Goal: Information Seeking & Learning: Learn about a topic

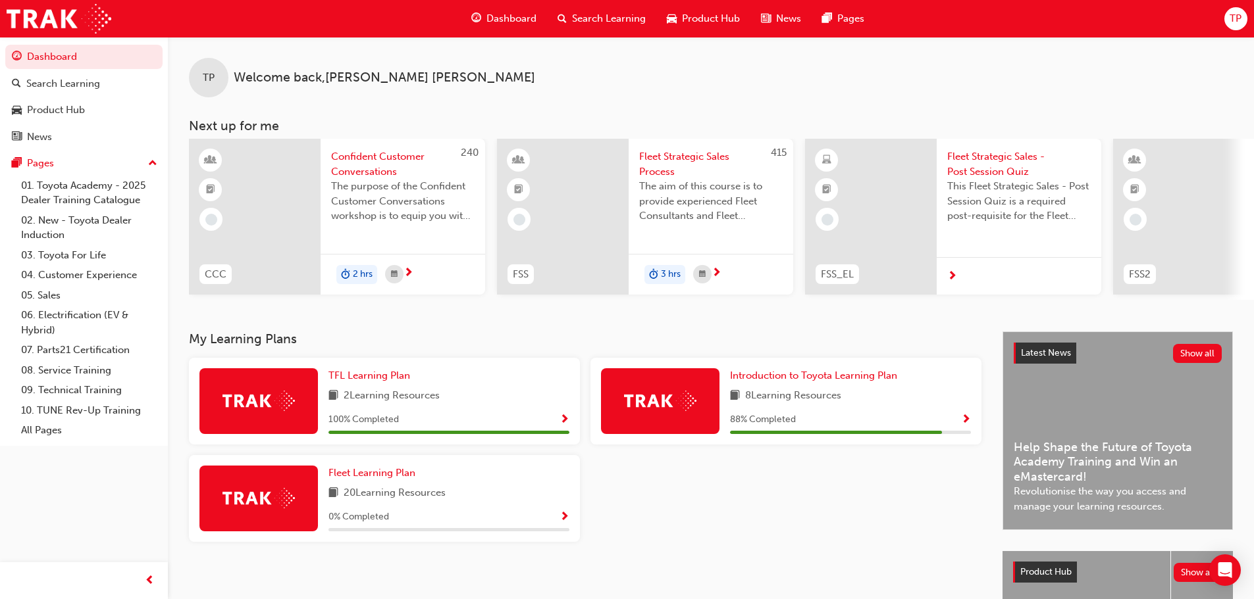
click at [575, 16] on span "Search Learning" at bounding box center [609, 18] width 74 height 15
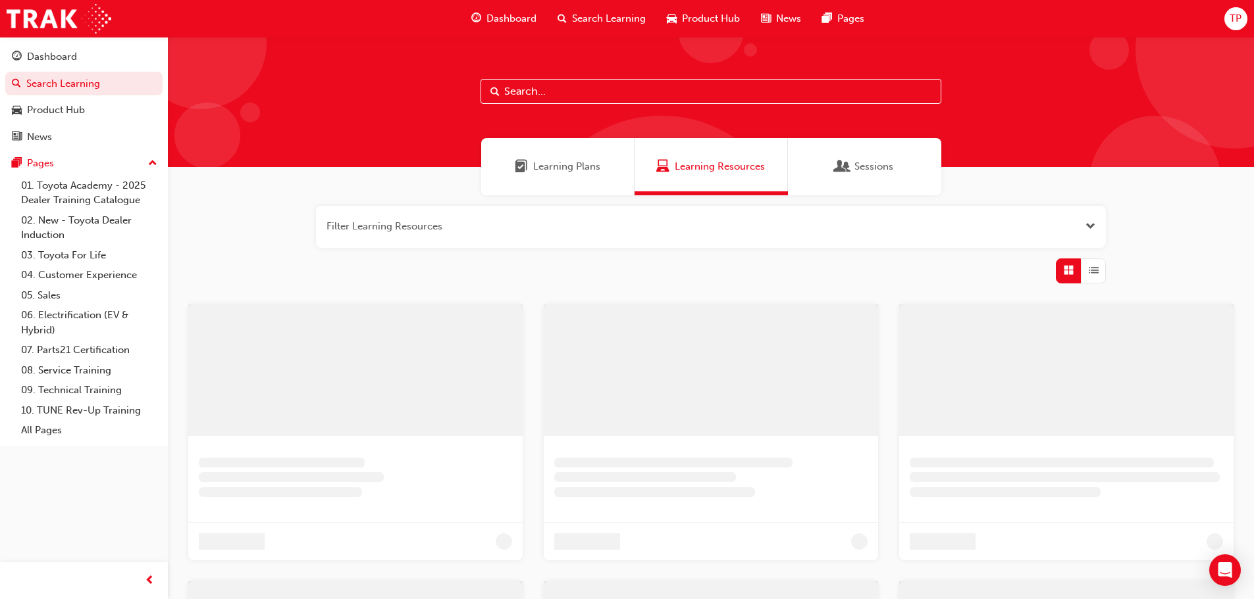
click at [654, 92] on input "text" at bounding box center [710, 91] width 461 height 25
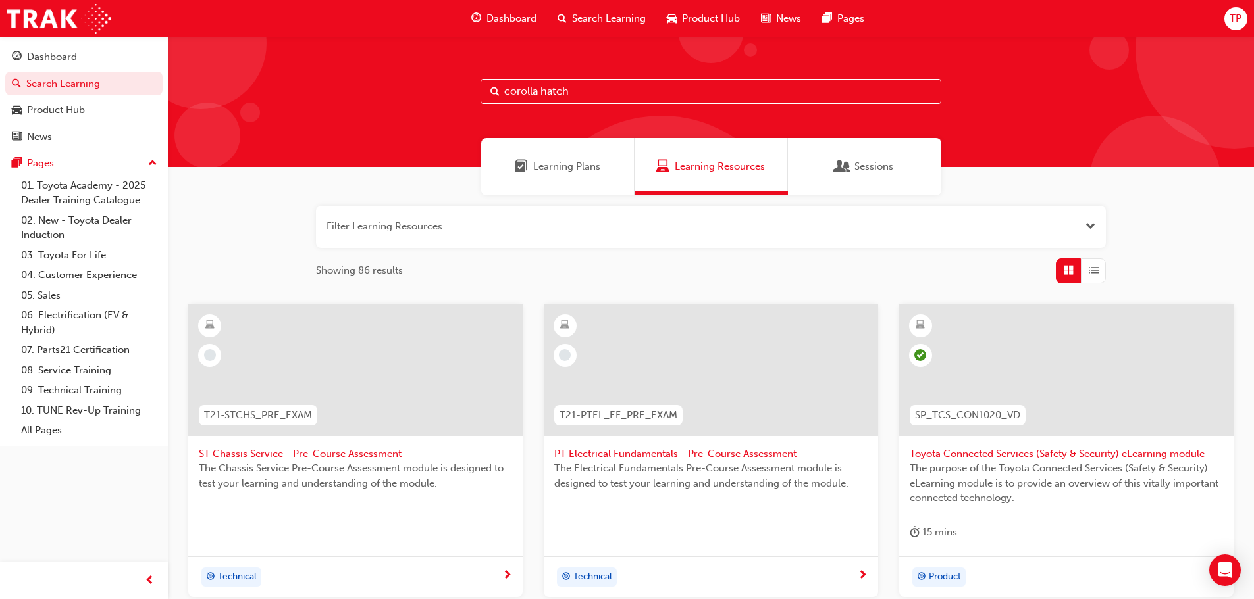
type input "corolla hatch"
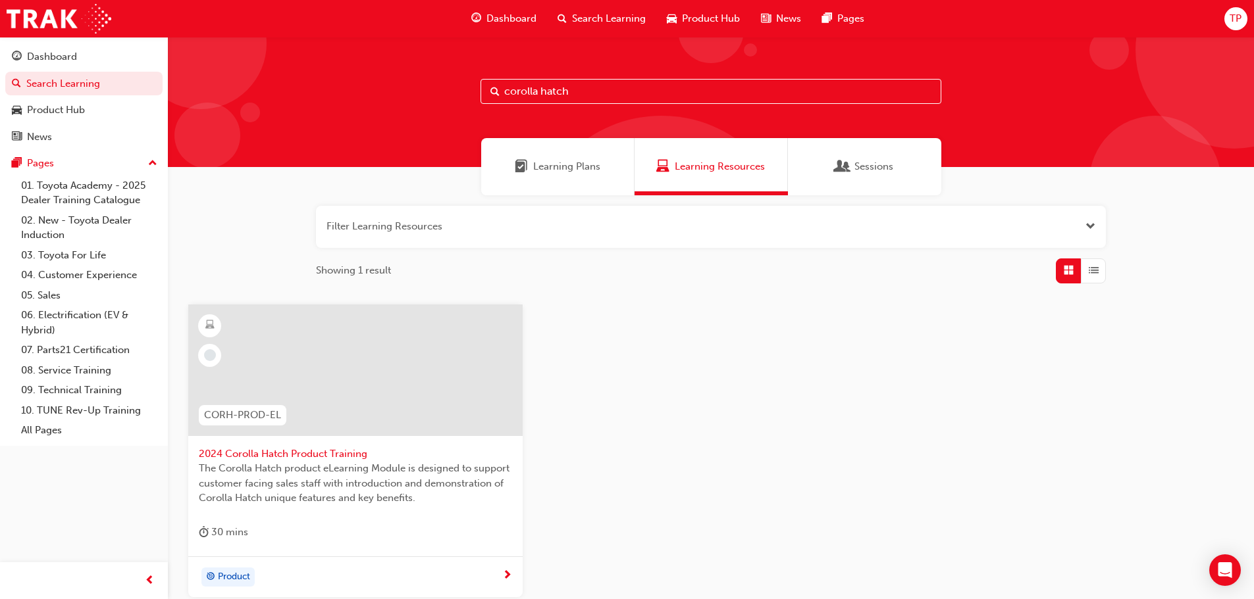
click at [342, 455] on span "2024 Corolla Hatch Product Training" at bounding box center [355, 454] width 313 height 15
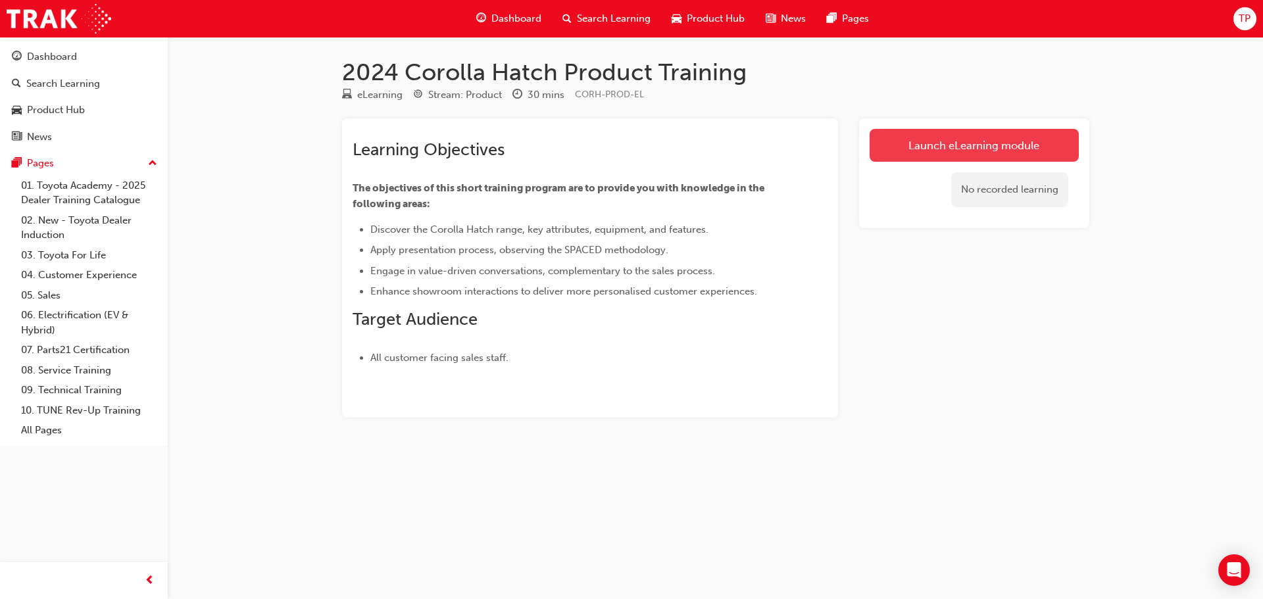
click at [971, 143] on link "Launch eLearning module" at bounding box center [974, 145] width 209 height 33
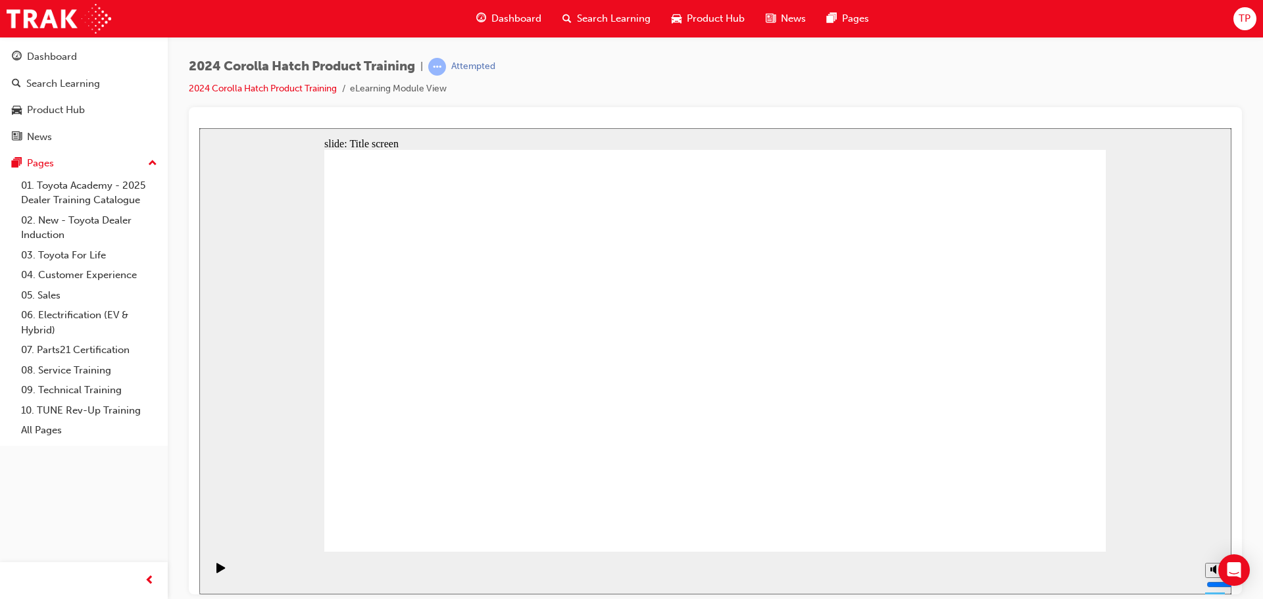
drag, startPoint x: 842, startPoint y: 492, endPoint x: 859, endPoint y: 494, distance: 17.2
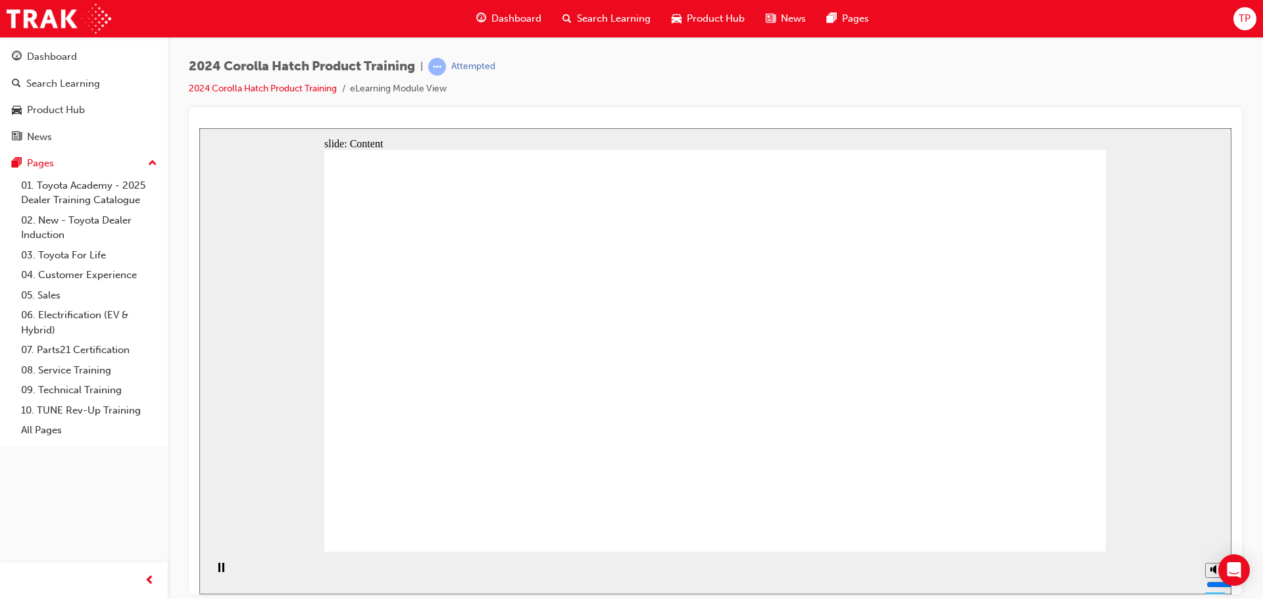
click at [1213, 530] on input "volume" at bounding box center [1249, 535] width 85 height 11
drag, startPoint x: 1215, startPoint y: 520, endPoint x: 1215, endPoint y: 530, distance: 9.9
click at [1215, 530] on input "volume" at bounding box center [1249, 535] width 85 height 11
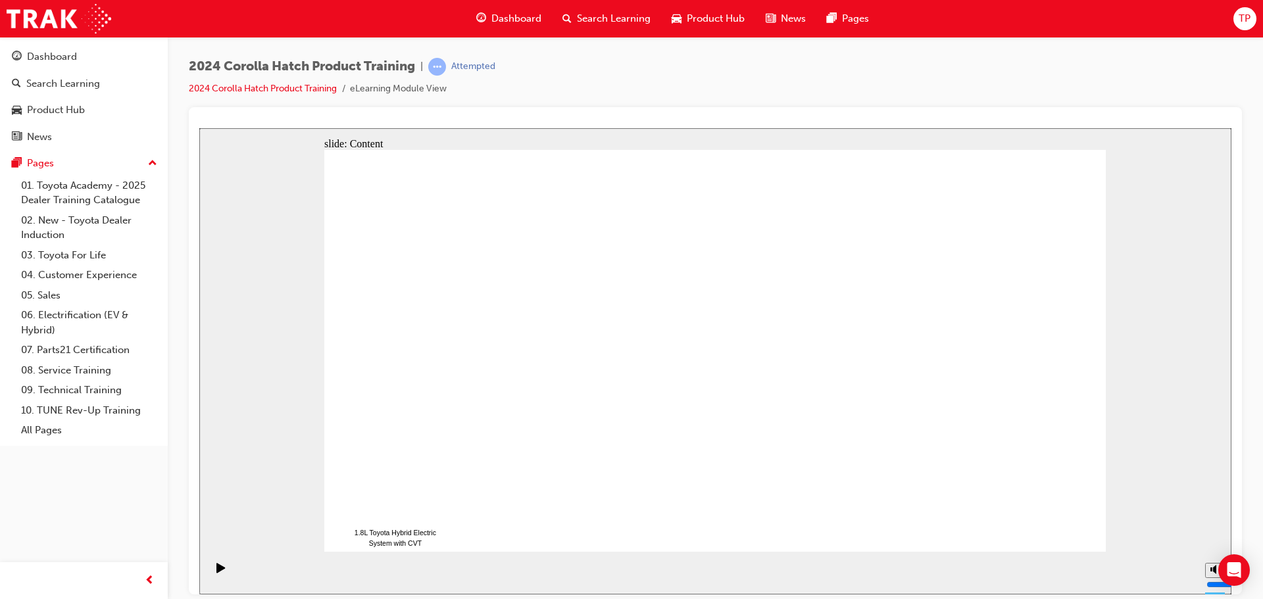
drag, startPoint x: 1076, startPoint y: 172, endPoint x: 1076, endPoint y: 189, distance: 16.5
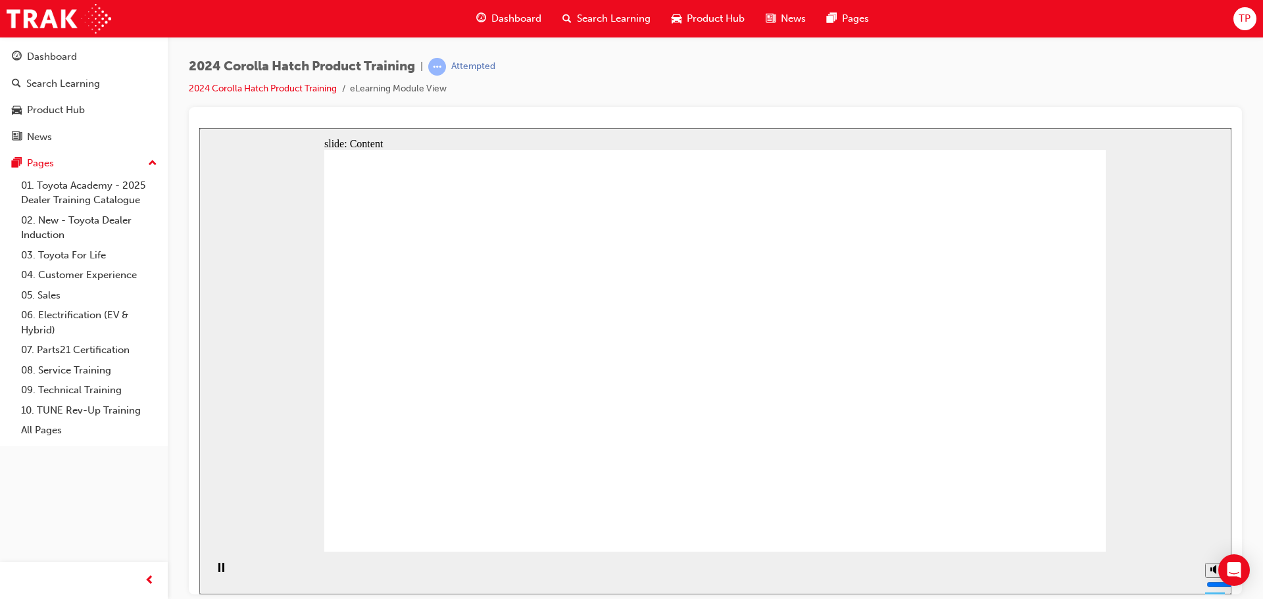
click at [1253, 330] on div "2024 Corolla Hatch Product Training | Attempted 2024 Corolla Hatch Product Trai…" at bounding box center [716, 302] width 1096 height 530
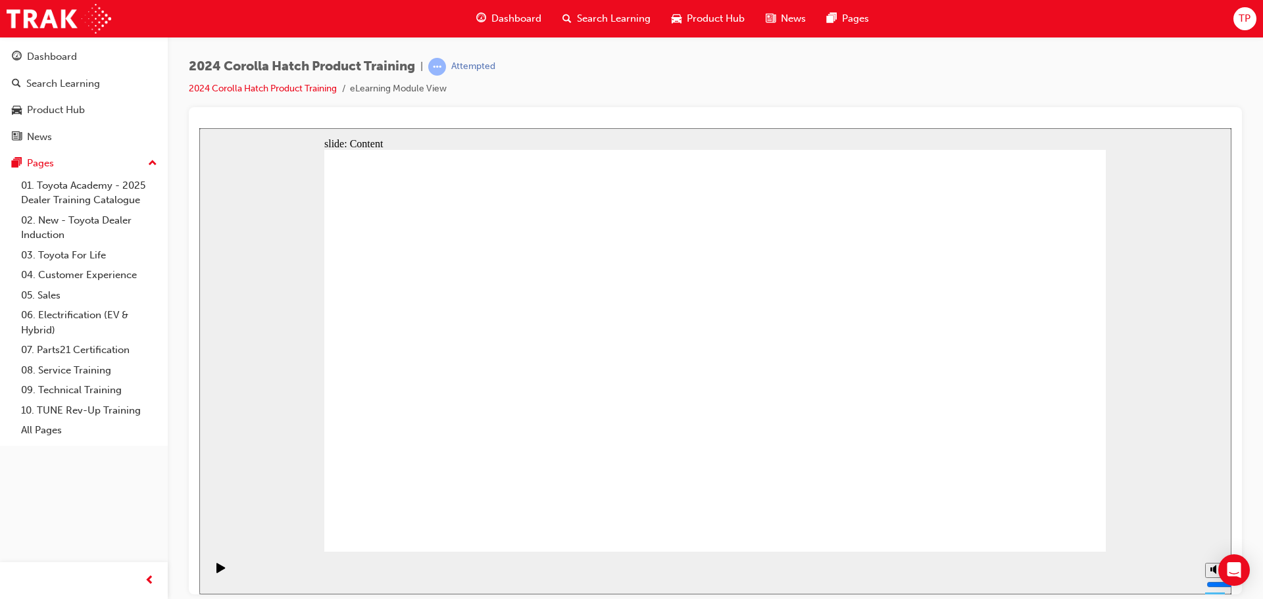
drag, startPoint x: 434, startPoint y: 298, endPoint x: 442, endPoint y: 295, distance: 8.0
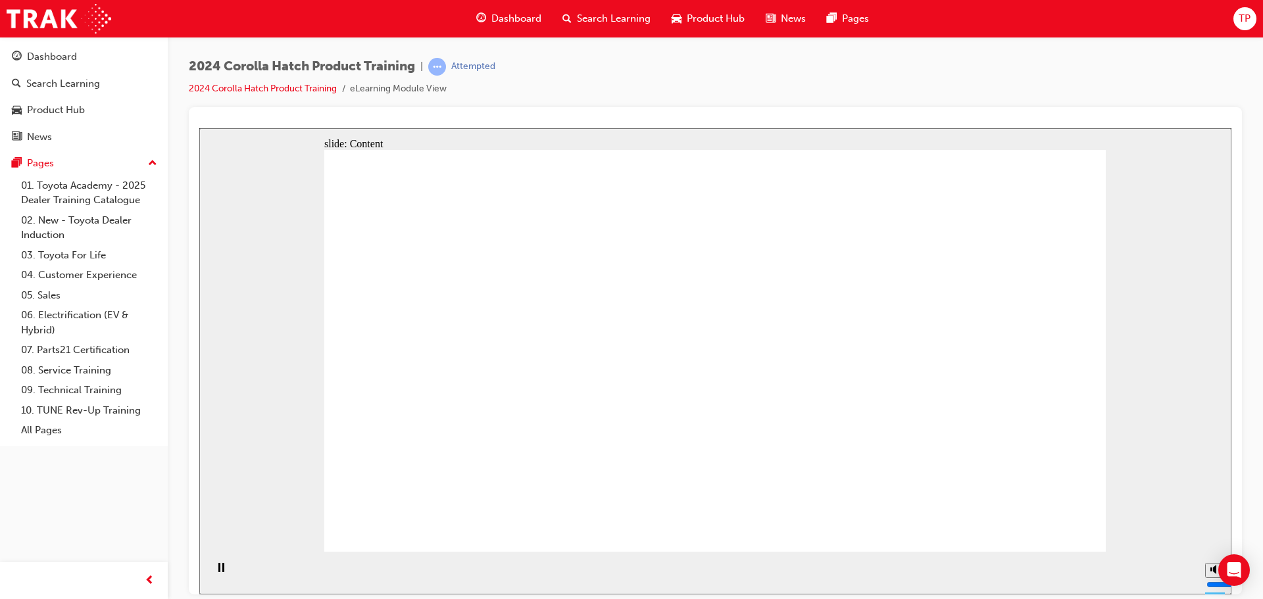
drag, startPoint x: 631, startPoint y: 442, endPoint x: 767, endPoint y: 371, distance: 152.8
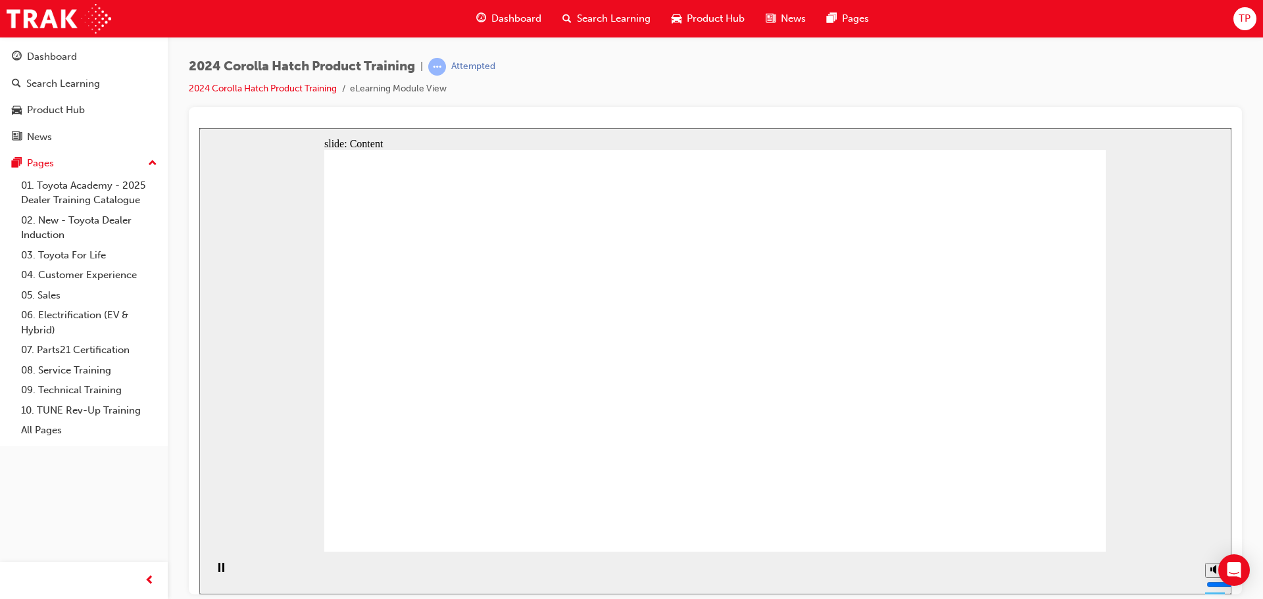
type input "4"
click at [1215, 535] on input "volume" at bounding box center [1249, 535] width 85 height 11
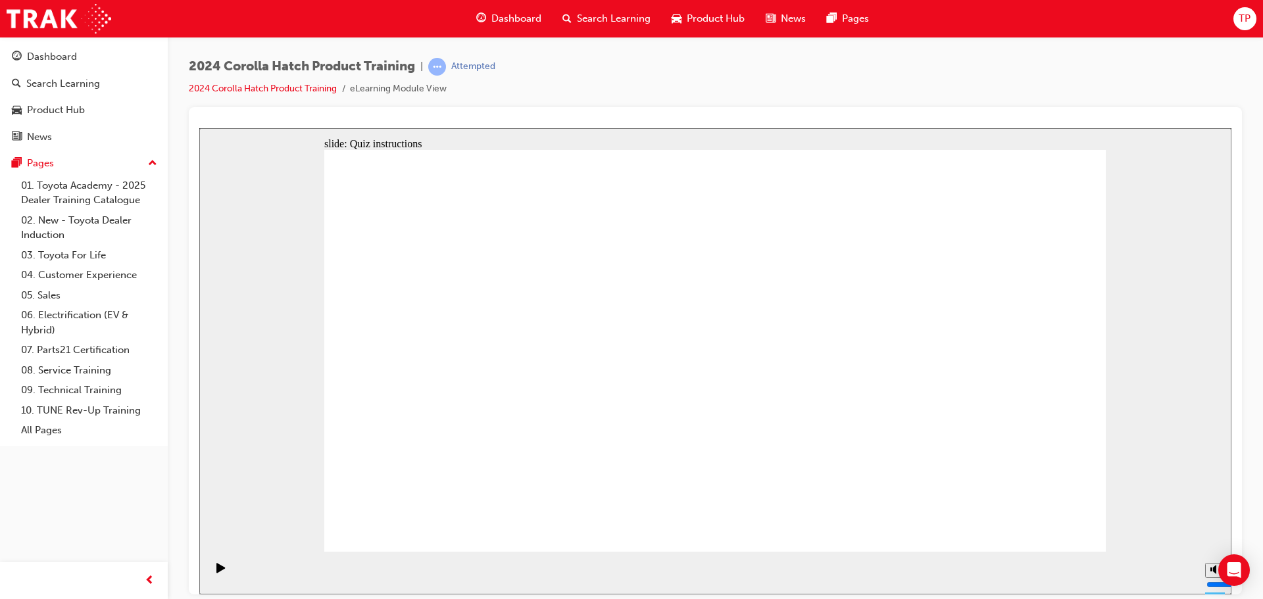
radio input "true"
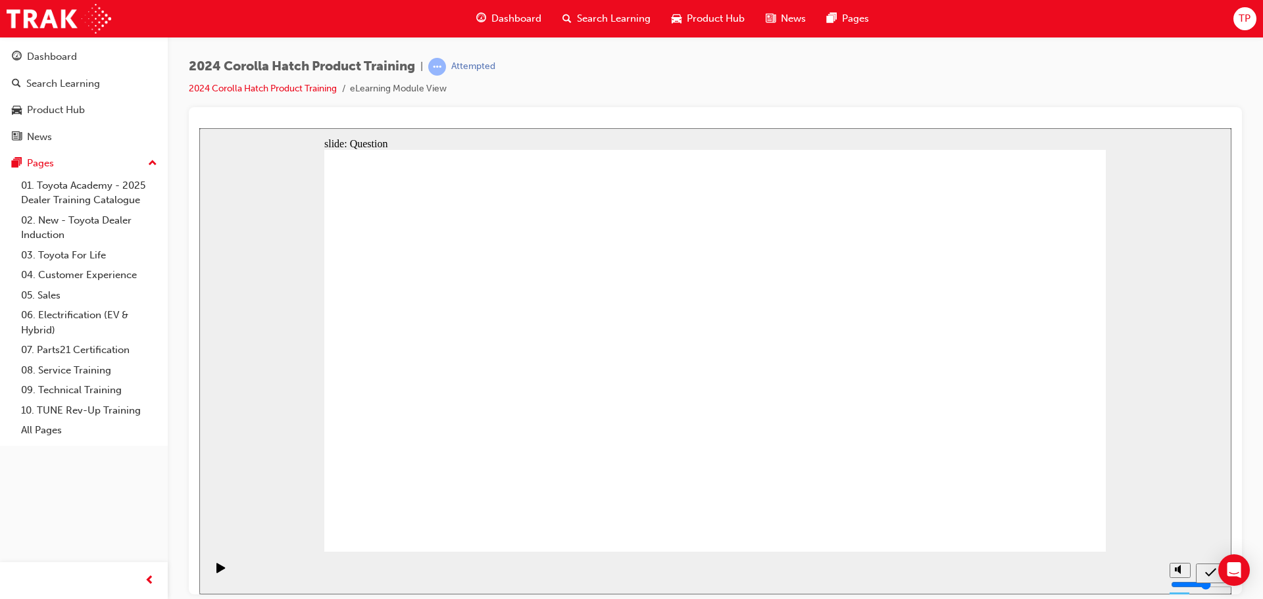
radio input "true"
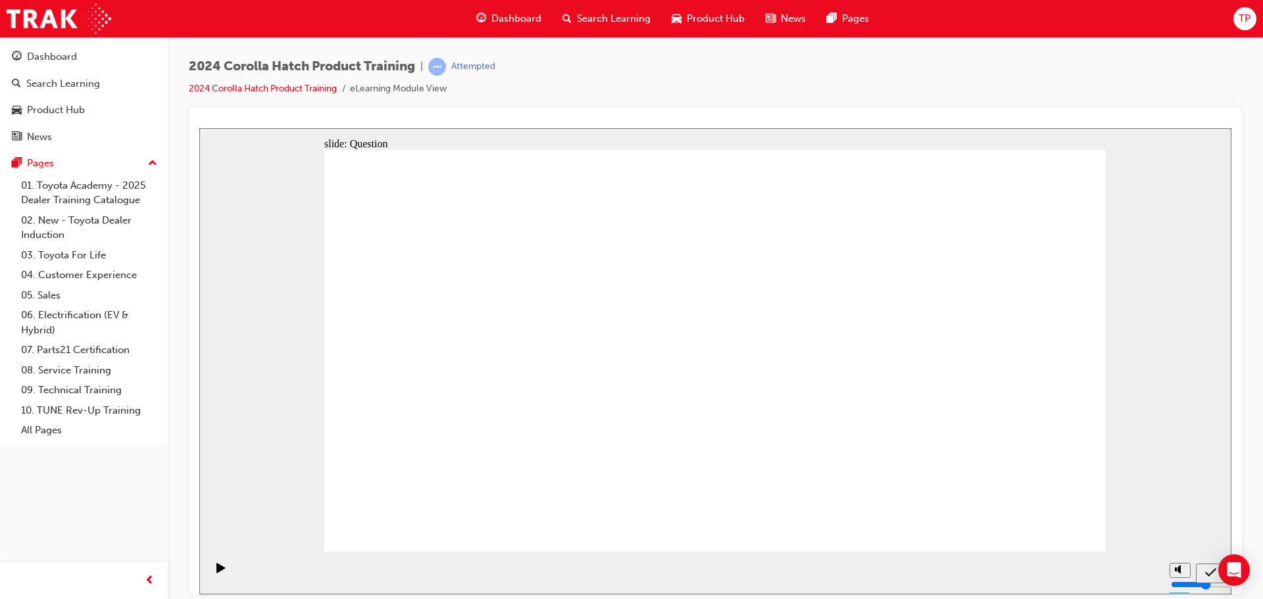
radio input "true"
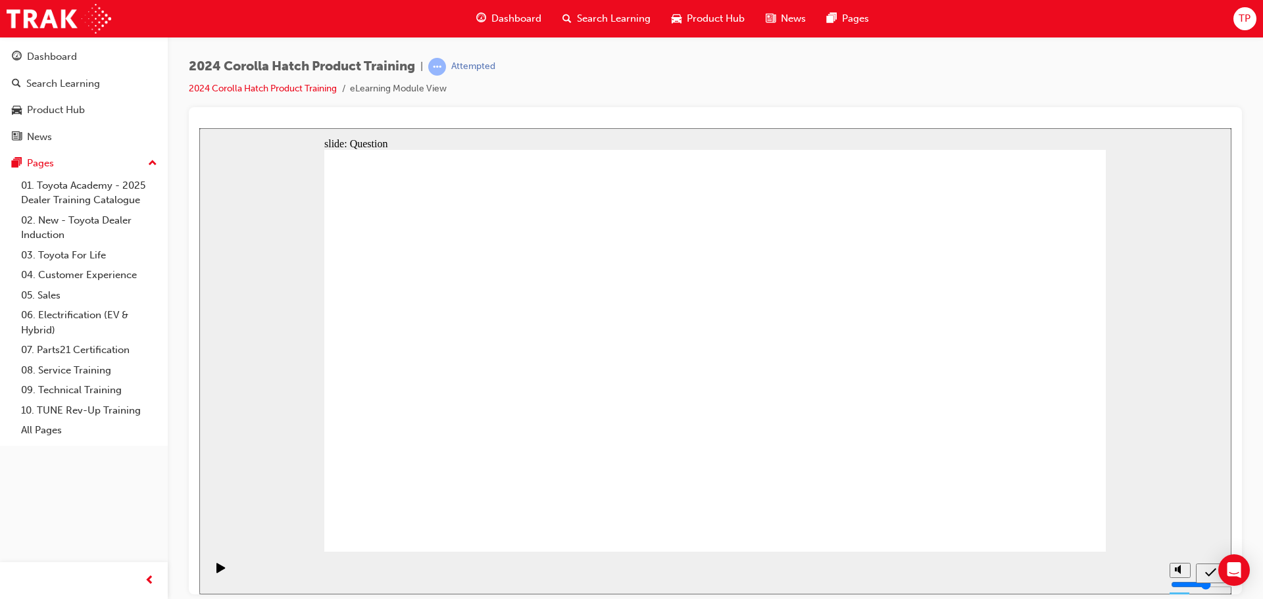
radio input "true"
drag, startPoint x: 465, startPoint y: 362, endPoint x: 455, endPoint y: 364, distance: 10.1
drag, startPoint x: 620, startPoint y: 338, endPoint x: 482, endPoint y: 455, distance: 181.1
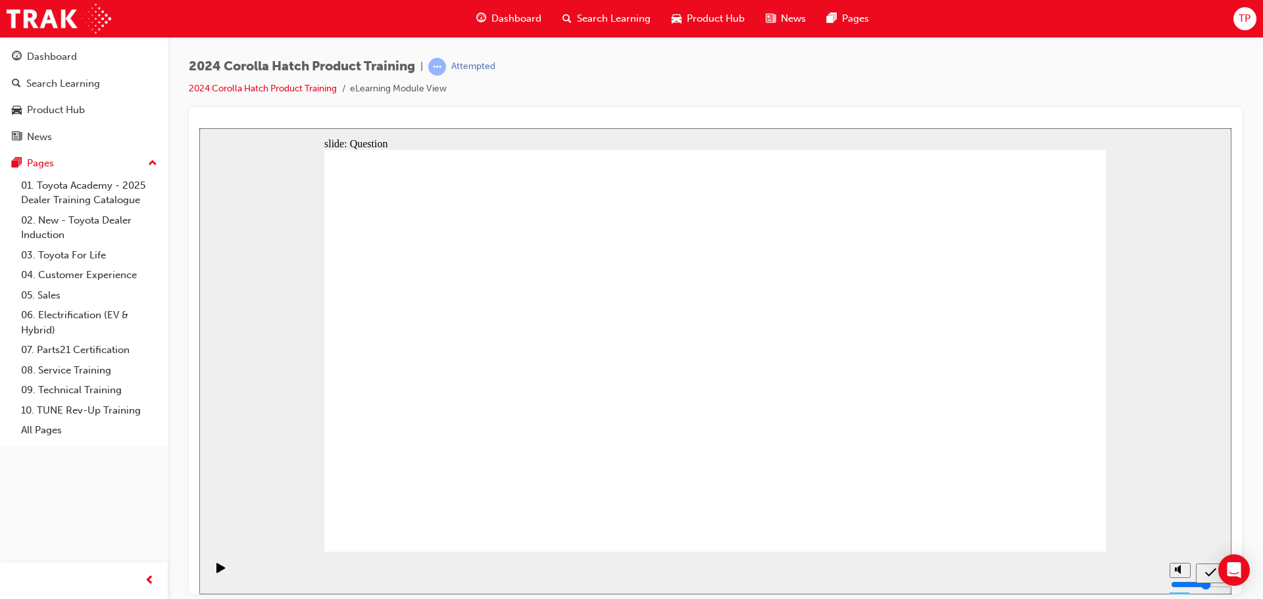
drag, startPoint x: 493, startPoint y: 355, endPoint x: 636, endPoint y: 463, distance: 179.5
drag, startPoint x: 871, startPoint y: 343, endPoint x: 746, endPoint y: 463, distance: 173.6
drag, startPoint x: 749, startPoint y: 349, endPoint x: 883, endPoint y: 463, distance: 175.6
drag, startPoint x: 1014, startPoint y: 332, endPoint x: 1009, endPoint y: 420, distance: 88.3
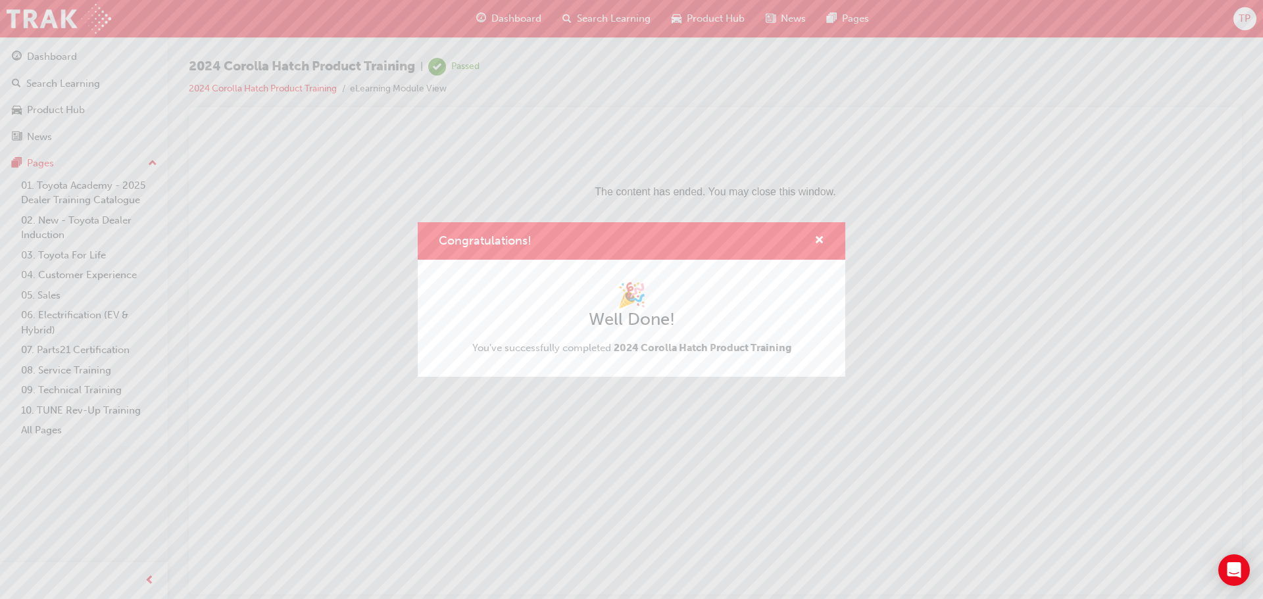
click at [829, 238] on div "Congratulations!" at bounding box center [632, 241] width 428 height 38
click at [817, 239] on span "cross-icon" at bounding box center [820, 242] width 10 height 12
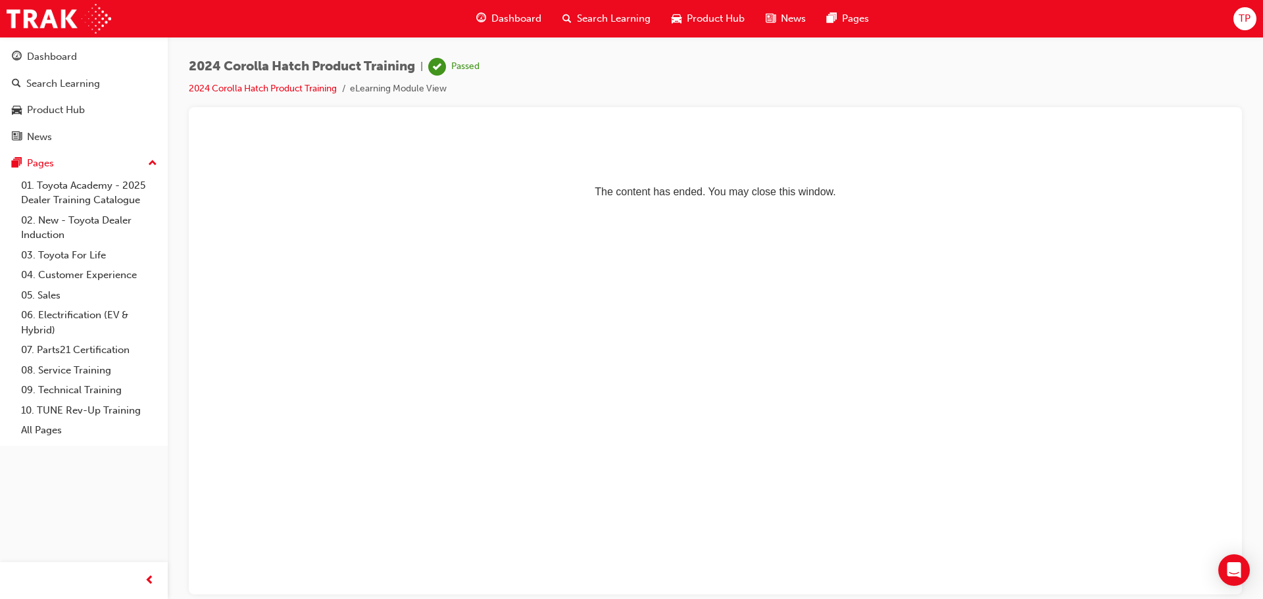
click at [607, 9] on div "Search Learning" at bounding box center [606, 18] width 109 height 27
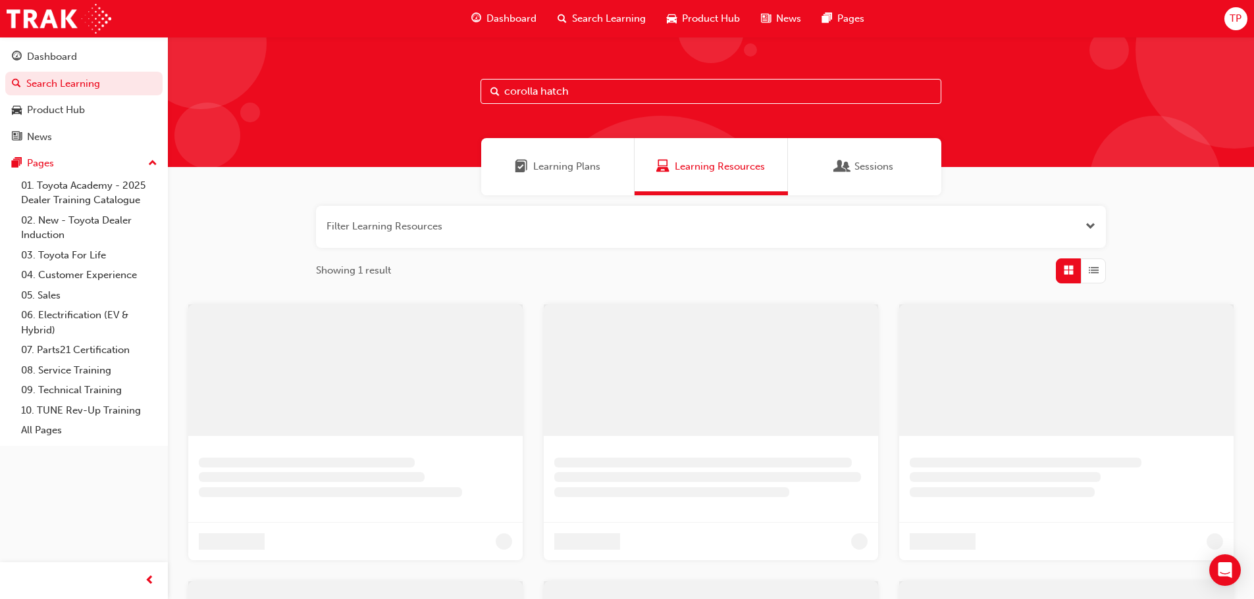
click at [544, 97] on input "corolla hatch" at bounding box center [710, 91] width 461 height 25
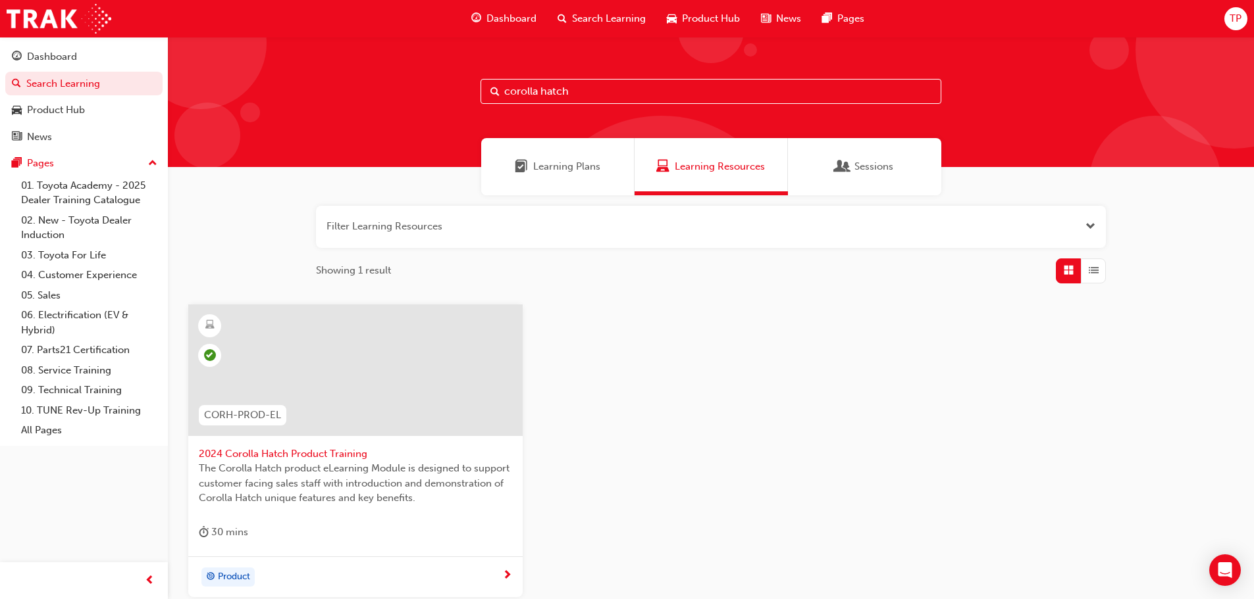
drag, startPoint x: 596, startPoint y: 89, endPoint x: 435, endPoint y: 75, distance: 161.8
click at [444, 79] on div "corolla hatch" at bounding box center [711, 102] width 1086 height 130
type input "m"
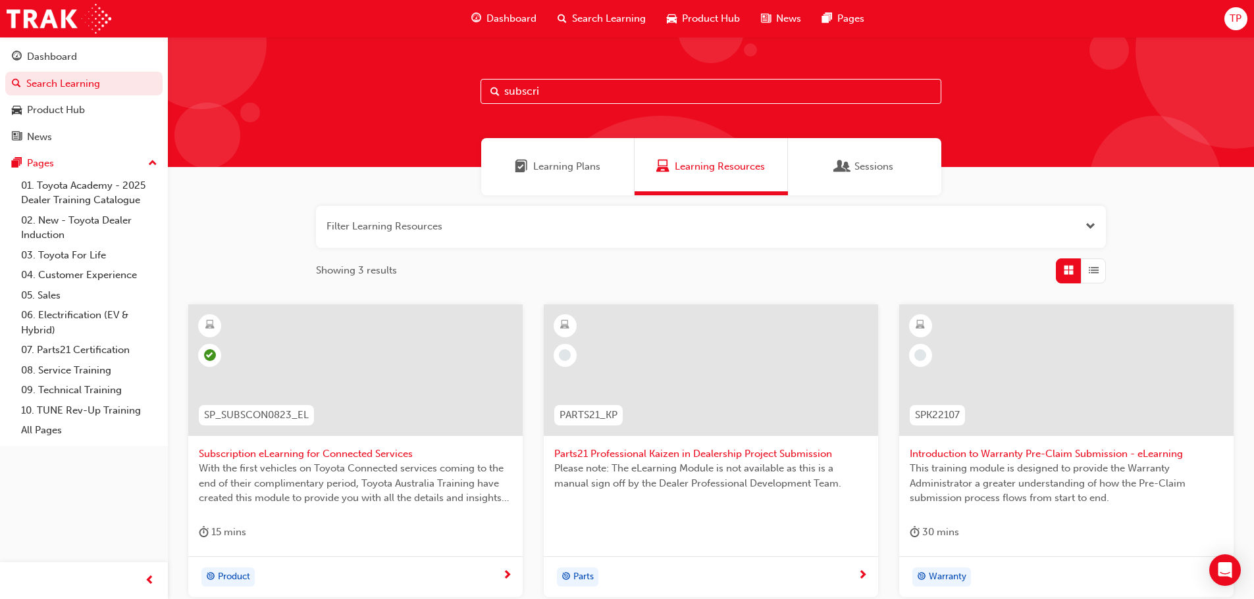
type input "subscrip"
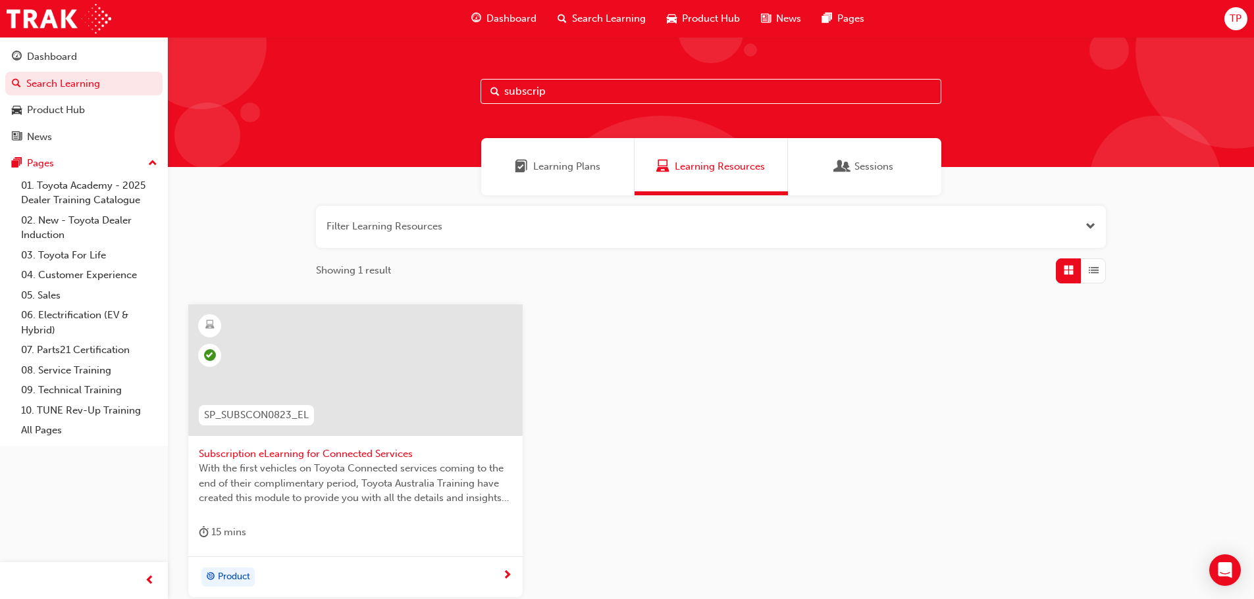
drag, startPoint x: 614, startPoint y: 89, endPoint x: 385, endPoint y: 81, distance: 229.2
click at [397, 82] on div "subscrip" at bounding box center [711, 102] width 1086 height 130
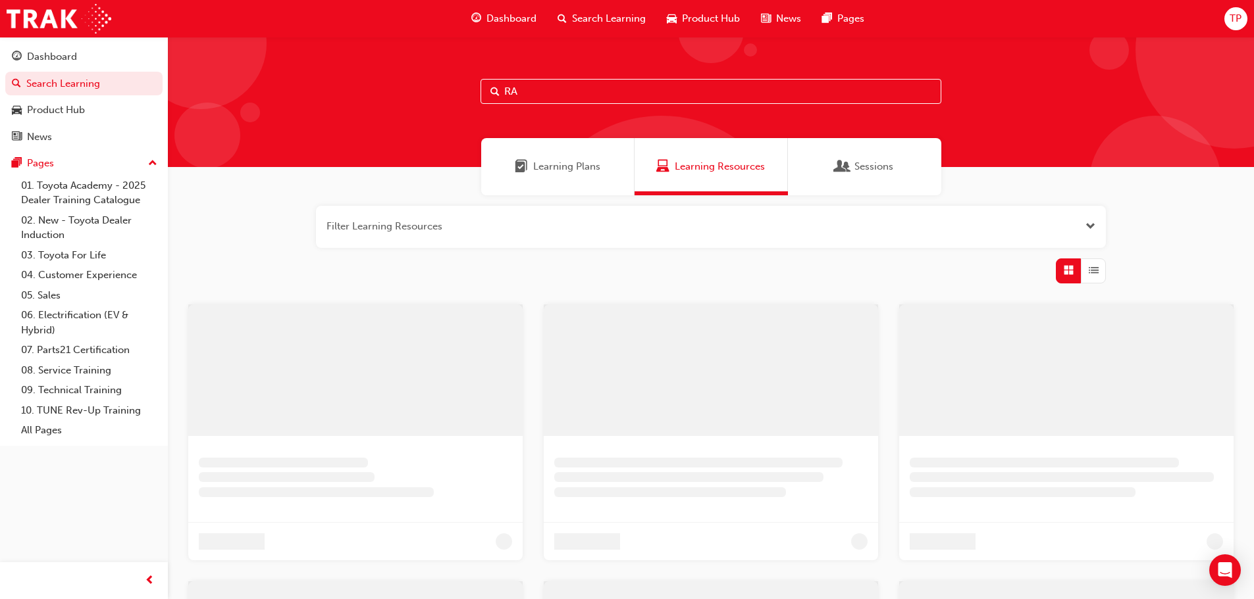
type input "R"
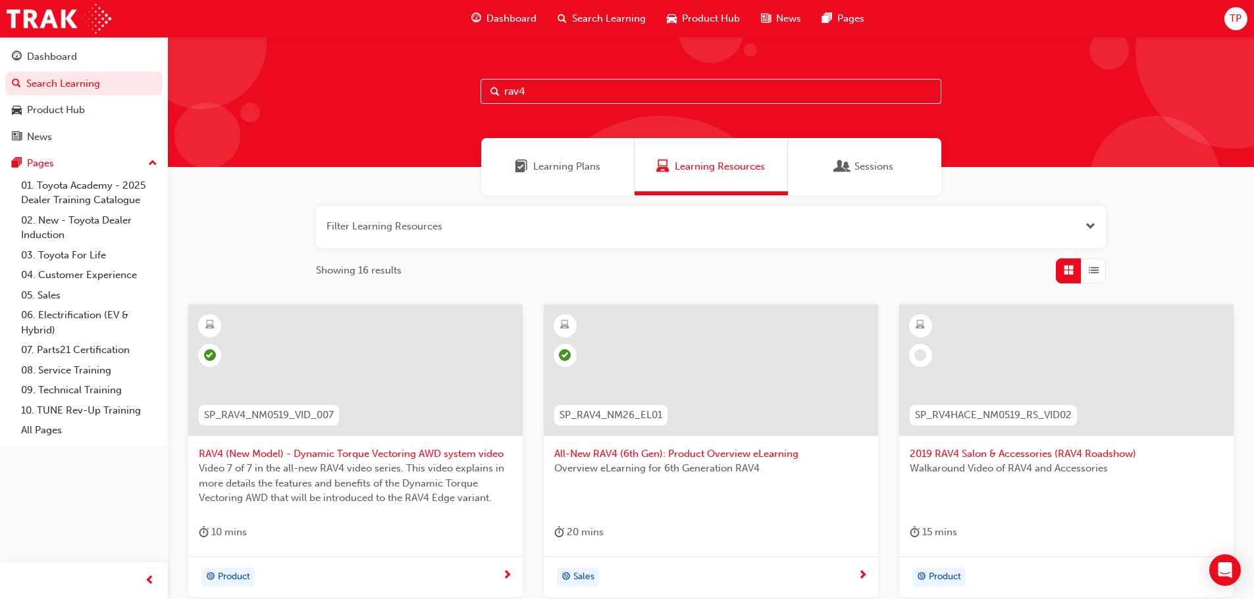
click at [651, 101] on input "rav4" at bounding box center [710, 91] width 461 height 25
type input "rav4 pro"
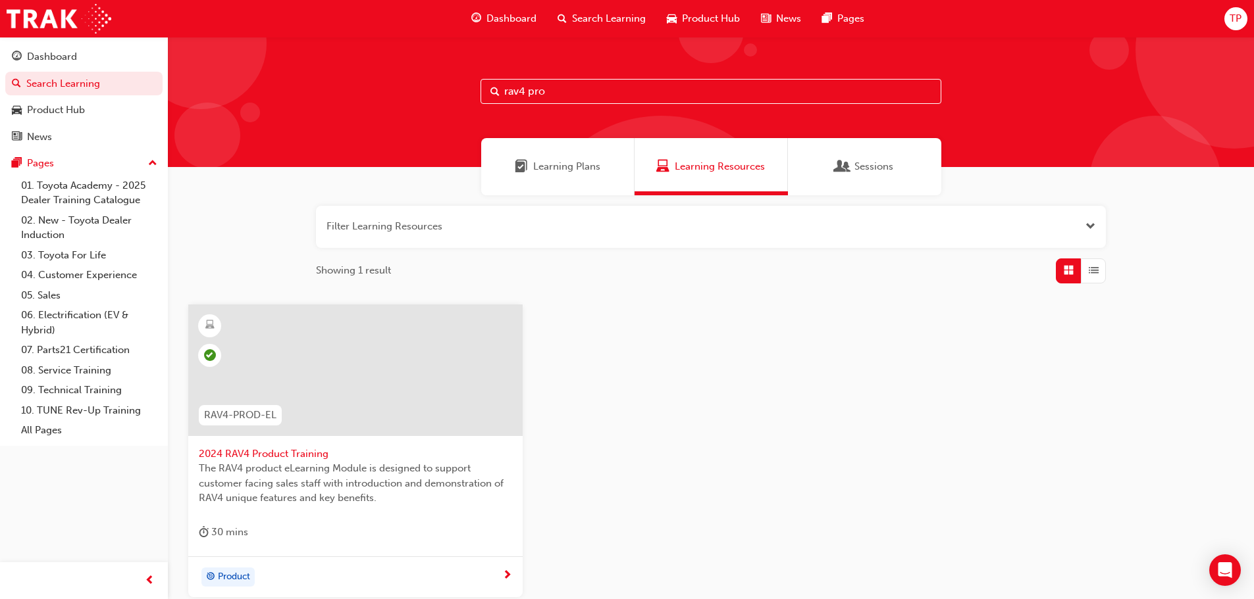
drag, startPoint x: 592, startPoint y: 91, endPoint x: 259, endPoint y: 84, distance: 333.7
click at [293, 91] on div "rav4 pro" at bounding box center [711, 102] width 1086 height 130
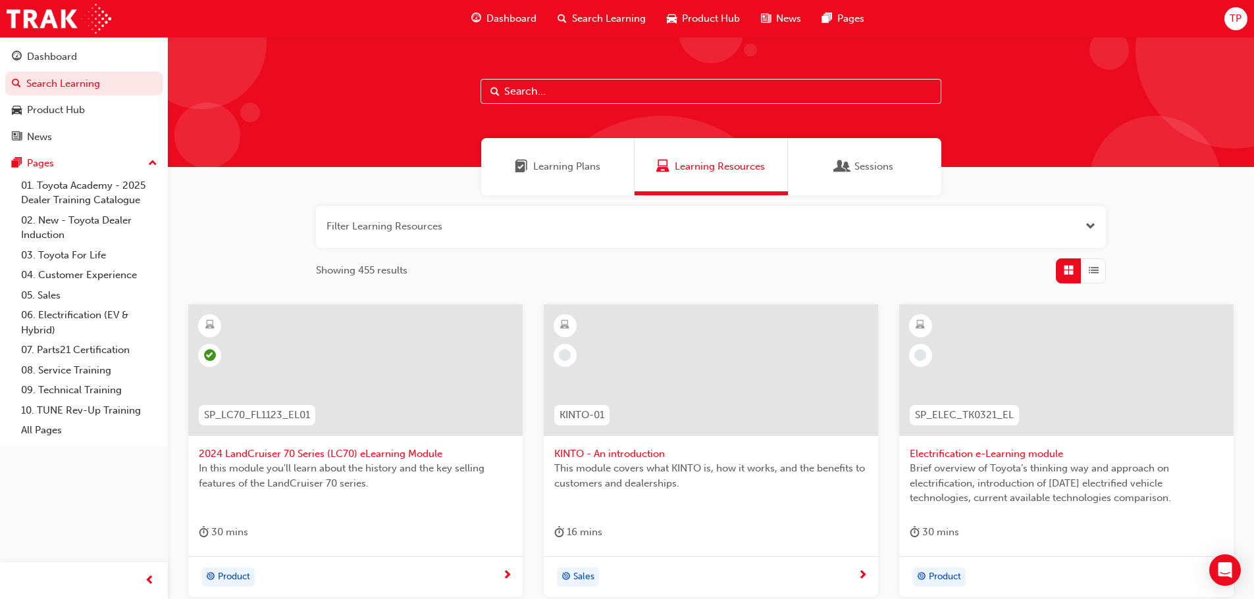
type input "h"
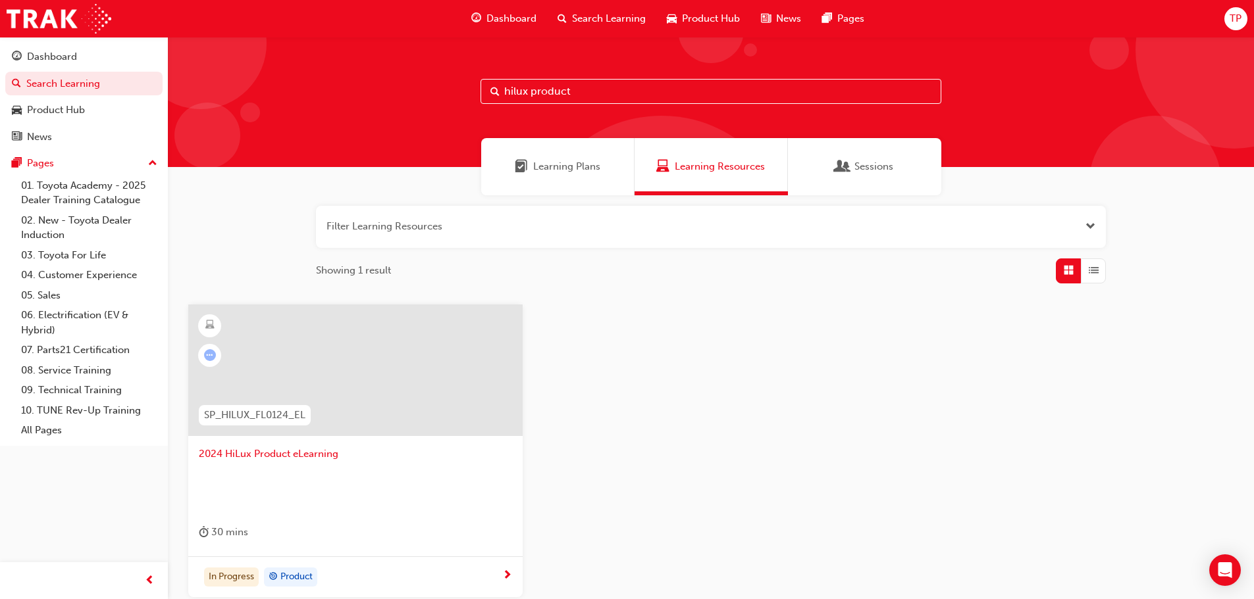
type input "hilux product"
click at [320, 448] on span "2024 HiLux Product eLearning" at bounding box center [355, 454] width 313 height 15
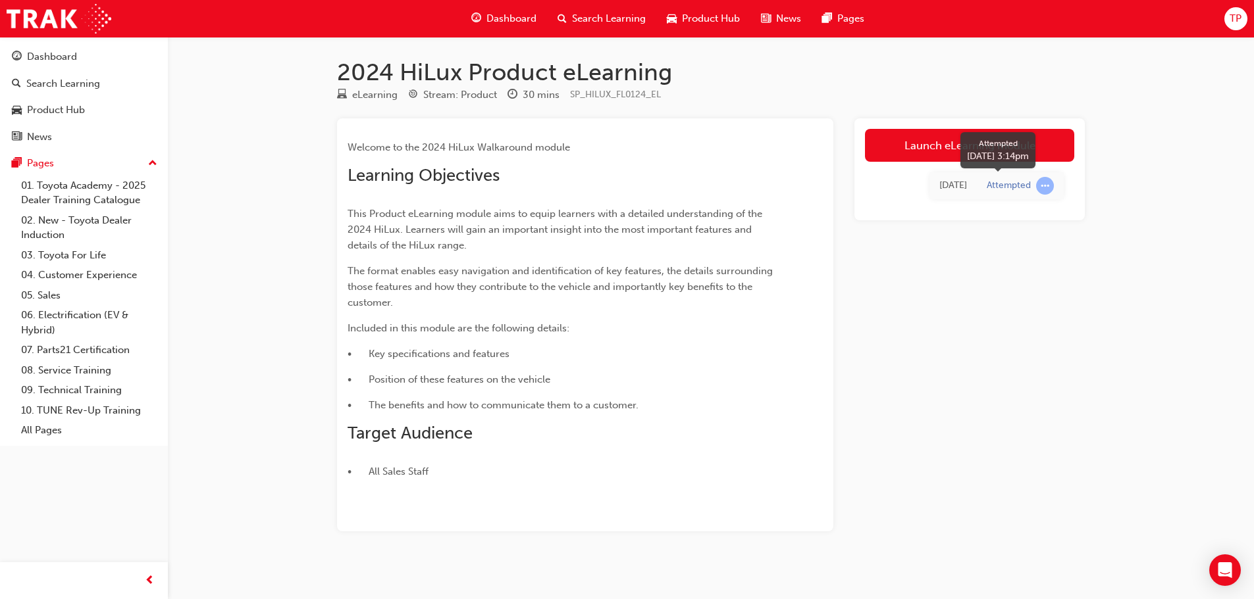
click at [1034, 187] on div "Attempted" at bounding box center [1019, 186] width 67 height 18
click at [1038, 185] on span "learningRecordVerb_ATTEMPT-icon" at bounding box center [1045, 186] width 18 height 18
click at [1016, 197] on td "Attempted" at bounding box center [1020, 185] width 87 height 27
click at [1014, 180] on div "Attempted" at bounding box center [1008, 186] width 44 height 13
click at [842, 144] on div "Welcome to the 2024 HiLux Walkaround module Learning Objectives This Product eL…" at bounding box center [711, 324] width 748 height 413
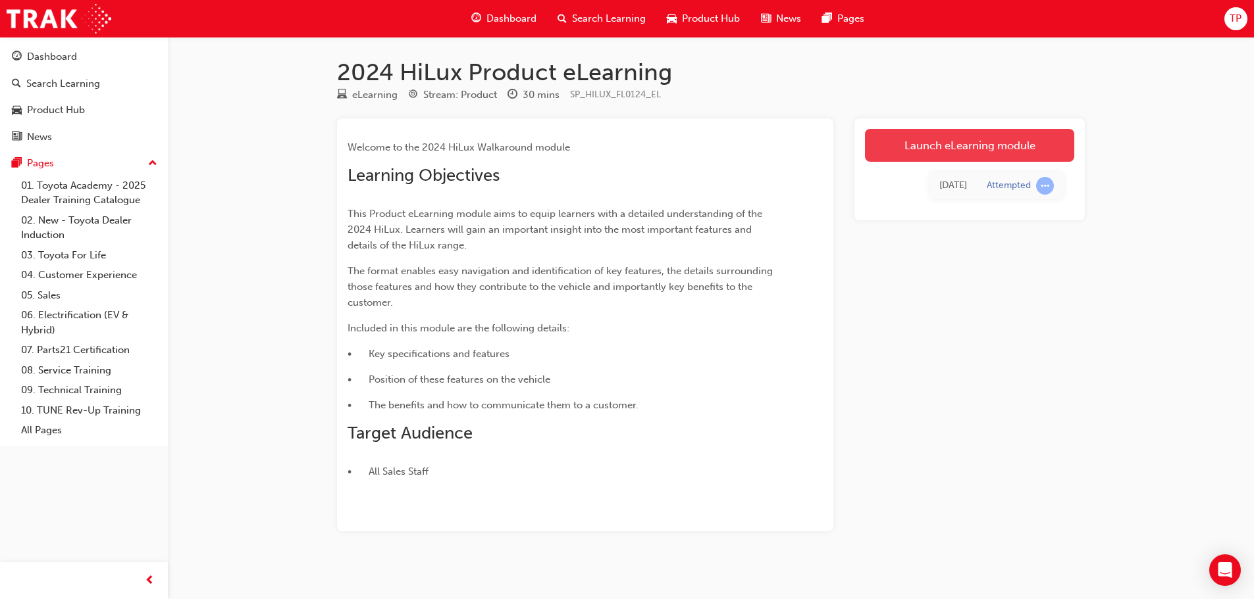
click at [904, 149] on link "Launch eLearning module" at bounding box center [969, 145] width 209 height 33
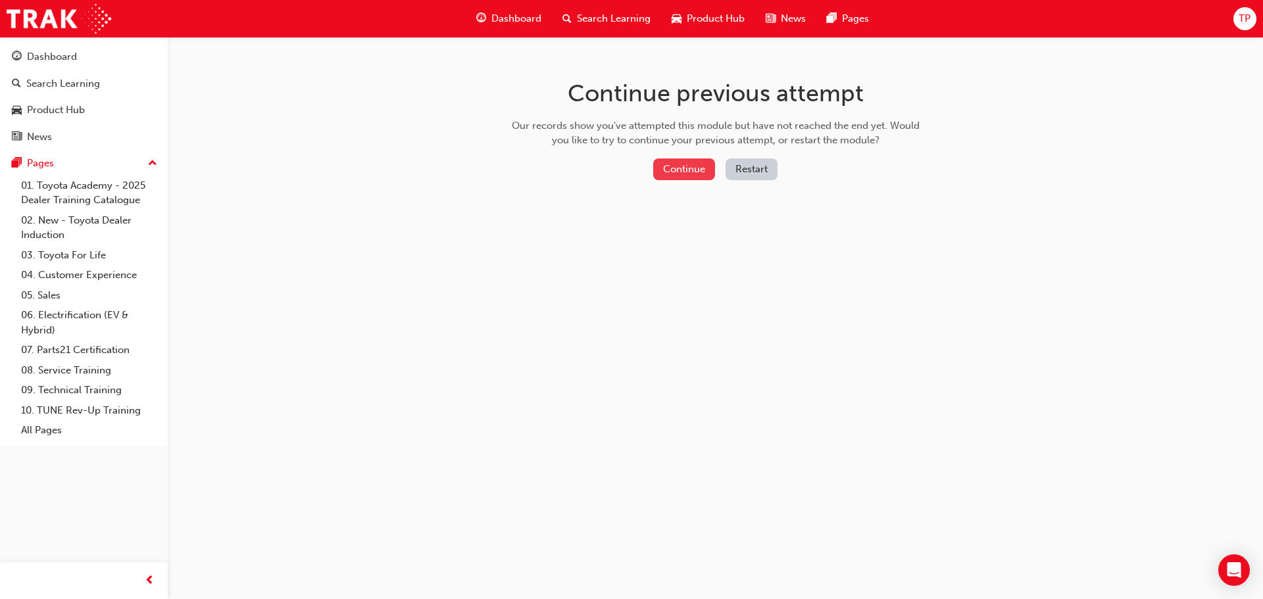
click at [685, 167] on button "Continue" at bounding box center [684, 170] width 62 height 22
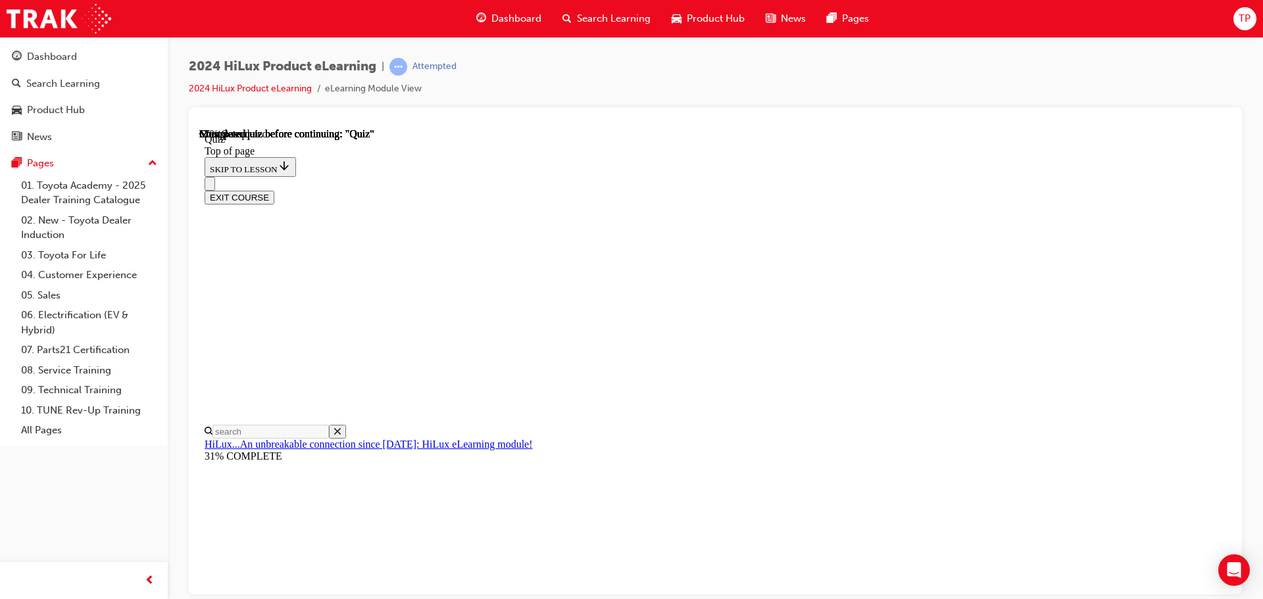
scroll to position [197, 0]
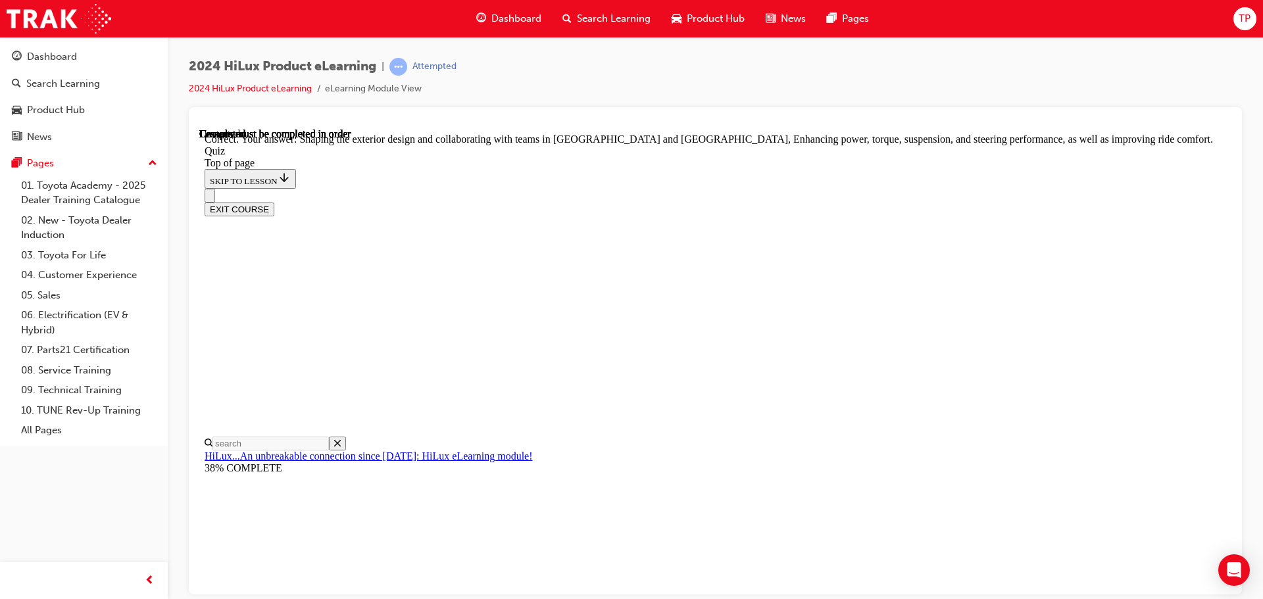
scroll to position [305, 0]
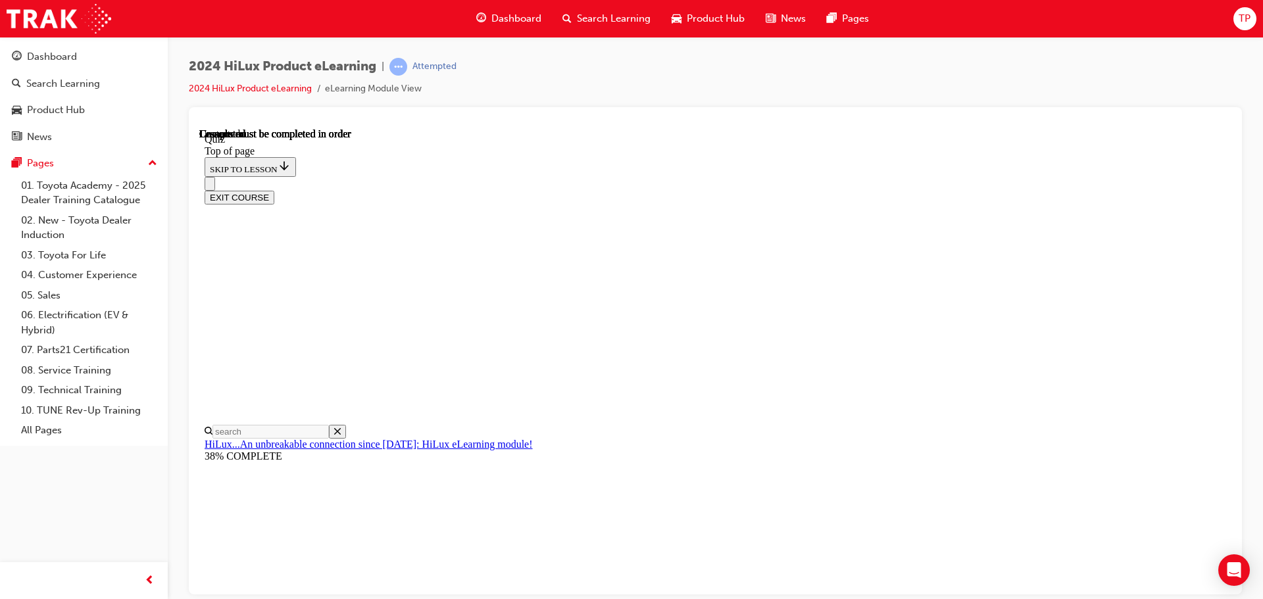
scroll to position [248, 0]
click at [274, 190] on button "EXIT COURSE" at bounding box center [240, 197] width 70 height 14
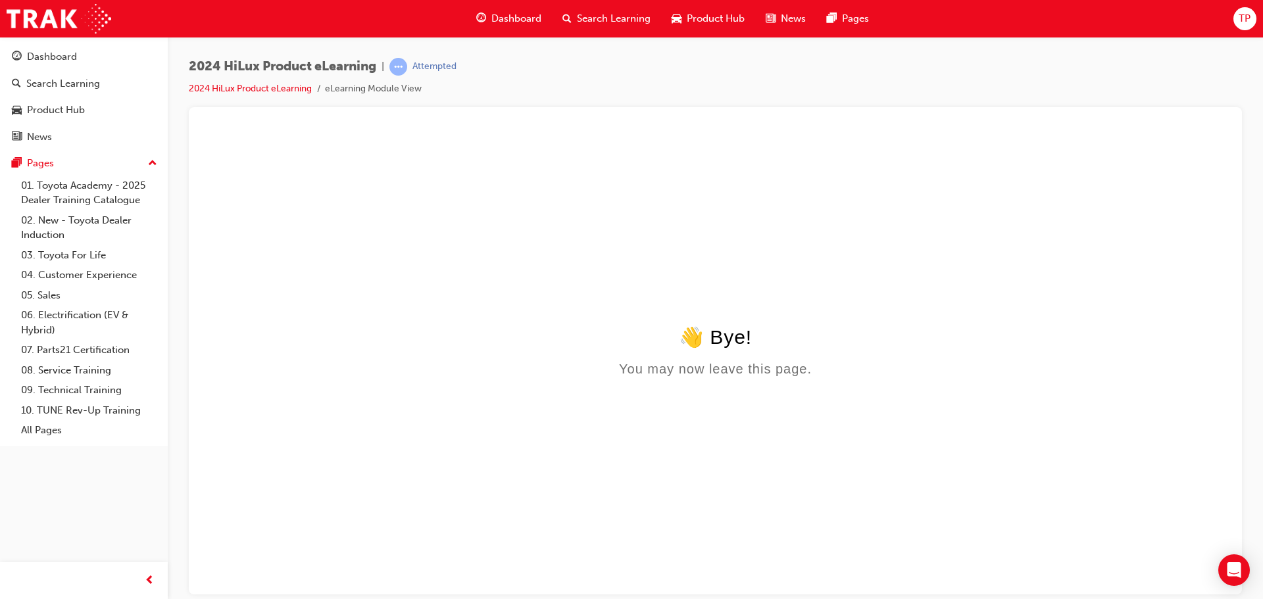
scroll to position [0, 0]
click at [420, 63] on div "Attempted" at bounding box center [435, 67] width 44 height 13
click at [596, 7] on div "Search Learning" at bounding box center [606, 18] width 109 height 27
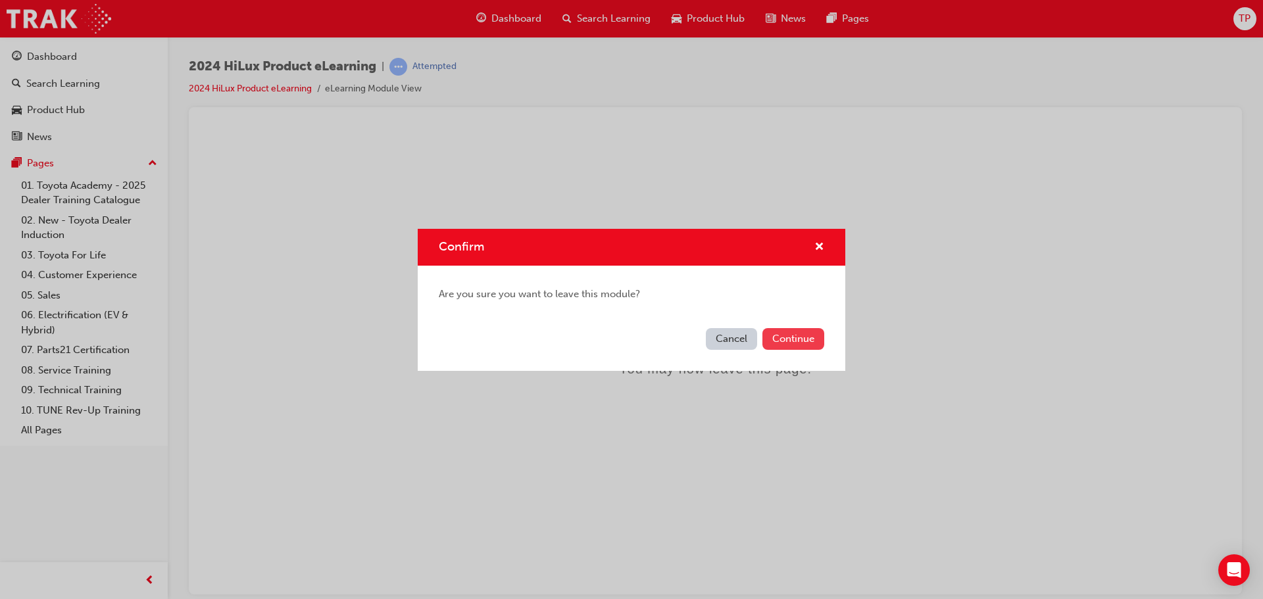
click at [811, 346] on button "Continue" at bounding box center [794, 339] width 62 height 22
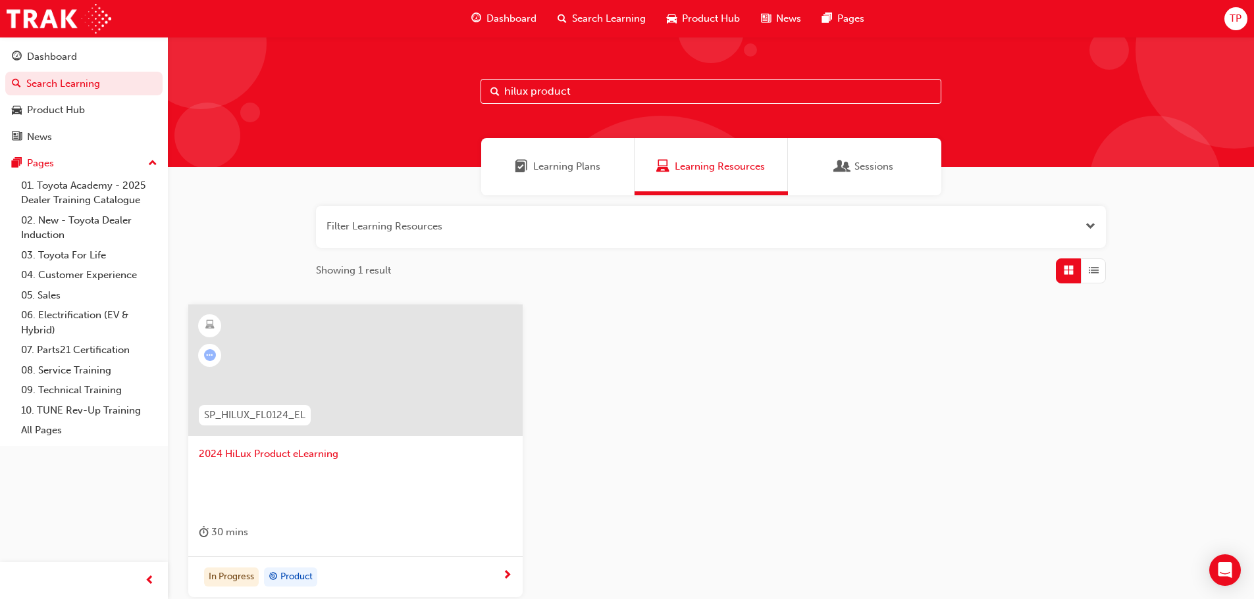
click at [265, 463] on div at bounding box center [355, 487] width 313 height 53
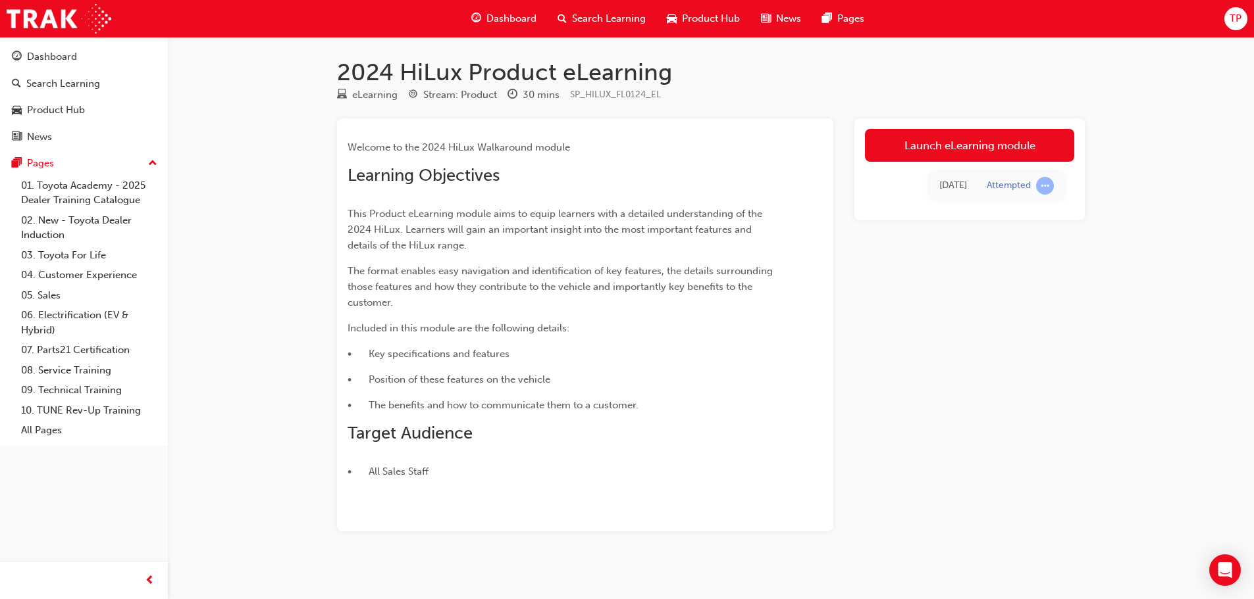
click at [1027, 184] on div "Attempted" at bounding box center [1008, 186] width 44 height 13
click at [1039, 184] on span "learningRecordVerb_ATTEMPT-icon" at bounding box center [1045, 186] width 18 height 18
click at [1041, 184] on span "learningRecordVerb_ATTEMPT-icon" at bounding box center [1045, 186] width 18 height 18
click at [998, 190] on div "Attempted" at bounding box center [1008, 186] width 44 height 13
click at [903, 146] on link "Launch eLearning module" at bounding box center [969, 145] width 209 height 33
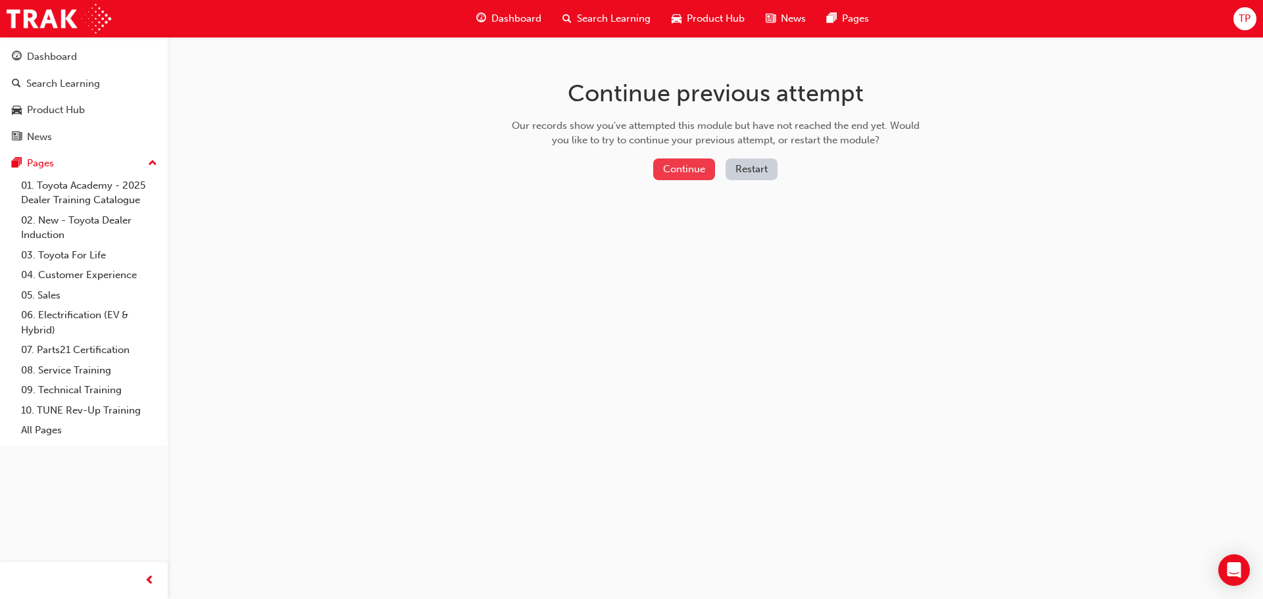
click at [676, 162] on button "Continue" at bounding box center [684, 170] width 62 height 22
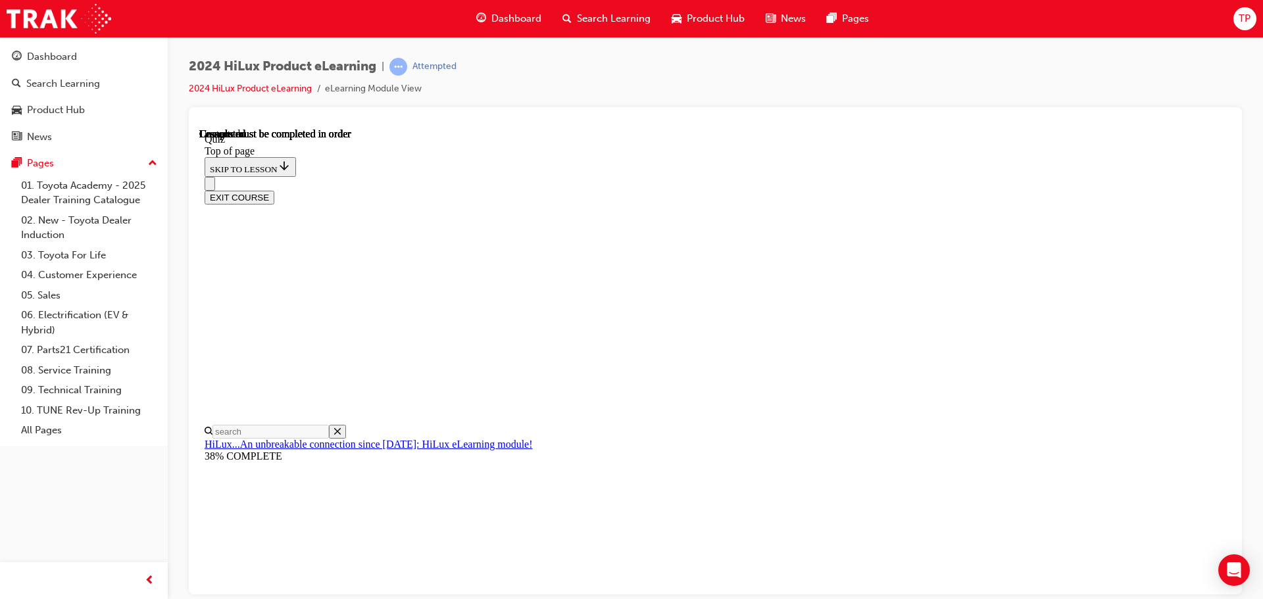
scroll to position [248, 0]
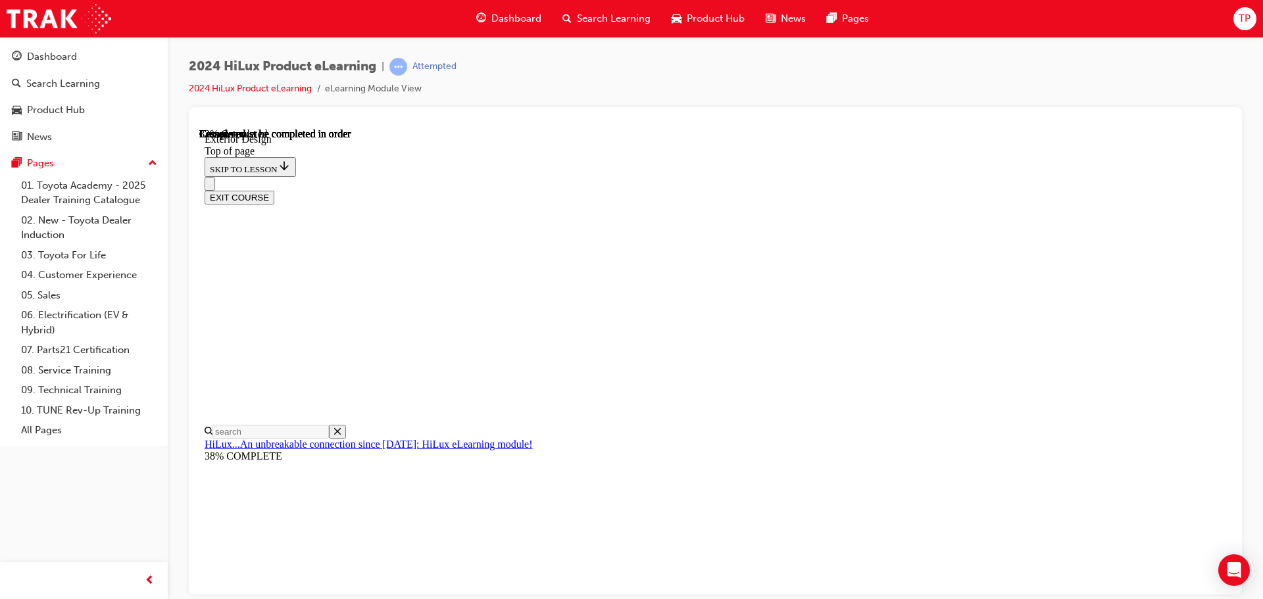
scroll to position [2021, 0]
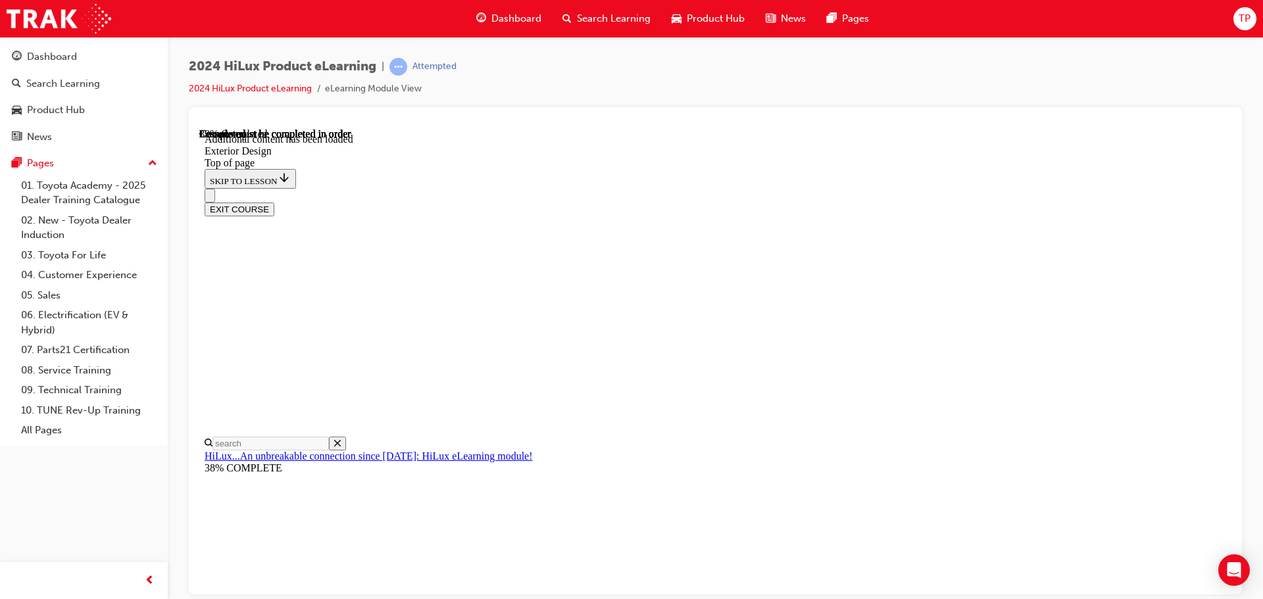
scroll to position [2348, 0]
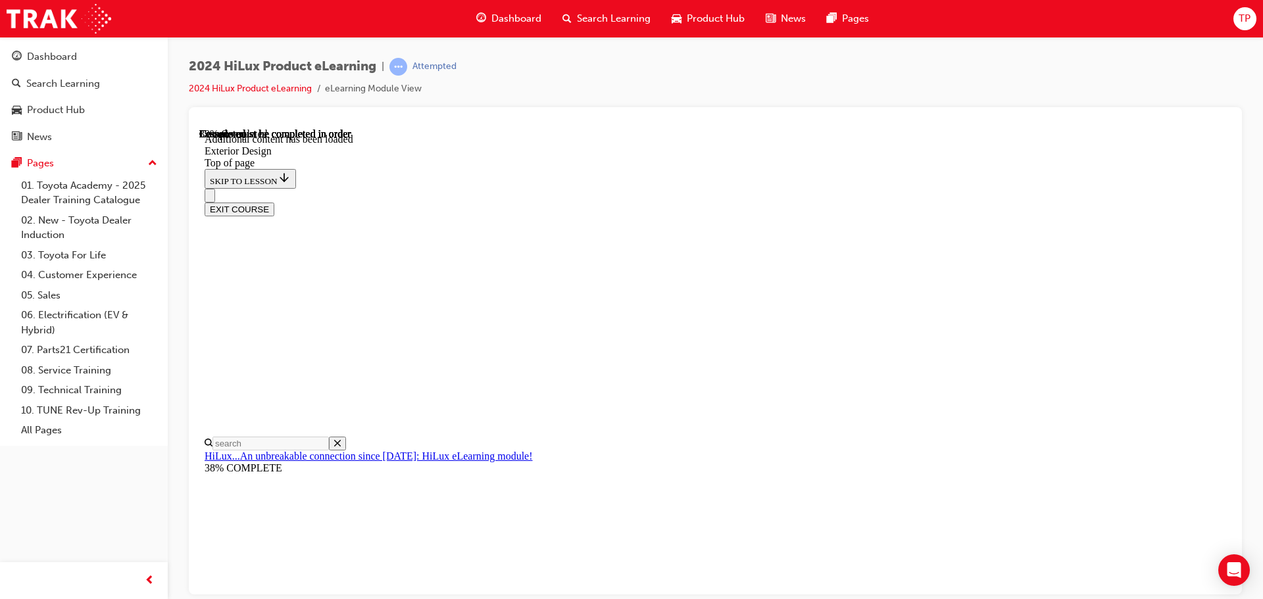
scroll to position [2346, 0]
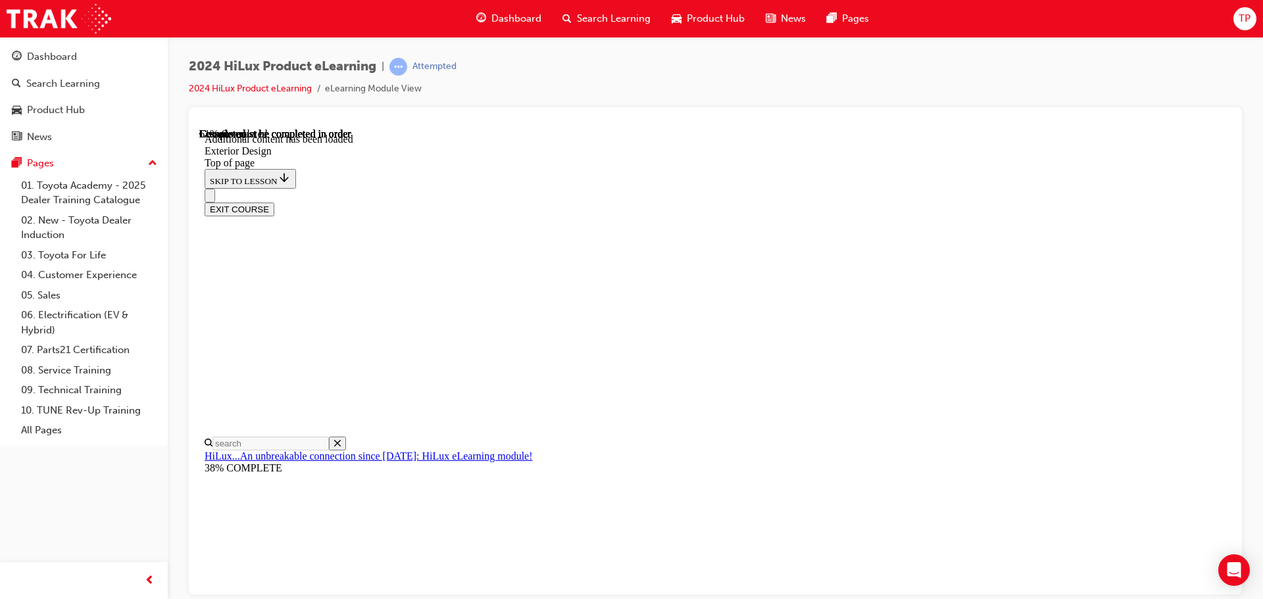
scroll to position [3534, 0]
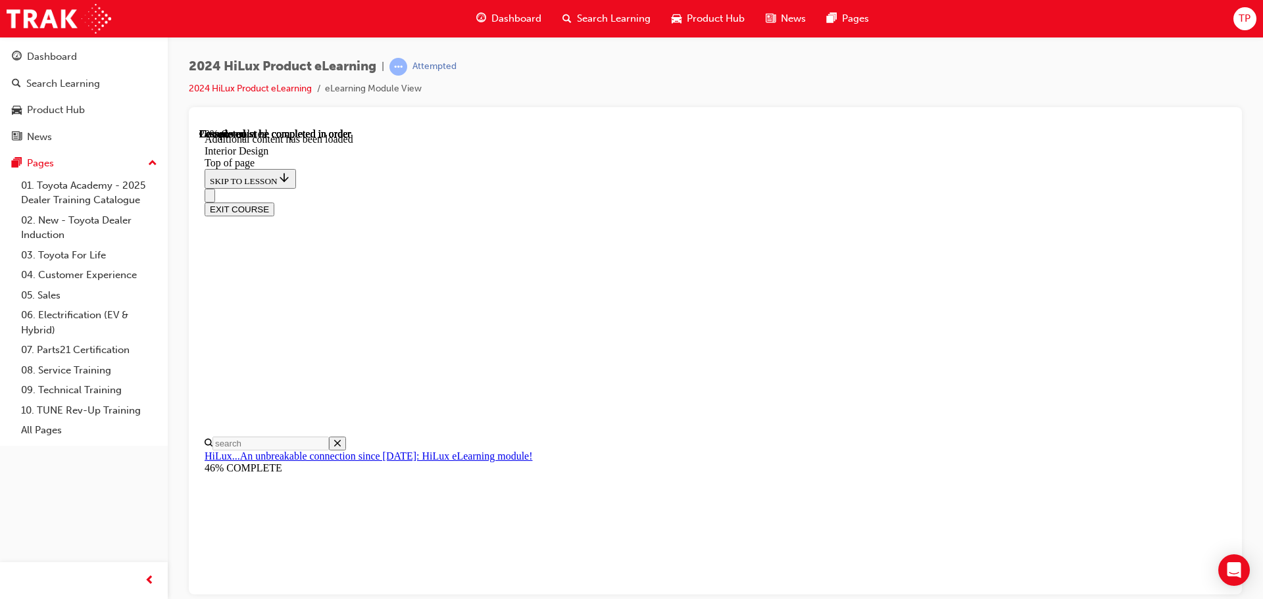
scroll to position [284, 0]
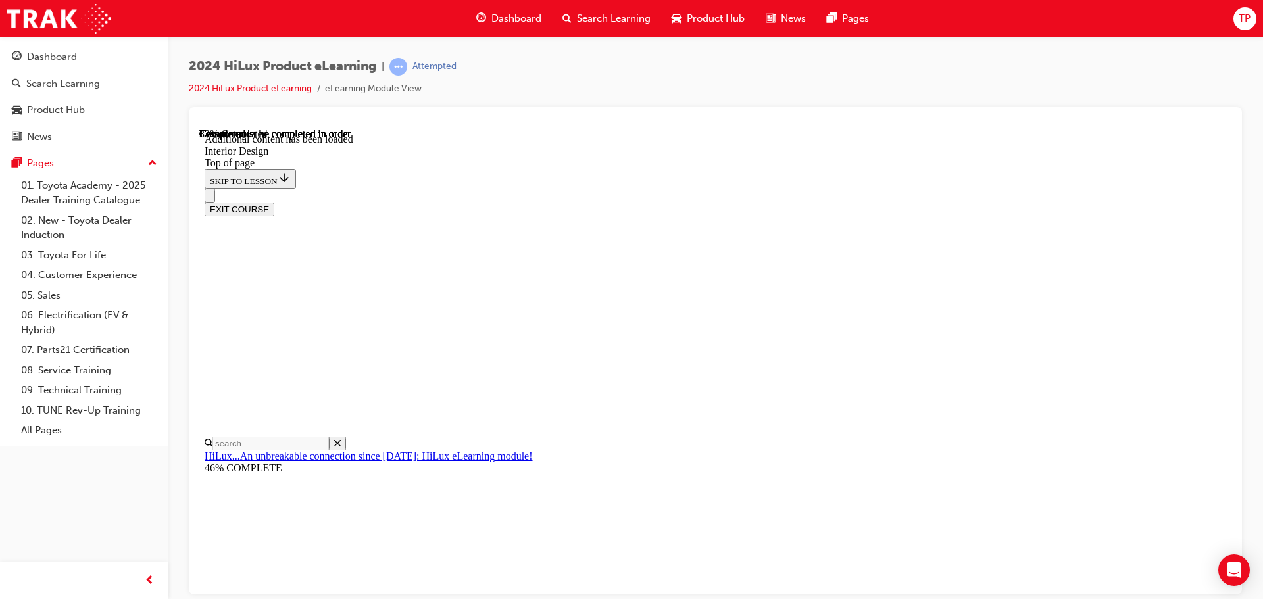
scroll to position [759, 0]
drag, startPoint x: 511, startPoint y: 255, endPoint x: 519, endPoint y: 240, distance: 16.5
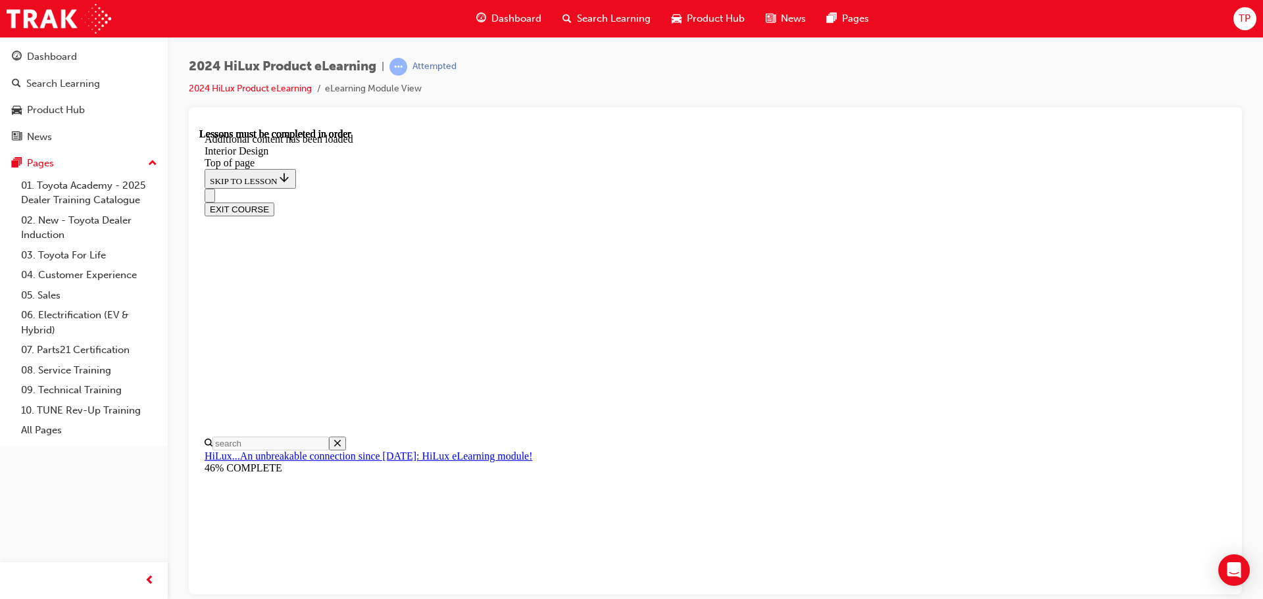
drag, startPoint x: 1110, startPoint y: 368, endPoint x: 1120, endPoint y: 355, distance: 17.0
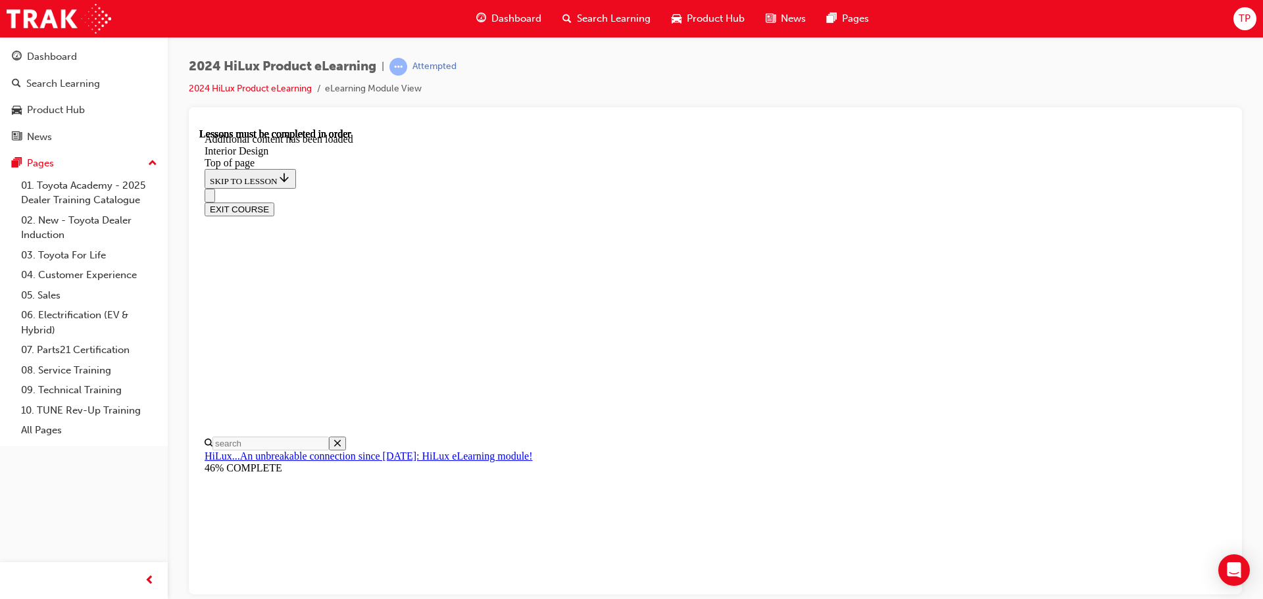
drag, startPoint x: 1093, startPoint y: 549, endPoint x: 1085, endPoint y: 532, distance: 19.4
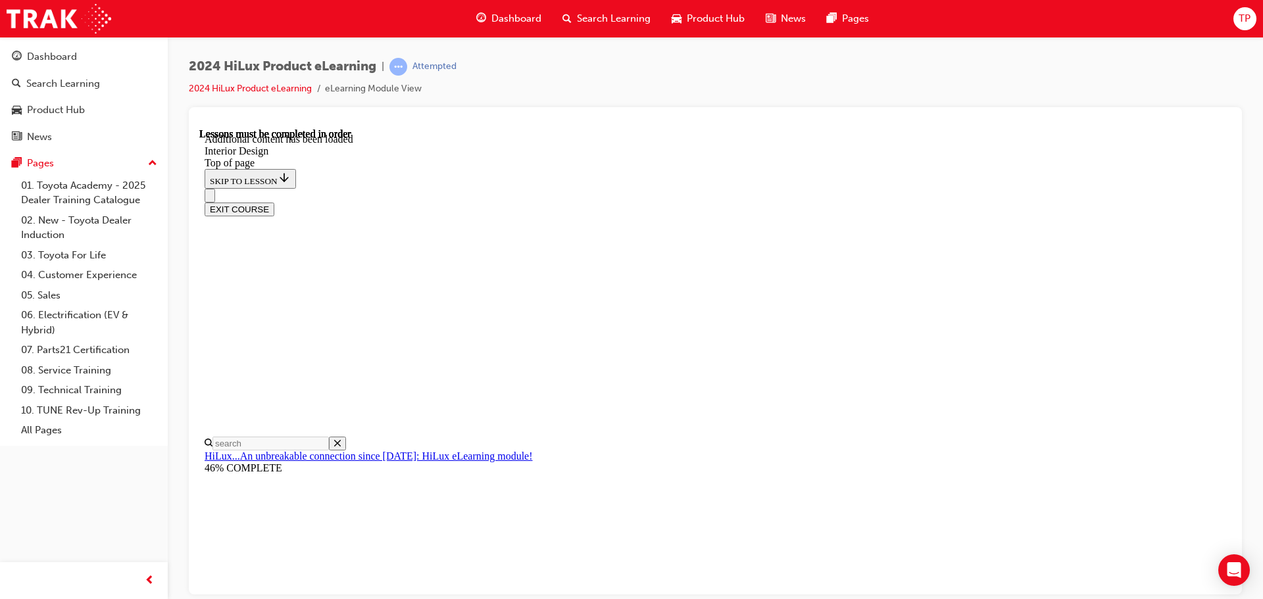
scroll to position [890, 0]
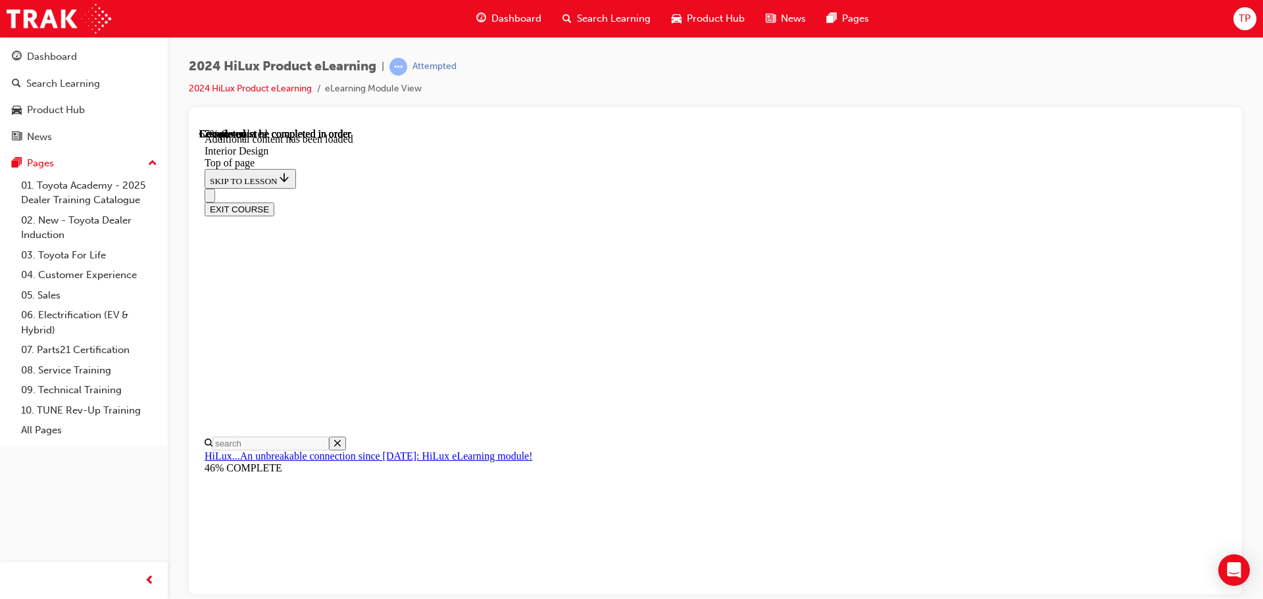
drag, startPoint x: 609, startPoint y: 434, endPoint x: 604, endPoint y: 421, distance: 13.6
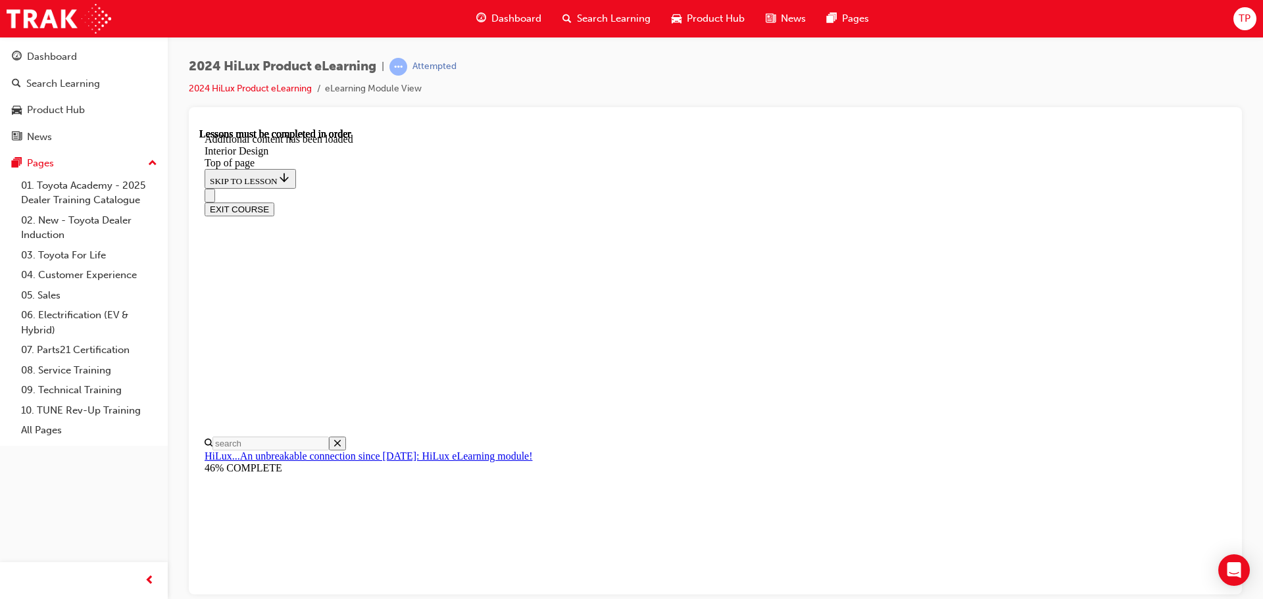
scroll to position [1909, 0]
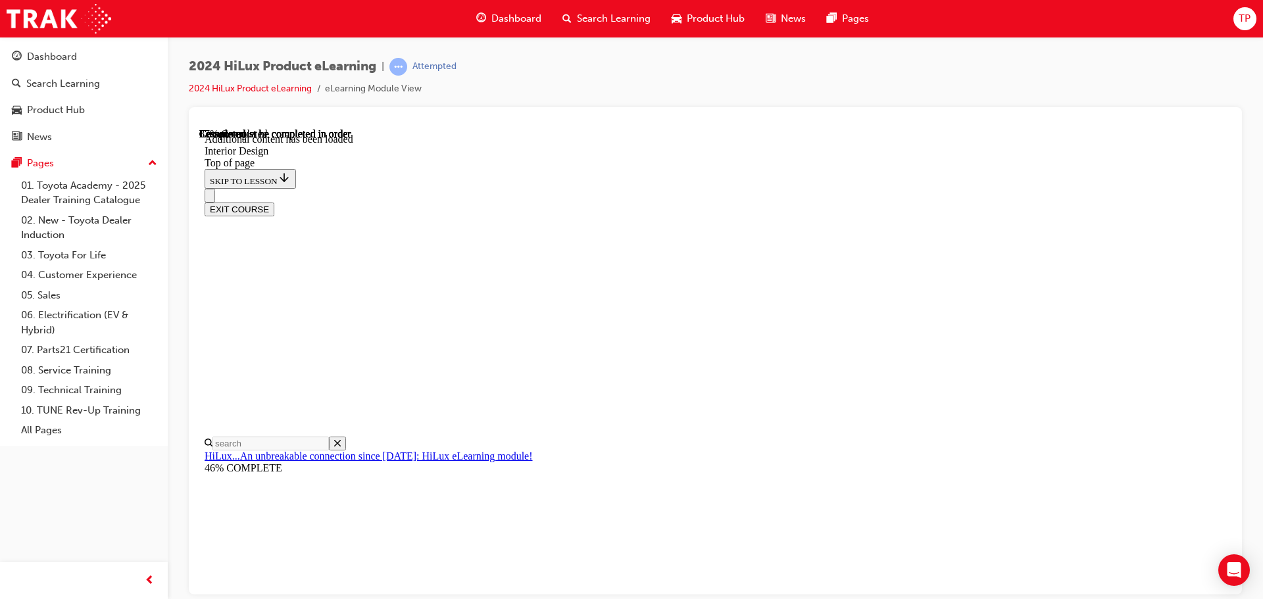
drag, startPoint x: 657, startPoint y: 359, endPoint x: 640, endPoint y: 361, distance: 16.6
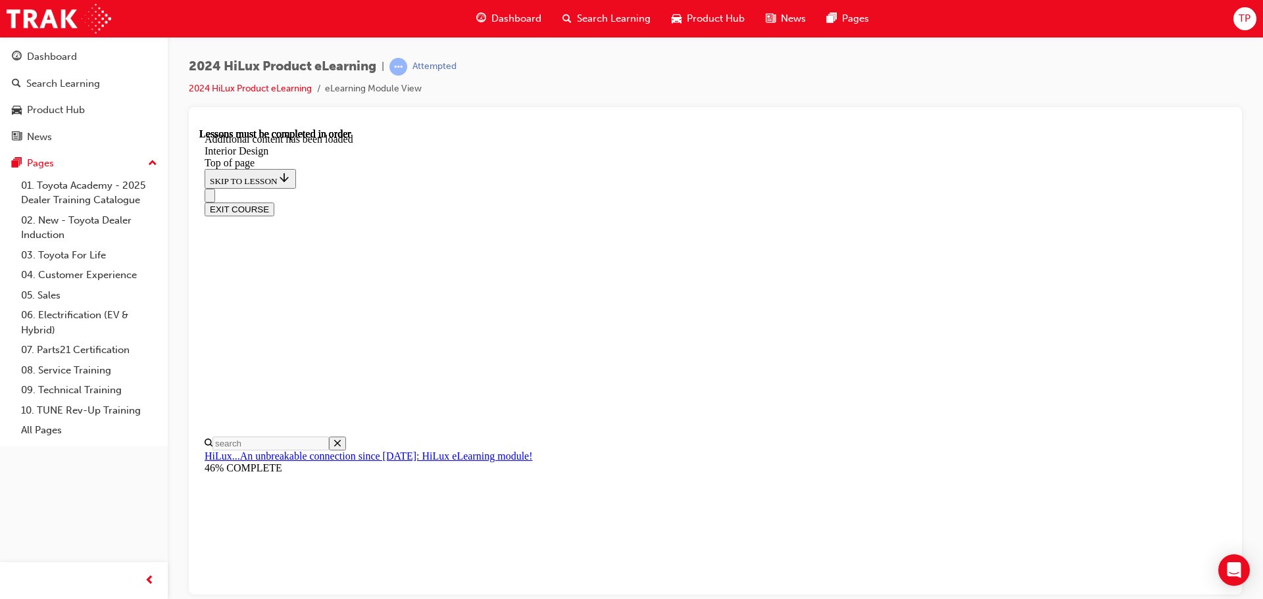
drag, startPoint x: 881, startPoint y: 229, endPoint x: 903, endPoint y: 257, distance: 35.6
drag, startPoint x: 1171, startPoint y: 226, endPoint x: 1144, endPoint y: 229, distance: 27.1
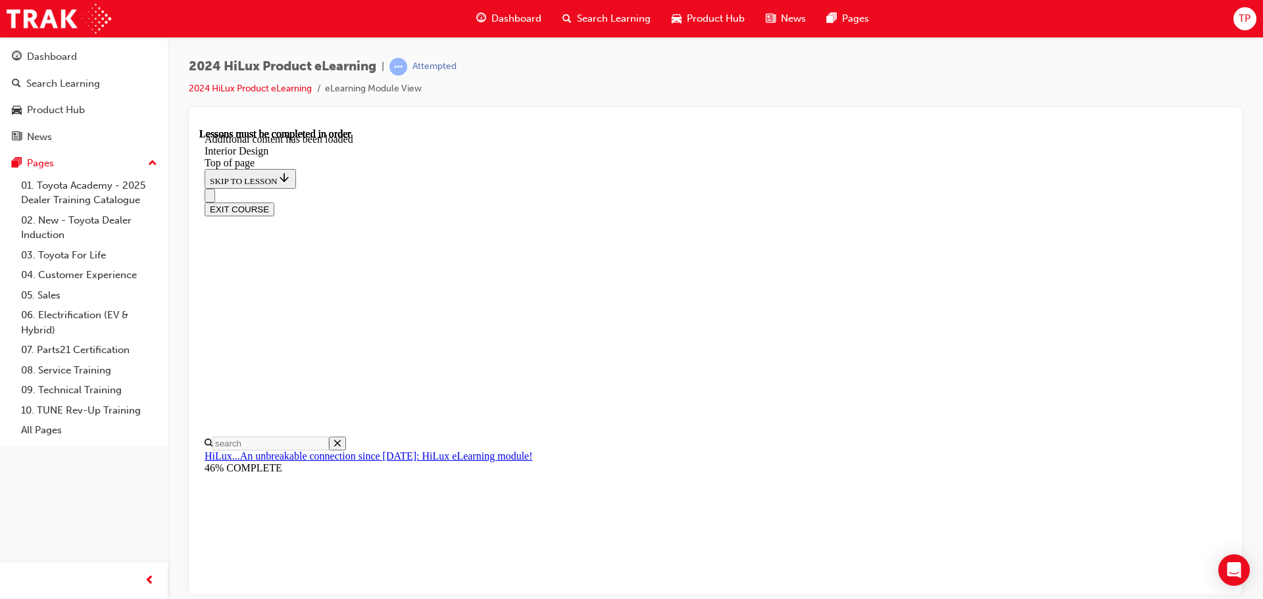
drag, startPoint x: 611, startPoint y: 540, endPoint x: 678, endPoint y: 514, distance: 72.5
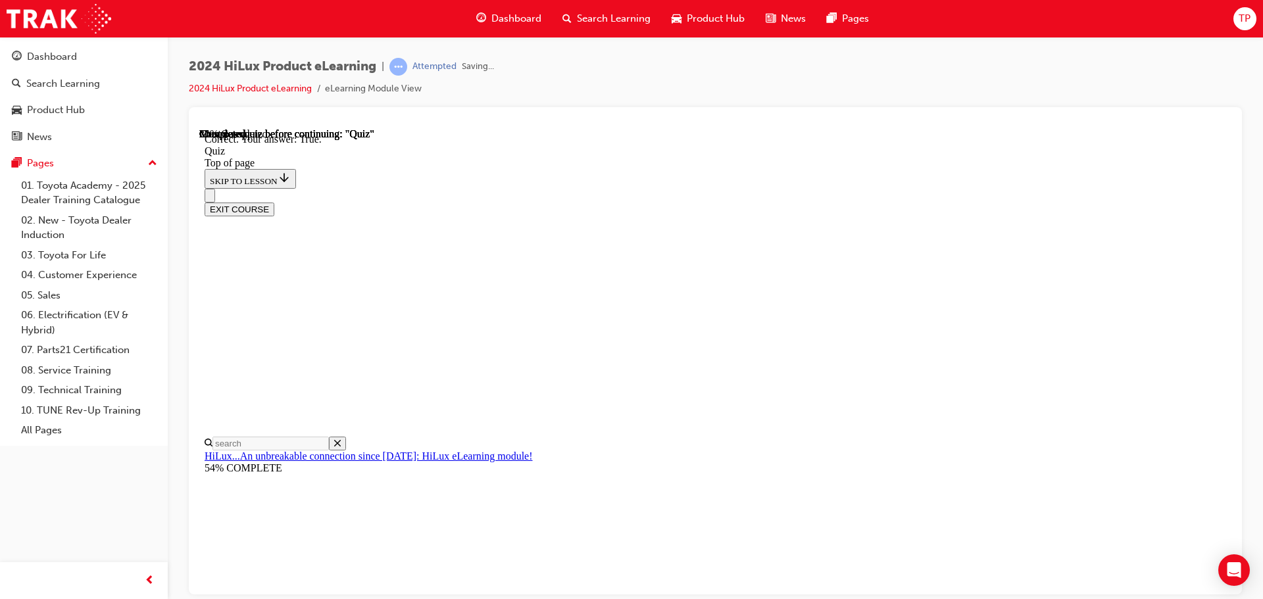
scroll to position [182, 0]
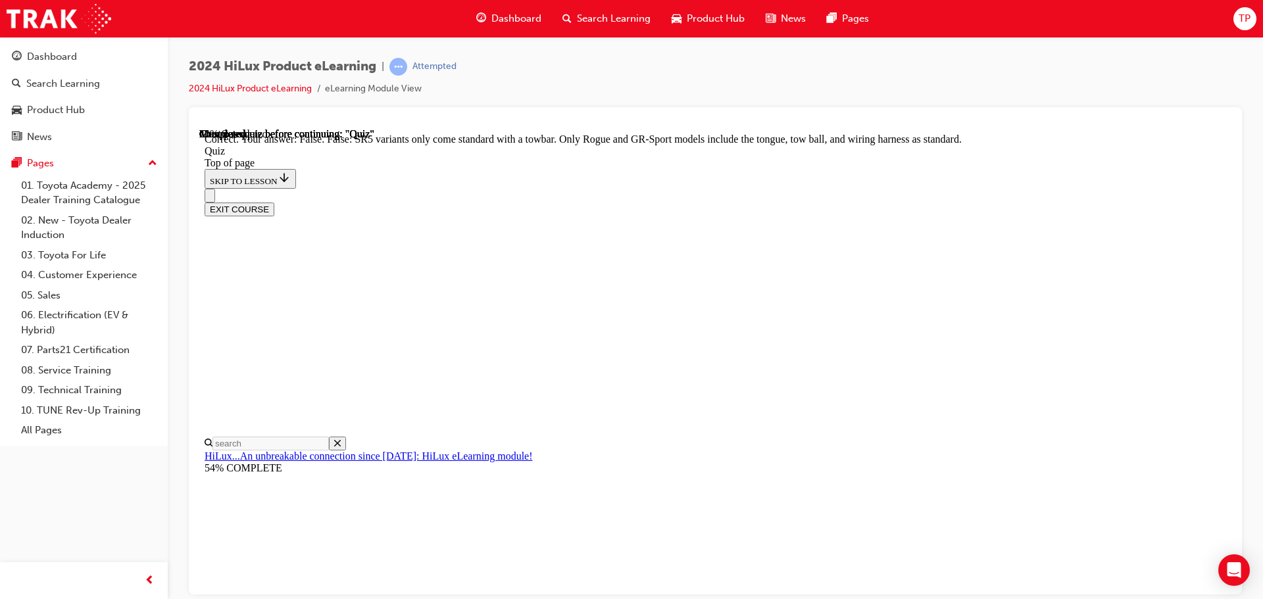
scroll to position [241, 0]
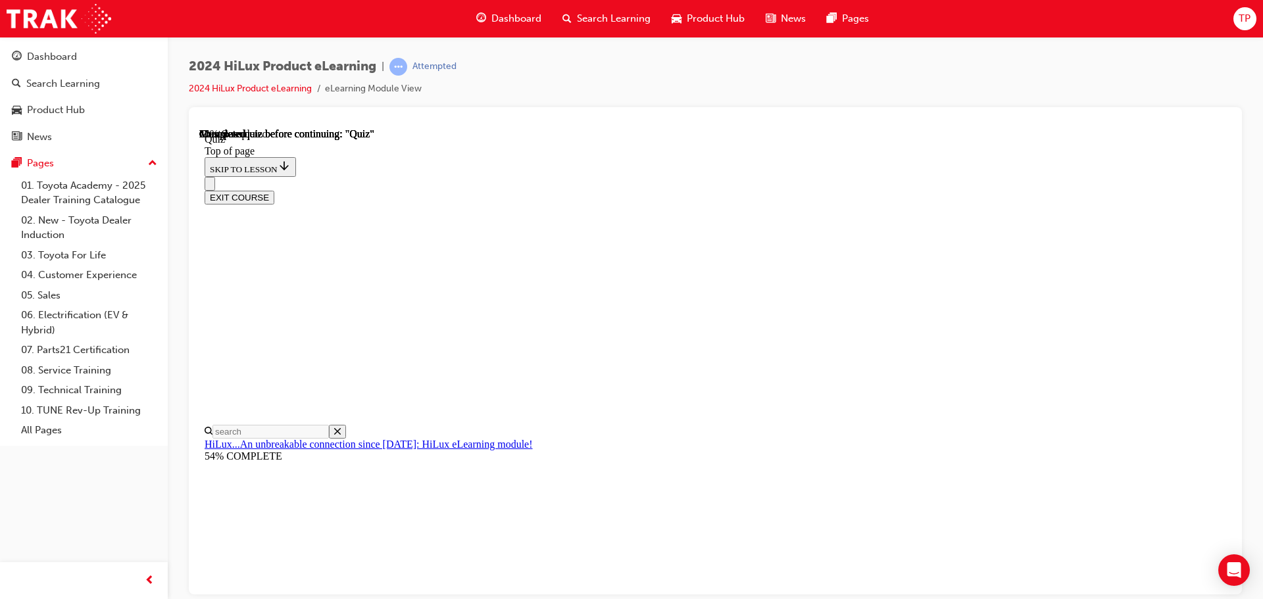
scroll to position [66, 0]
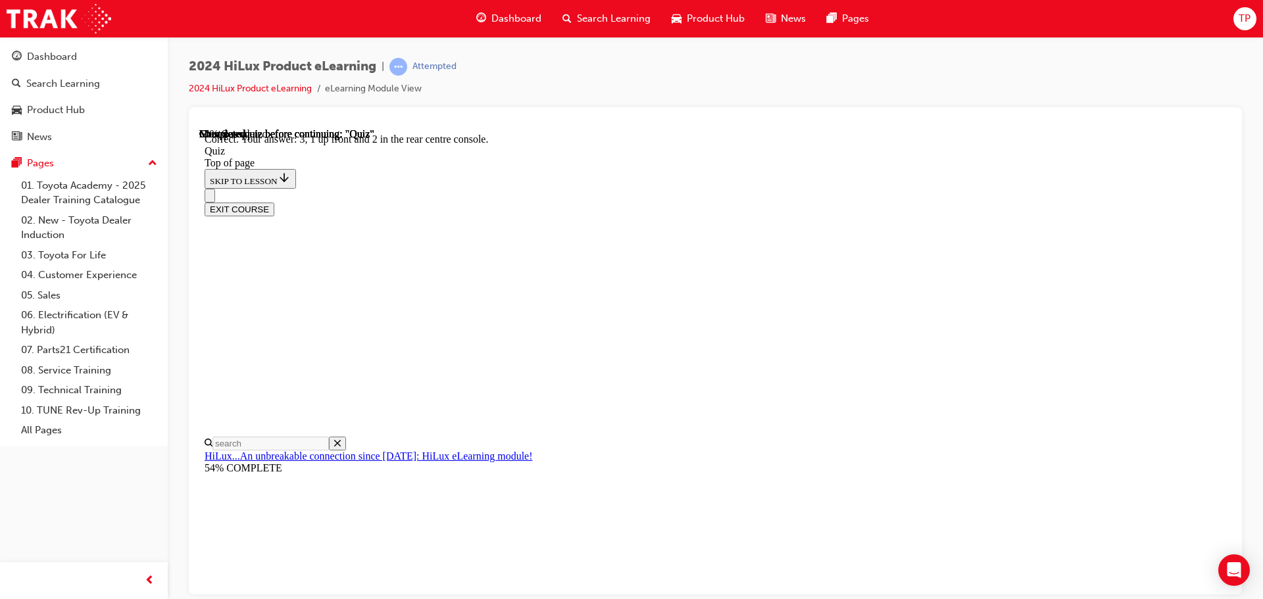
scroll to position [213, 0]
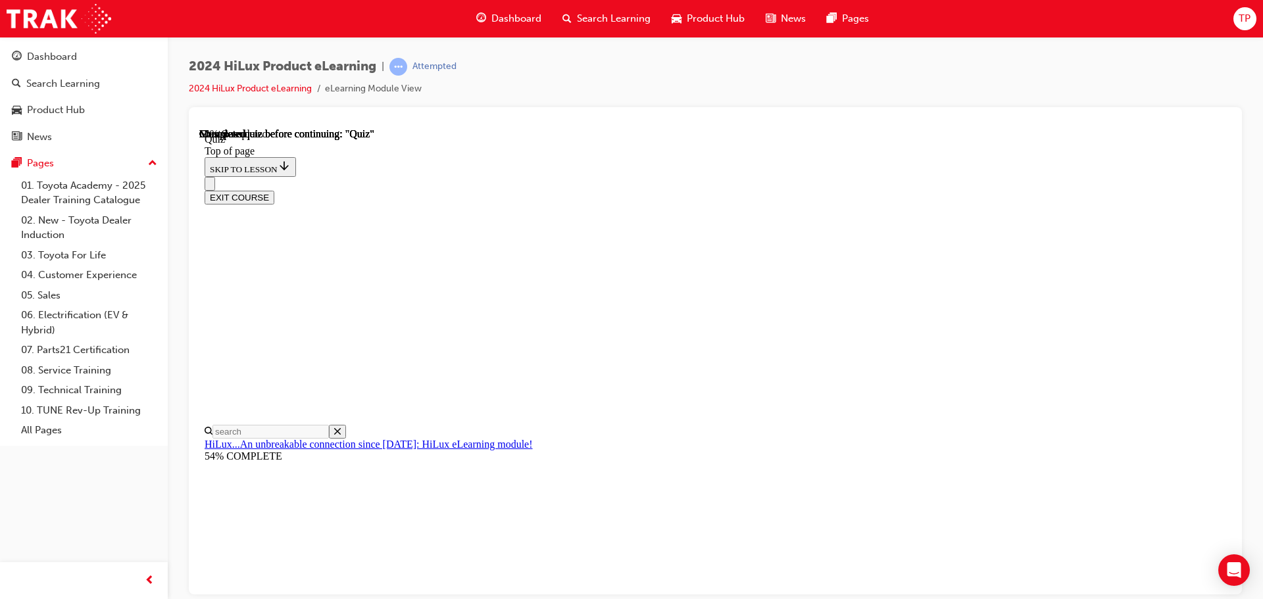
scroll to position [132, 0]
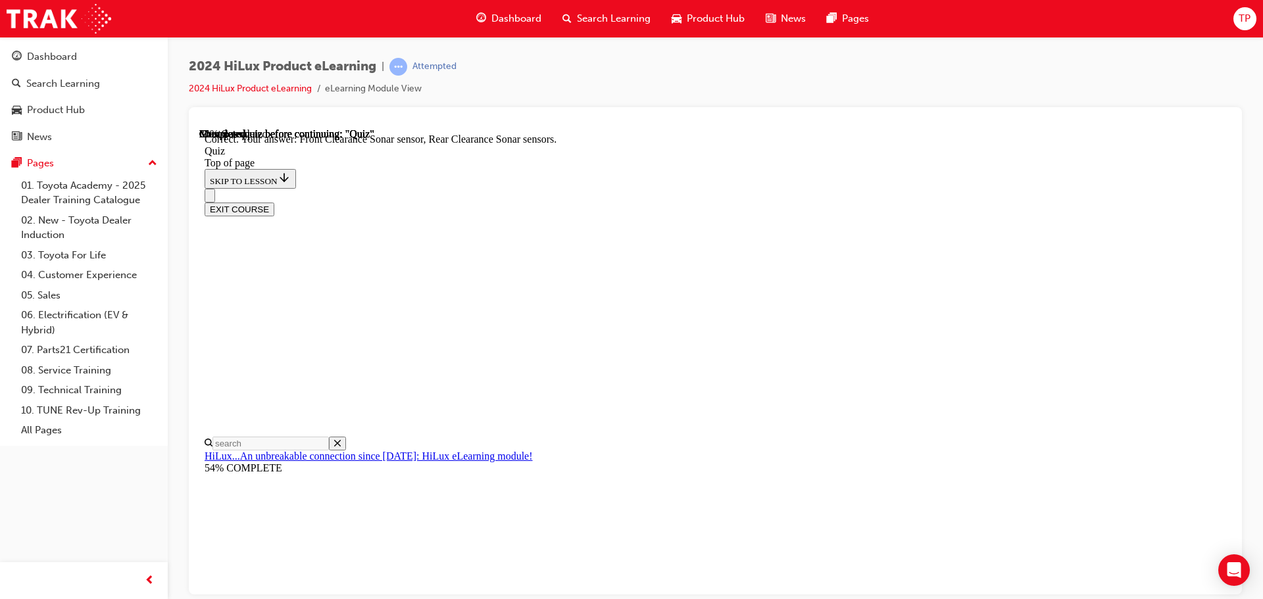
scroll to position [243, 0]
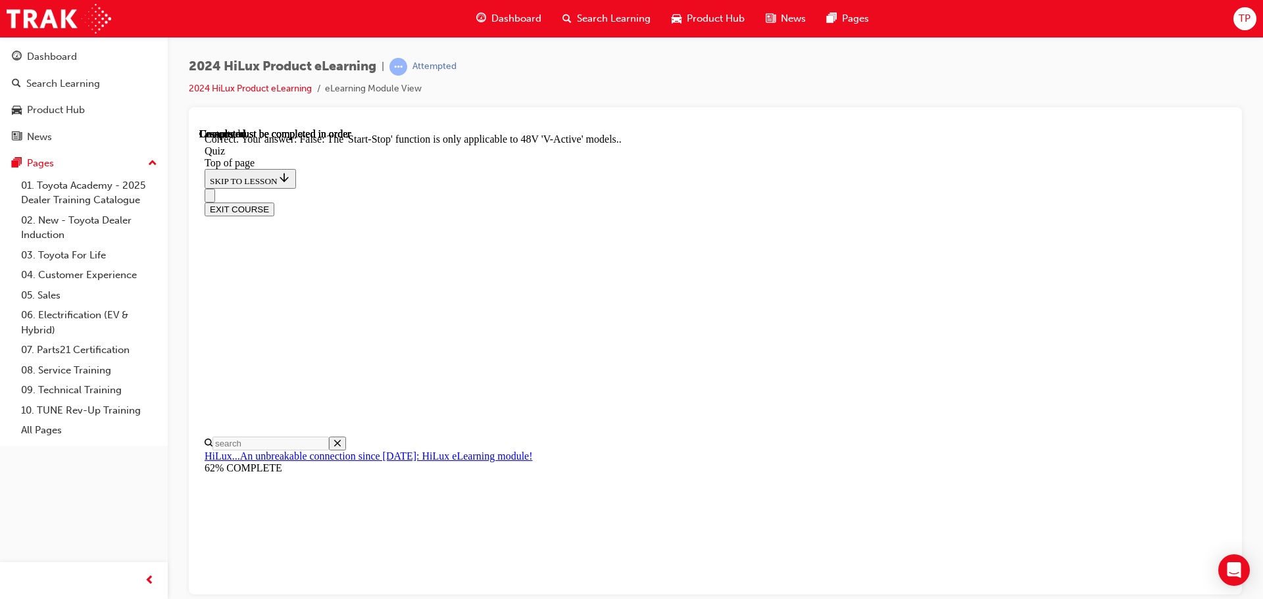
scroll to position [164, 0]
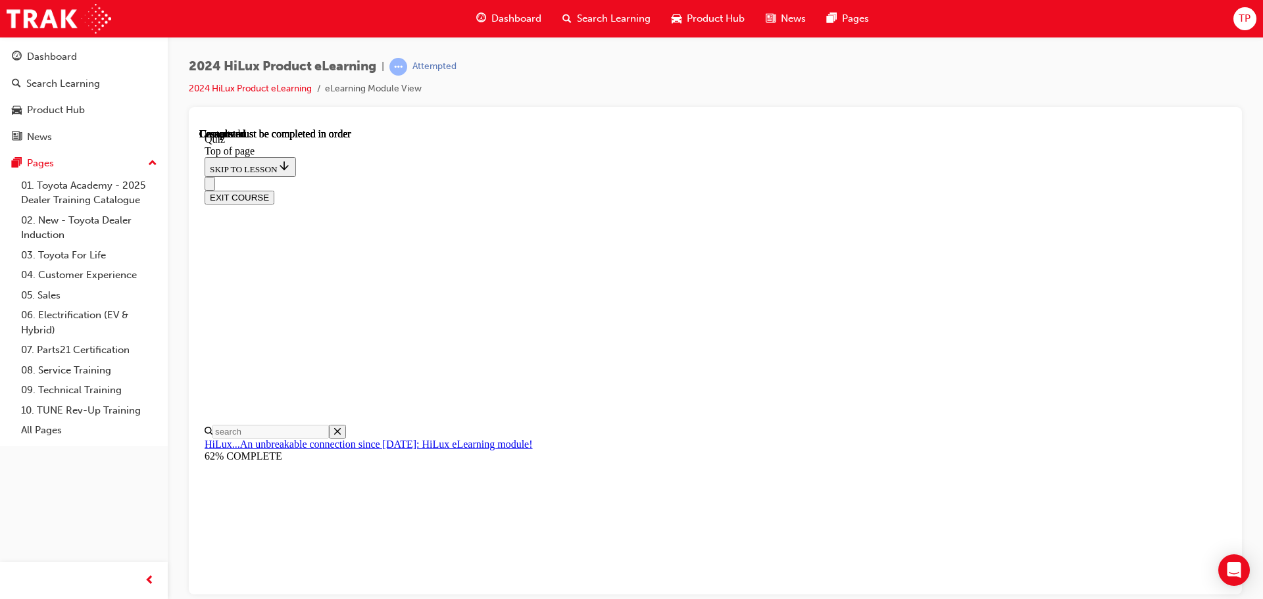
scroll to position [248, 0]
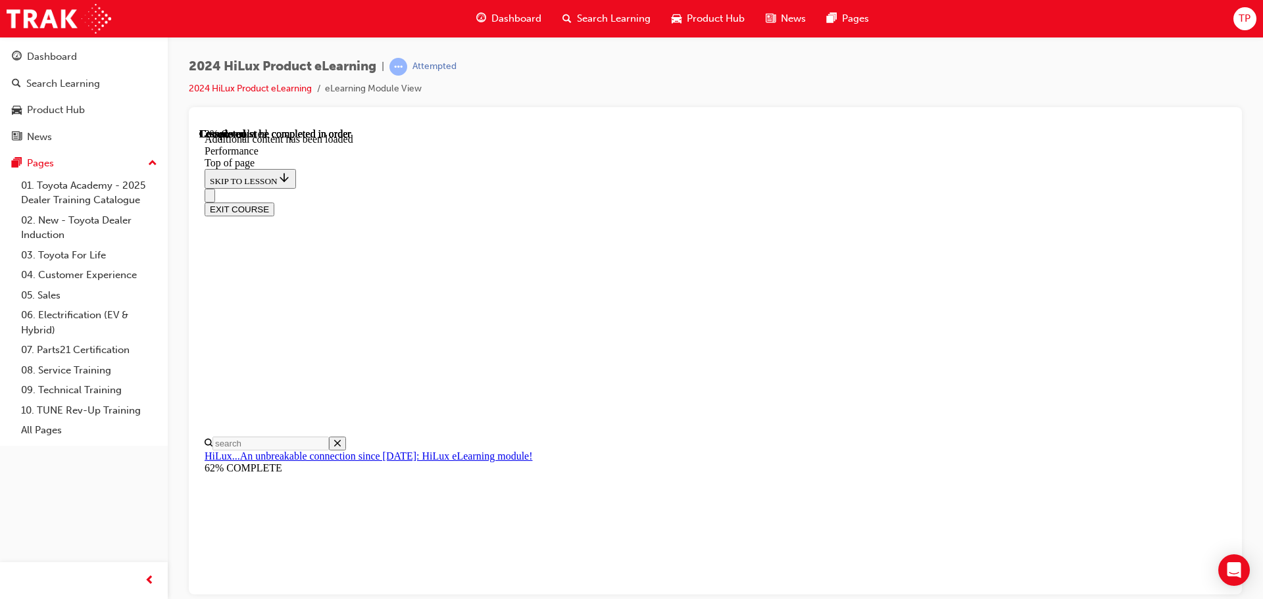
scroll to position [1152, 0]
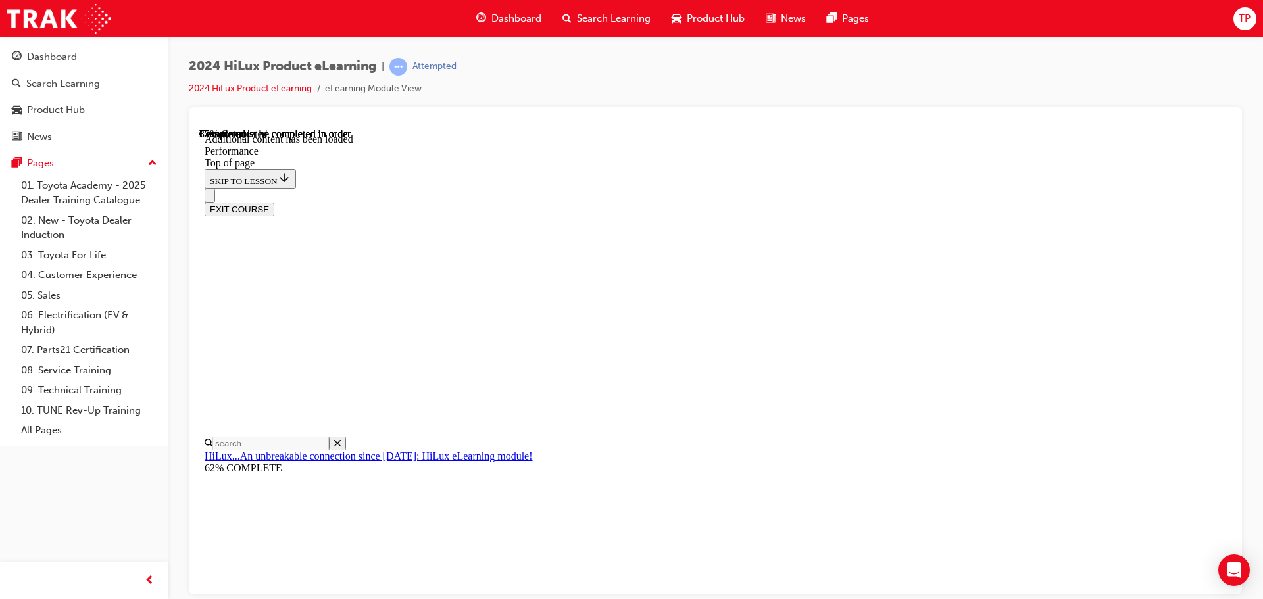
scroll to position [3939, 0]
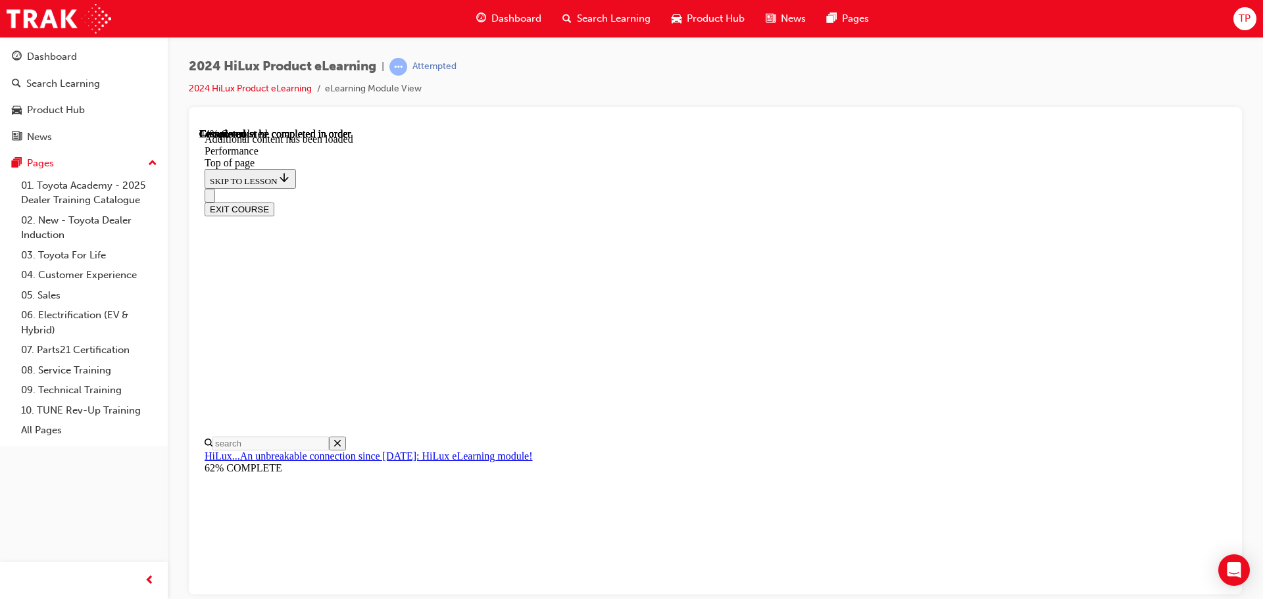
scroll to position [5670, 0]
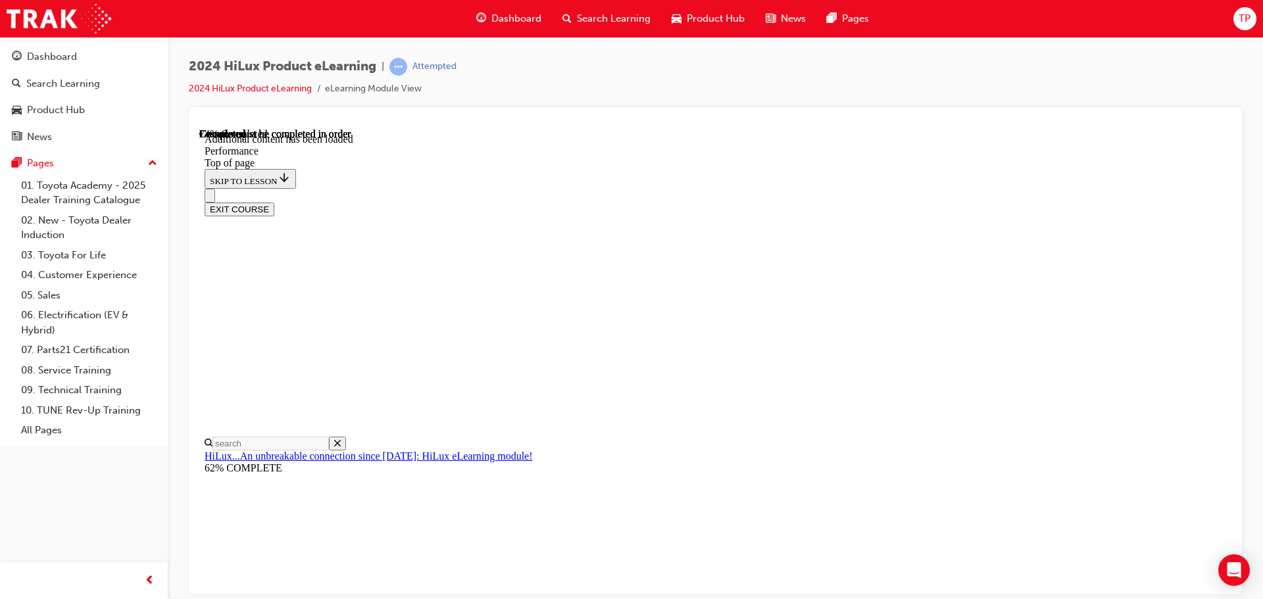
scroll to position [7919, 0]
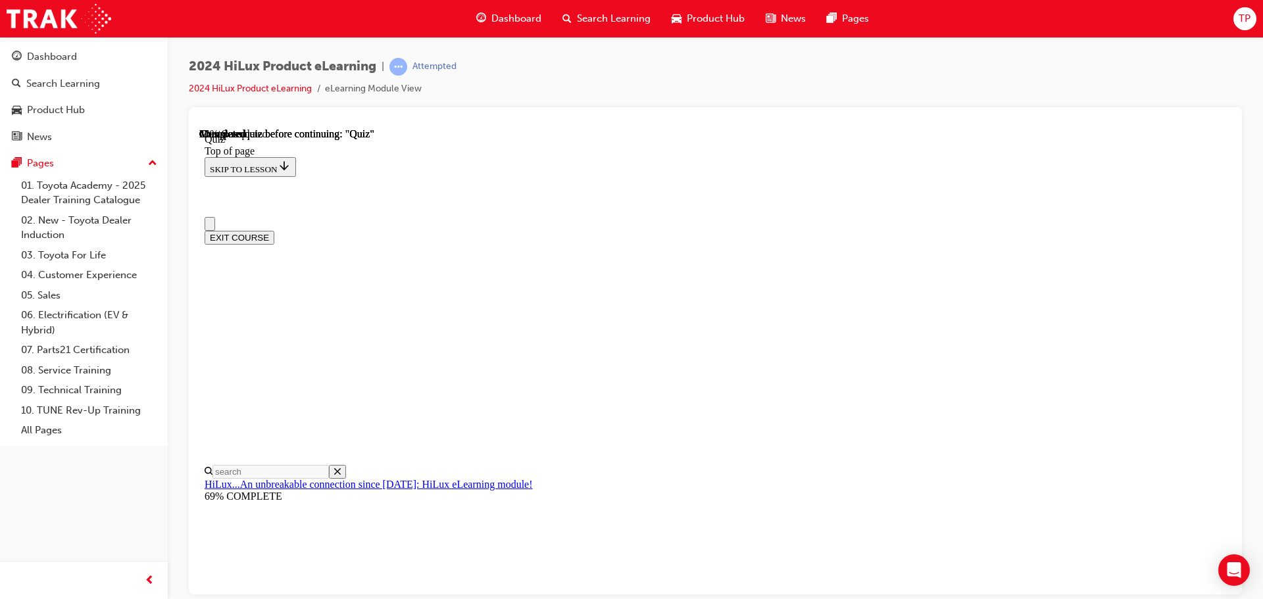
scroll to position [66, 0]
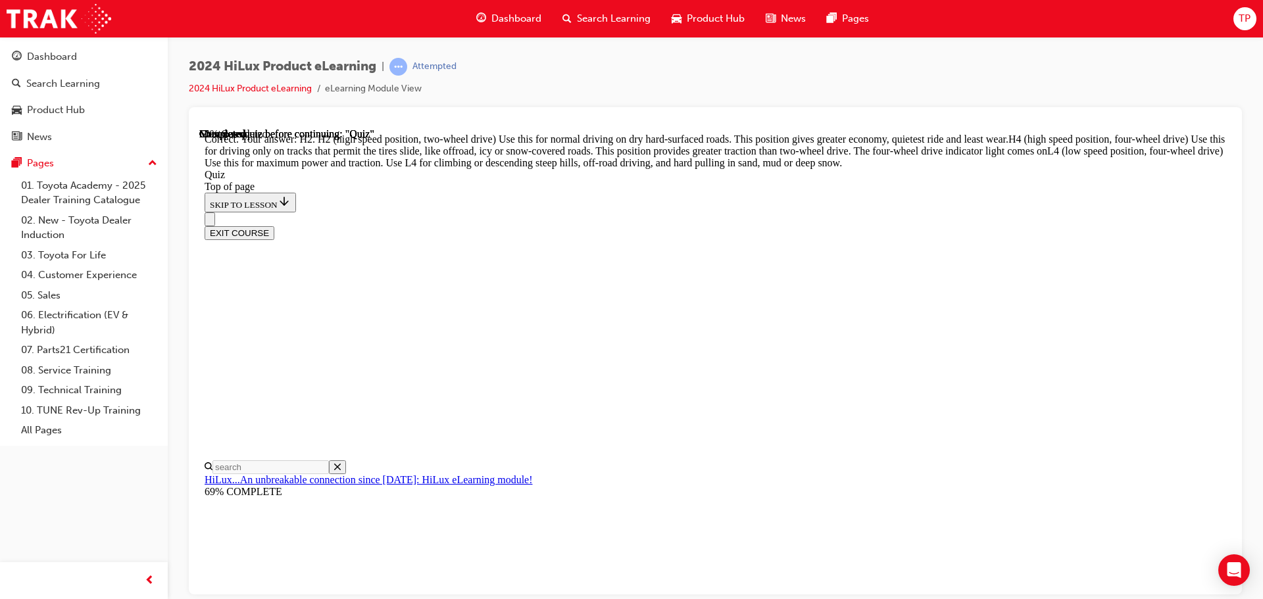
scroll to position [471, 0]
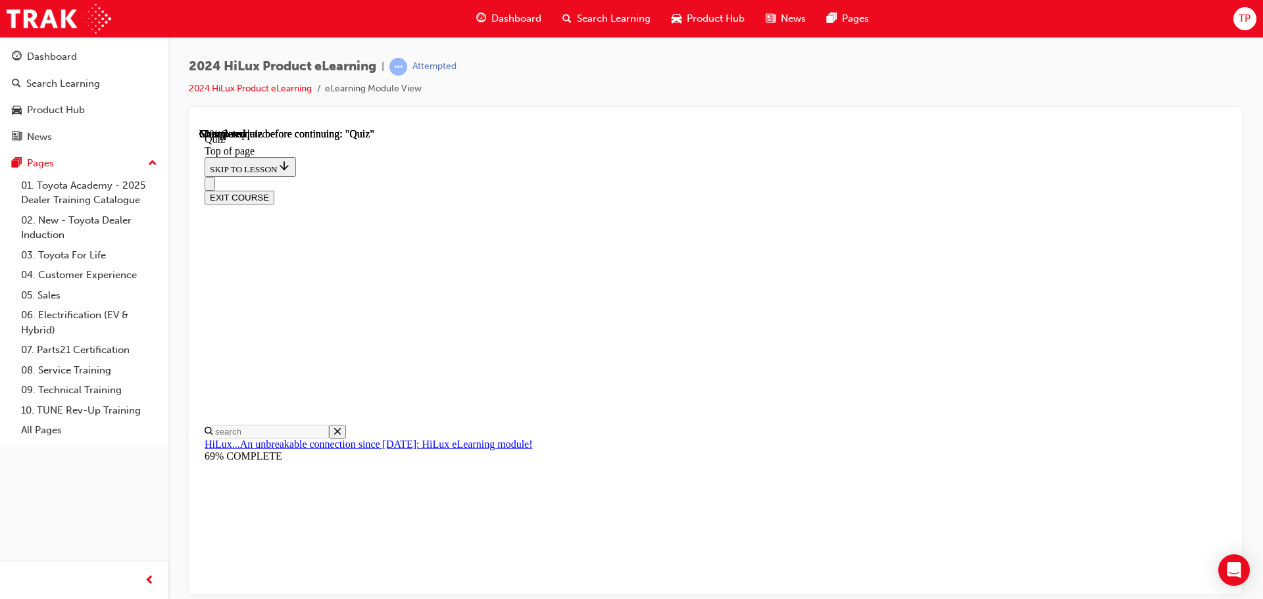
scroll to position [132, 0]
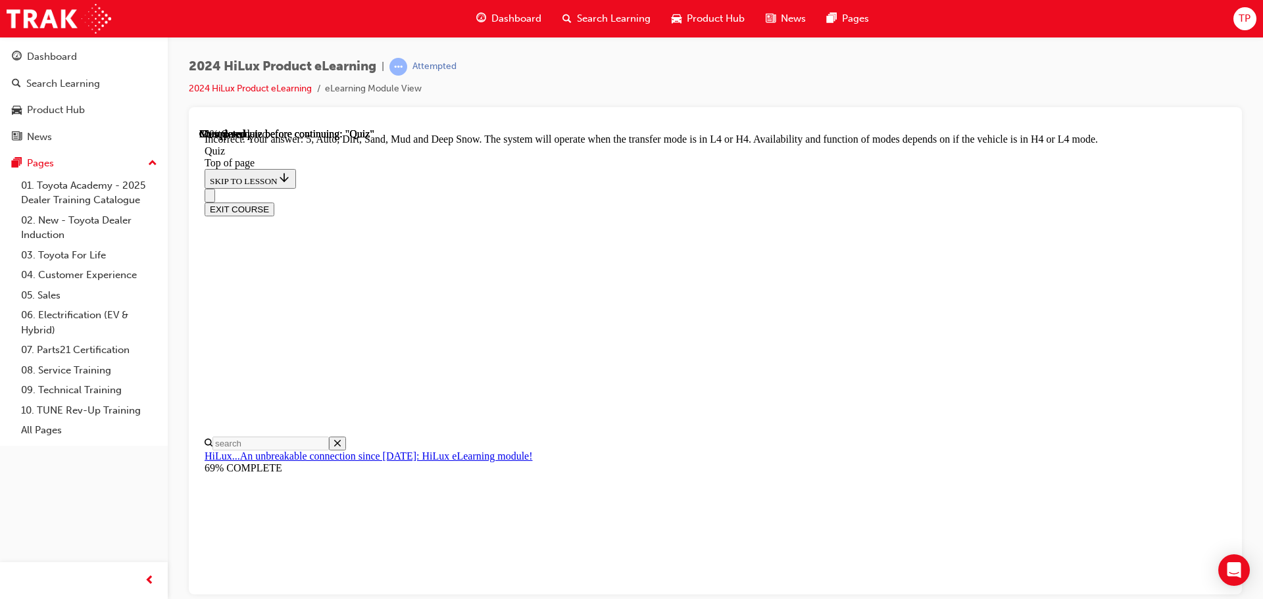
scroll to position [361, 0]
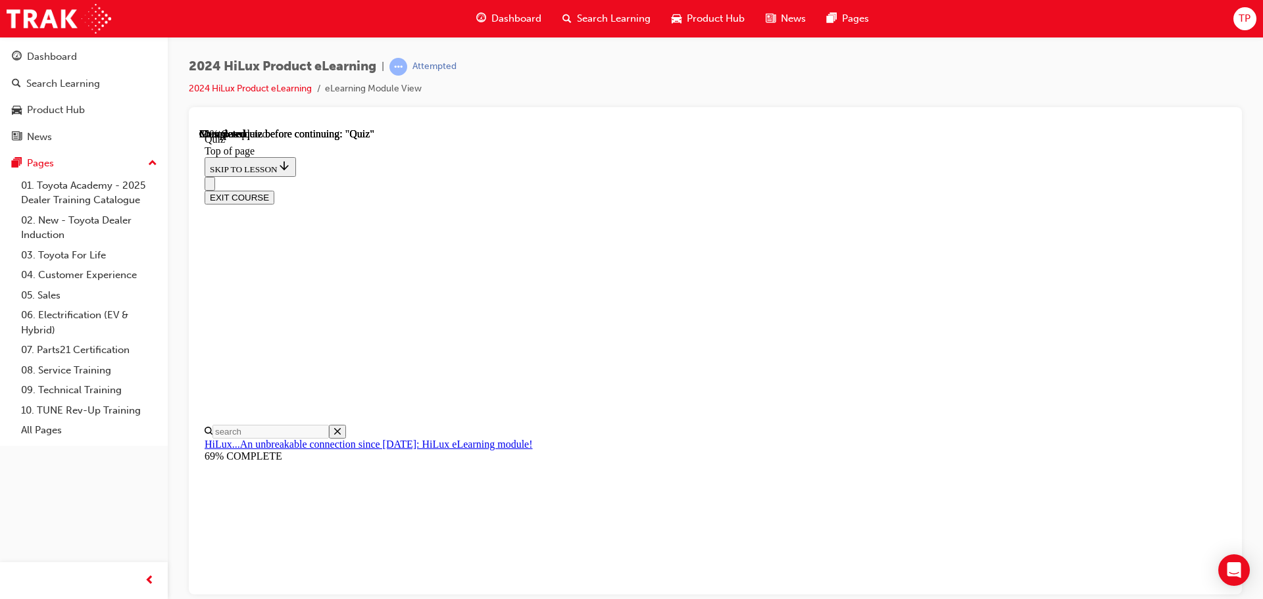
scroll to position [197, 0]
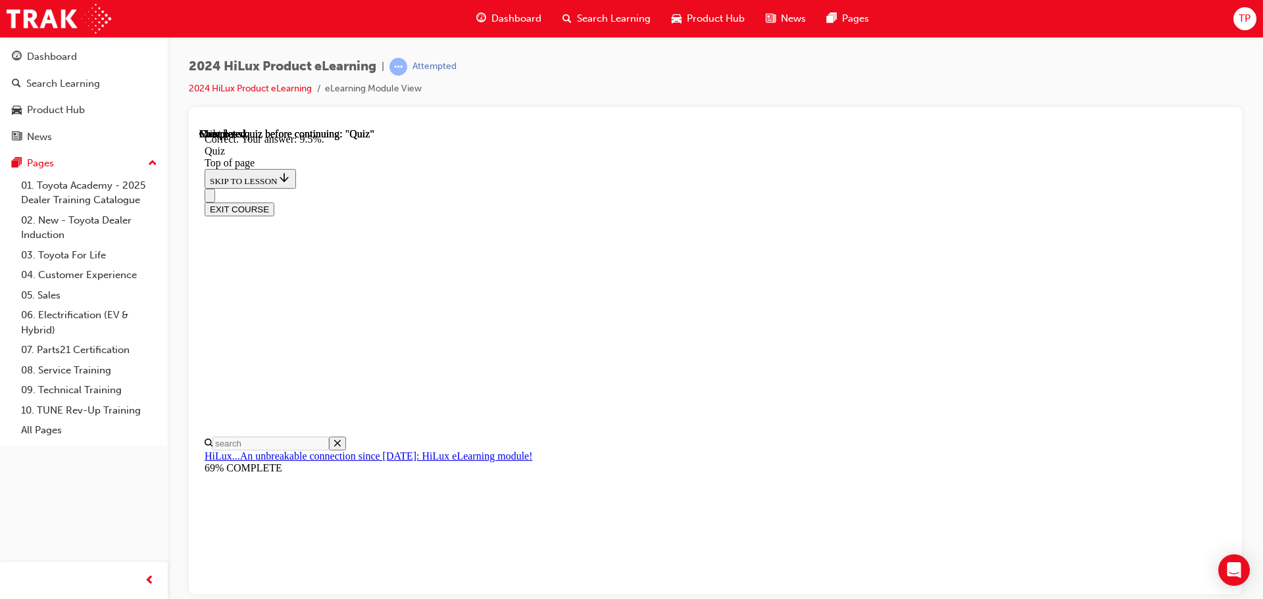
scroll to position [310, 0]
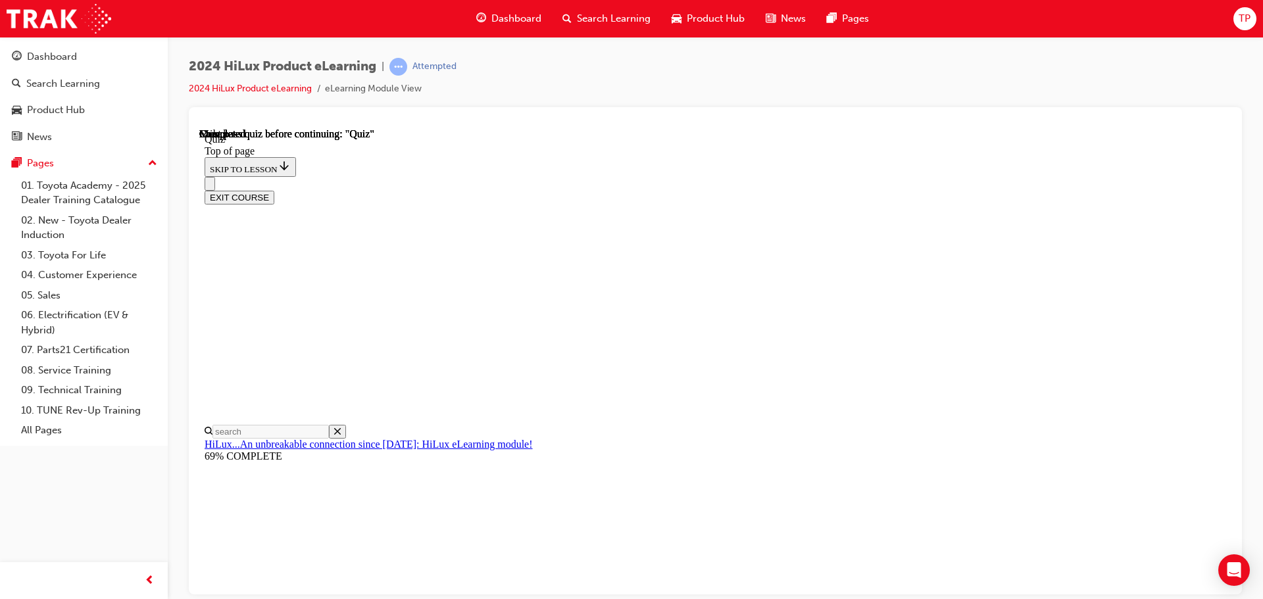
scroll to position [248, 0]
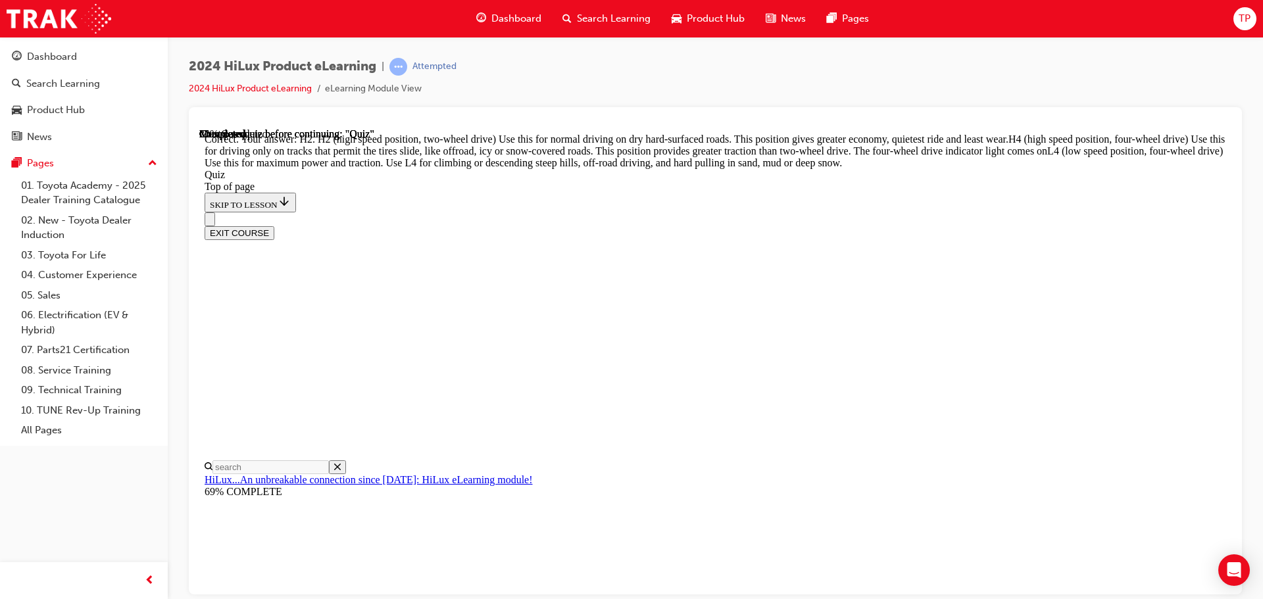
scroll to position [471, 0]
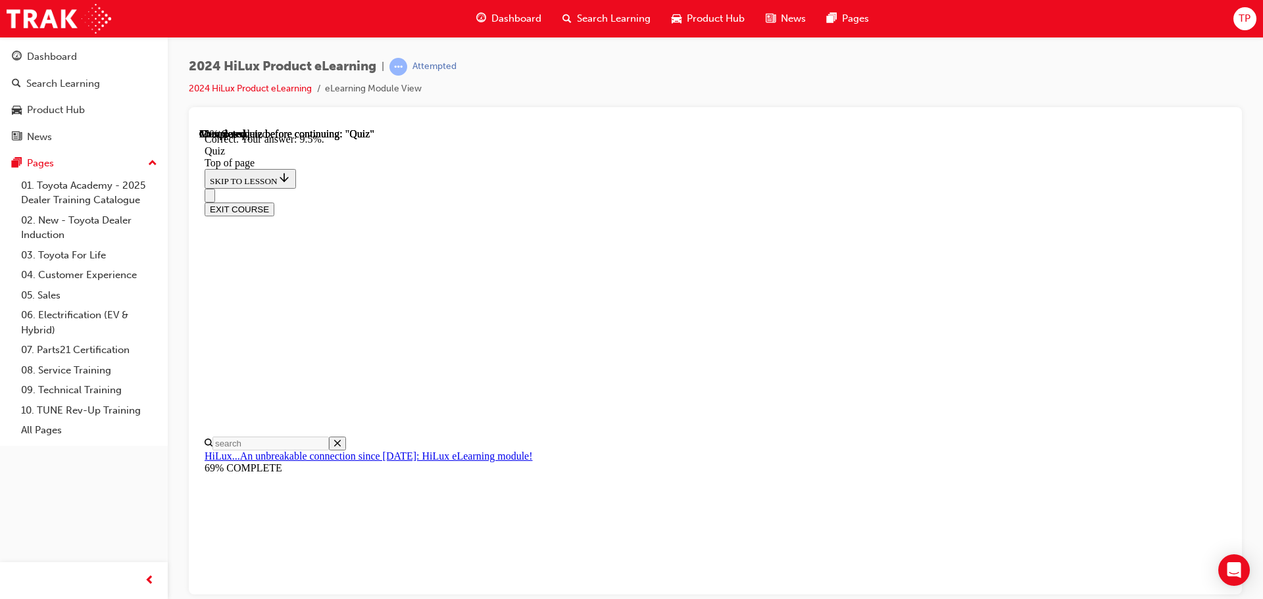
scroll to position [310, 0]
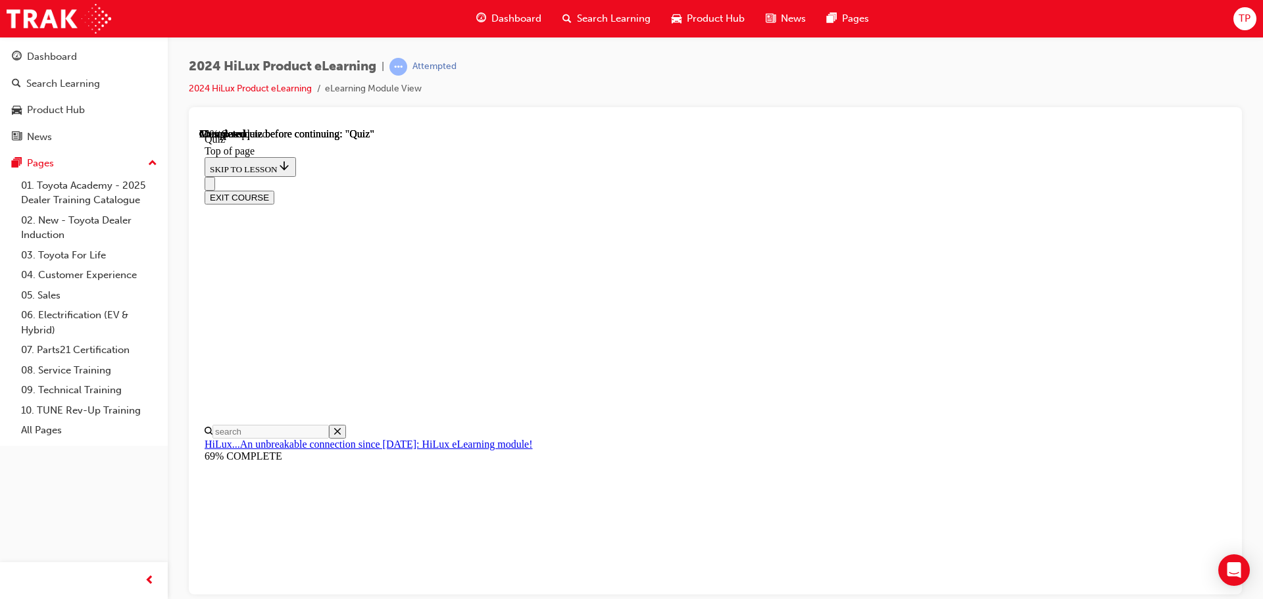
scroll to position [197, 0]
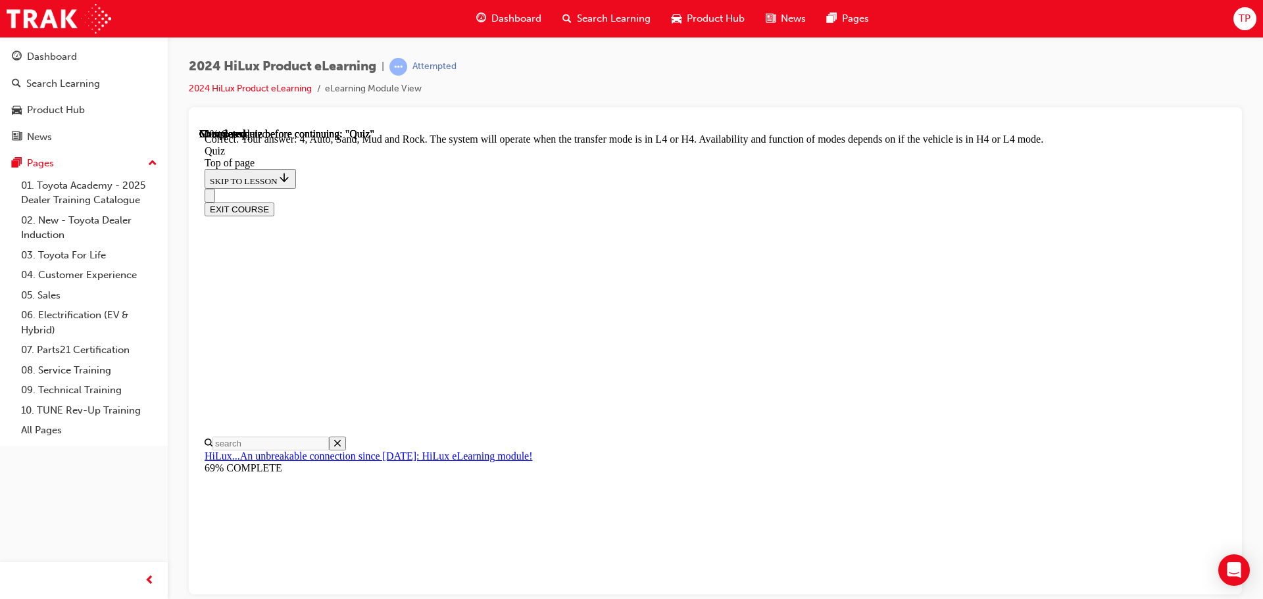
scroll to position [361, 0]
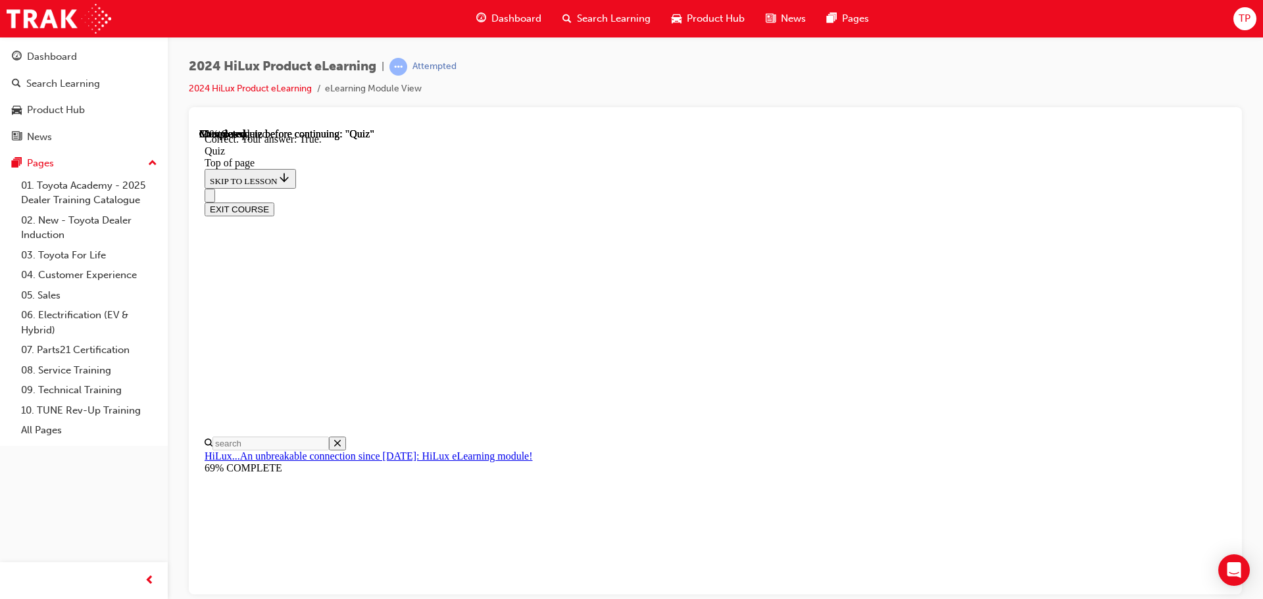
scroll to position [160, 0]
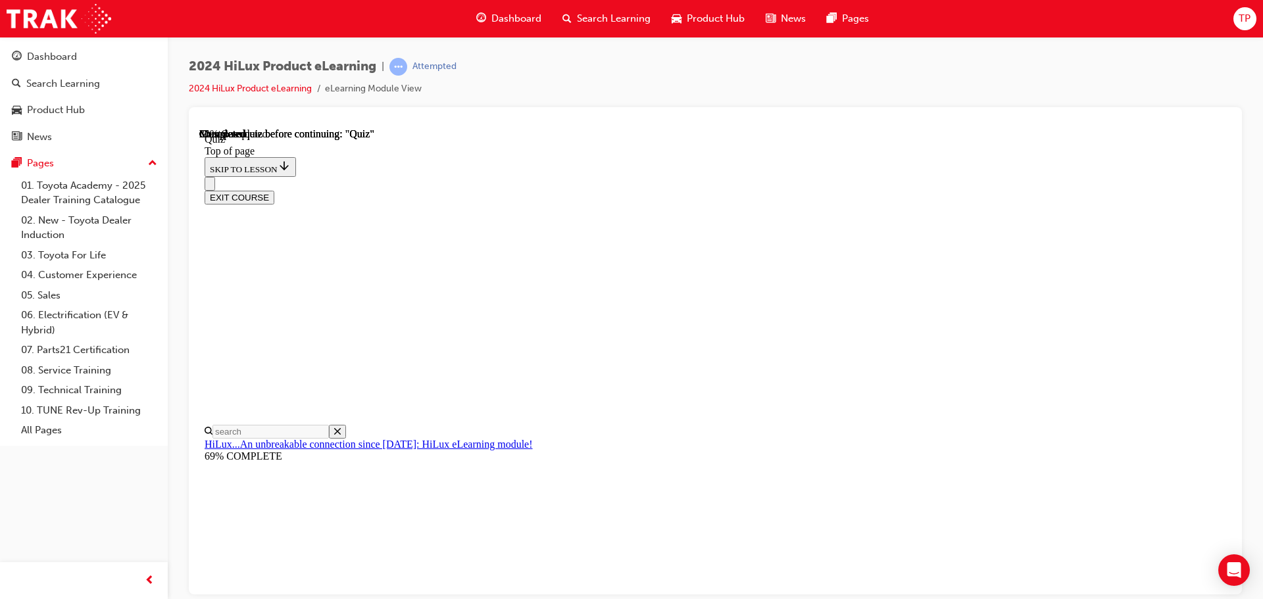
scroll to position [391, 0]
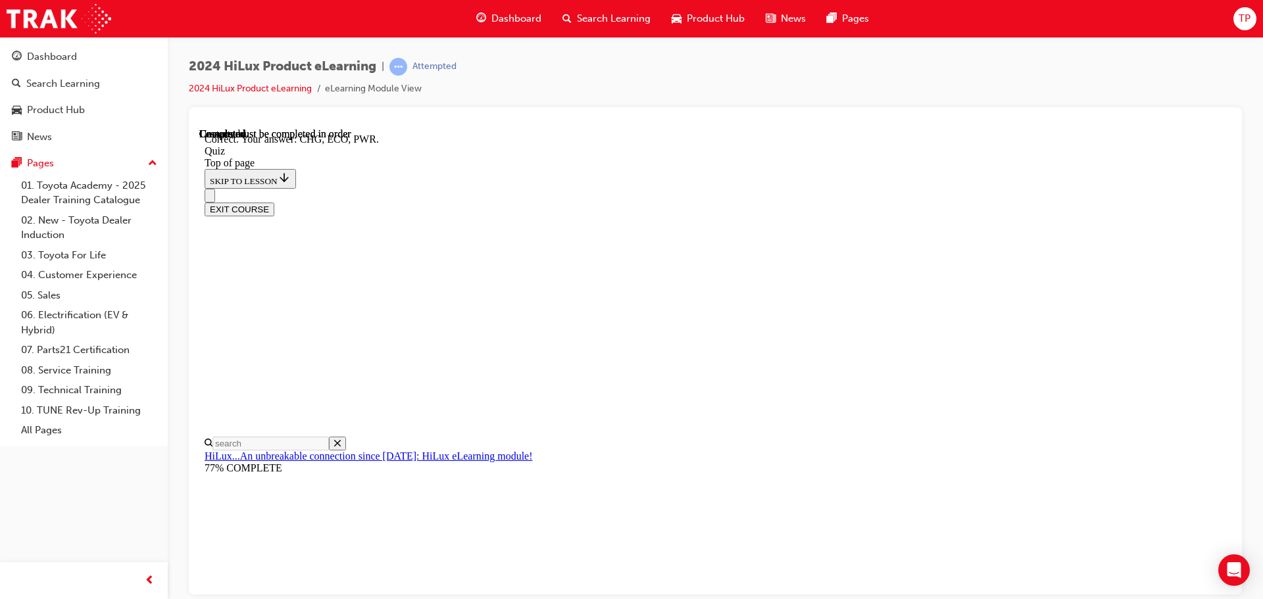
scroll to position [432, 0]
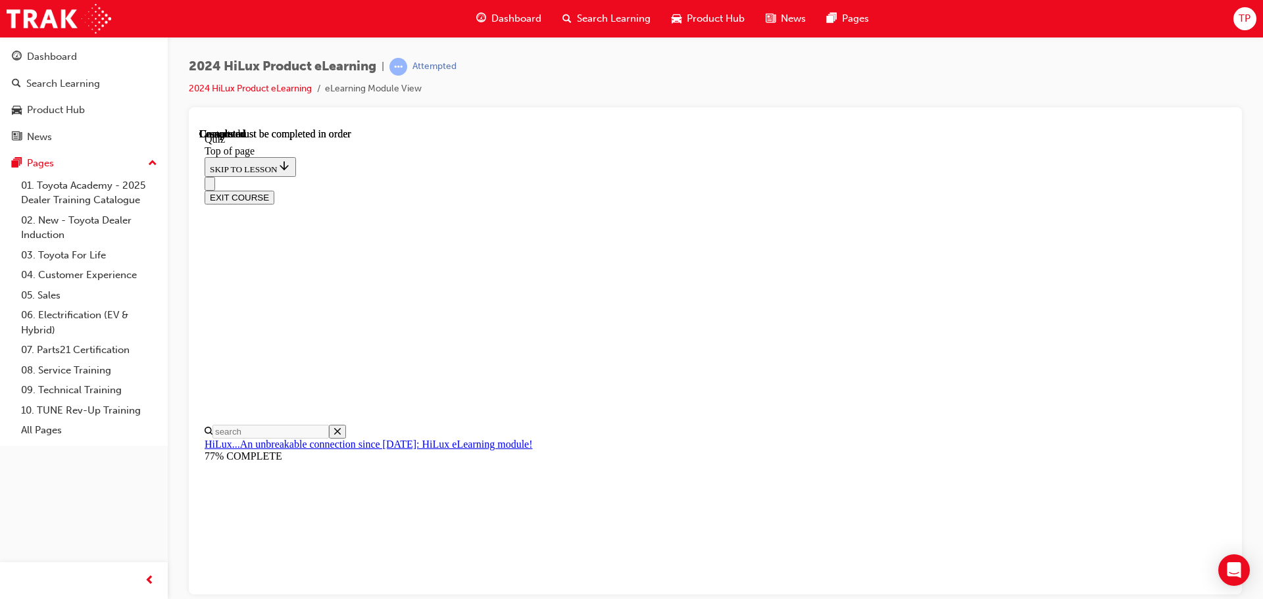
scroll to position [248, 0]
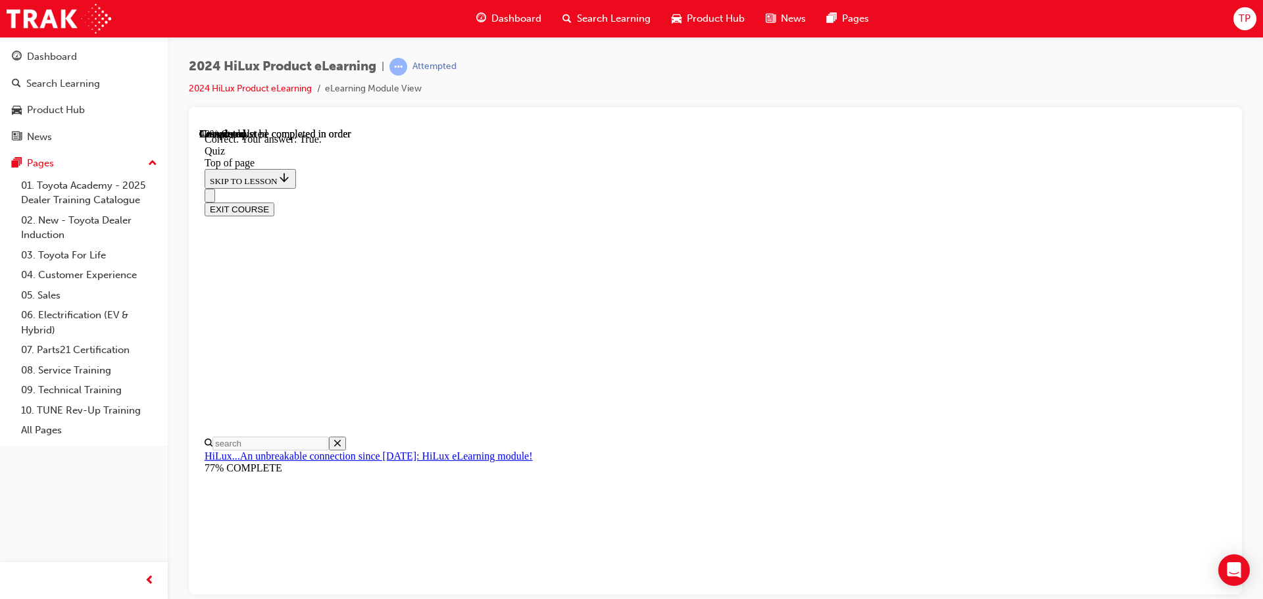
scroll to position [160, 0]
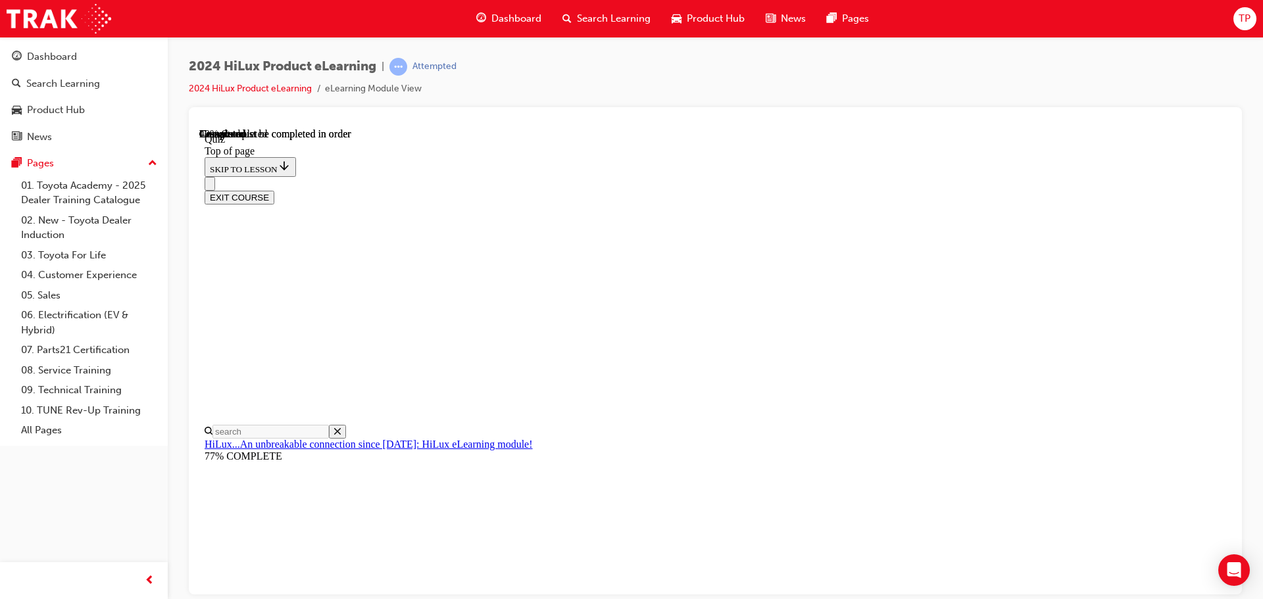
scroll to position [184, 0]
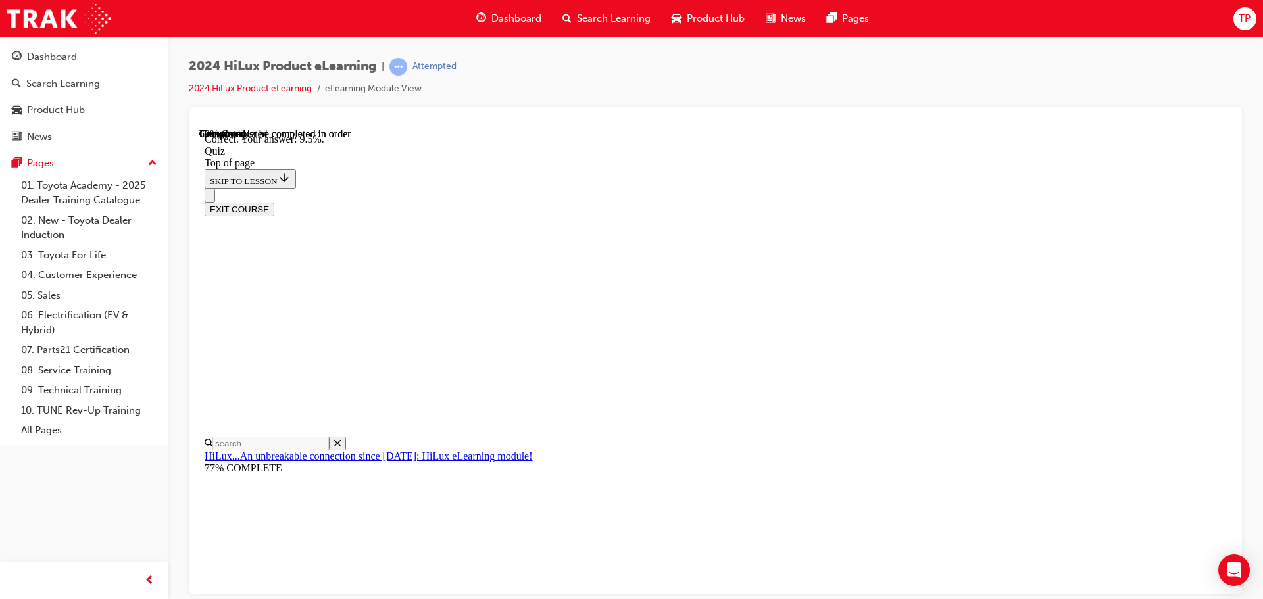
scroll to position [310, 0]
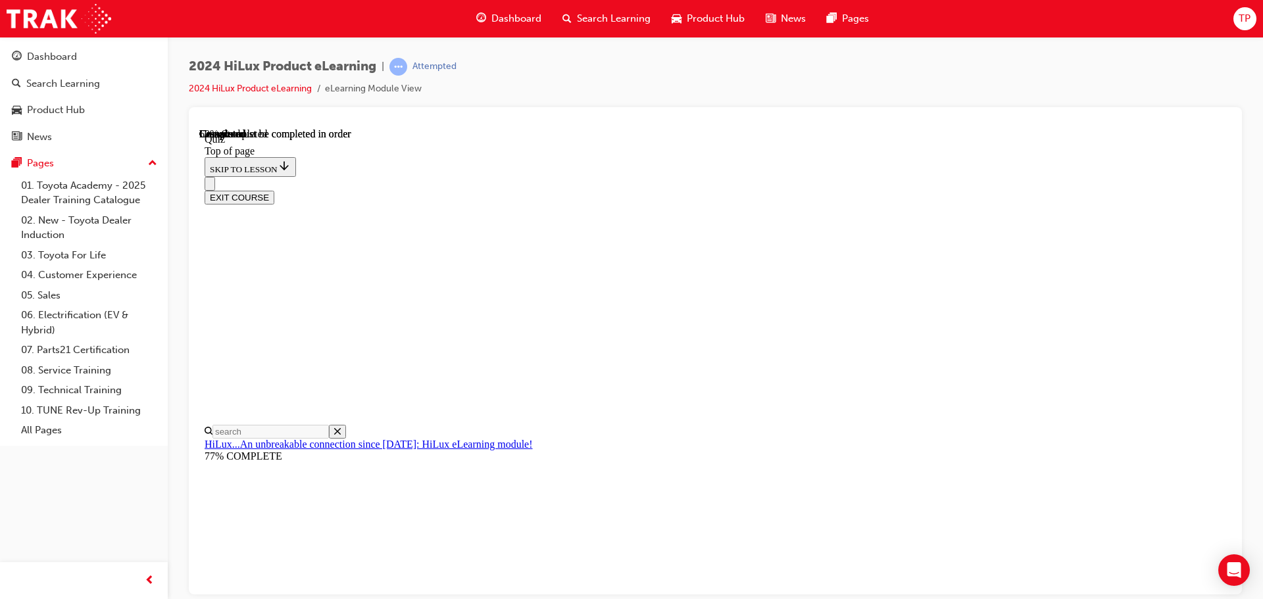
scroll to position [224, 0]
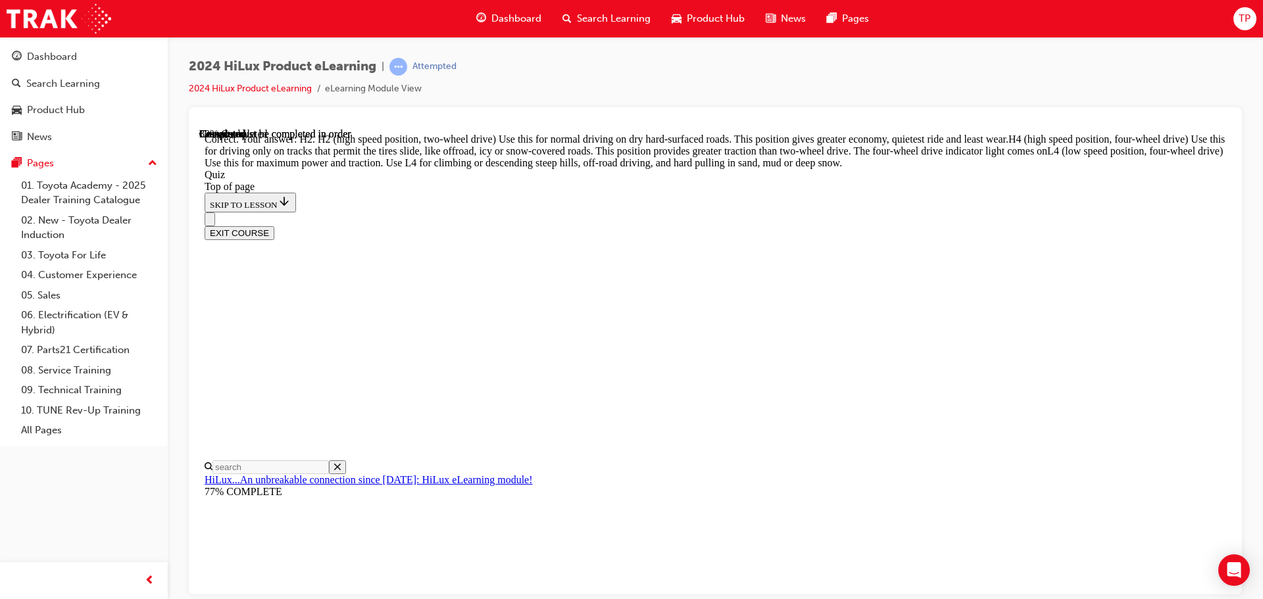
scroll to position [471, 0]
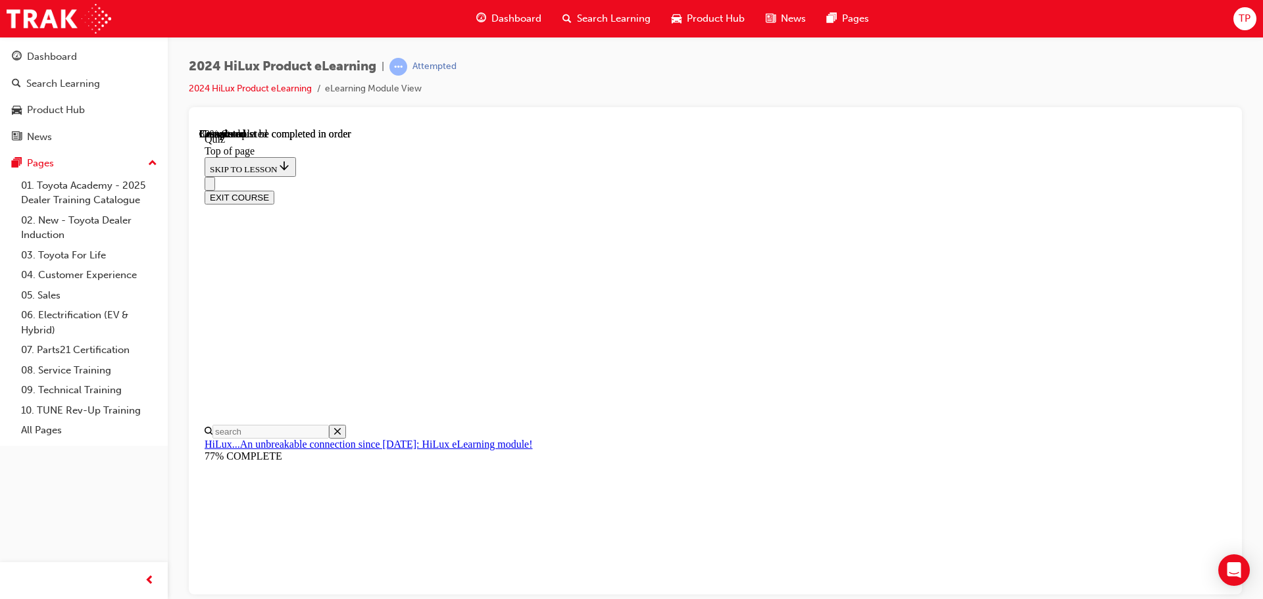
scroll to position [344, 0]
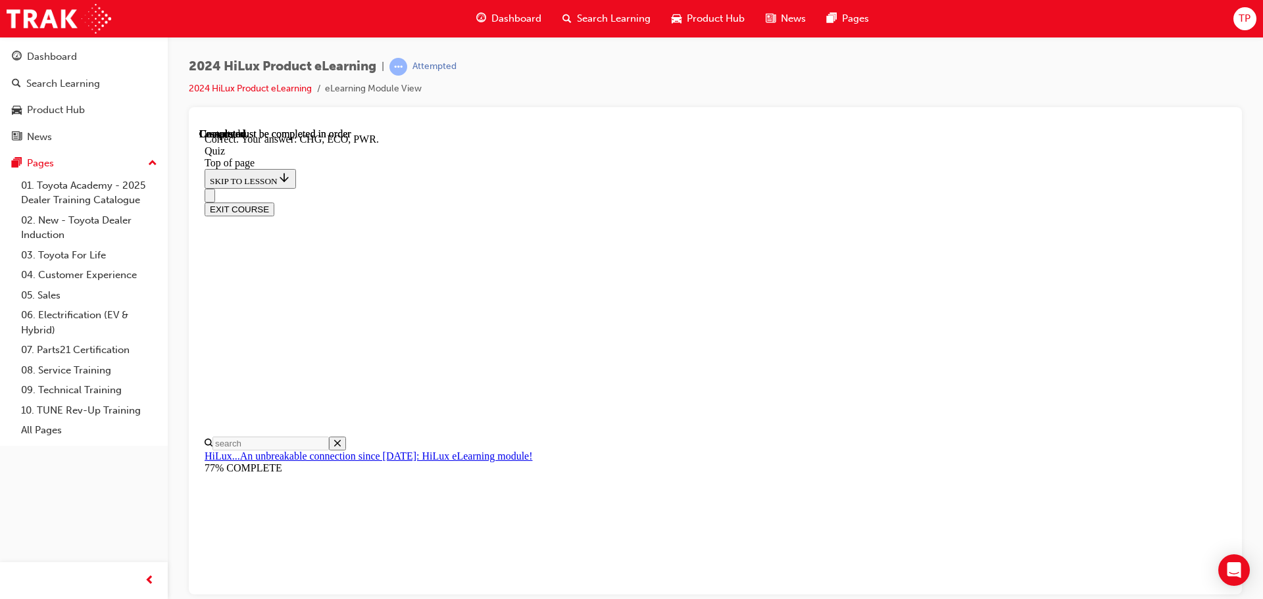
scroll to position [432, 0]
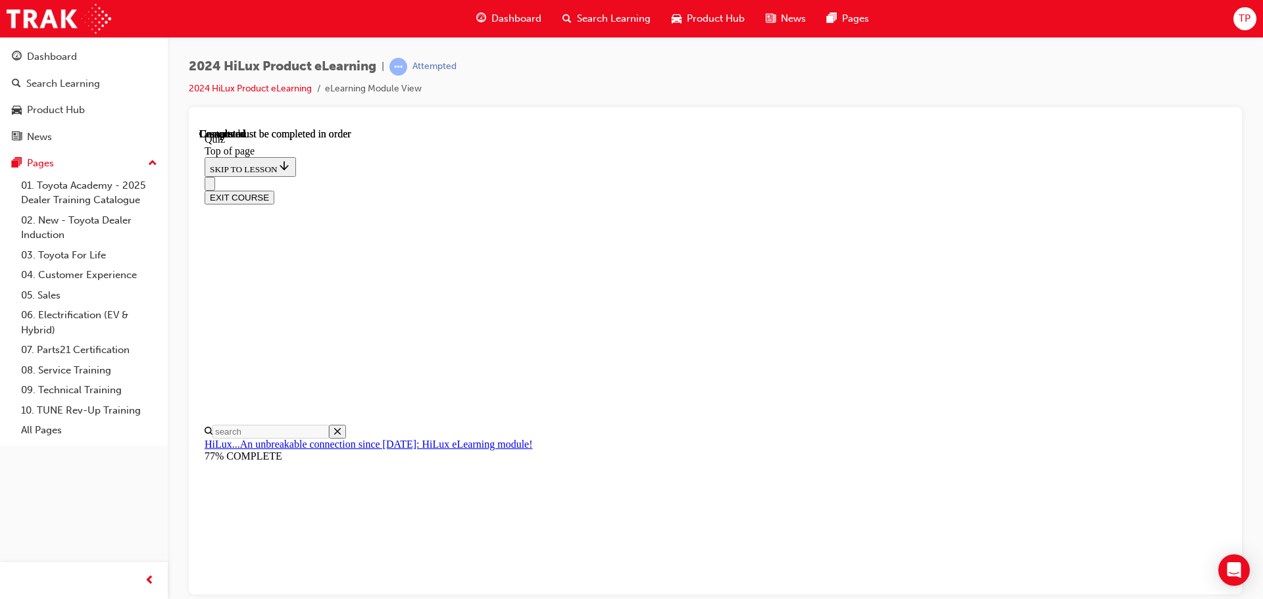
scroll to position [248, 0]
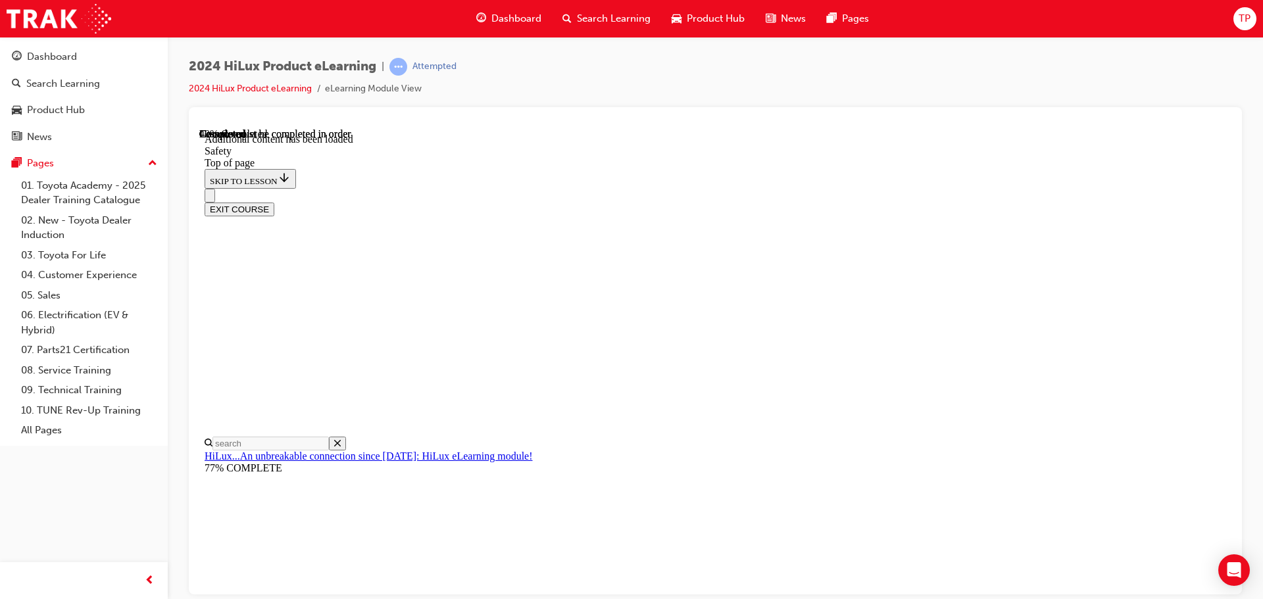
scroll to position [699, 0]
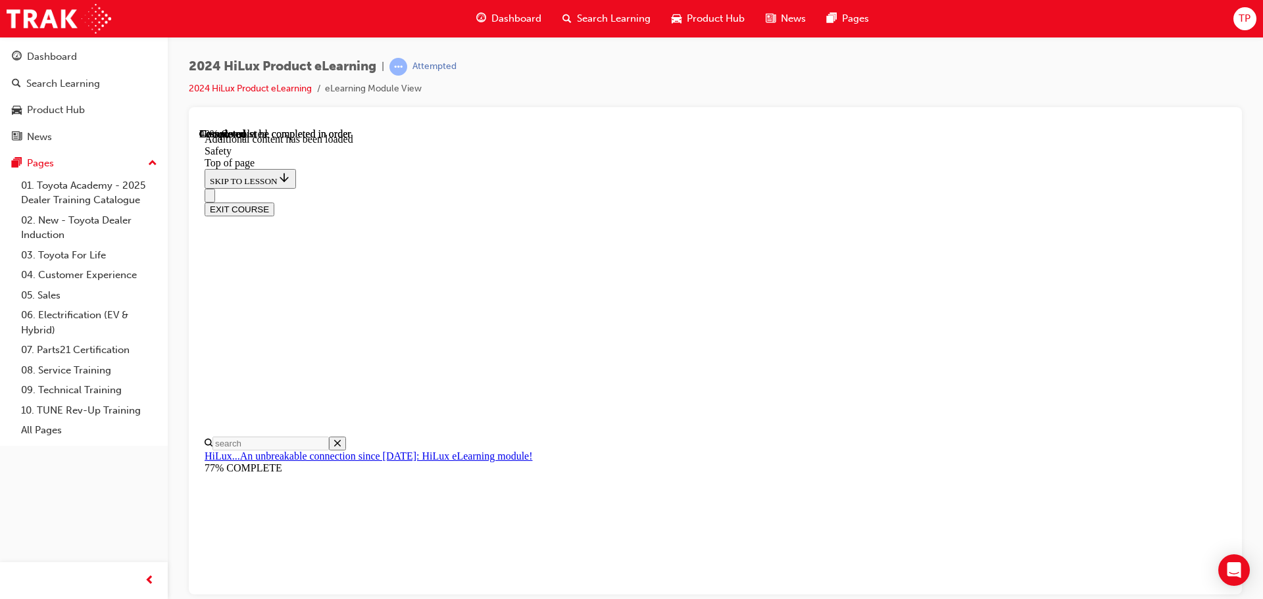
drag, startPoint x: 817, startPoint y: 501, endPoint x: 818, endPoint y: 461, distance: 40.8
drag, startPoint x: 816, startPoint y: 465, endPoint x: 814, endPoint y: 490, distance: 25.1
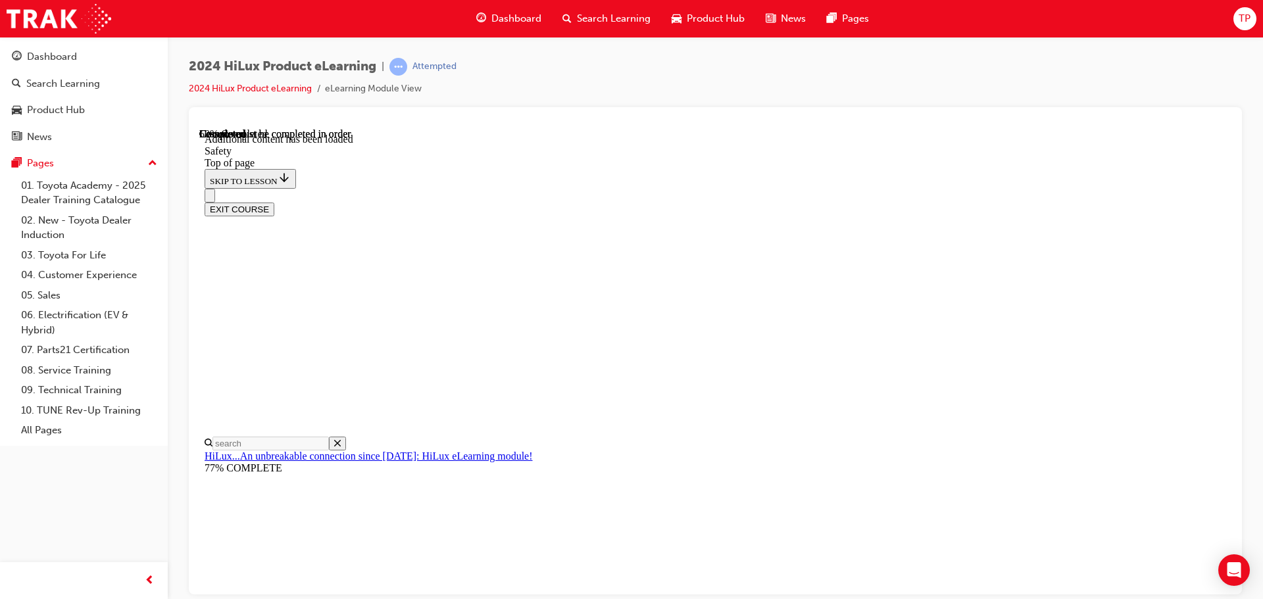
drag, startPoint x: 1118, startPoint y: 278, endPoint x: 1087, endPoint y: 327, distance: 57.7
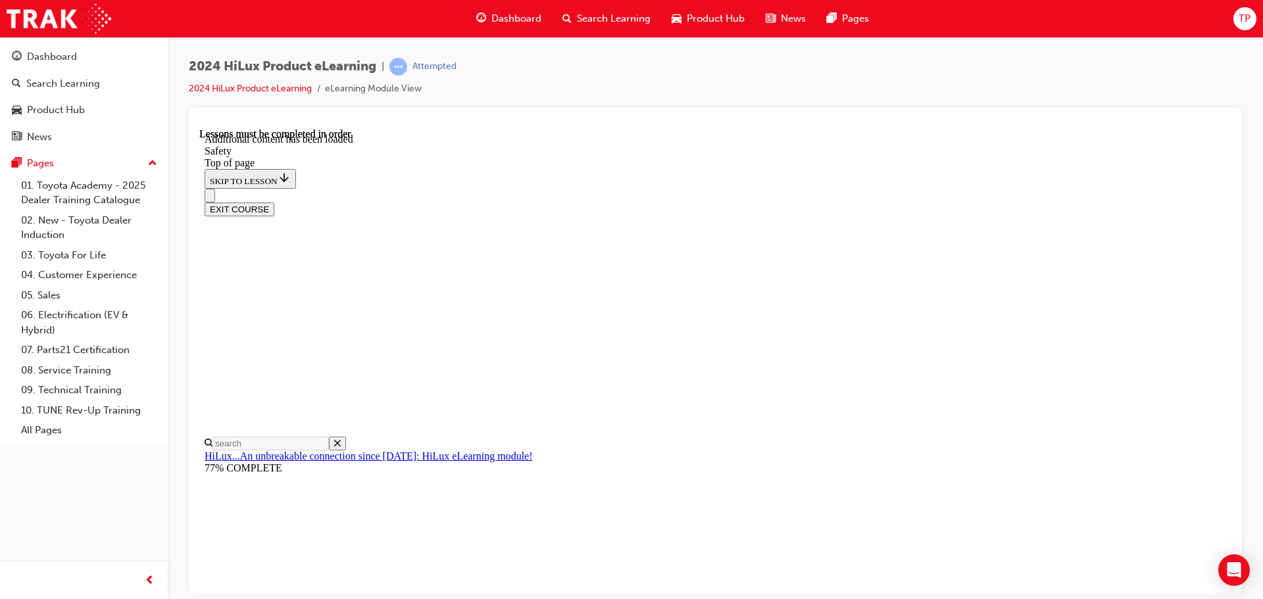
scroll to position [2851, 0]
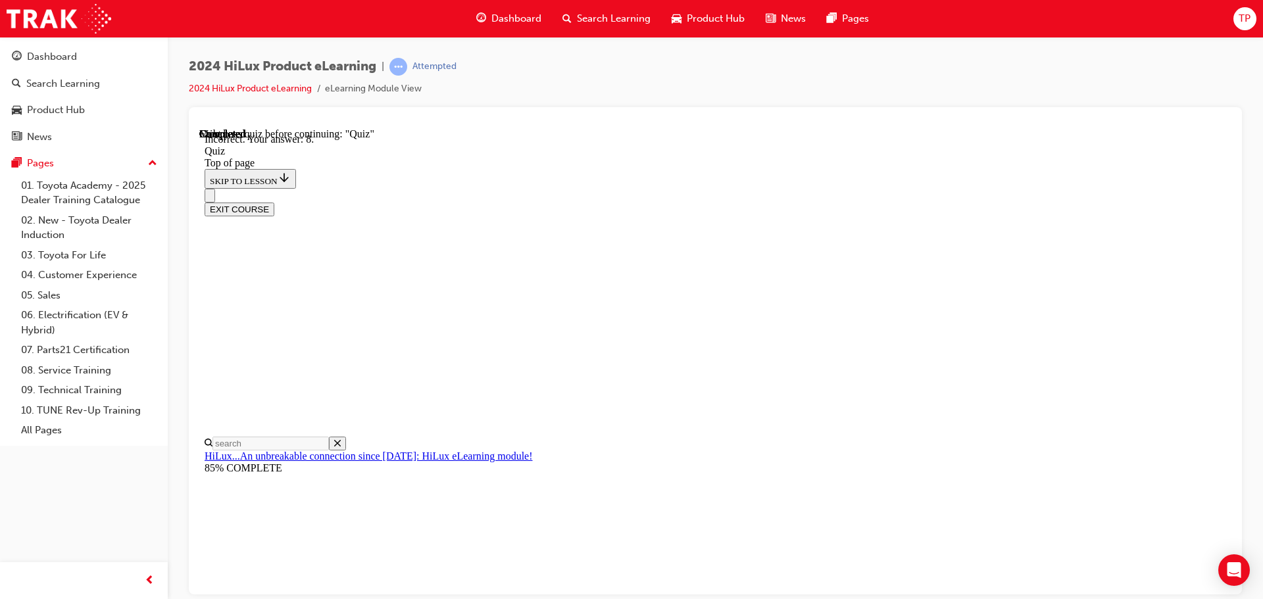
scroll to position [213, 0]
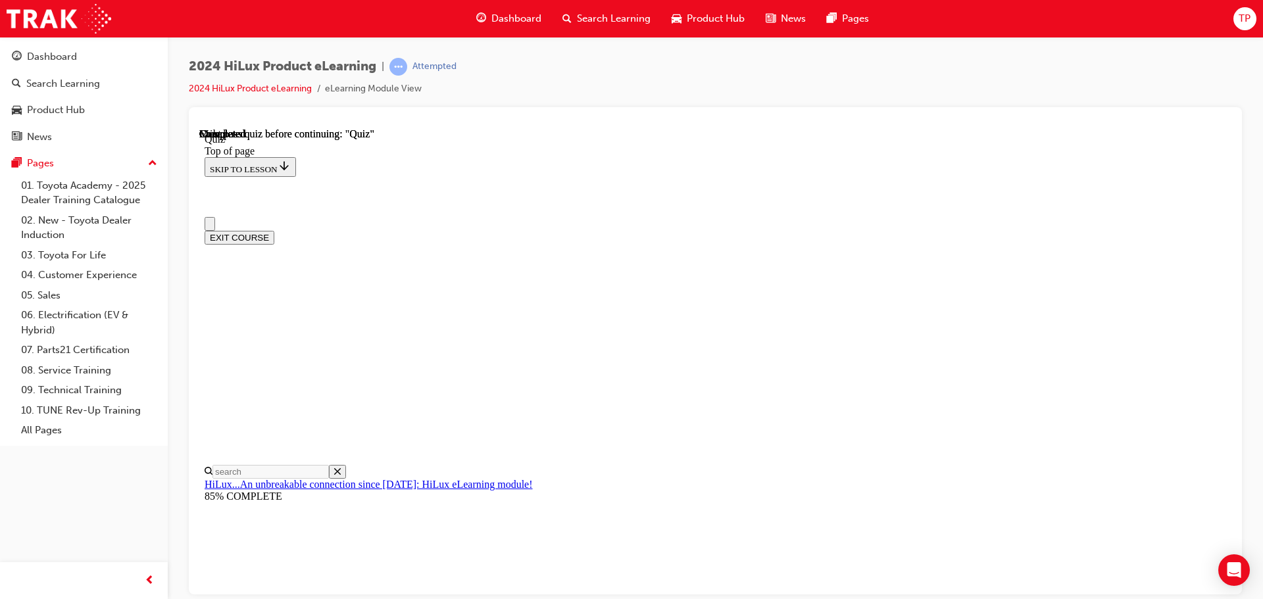
scroll to position [0, 0]
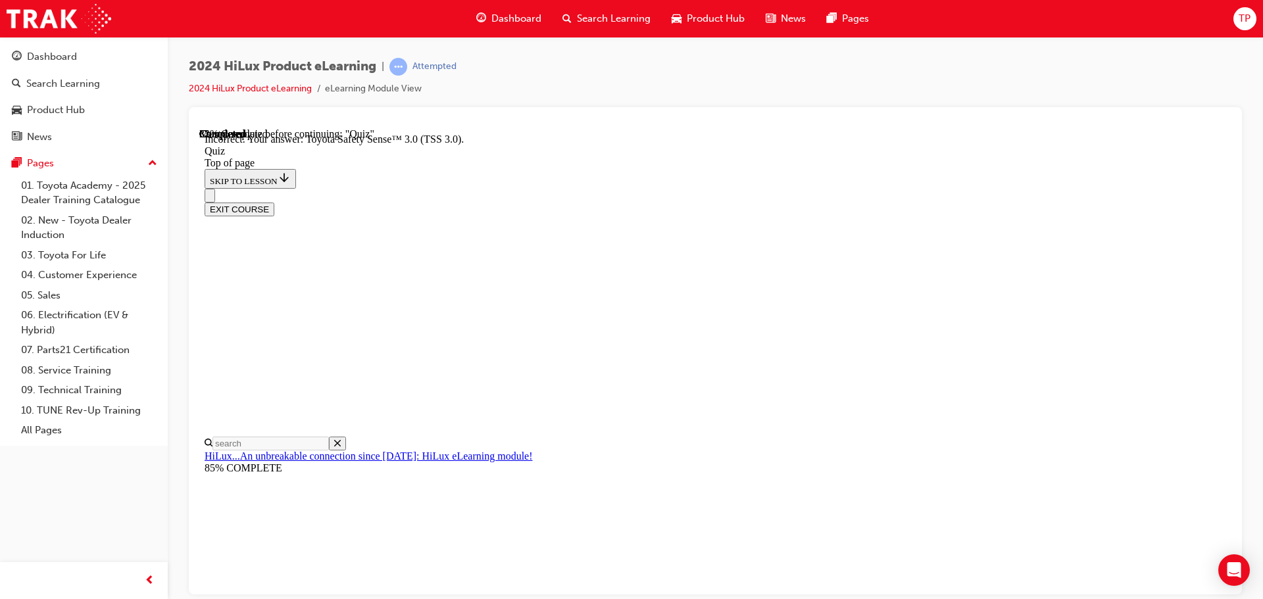
scroll to position [215, 0]
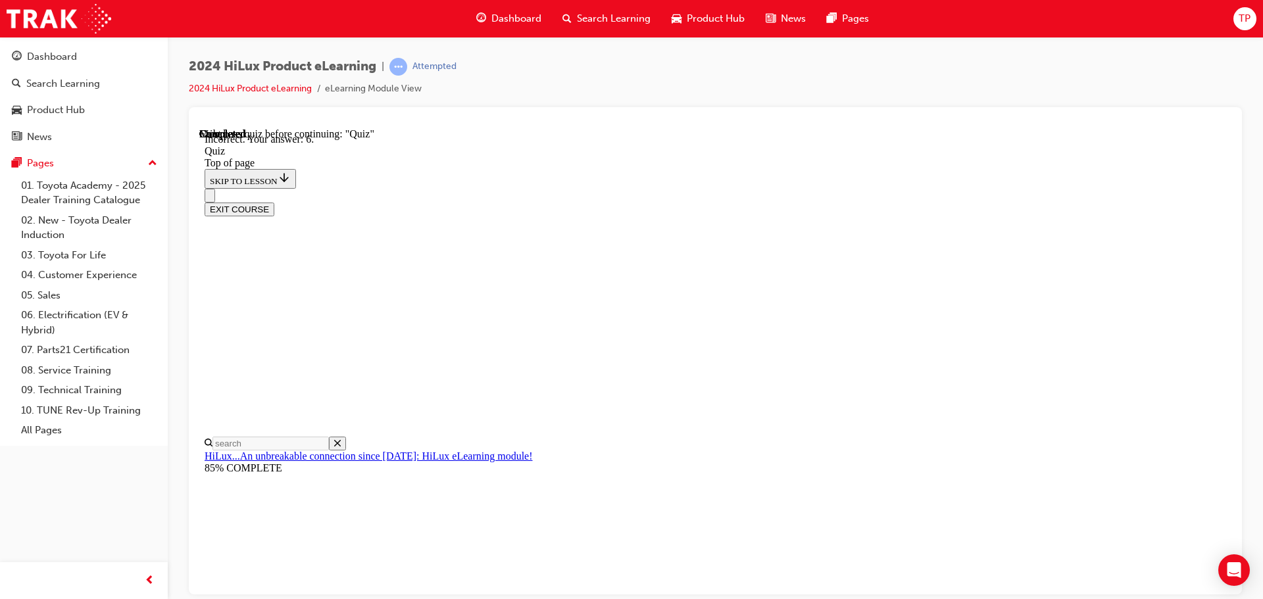
scroll to position [213, 0]
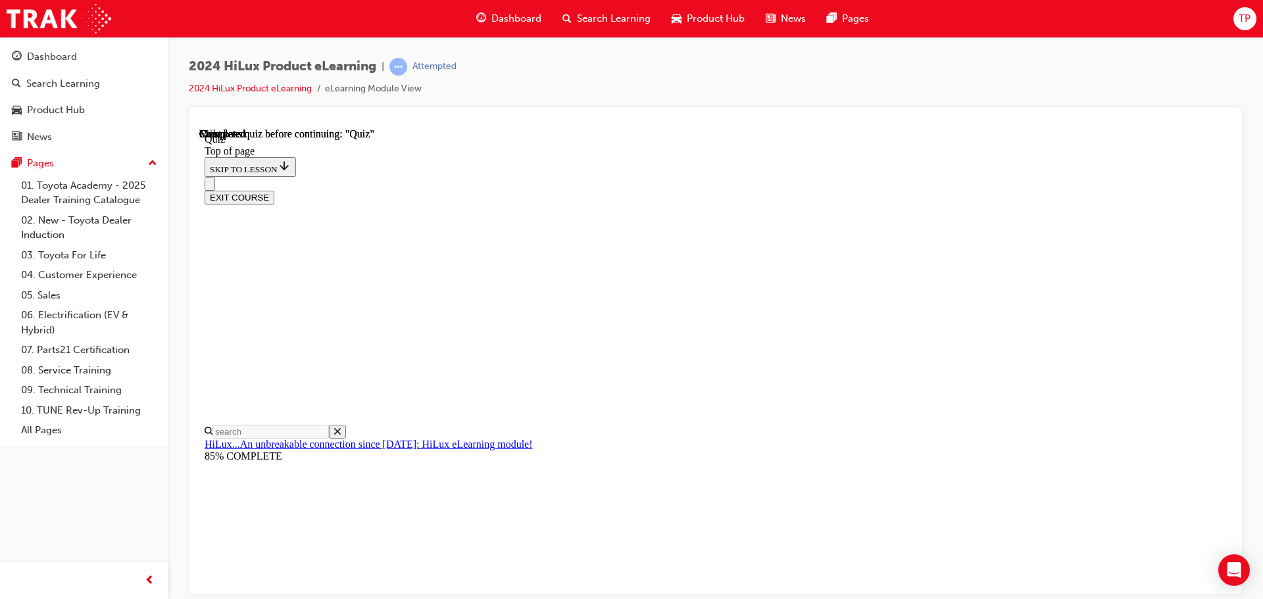
scroll to position [248, 0]
drag, startPoint x: 836, startPoint y: 553, endPoint x: 835, endPoint y: 538, distance: 15.1
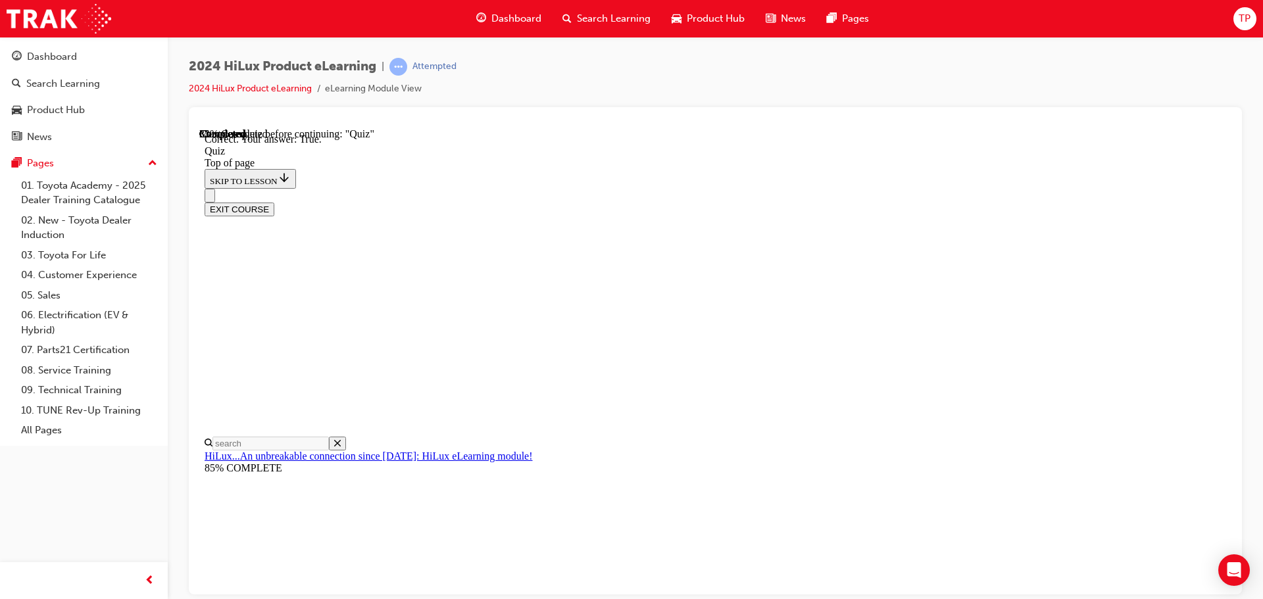
scroll to position [160, 0]
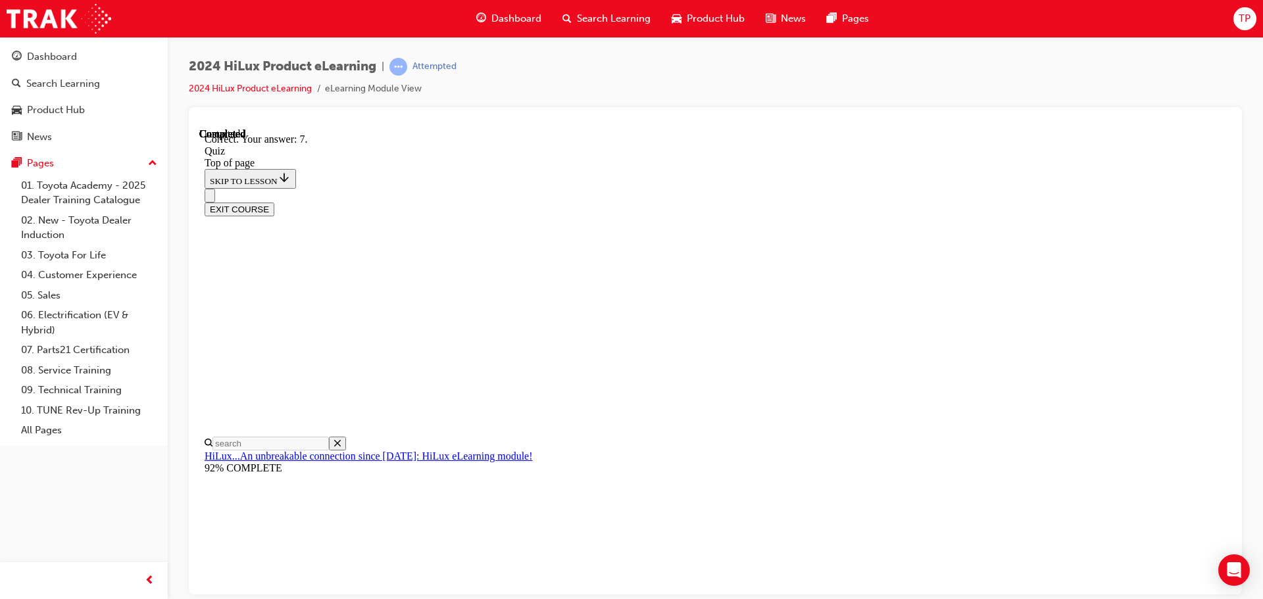
scroll to position [213, 0]
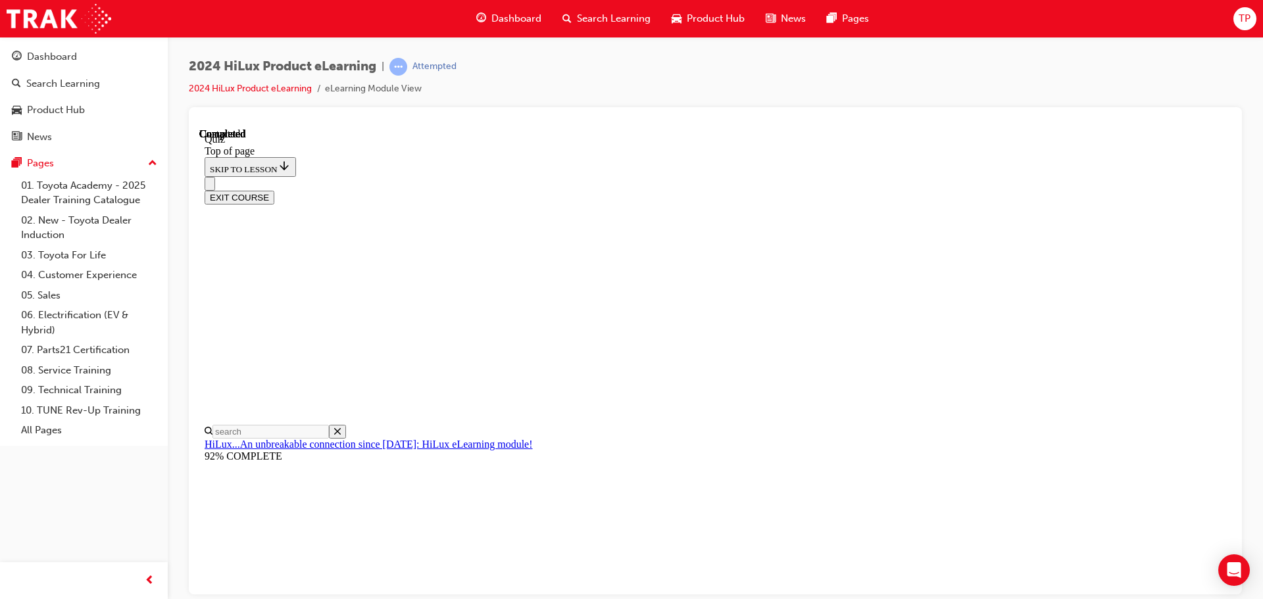
scroll to position [248, 0]
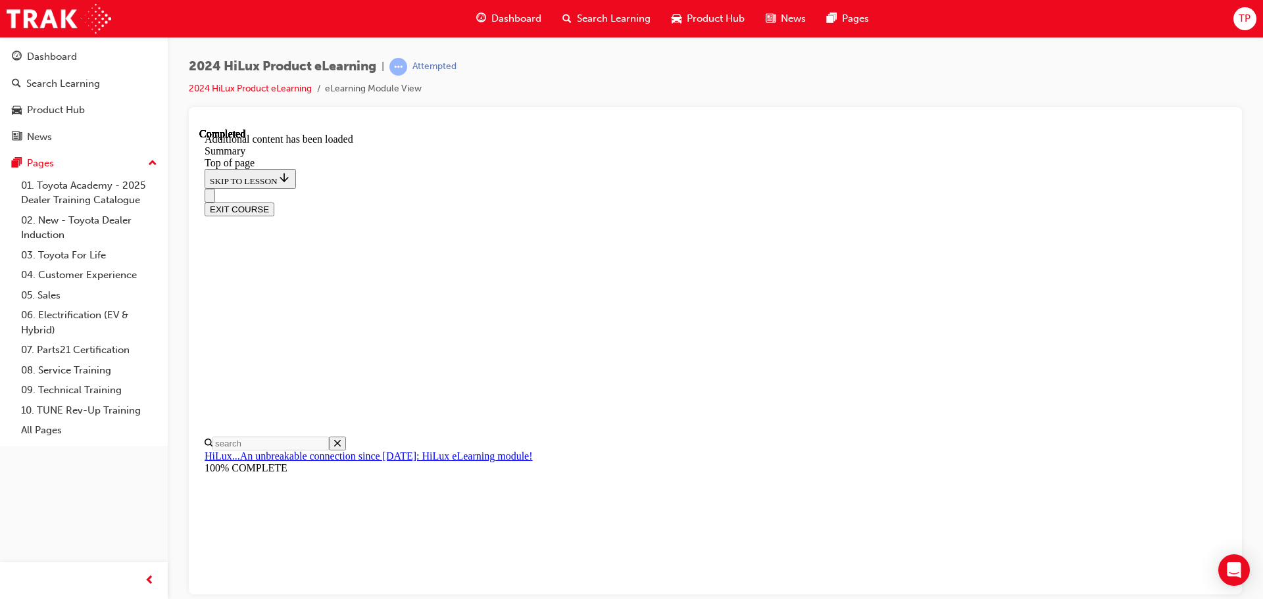
scroll to position [1313, 0]
click at [274, 202] on button "EXIT COURSE" at bounding box center [240, 209] width 70 height 14
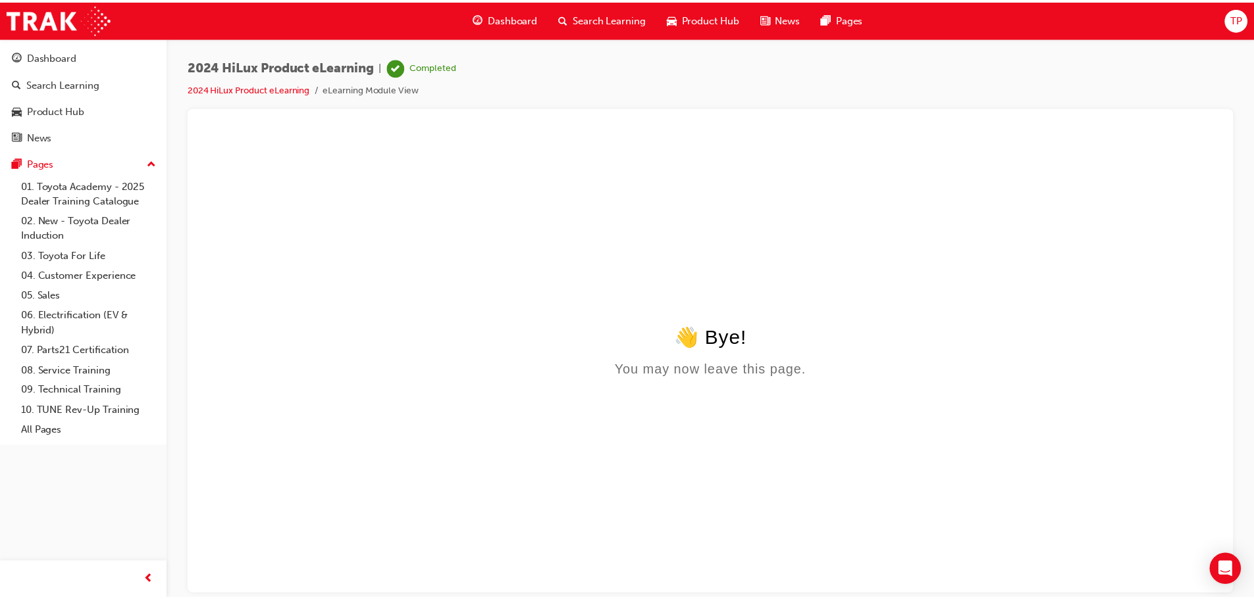
scroll to position [0, 0]
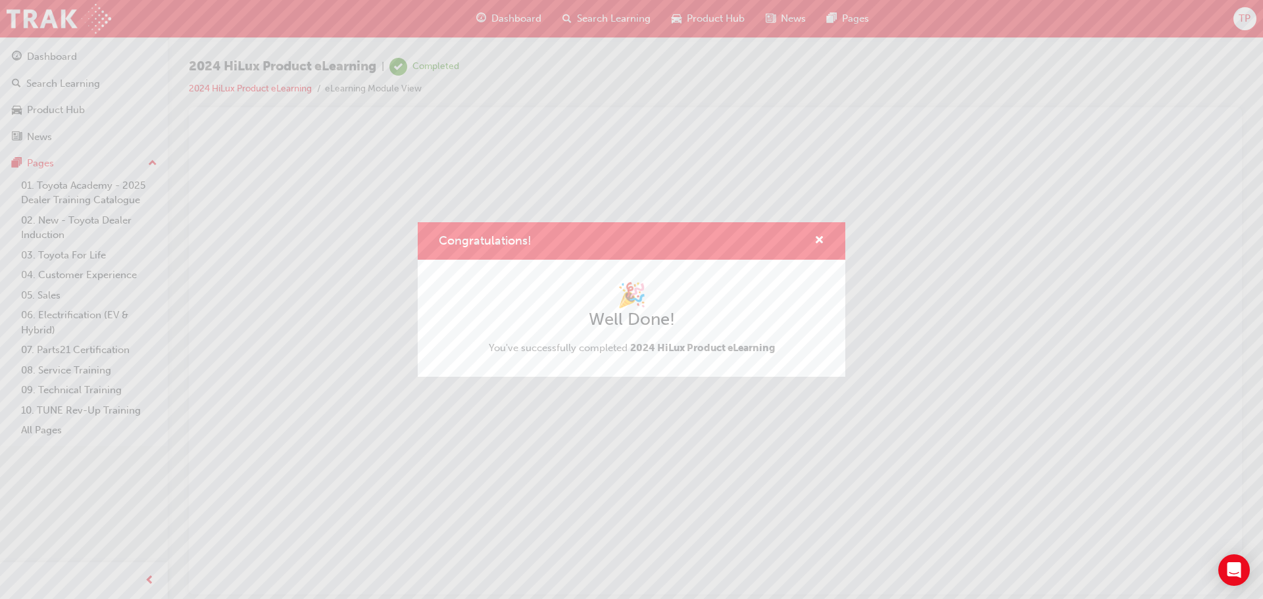
click at [622, 338] on div "🎉 Well Done! You've successfully completed 2024 HiLux Product eLearning" at bounding box center [632, 318] width 286 height 75
click at [824, 236] on span "cross-icon" at bounding box center [820, 242] width 10 height 12
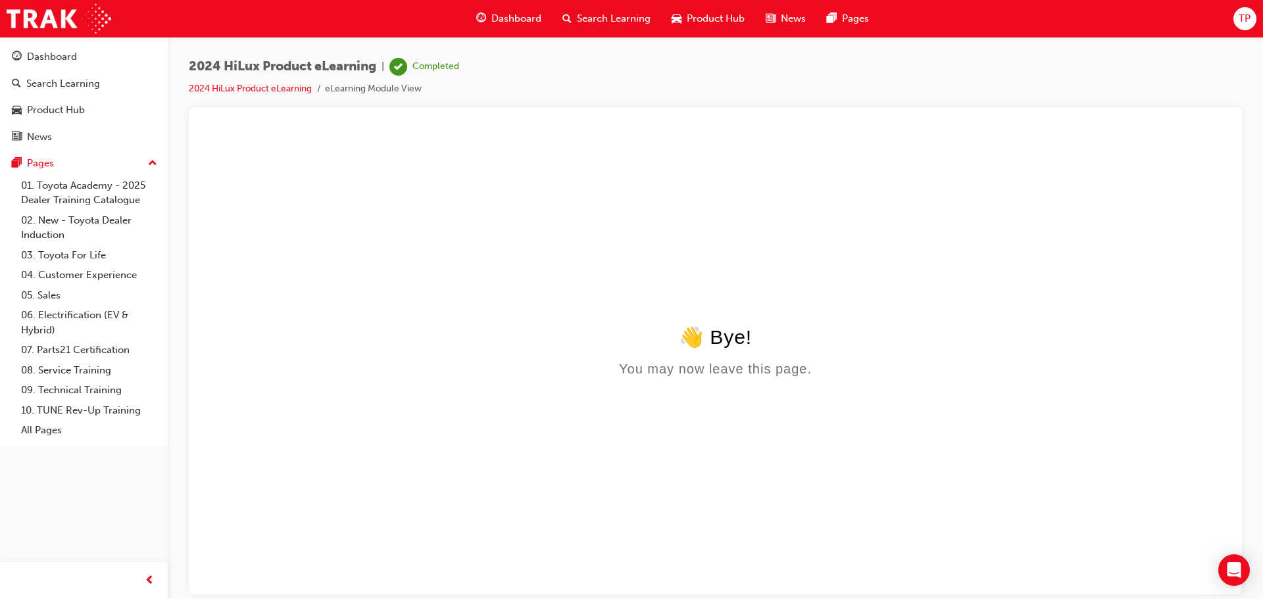
click at [619, 24] on span "Search Learning" at bounding box center [614, 18] width 74 height 15
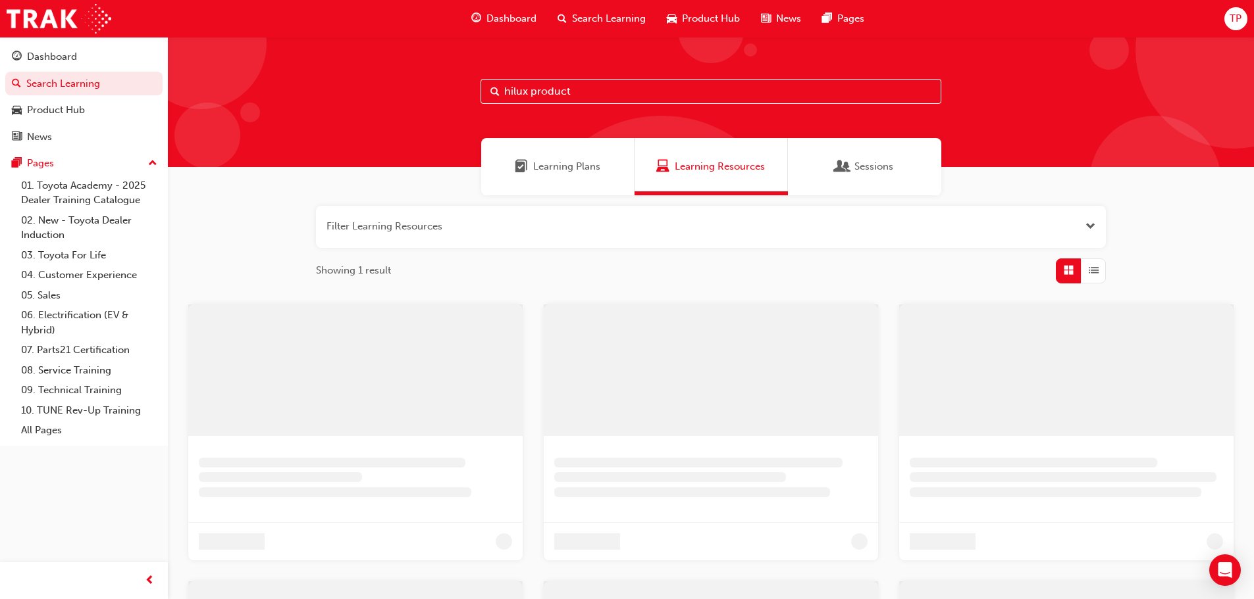
drag, startPoint x: 638, startPoint y: 86, endPoint x: 297, endPoint y: 16, distance: 347.8
click at [297, 16] on div "Dashboard Search Learning Product Hub News Pages TP Dashboard Search Learning P…" at bounding box center [627, 299] width 1254 height 599
type input "spk7601"
drag, startPoint x: 565, startPoint y: 90, endPoint x: 461, endPoint y: 90, distance: 103.3
click at [461, 90] on div "spk7601" at bounding box center [716, 102] width 1096 height 130
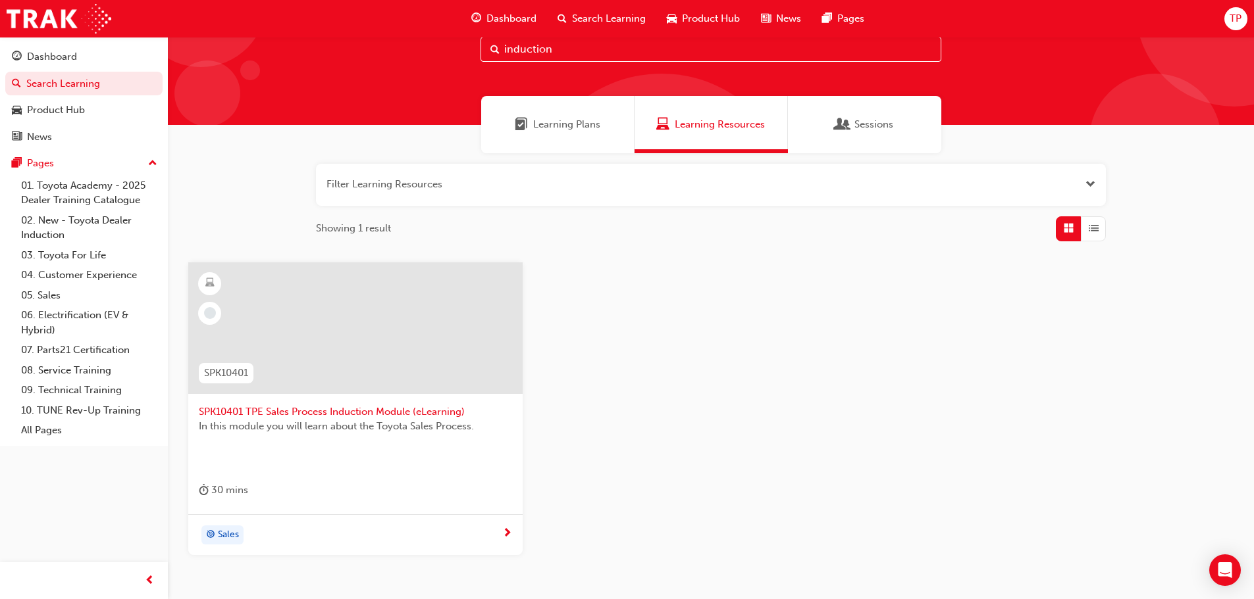
scroll to position [66, 0]
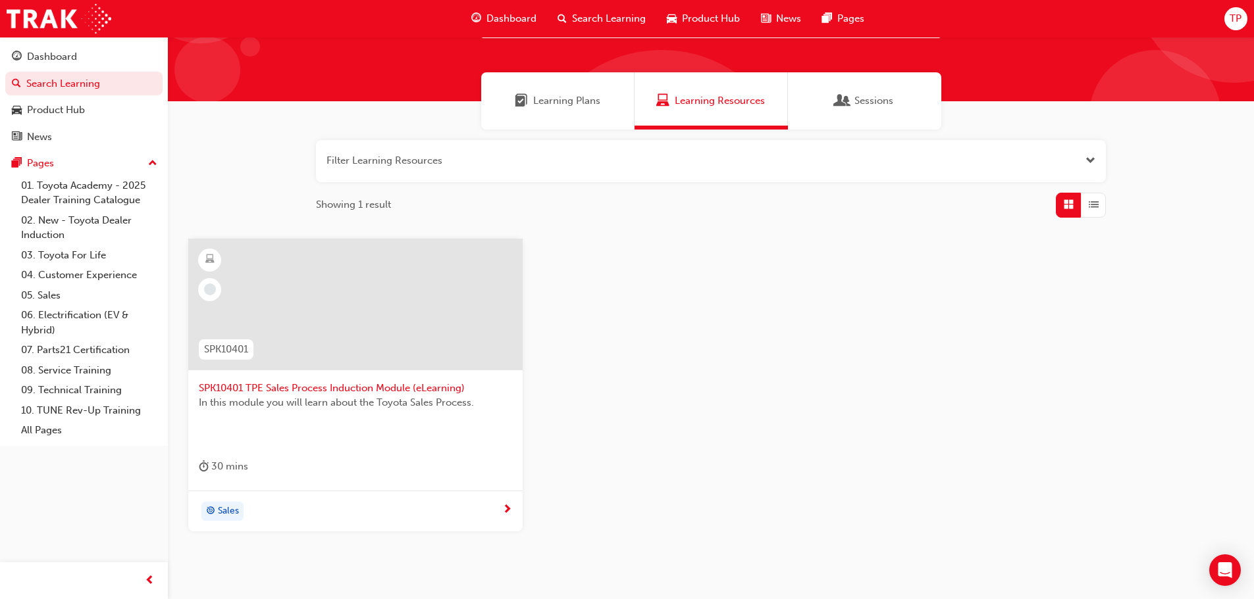
type input "induction"
click at [484, 165] on button "button" at bounding box center [711, 161] width 790 height 42
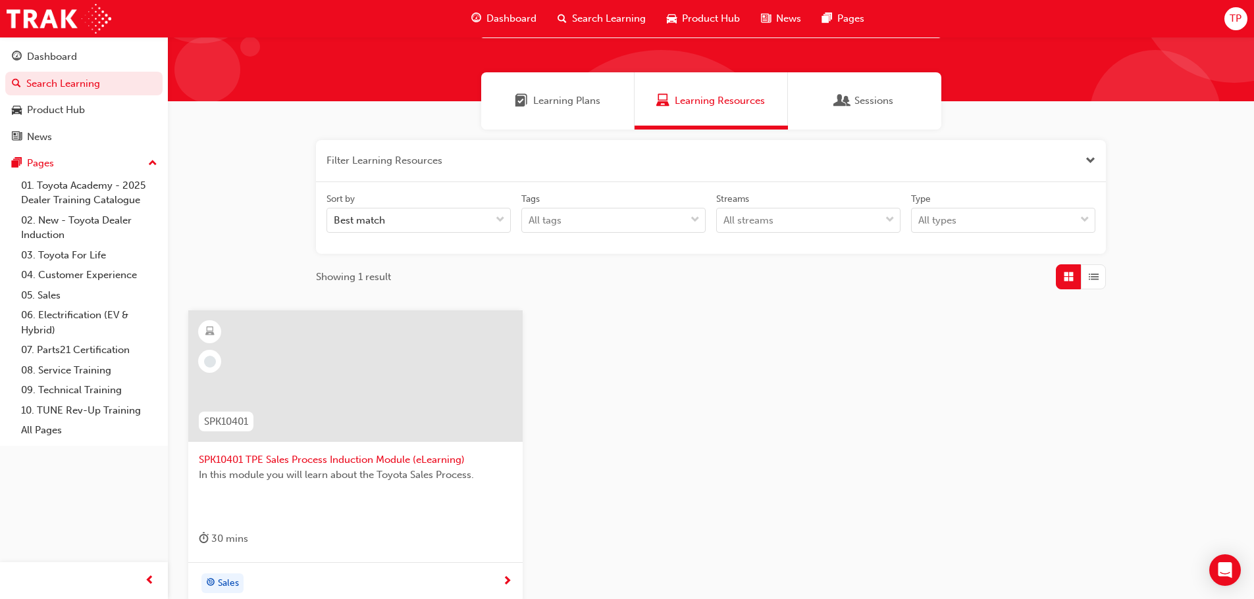
click at [674, 118] on div "Learning Resources" at bounding box center [710, 100] width 153 height 57
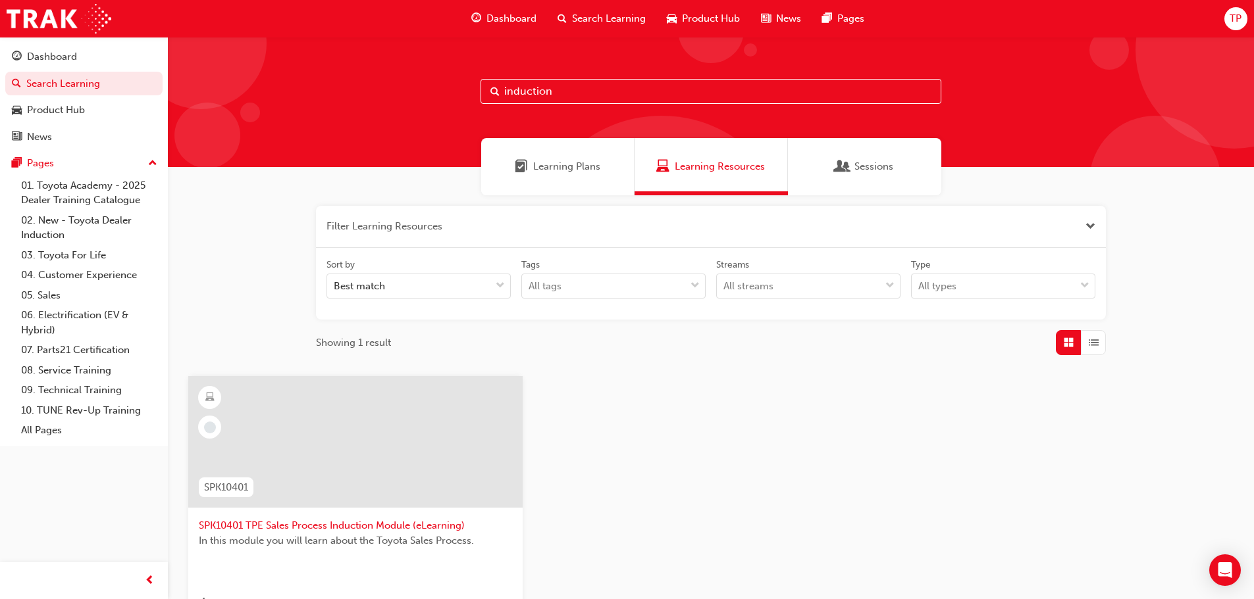
drag, startPoint x: 606, startPoint y: 93, endPoint x: 242, endPoint y: 37, distance: 368.2
click at [242, 37] on div "Dashboard Search Learning Product Hub News Pages TP Dashboard Search Learning P…" at bounding box center [627, 299] width 1254 height 599
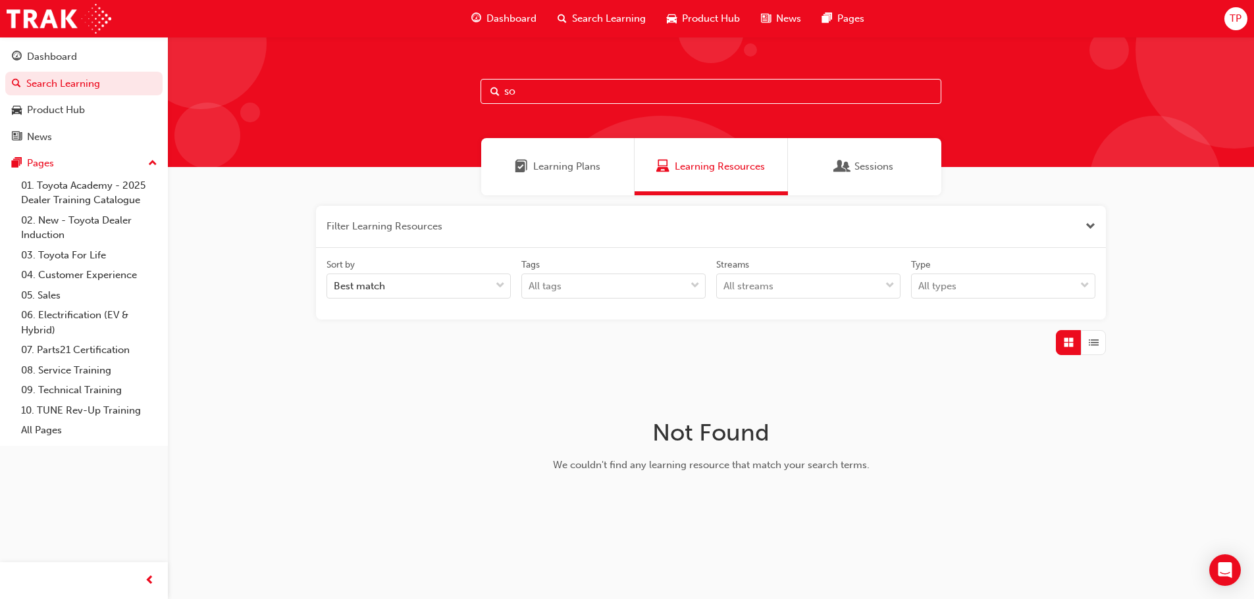
type input "s"
drag, startPoint x: 621, startPoint y: 90, endPoint x: 320, endPoint y: 65, distance: 301.1
click at [320, 65] on div "begin" at bounding box center [711, 102] width 1086 height 130
type input "begin"
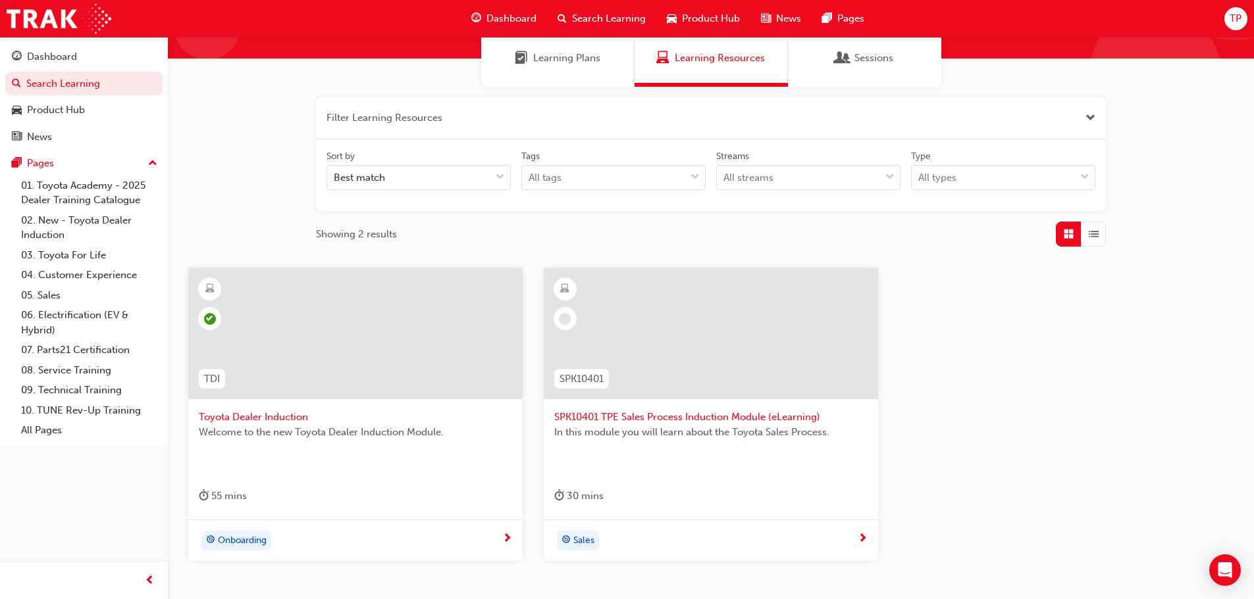
scroll to position [132, 0]
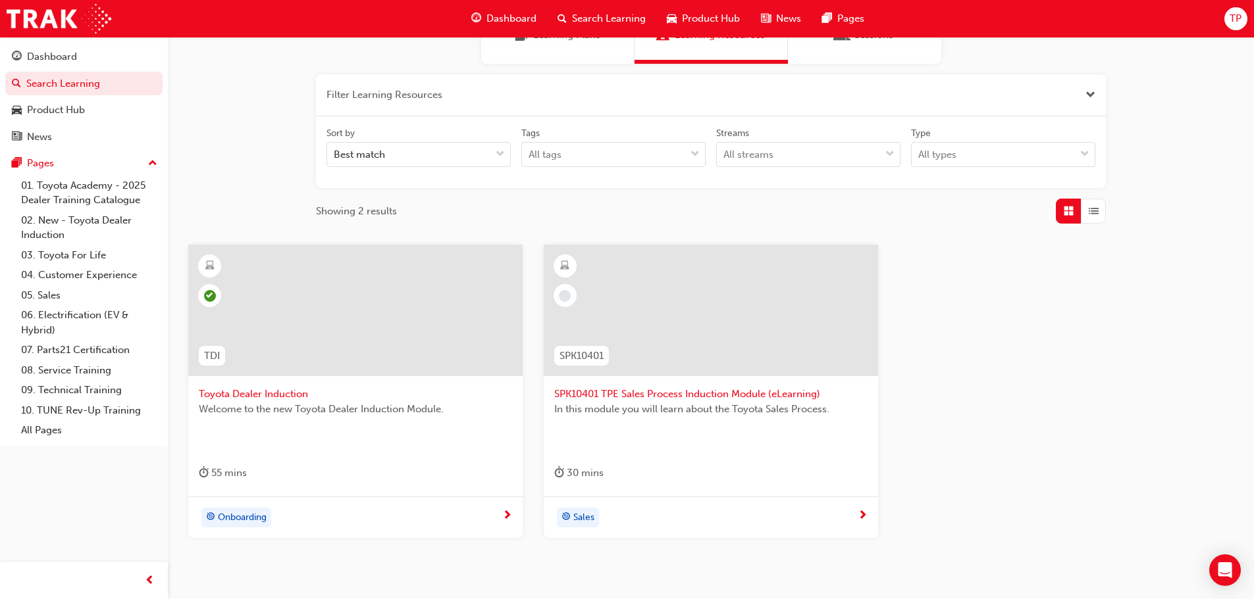
type input "indu"
click at [736, 392] on span "SPK10401 TPE Sales Process Induction Module (eLearning)" at bounding box center [710, 394] width 313 height 15
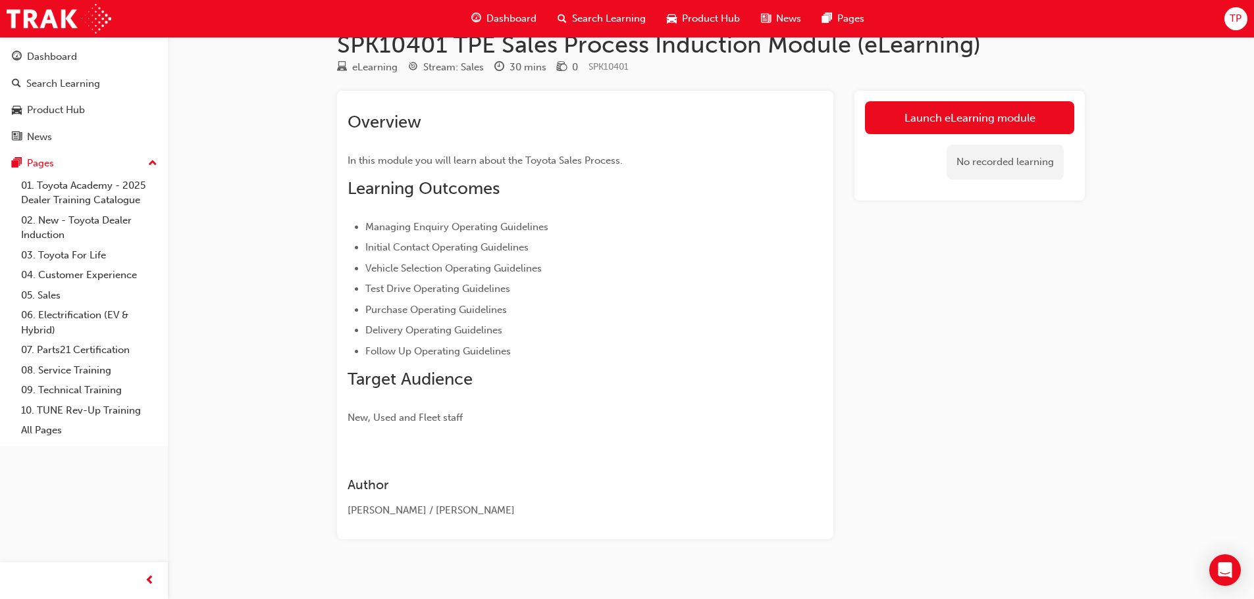
scroll to position [43, 0]
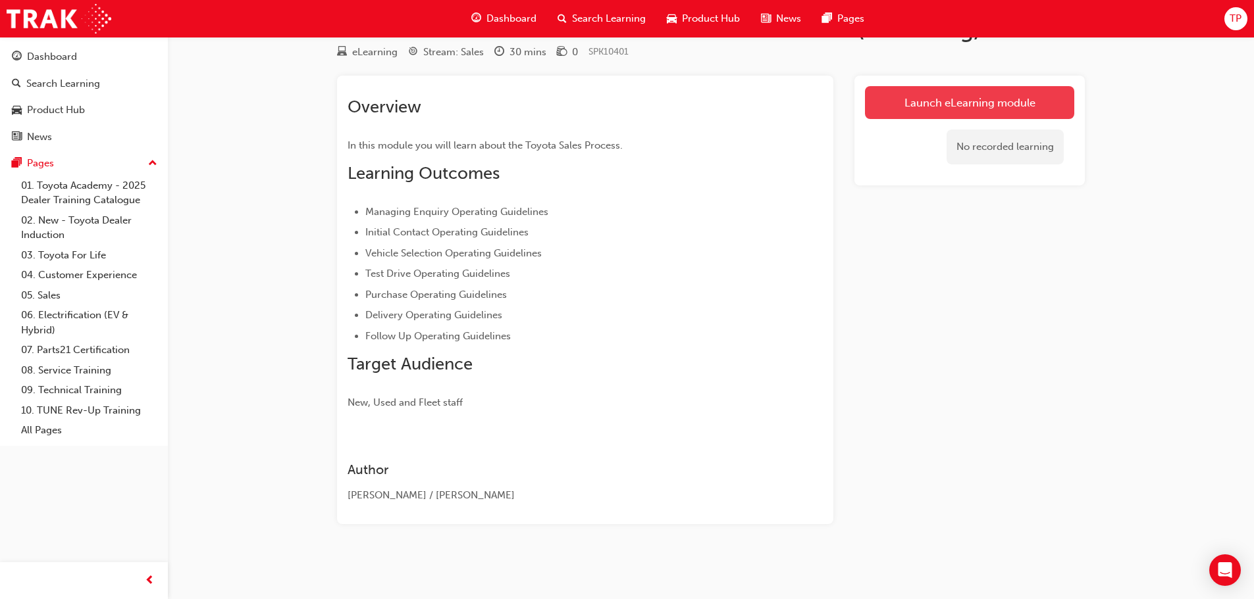
click at [892, 93] on link "Launch eLearning module" at bounding box center [969, 102] width 209 height 33
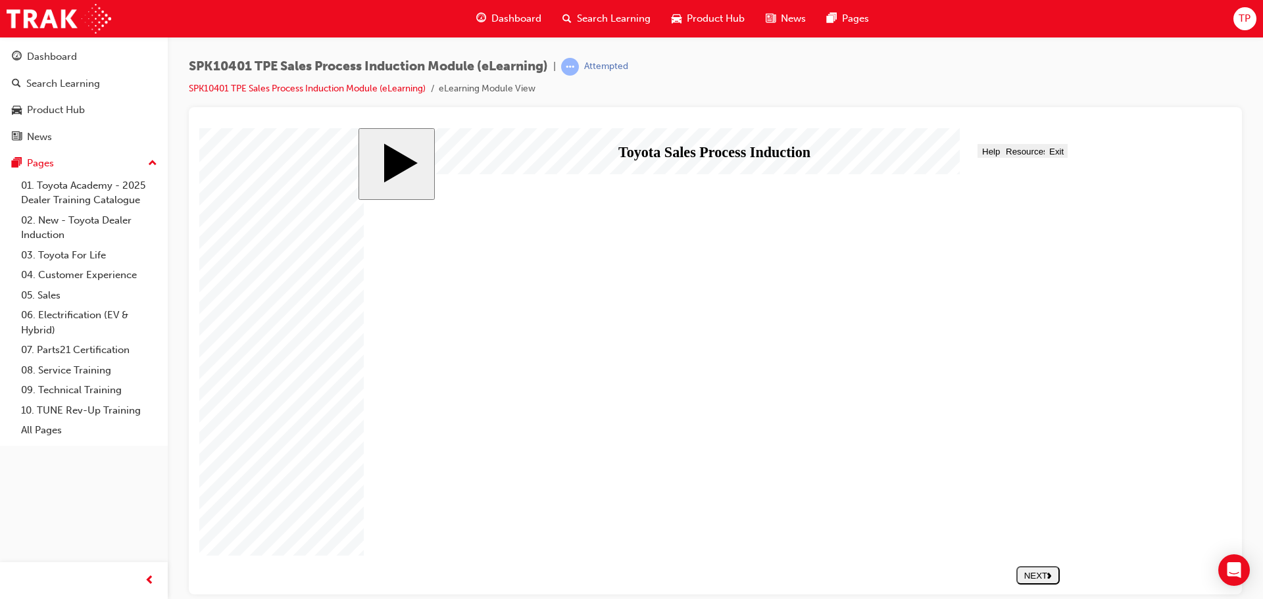
click at [1049, 569] on button "NEXT" at bounding box center [1038, 575] width 43 height 18
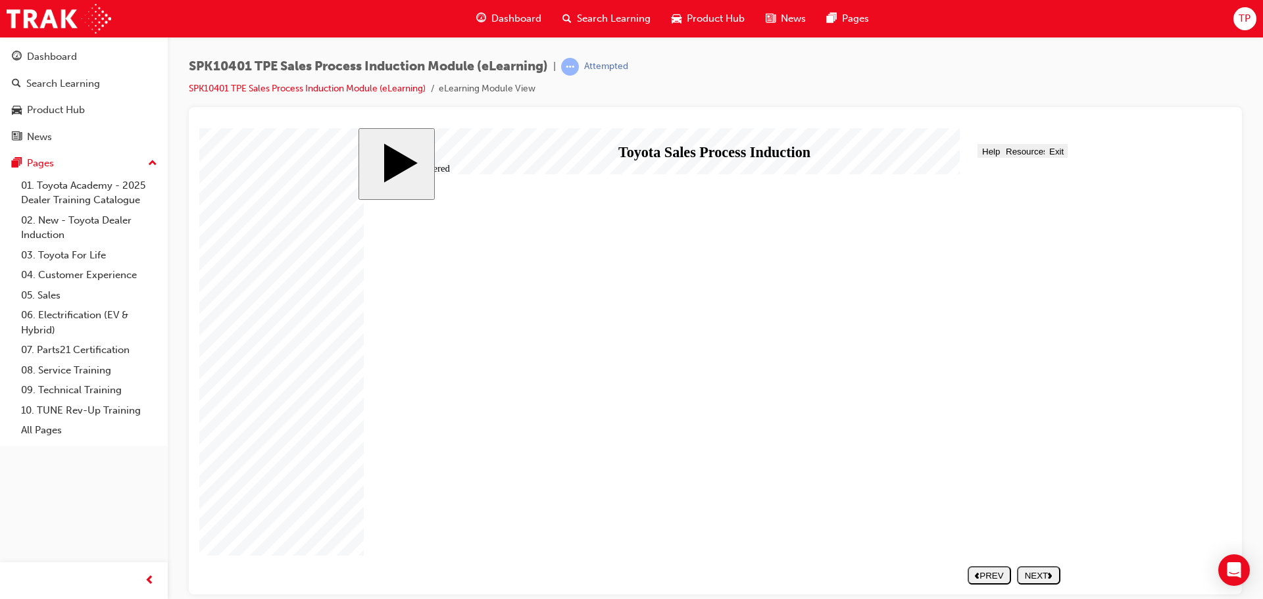
drag, startPoint x: 935, startPoint y: 341, endPoint x: 922, endPoint y: 348, distance: 15.0
drag, startPoint x: 757, startPoint y: 349, endPoint x: 762, endPoint y: 392, distance: 43.7
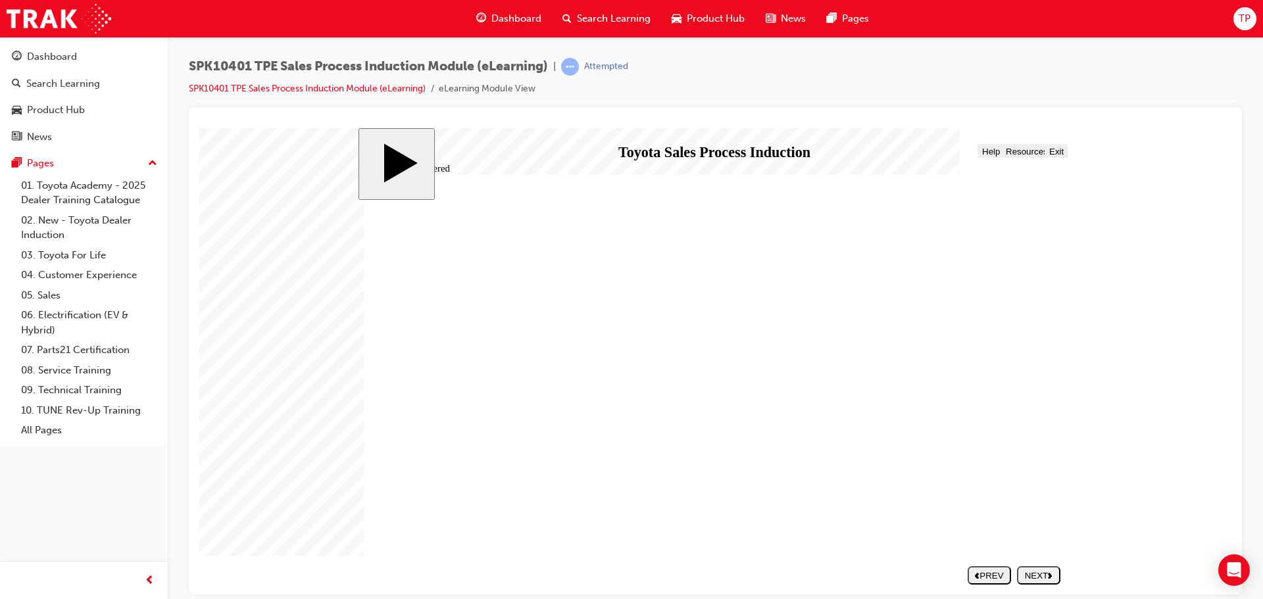
drag, startPoint x: 763, startPoint y: 392, endPoint x: 825, endPoint y: 380, distance: 63.1
drag, startPoint x: 902, startPoint y: 376, endPoint x: 871, endPoint y: 411, distance: 46.1
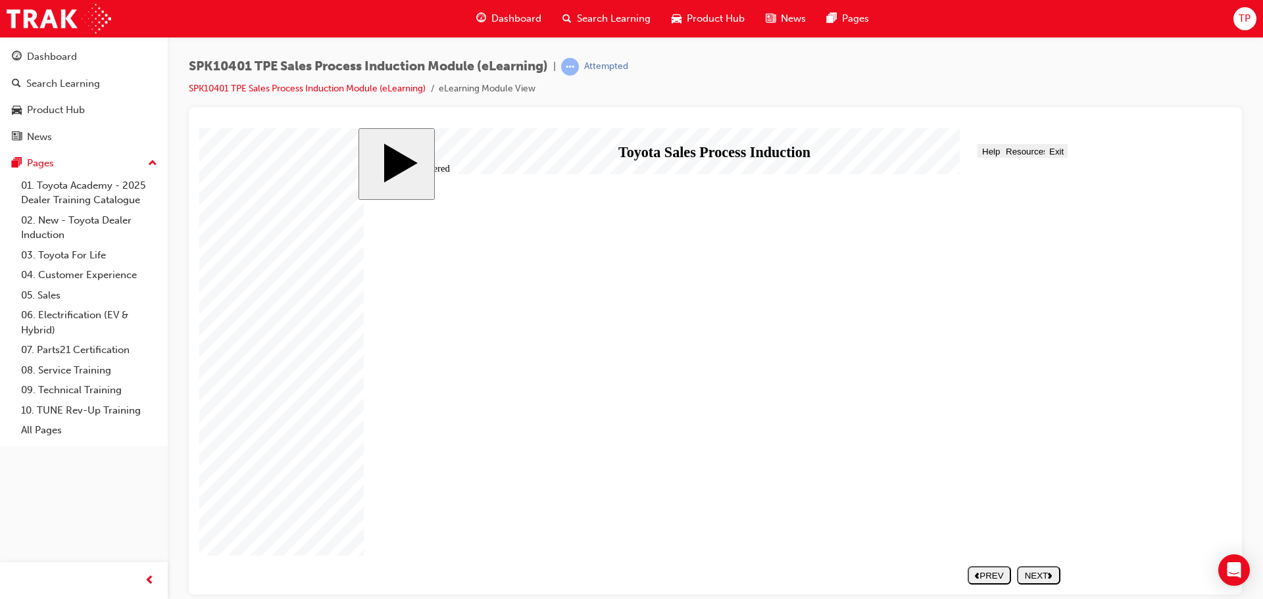
click at [1039, 569] on button "NEXT" at bounding box center [1038, 575] width 43 height 18
click at [1038, 576] on div "NEXT" at bounding box center [1039, 576] width 33 height 10
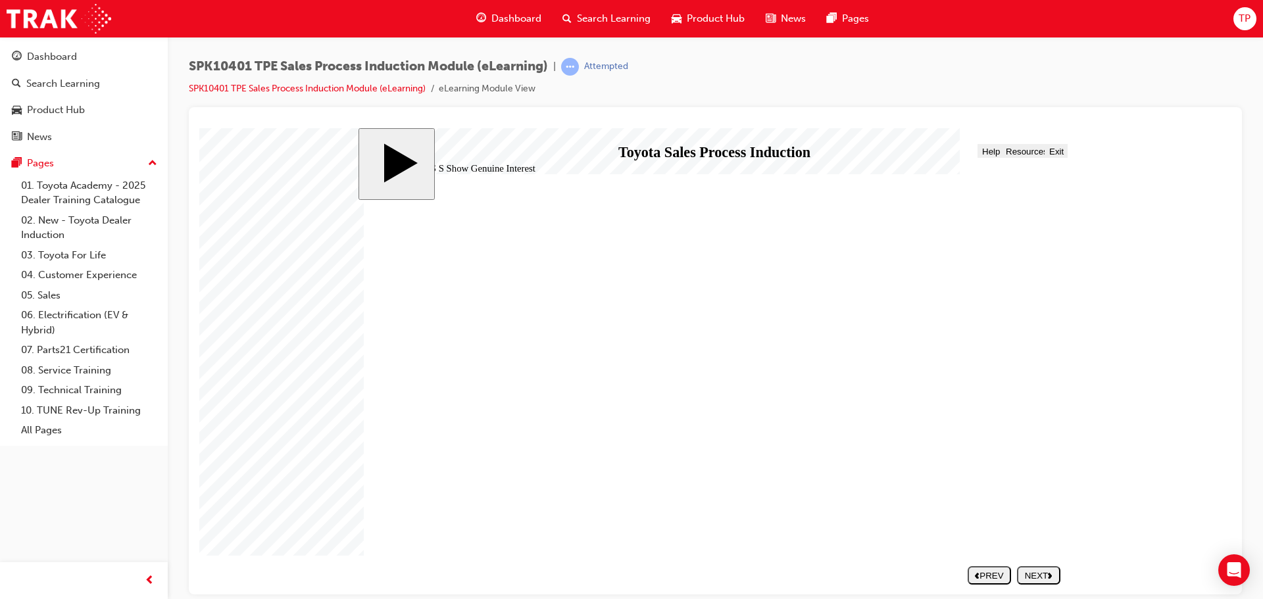
click at [1042, 574] on div "NEXT" at bounding box center [1039, 576] width 33 height 10
click at [1036, 572] on div "NEXT" at bounding box center [1039, 576] width 33 height 10
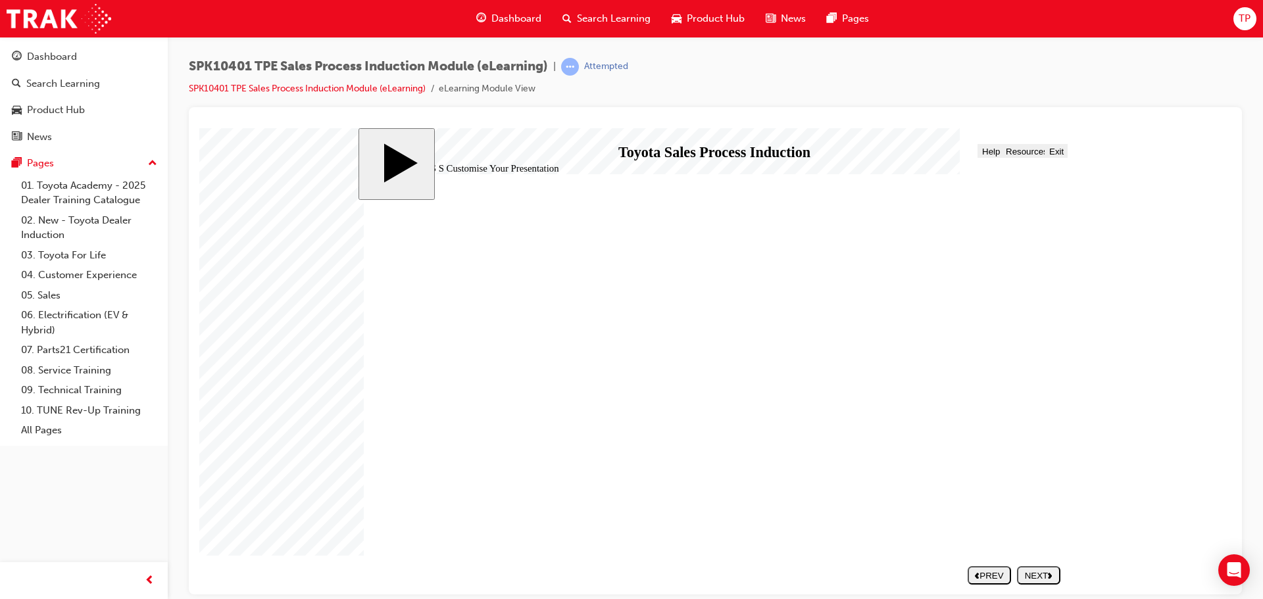
click at [1052, 581] on button "NEXT" at bounding box center [1038, 575] width 43 height 18
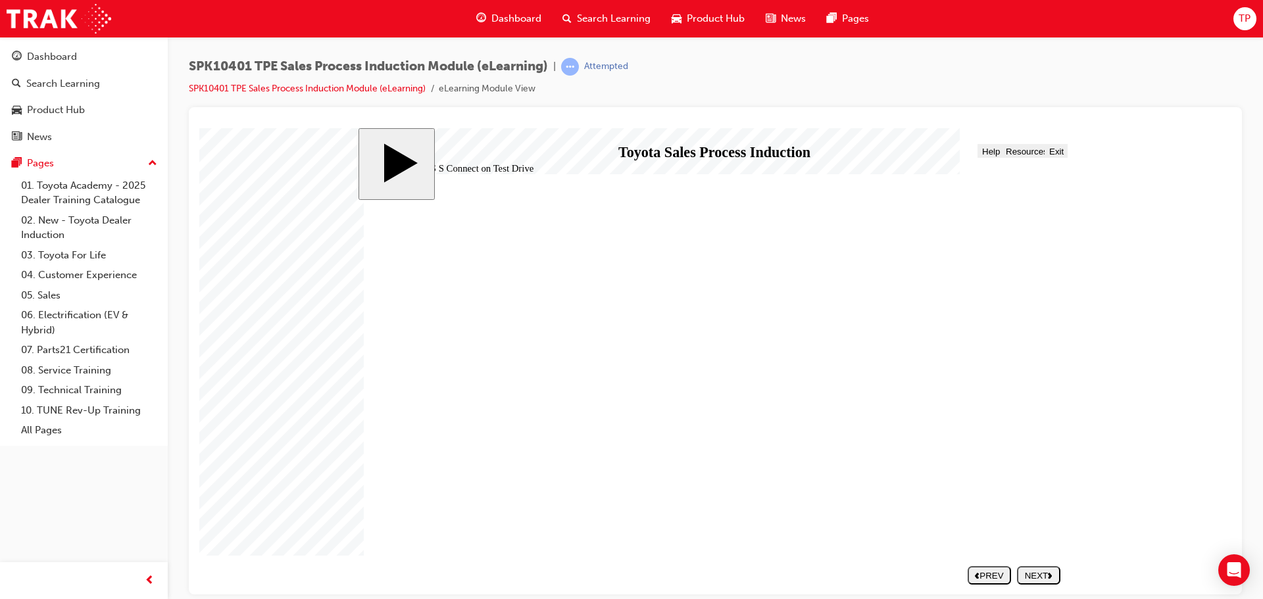
click at [1052, 572] on icon "next" at bounding box center [1050, 575] width 5 height 7
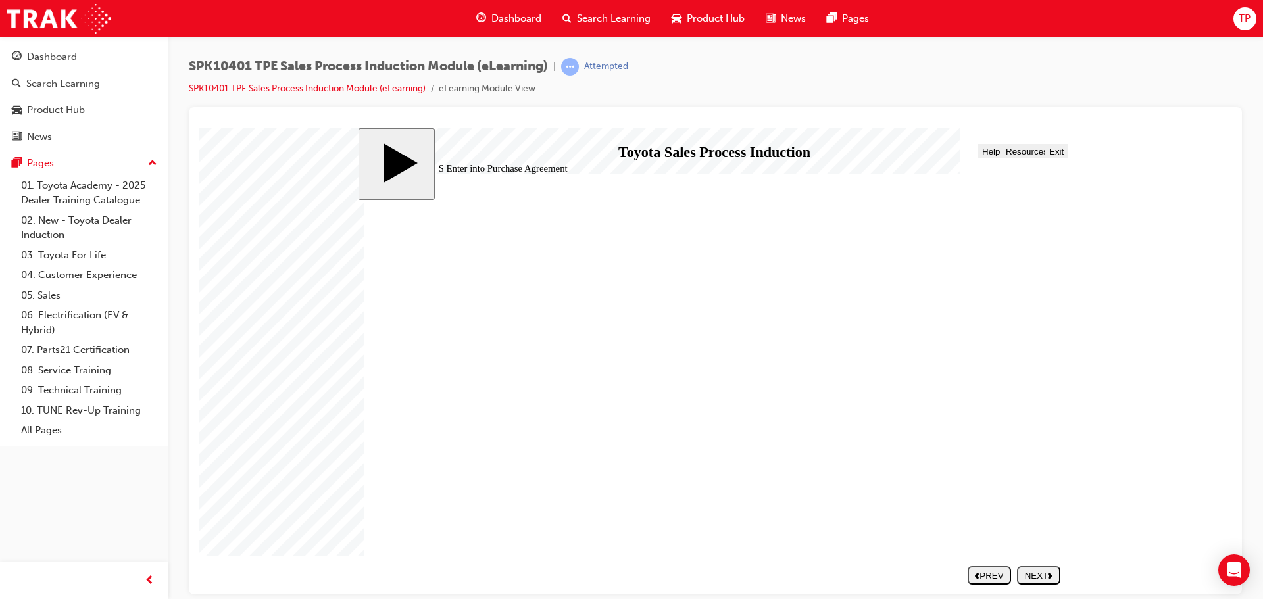
click at [1052, 576] on use "next" at bounding box center [1050, 575] width 4 height 6
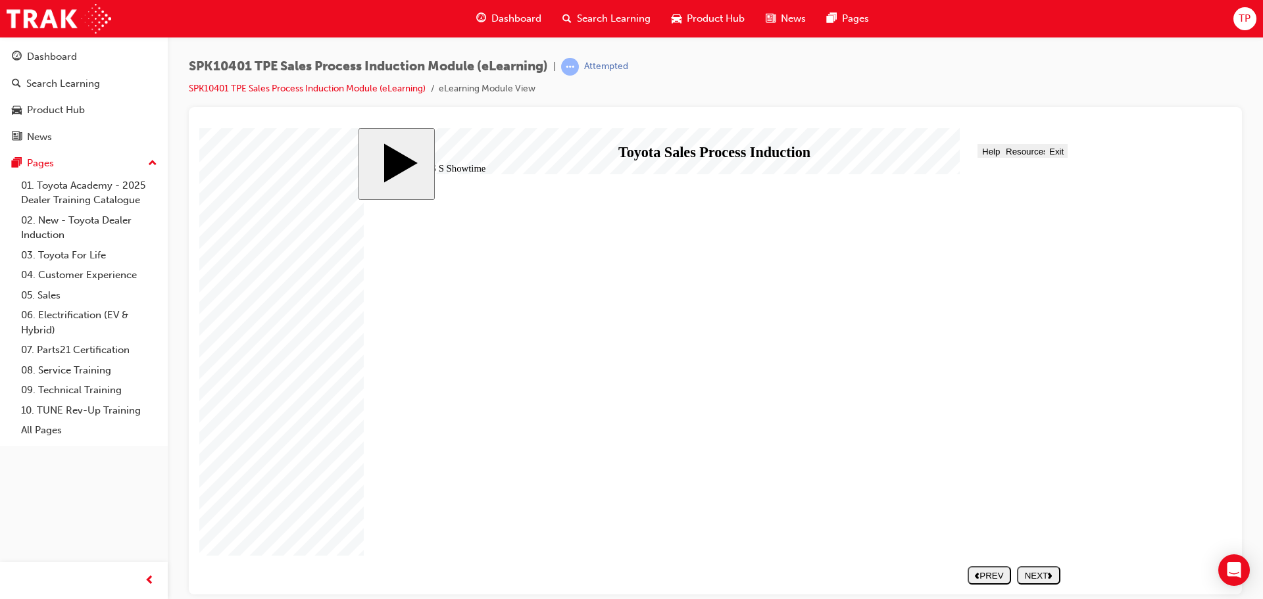
click at [1040, 571] on div "NEXT" at bounding box center [1039, 576] width 33 height 10
click at [1047, 571] on div "NEXT" at bounding box center [1039, 576] width 33 height 10
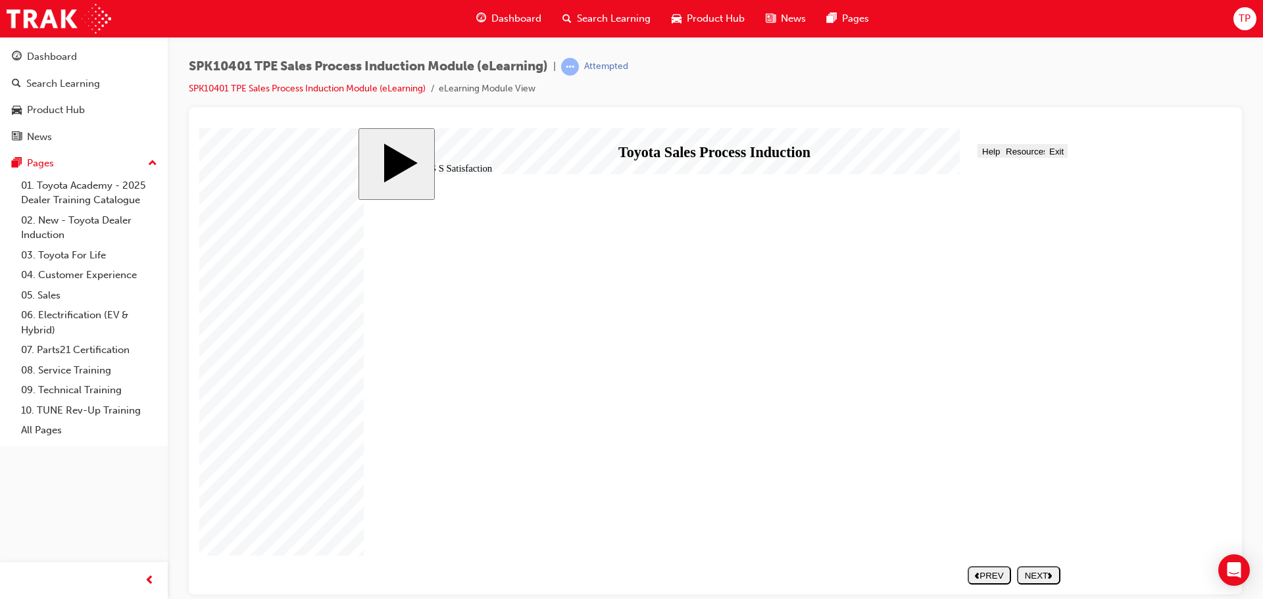
click at [1036, 572] on div "NEXT" at bounding box center [1039, 576] width 33 height 10
click at [990, 153] on span "Help" at bounding box center [991, 151] width 18 height 10
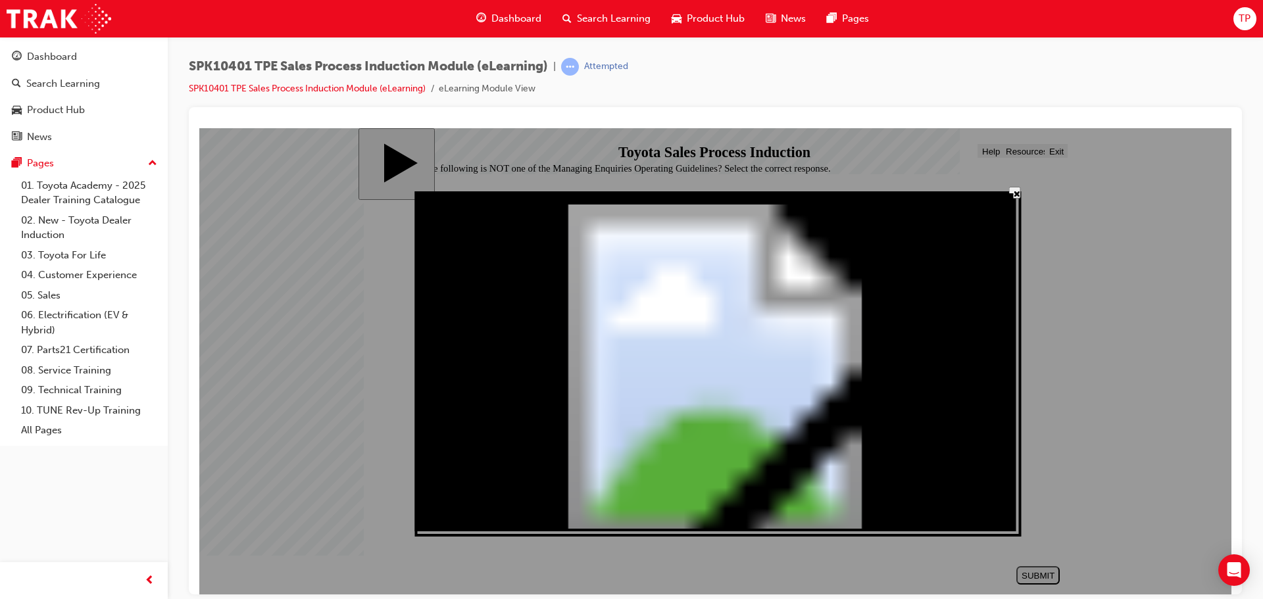
click at [1018, 195] on button "' +" at bounding box center [1015, 192] width 12 height 12
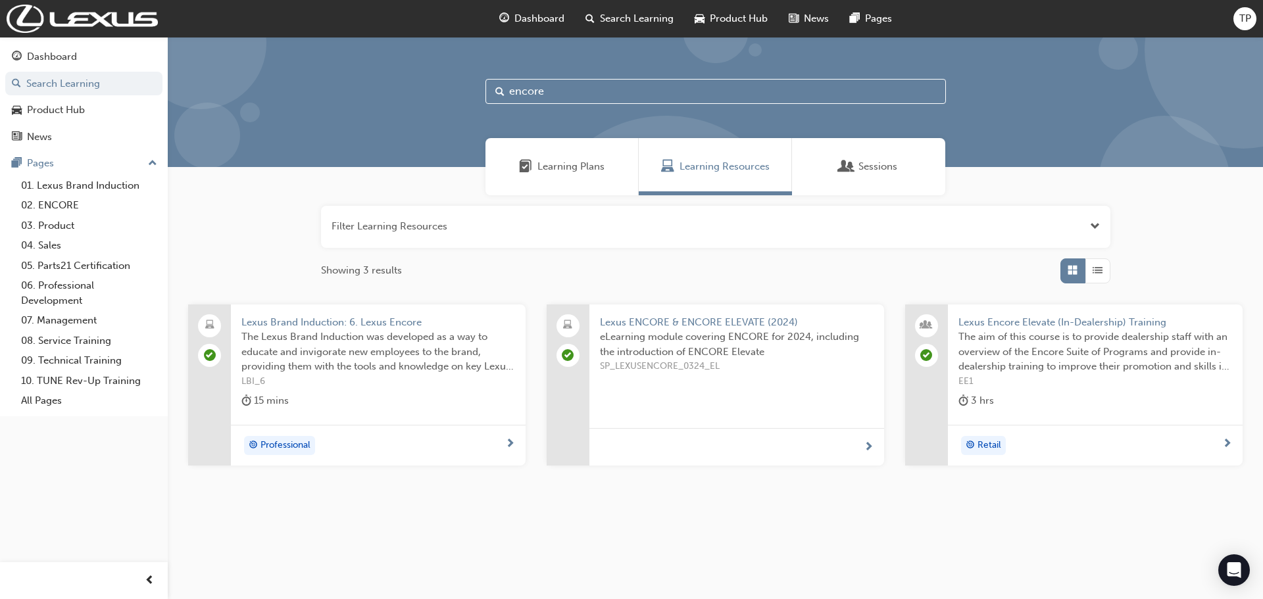
drag, startPoint x: 561, startPoint y: 88, endPoint x: 420, endPoint y: 83, distance: 141.6
click at [420, 83] on div "encore" at bounding box center [716, 102] width 1096 height 130
paste input "spk7601"
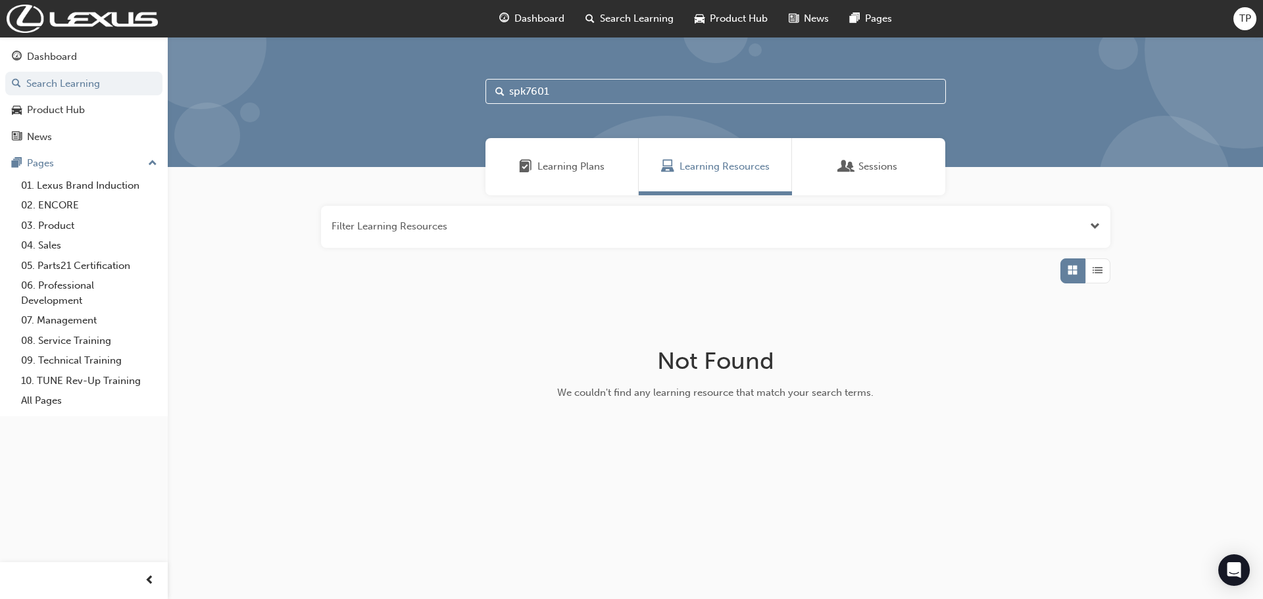
drag, startPoint x: 576, startPoint y: 86, endPoint x: 299, endPoint y: -1, distance: 290.1
click at [299, 0] on html "Your version of Internet Explorer is outdated and not supported. Please upgrade…" at bounding box center [631, 299] width 1263 height 599
paste input "begin"
type input "begin"
drag, startPoint x: 606, startPoint y: 93, endPoint x: 278, endPoint y: 76, distance: 328.8
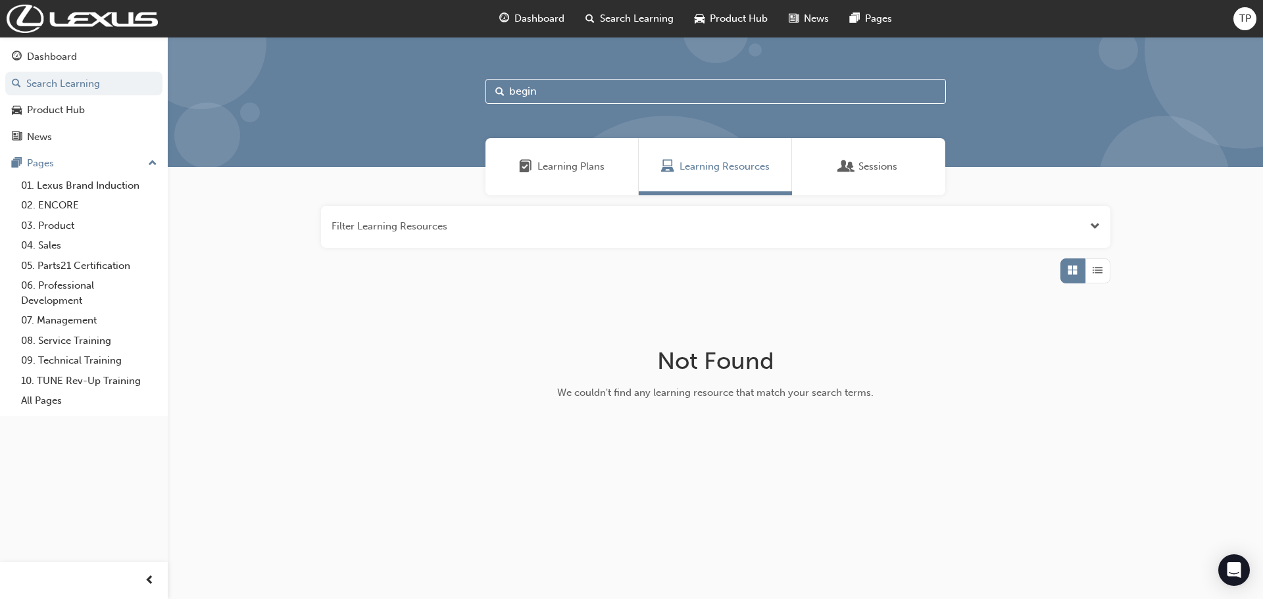
click at [285, 80] on div "begin" at bounding box center [716, 102] width 1096 height 130
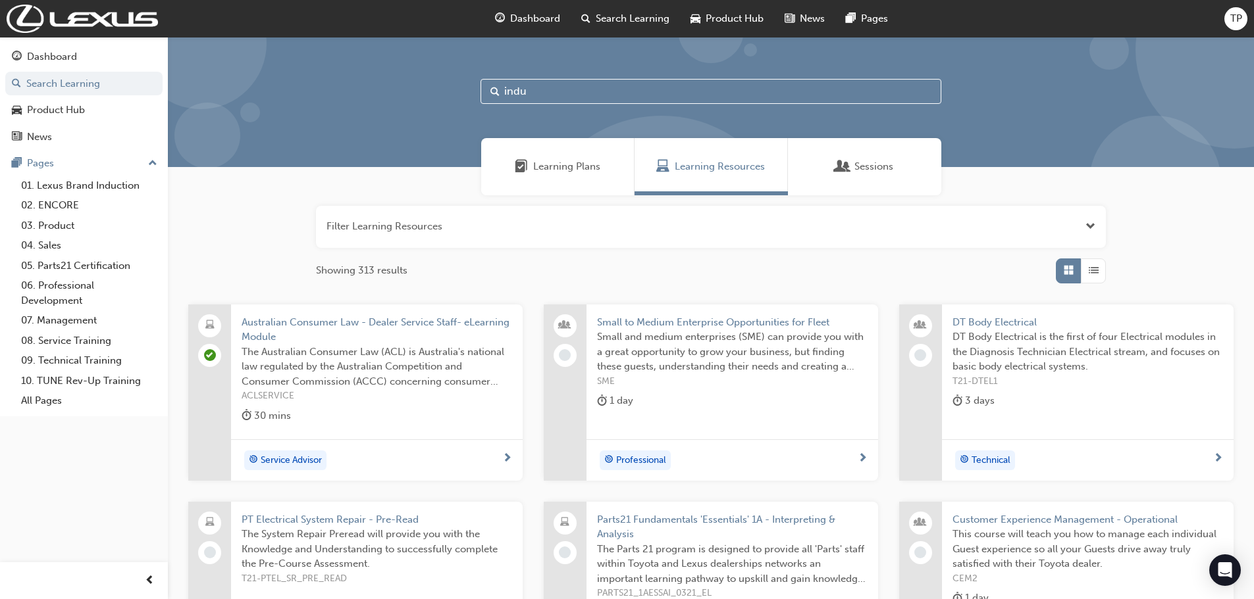
type input "induc"
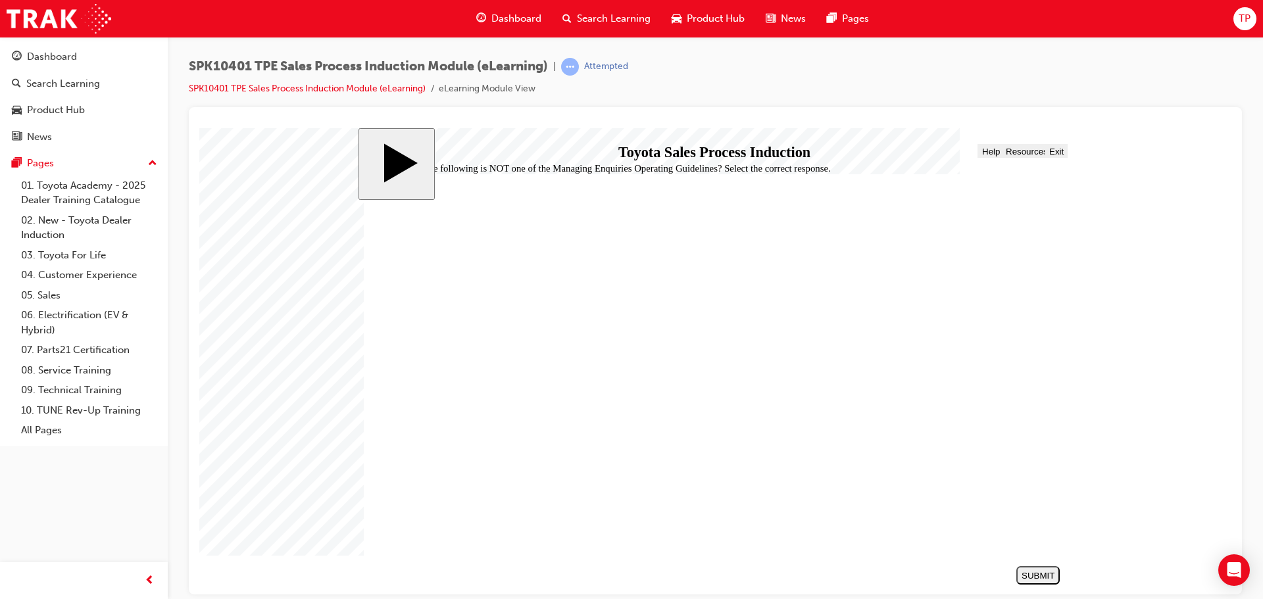
click at [1034, 576] on div "SUBMIT" at bounding box center [1038, 576] width 33 height 10
drag, startPoint x: 461, startPoint y: 438, endPoint x: 455, endPoint y: 426, distance: 13.2
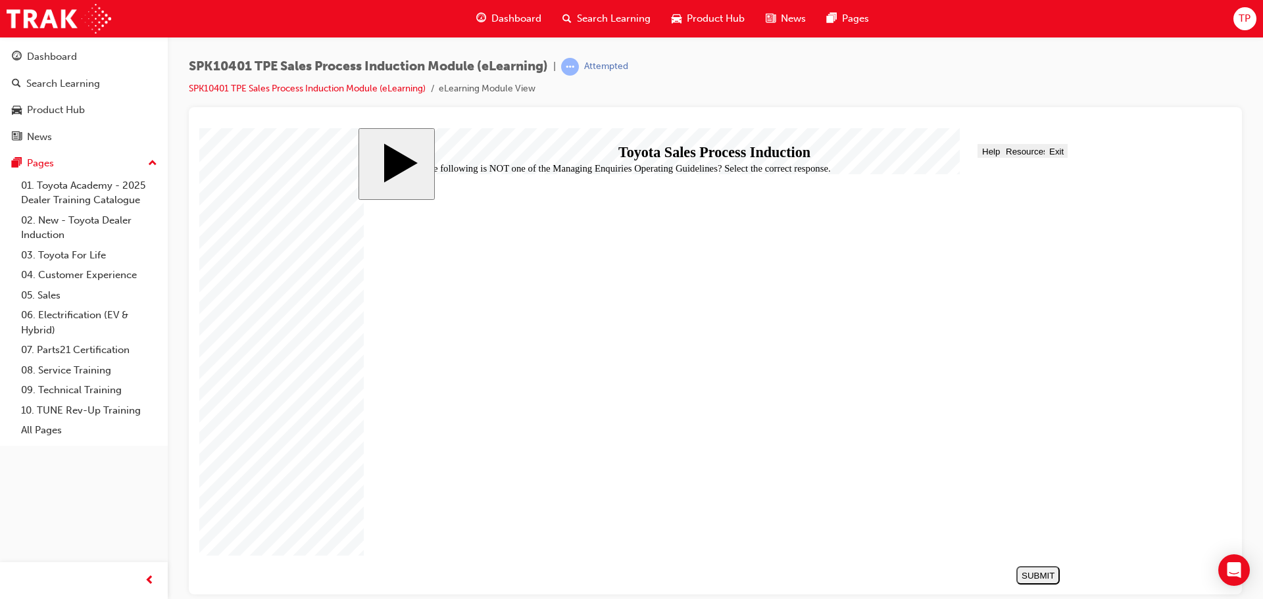
drag, startPoint x: 455, startPoint y: 426, endPoint x: 457, endPoint y: 499, distance: 73.1
radio input "false"
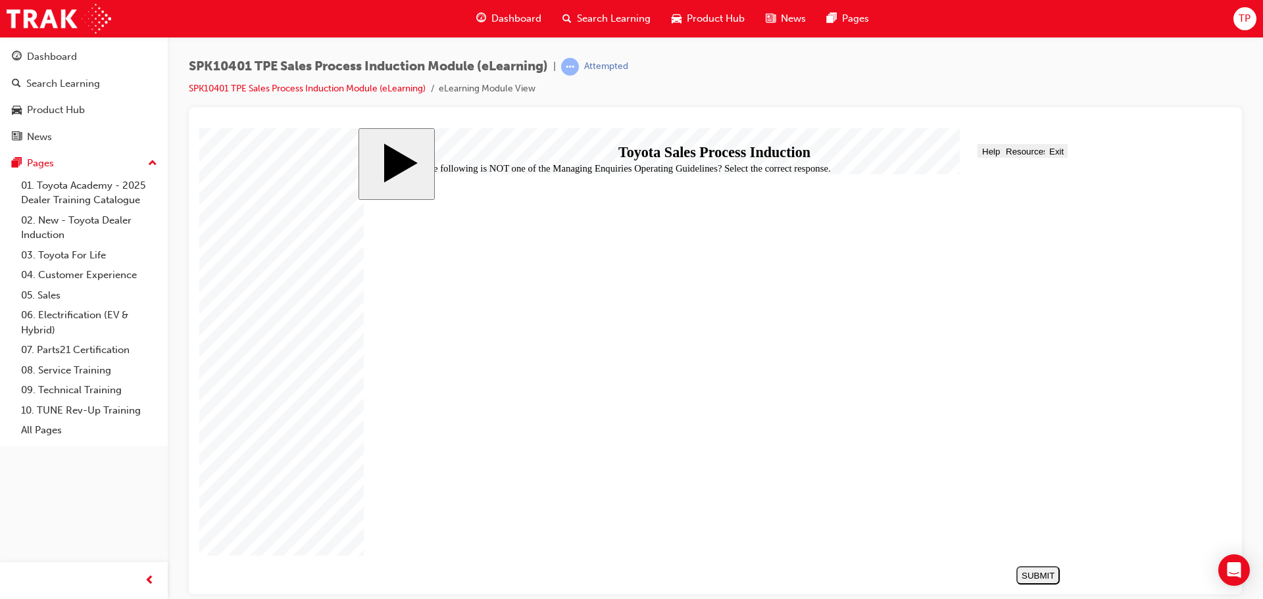
radio input "true"
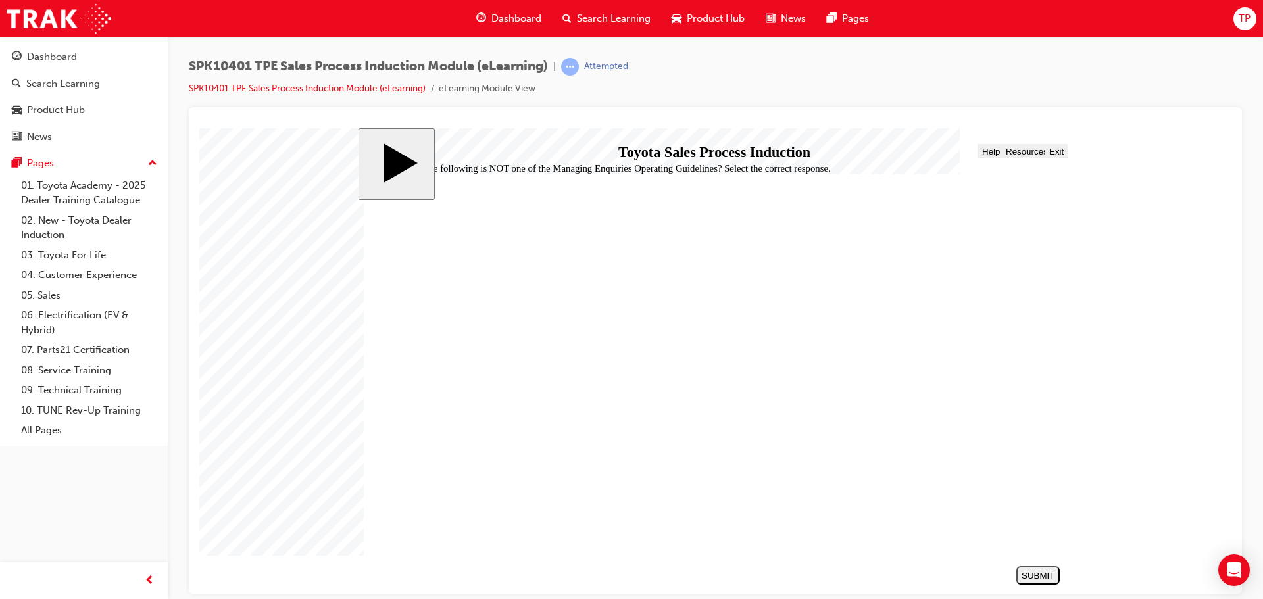
click at [1046, 571] on div "SUBMIT" at bounding box center [1038, 576] width 33 height 10
click at [1062, 153] on span "Exit" at bounding box center [1057, 151] width 14 height 10
click at [576, 66] on span "learningRecordVerb_ATTEMPT-icon" at bounding box center [570, 67] width 18 height 18
drag, startPoint x: 610, startPoint y: 61, endPoint x: 401, endPoint y: 88, distance: 210.3
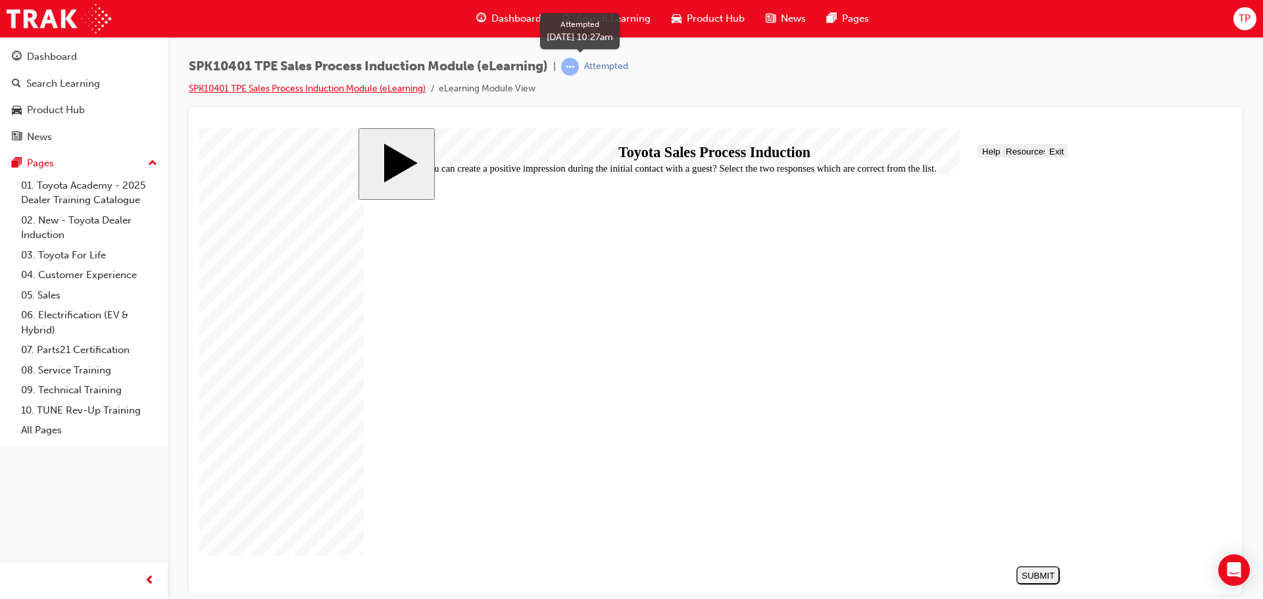
click at [566, 76] on div "SPK10401 TPE Sales Process Induction Module (eLearning) | Attempted SPK10401 TP…" at bounding box center [409, 77] width 440 height 39
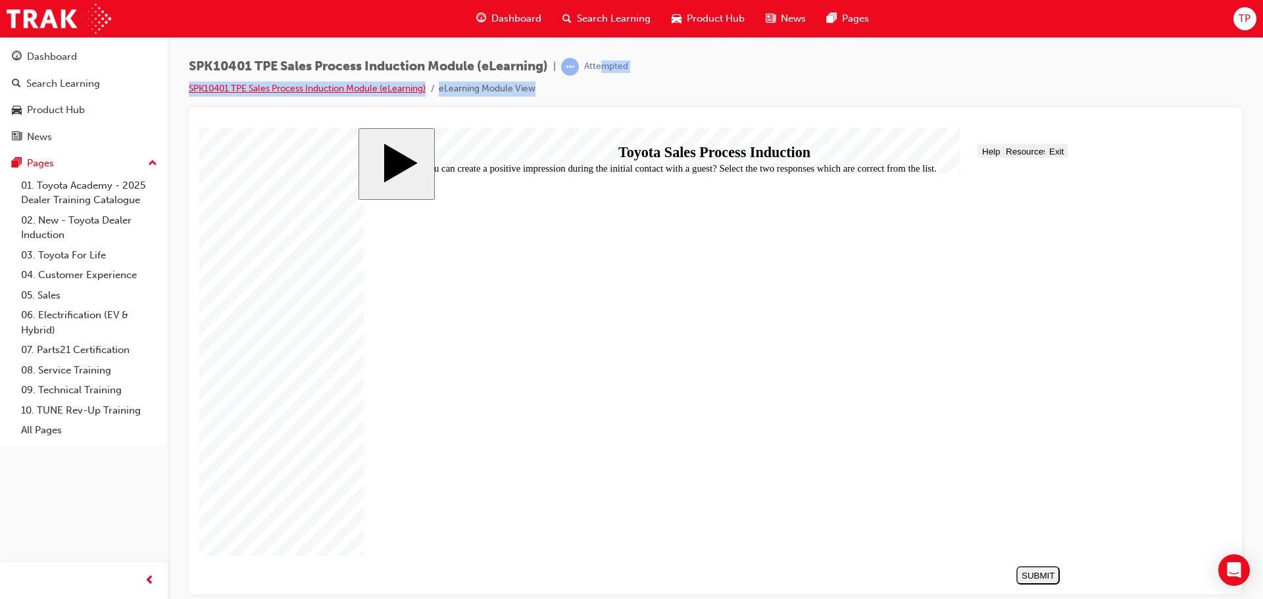
click at [342, 88] on link "SPK10401 TPE Sales Process Induction Module (eLearning)" at bounding box center [307, 88] width 237 height 11
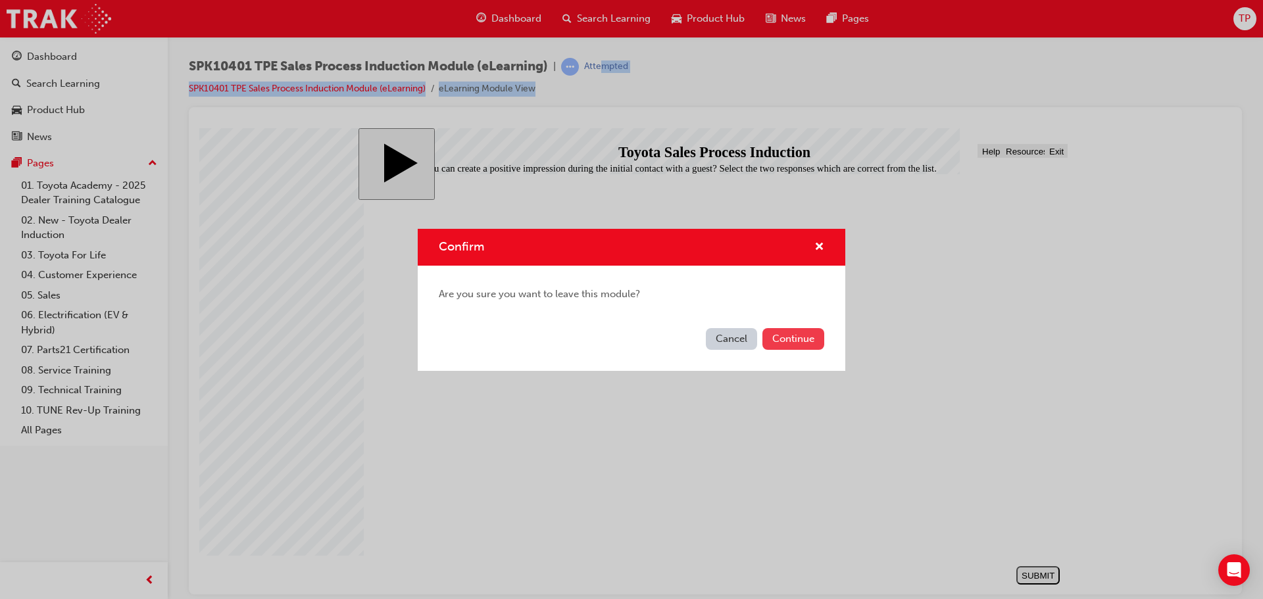
click at [807, 344] on button "Continue" at bounding box center [794, 339] width 62 height 22
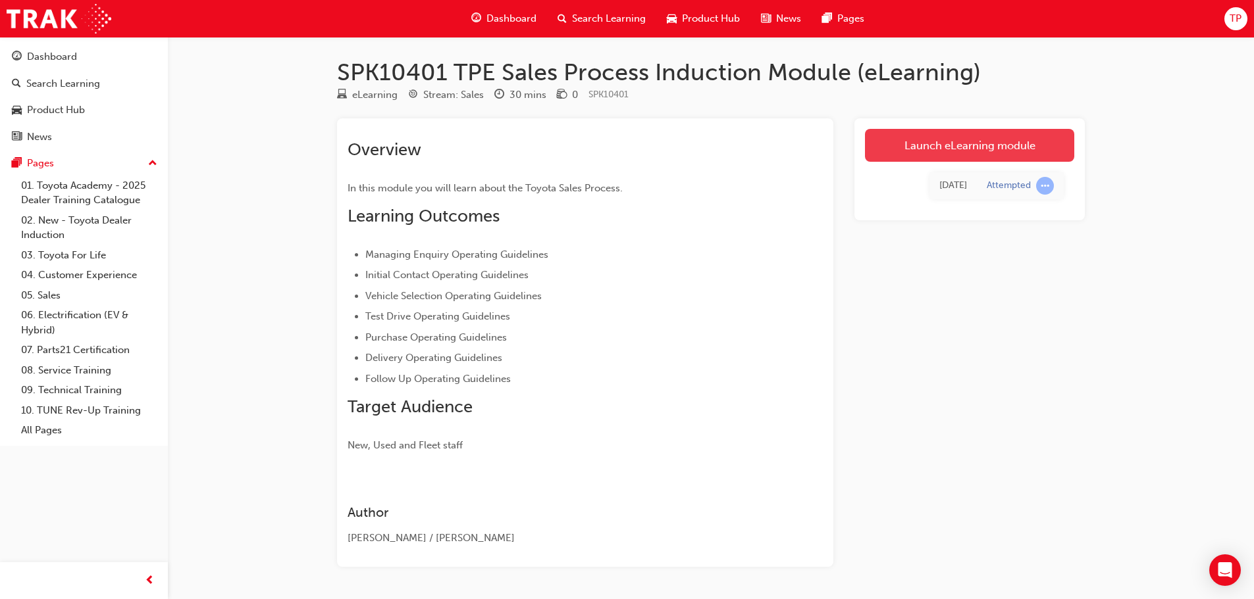
click at [965, 143] on link "Launch eLearning module" at bounding box center [969, 145] width 209 height 33
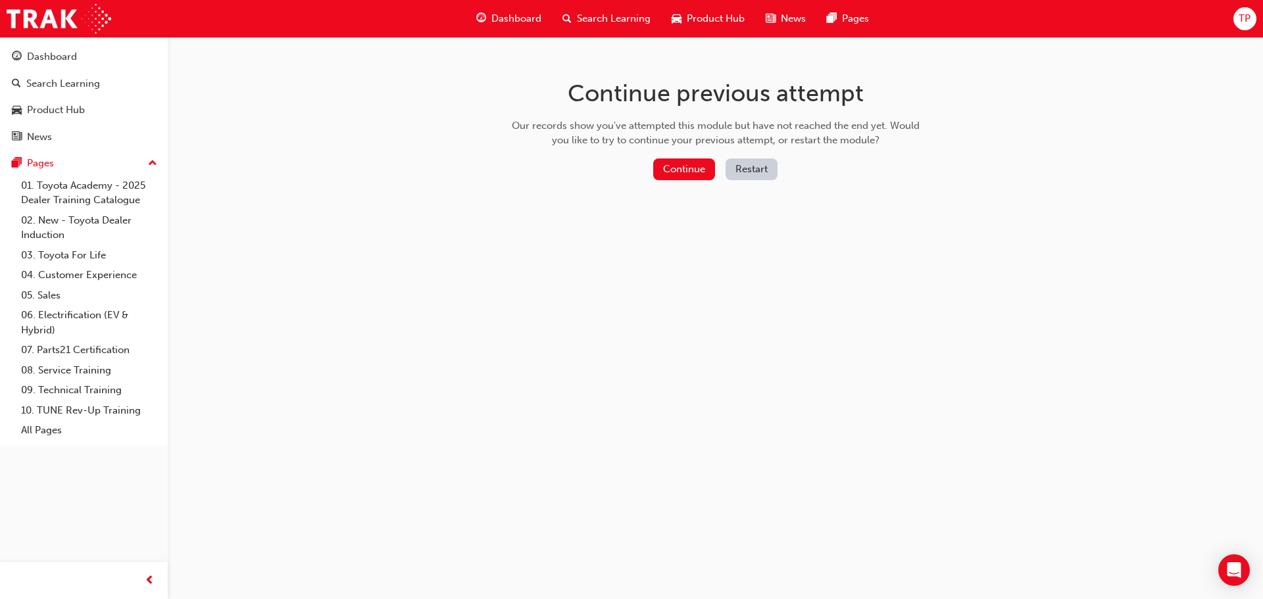
click at [755, 163] on button "Restart" at bounding box center [752, 170] width 52 height 22
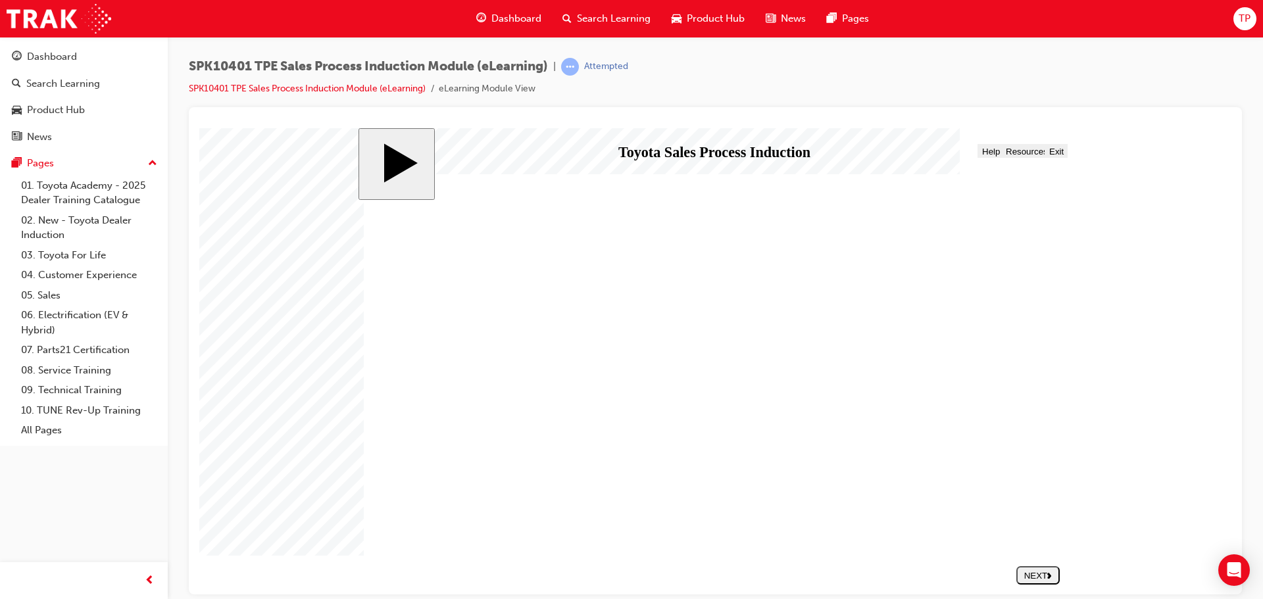
click at [1052, 570] on button "NEXT" at bounding box center [1038, 575] width 43 height 18
click at [1053, 572] on icon "next" at bounding box center [1050, 575] width 5 height 7
click at [1045, 576] on div "NEXT" at bounding box center [1039, 576] width 33 height 10
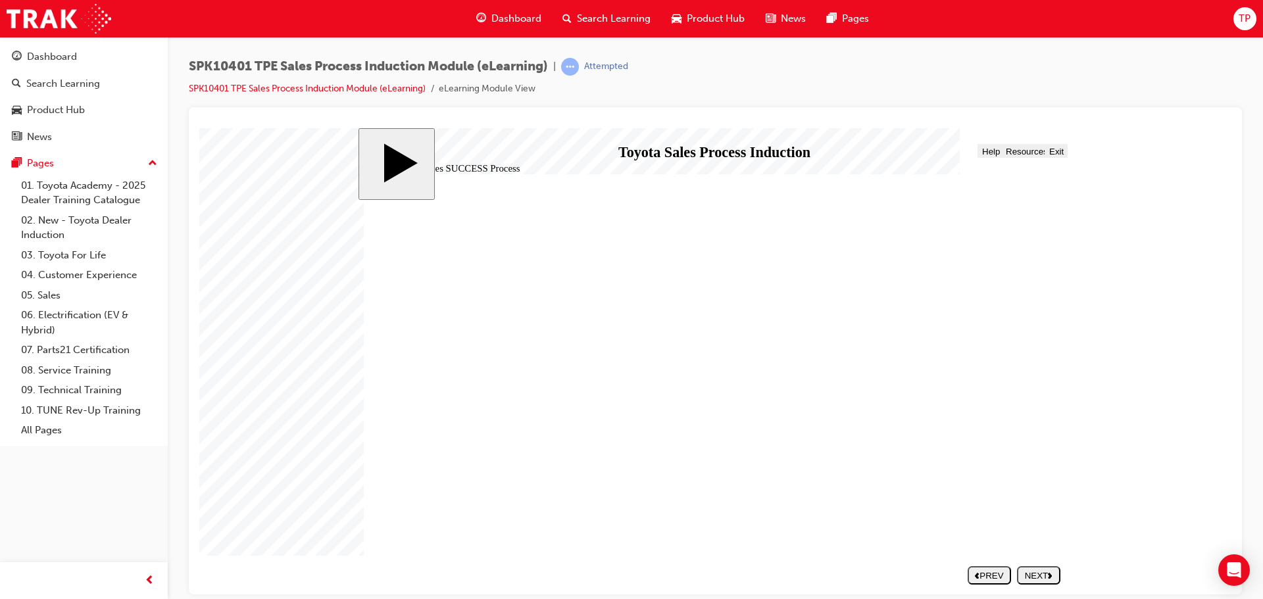
click at [1034, 574] on div "NEXT" at bounding box center [1039, 576] width 33 height 10
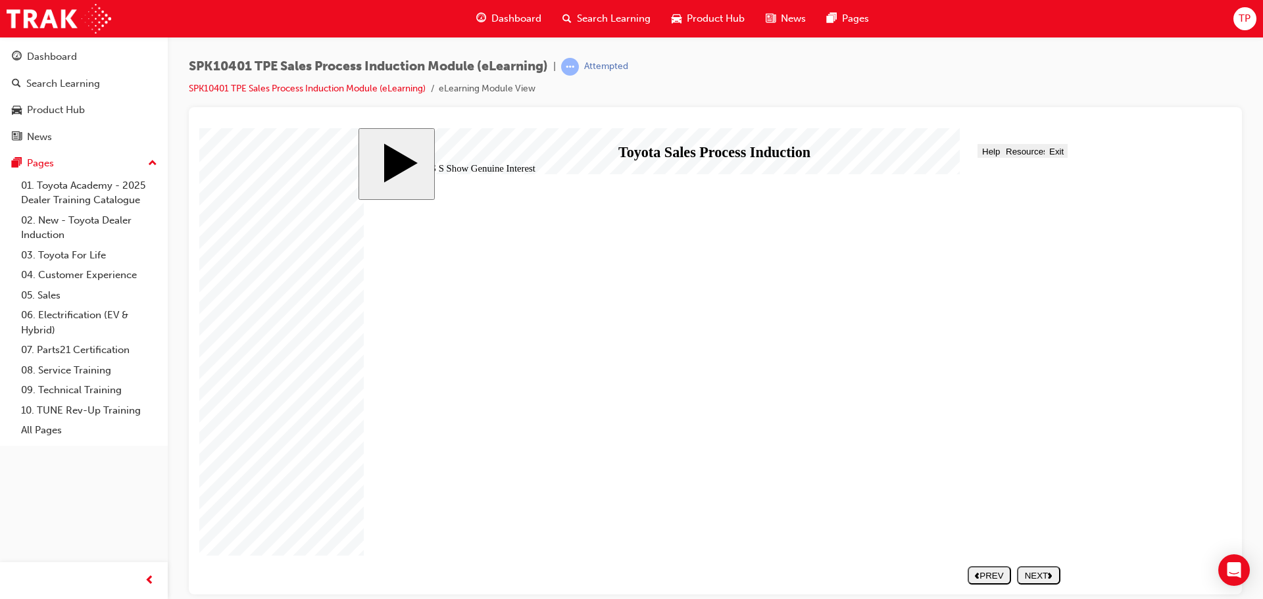
click at [1045, 579] on div "NEXT" at bounding box center [1039, 576] width 33 height 10
click at [1052, 581] on button "NEXT" at bounding box center [1038, 575] width 43 height 18
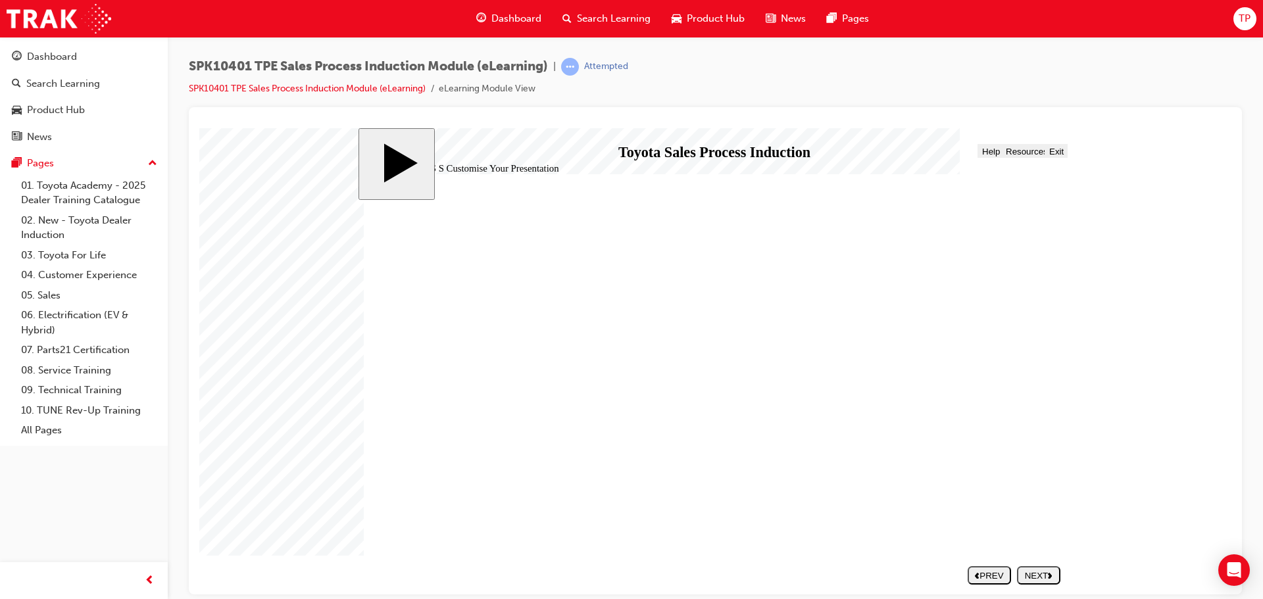
click at [1043, 578] on div "NEXT" at bounding box center [1039, 576] width 33 height 10
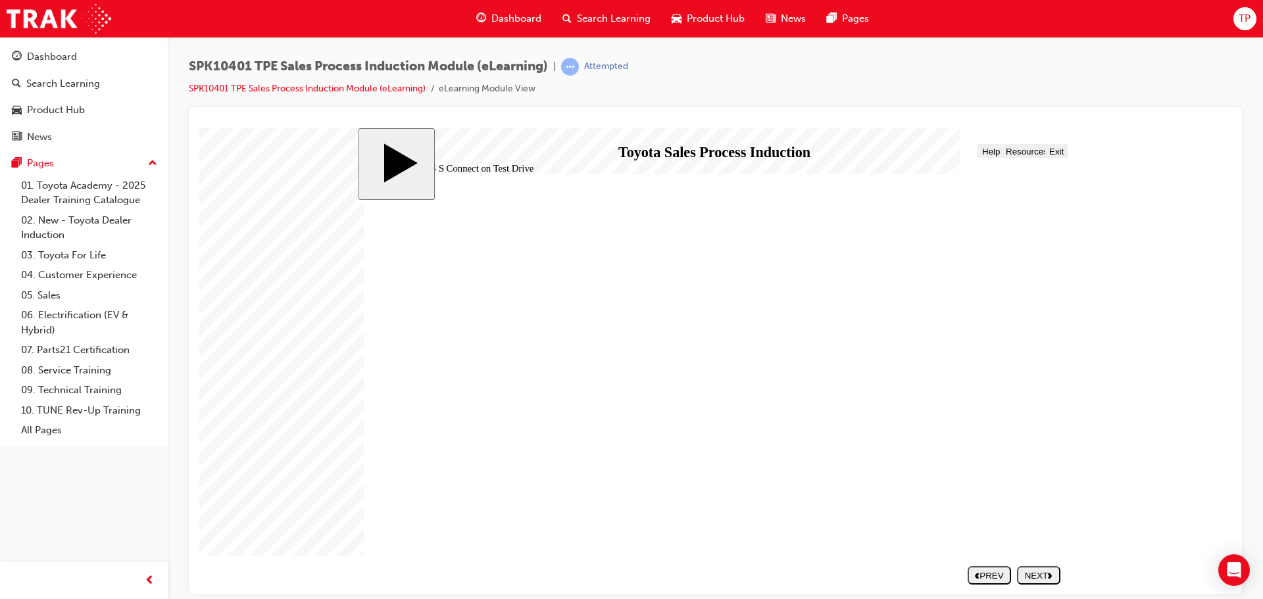
scroll to position [9, 0]
click at [1044, 572] on div "NEXT" at bounding box center [1039, 576] width 33 height 10
click at [992, 571] on div "PREV" at bounding box center [989, 576] width 33 height 10
drag, startPoint x: 637, startPoint y: 418, endPoint x: 649, endPoint y: 417, distance: 11.9
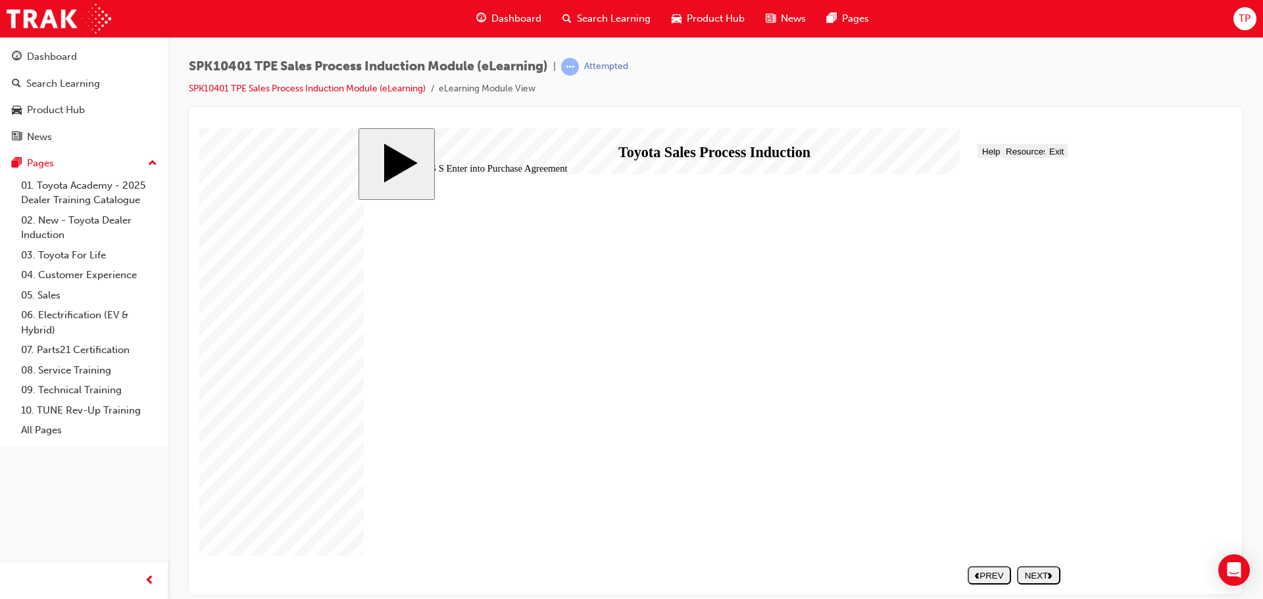
scroll to position [30, 0]
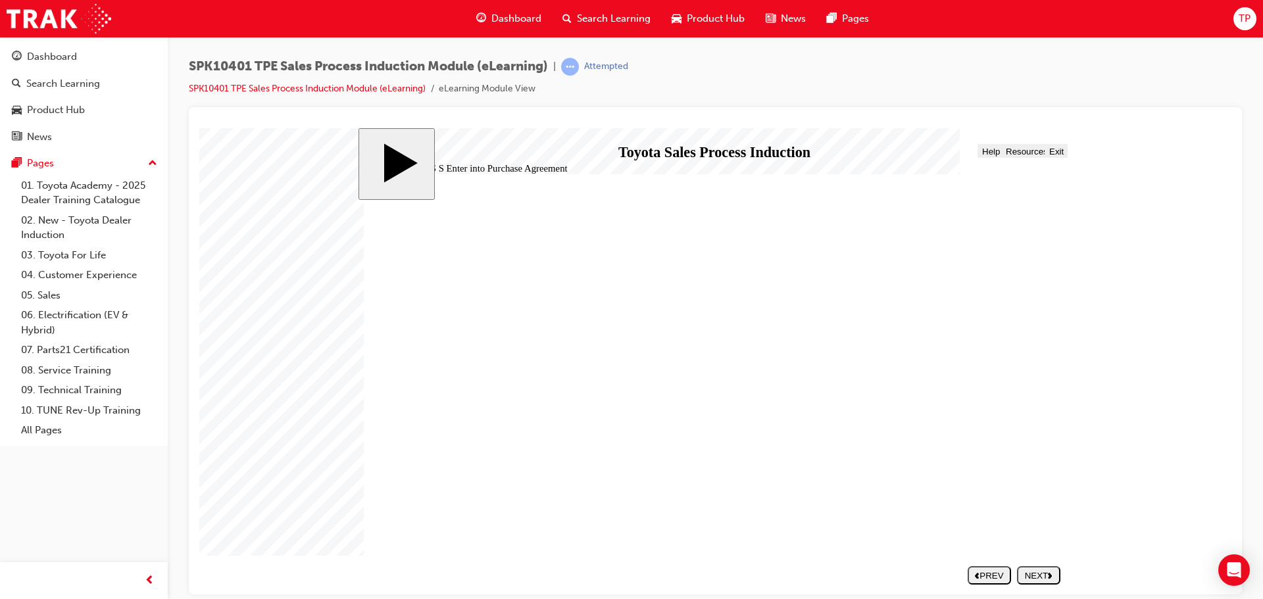
scroll to position [5, 0]
click at [1055, 572] on div "NEXT" at bounding box center [1039, 576] width 33 height 10
click at [1047, 573] on div "NEXT" at bounding box center [1039, 576] width 33 height 10
click at [1044, 575] on div "NEXT" at bounding box center [1039, 576] width 33 height 10
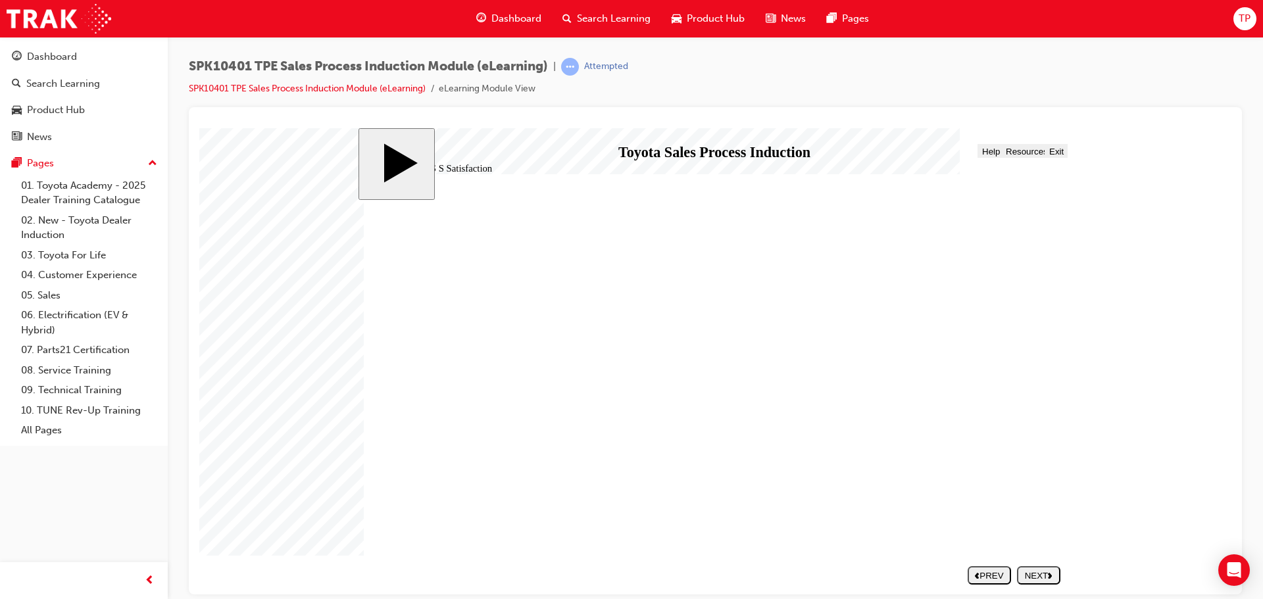
click at [1052, 574] on polygon "next" at bounding box center [1050, 575] width 4 height 6
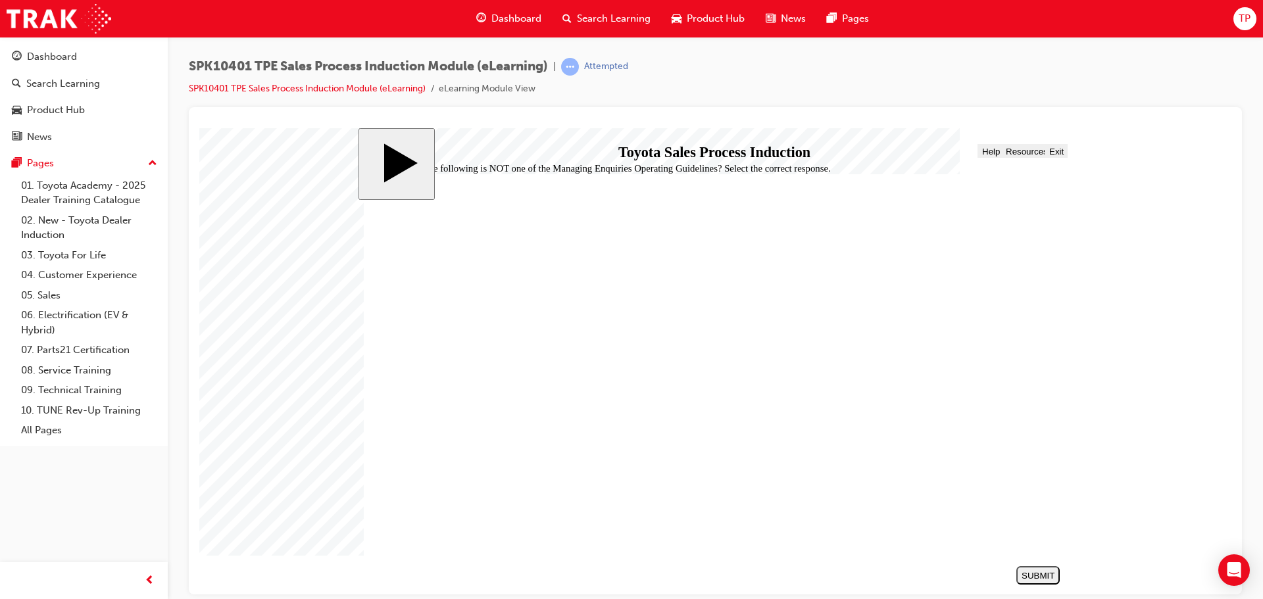
radio input "true"
click at [1049, 572] on div "SUBMIT" at bounding box center [1038, 576] width 33 height 10
checkbox input "true"
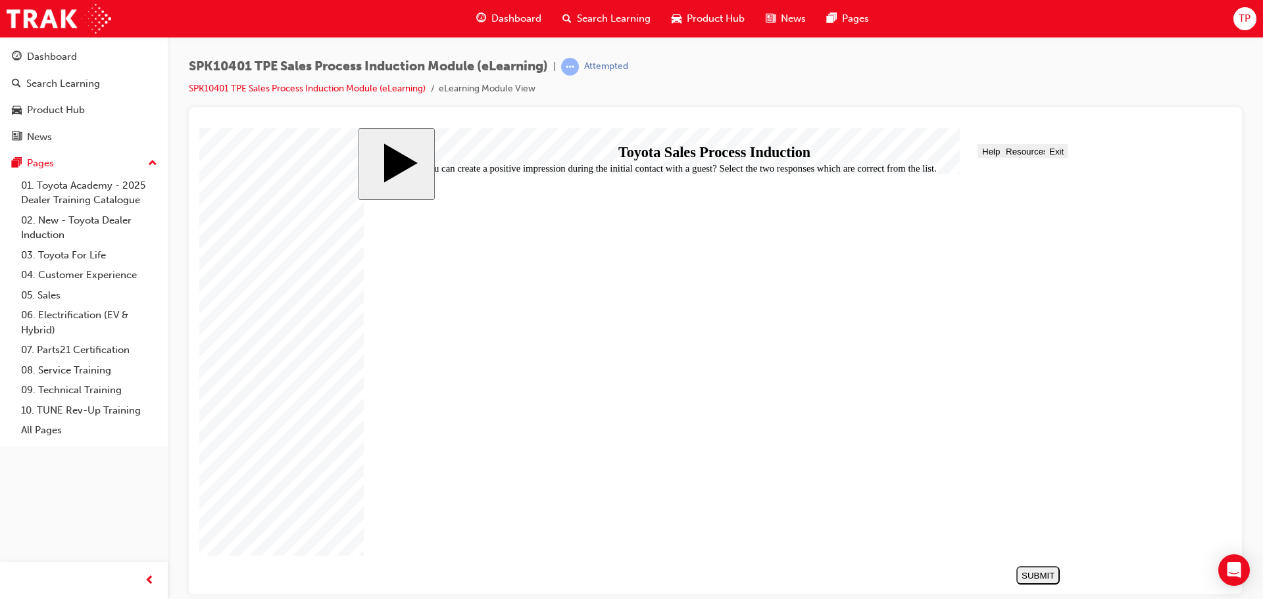
checkbox input "true"
click at [1053, 575] on div "SUBMIT" at bounding box center [1038, 576] width 33 height 10
drag, startPoint x: 450, startPoint y: 413, endPoint x: 463, endPoint y: 429, distance: 21.1
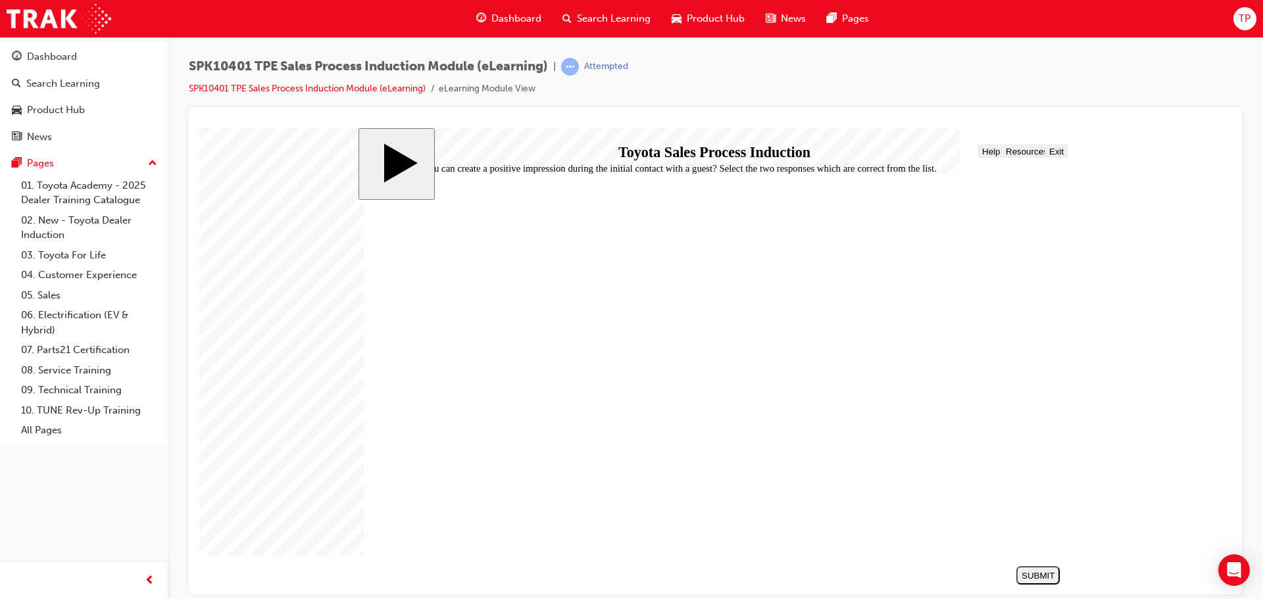
drag, startPoint x: 463, startPoint y: 429, endPoint x: 464, endPoint y: 394, distance: 34.9
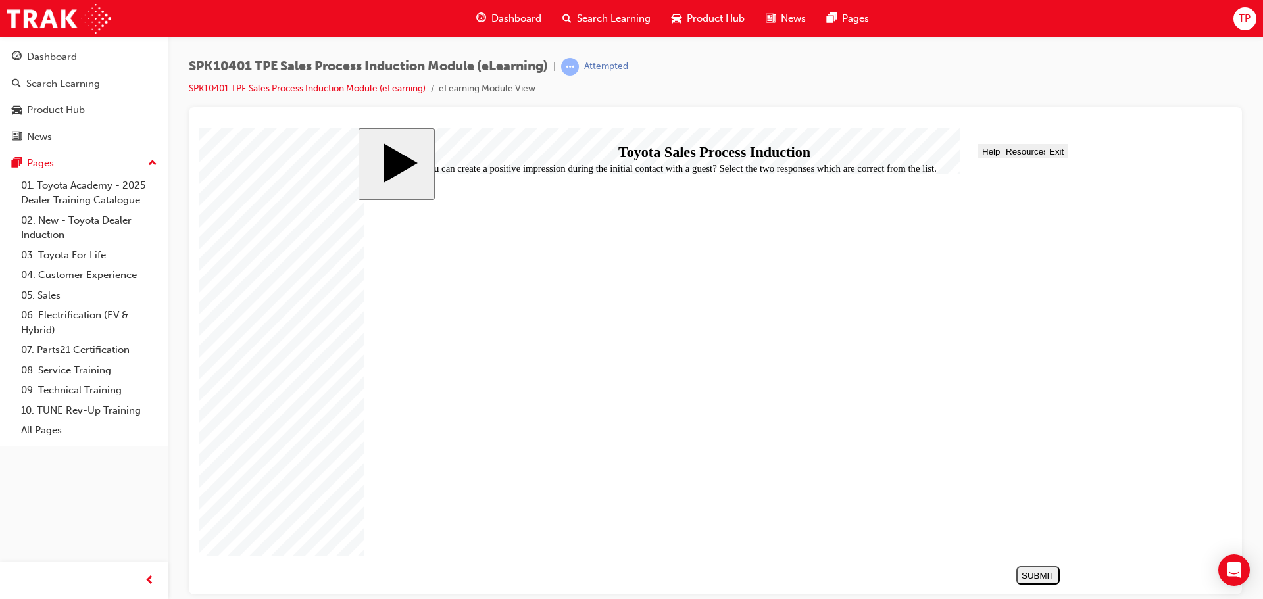
checkbox input "true"
click at [1047, 569] on button "SUBMIT" at bounding box center [1038, 575] width 43 height 18
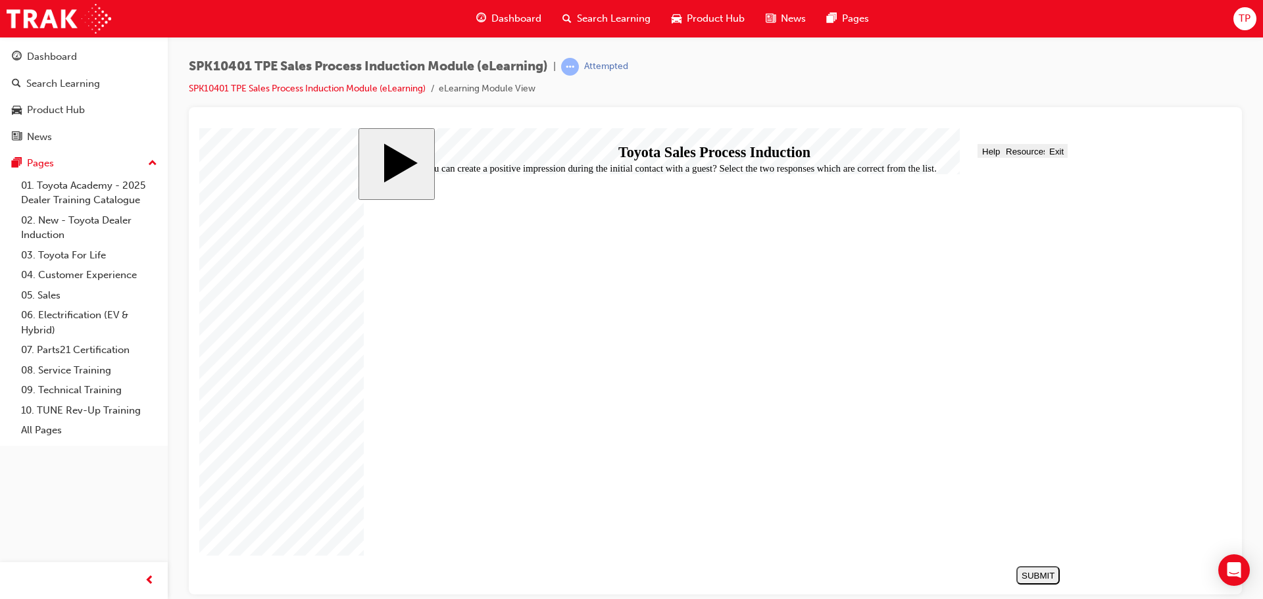
drag, startPoint x: 652, startPoint y: 324, endPoint x: 558, endPoint y: 322, distance: 94.1
drag, startPoint x: 558, startPoint y: 322, endPoint x: 643, endPoint y: 323, distance: 84.9
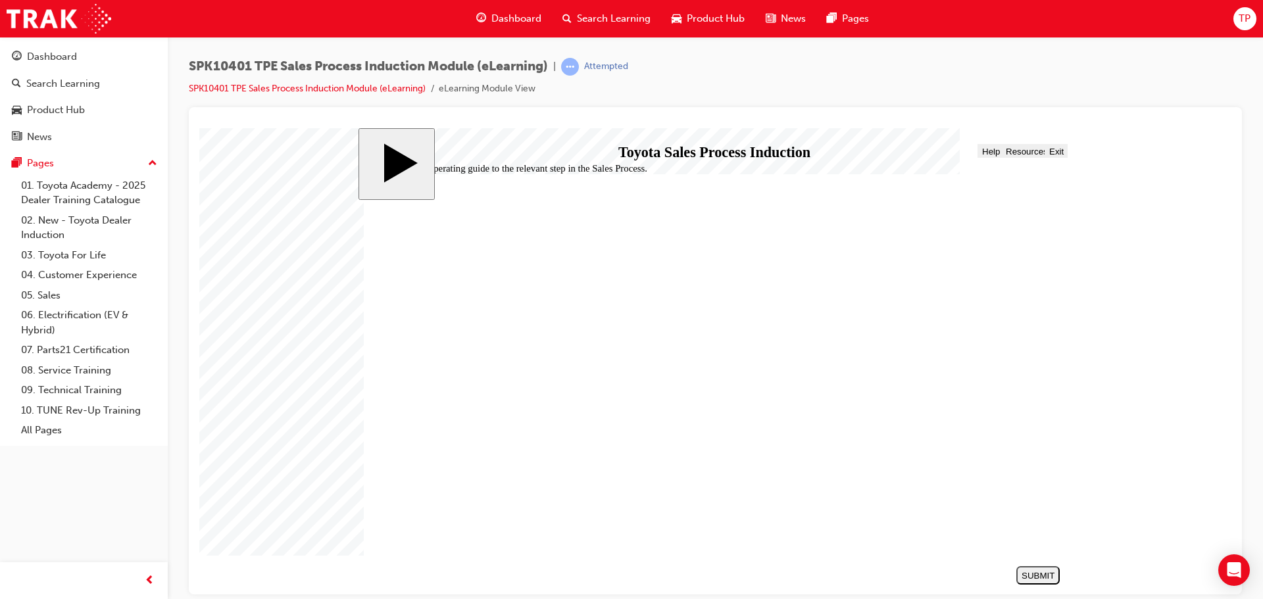
drag, startPoint x: 643, startPoint y: 323, endPoint x: 706, endPoint y: 328, distance: 63.4
drag, startPoint x: 706, startPoint y: 328, endPoint x: 713, endPoint y: 354, distance: 26.7
drag, startPoint x: 710, startPoint y: 418, endPoint x: 689, endPoint y: 323, distance: 97.1
drag, startPoint x: 702, startPoint y: 442, endPoint x: 691, endPoint y: 322, distance: 120.9
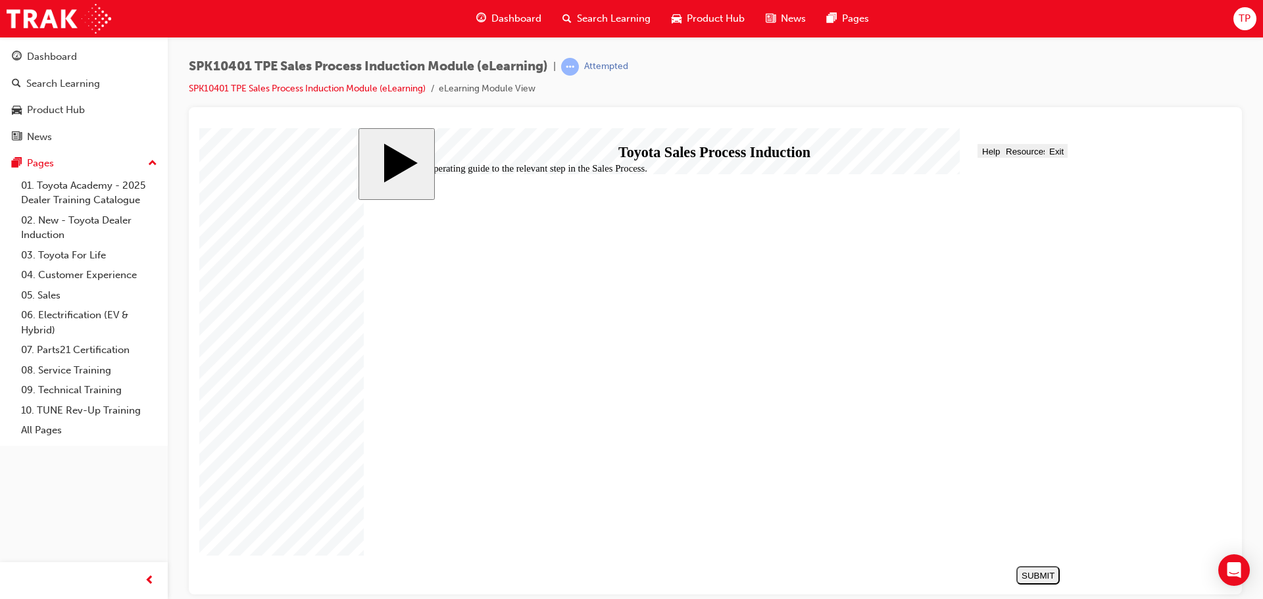
drag, startPoint x: 693, startPoint y: 411, endPoint x: 678, endPoint y: 461, distance: 51.4
drag, startPoint x: 657, startPoint y: 409, endPoint x: 639, endPoint y: 367, distance: 46.6
drag, startPoint x: 657, startPoint y: 400, endPoint x: 639, endPoint y: 395, distance: 19.0
click at [1048, 573] on div "SUBMIT" at bounding box center [1038, 576] width 33 height 10
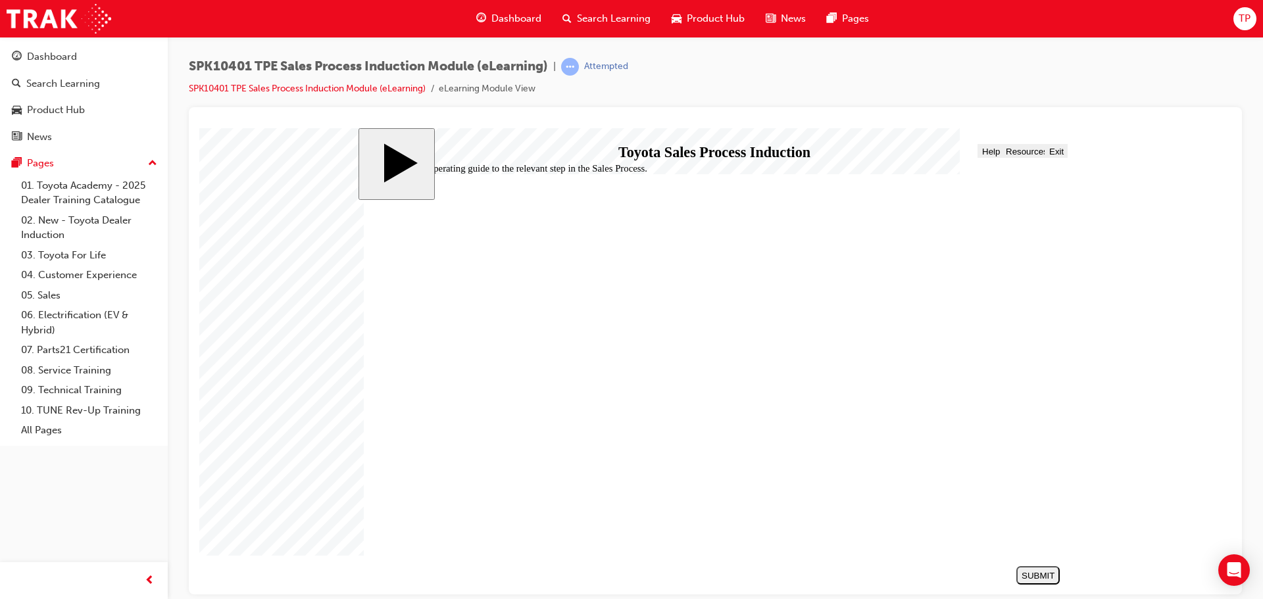
drag, startPoint x: 638, startPoint y: 328, endPoint x: 644, endPoint y: 373, distance: 45.1
drag, startPoint x: 644, startPoint y: 369, endPoint x: 647, endPoint y: 358, distance: 11.5
drag, startPoint x: 646, startPoint y: 328, endPoint x: 623, endPoint y: 330, distance: 23.8
click at [413, 157] on button "Progress" at bounding box center [410, 150] width 40 height 14
click at [378, 152] on span "Menu" at bounding box center [379, 151] width 22 height 10
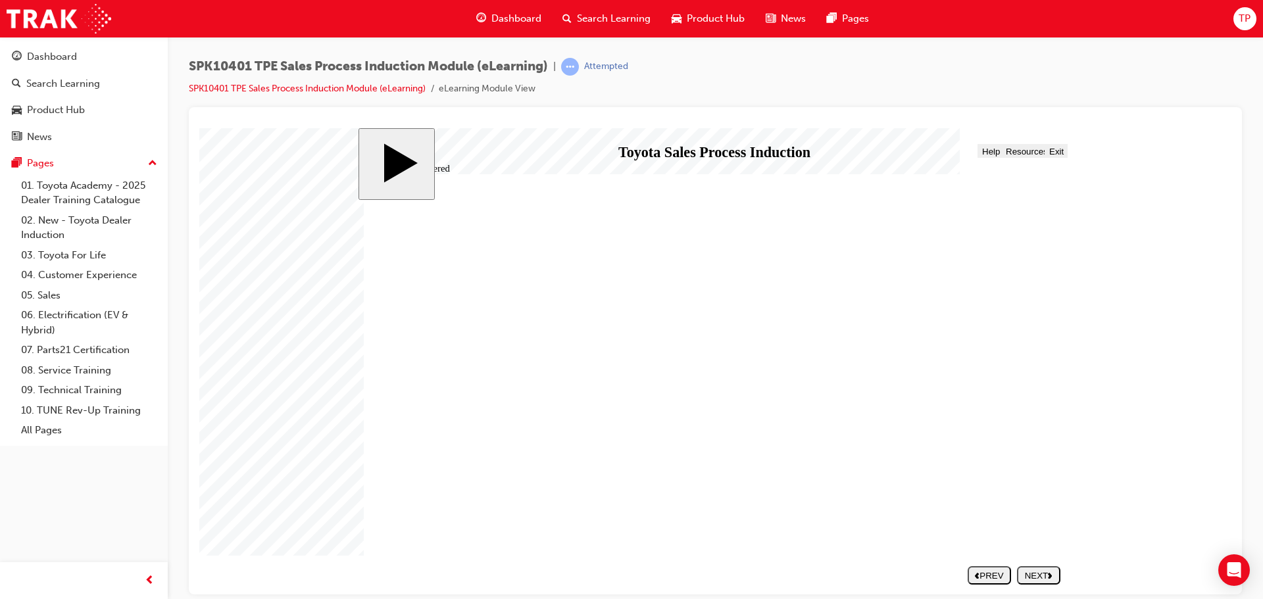
drag, startPoint x: 934, startPoint y: 370, endPoint x: 936, endPoint y: 363, distance: 7.5
click at [1044, 560] on div "slide: What’s Covered What’s Covered 01 START HERE Line 2 Line 2 Rectangle 1 Re…" at bounding box center [716, 361] width 715 height 467
click at [1045, 572] on div "NEXT" at bounding box center [1039, 576] width 33 height 10
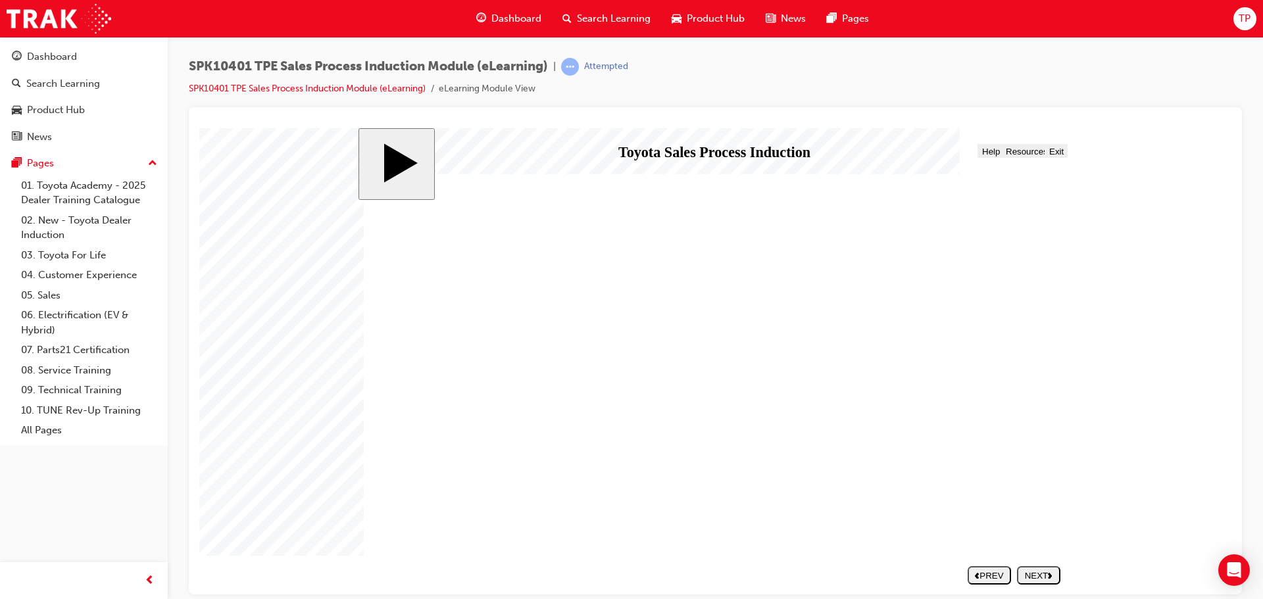
click at [1045, 572] on div "NEXT" at bounding box center [1039, 576] width 33 height 10
click at [1040, 581] on button "NEXT" at bounding box center [1038, 575] width 43 height 18
click at [1032, 572] on div "NEXT" at bounding box center [1039, 576] width 33 height 10
click at [1055, 576] on div "NEXT" at bounding box center [1039, 576] width 33 height 10
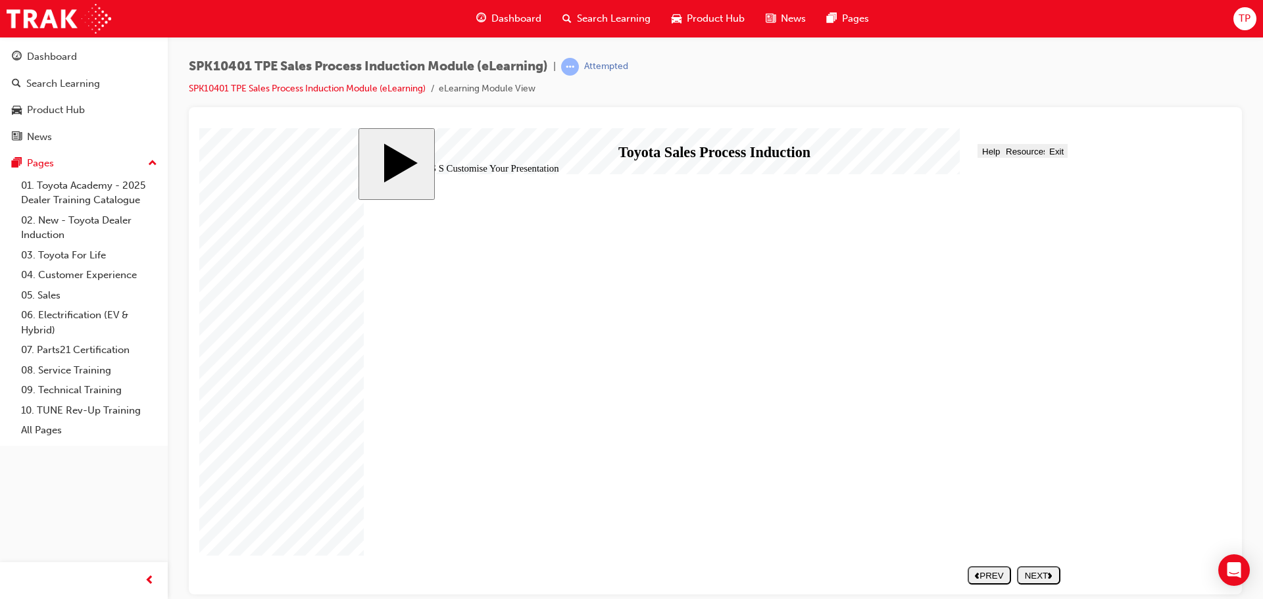
click at [549, 513] on div "Rectangle 1 Vehicle Unavailability The operating guidelines established to supp…" at bounding box center [715, 371] width 702 height 395
click at [1037, 569] on button "NEXT" at bounding box center [1038, 575] width 43 height 18
click at [1000, 575] on div "PREV" at bounding box center [989, 576] width 33 height 10
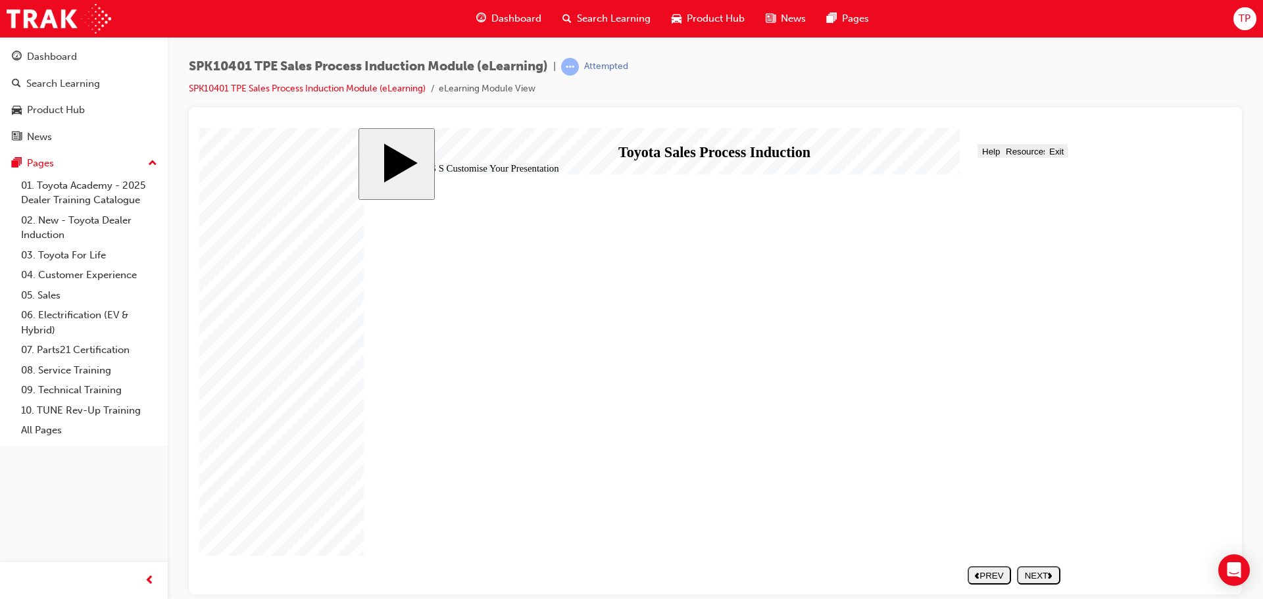
click at [1000, 575] on div "PREV" at bounding box center [989, 576] width 33 height 10
click at [414, 153] on span "Progress" at bounding box center [412, 151] width 35 height 10
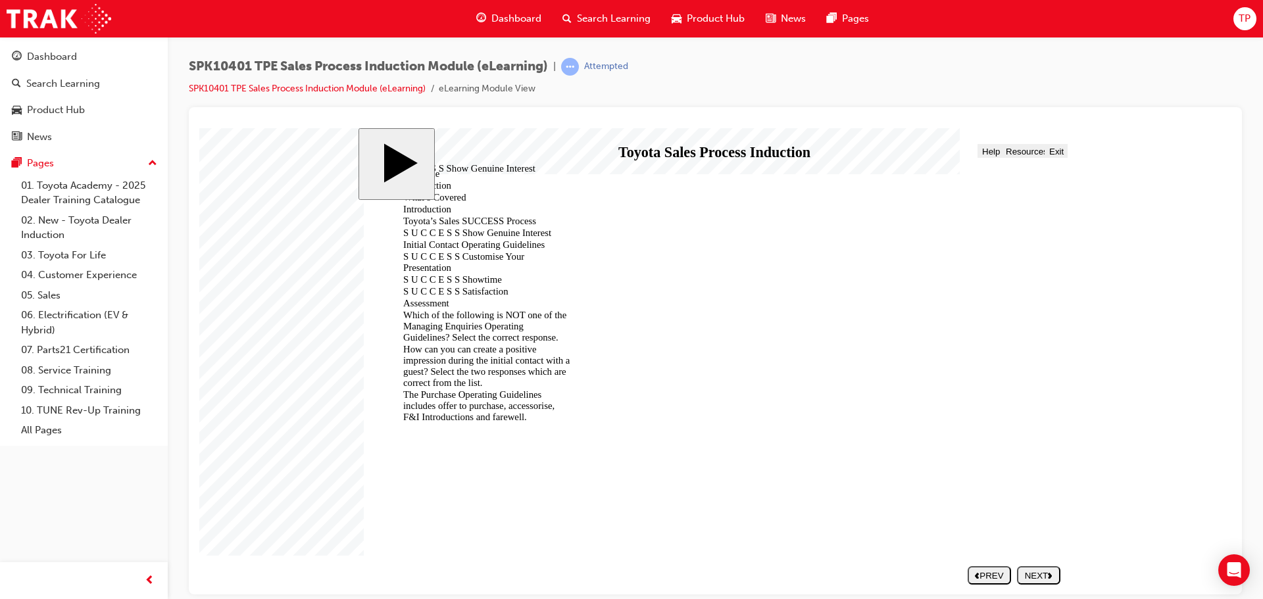
click at [451, 389] on div "The Purchase Operating Guidelines includes offer to purchase, accessorise, F&I …" at bounding box center [481, 406] width 178 height 34
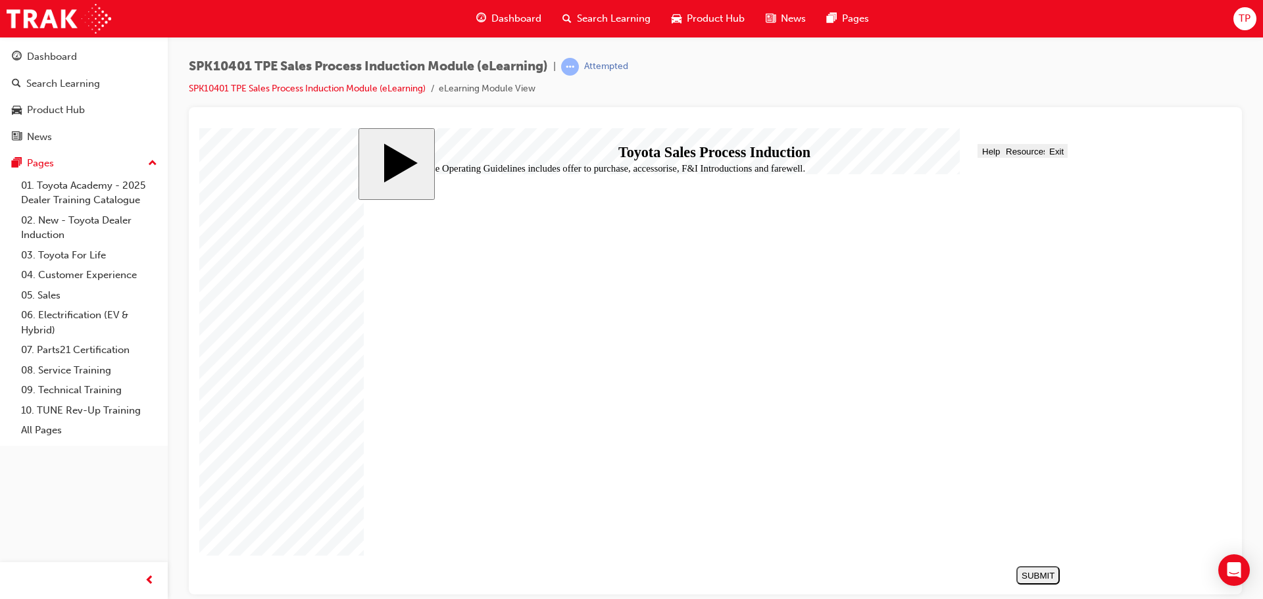
radio input "true"
click at [1039, 579] on div "SUBMIT" at bounding box center [1038, 576] width 33 height 10
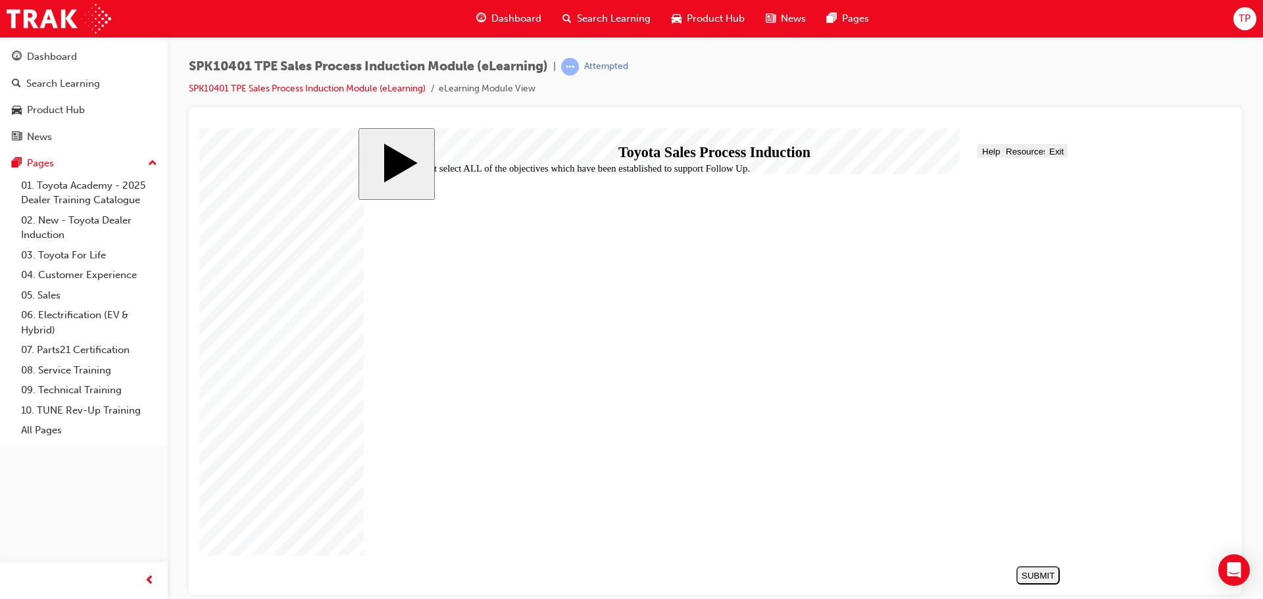
checkbox input "true"
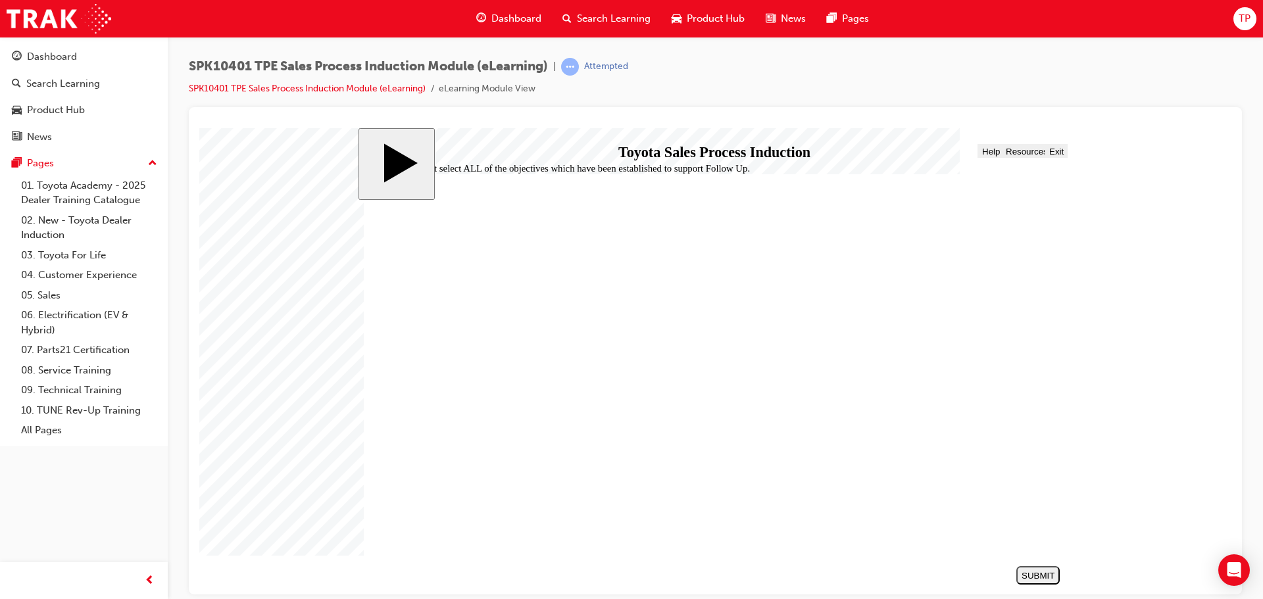
click at [1039, 576] on div "SUBMIT" at bounding box center [1038, 576] width 33 height 10
click at [407, 150] on span "Progress" at bounding box center [412, 151] width 35 height 10
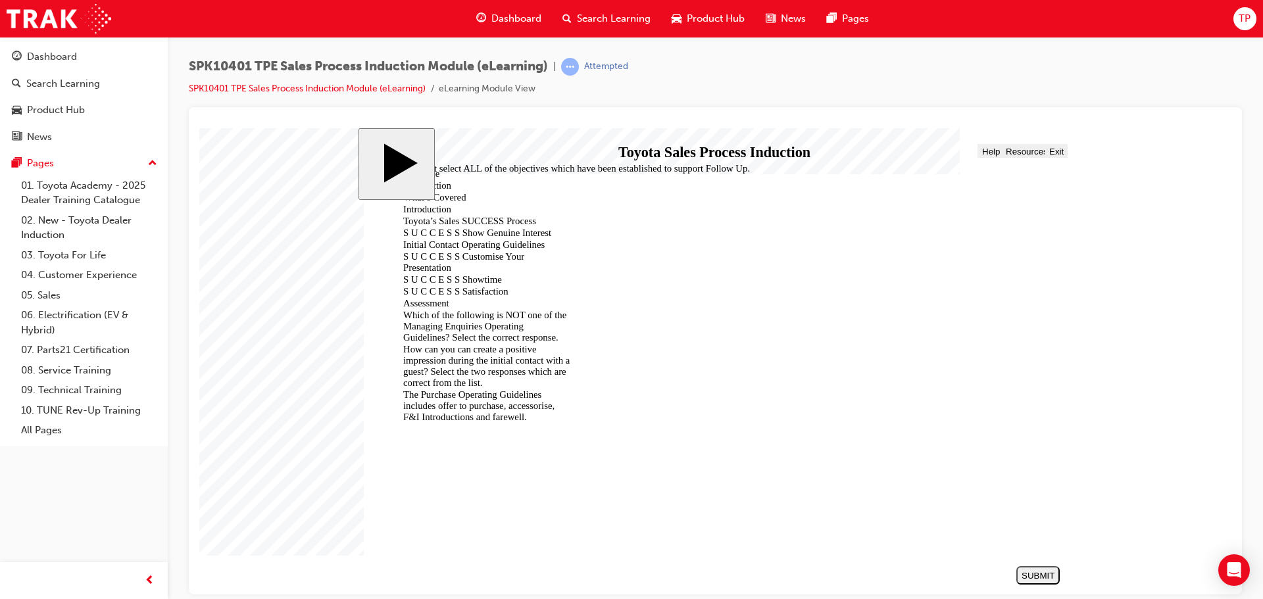
click at [449, 343] on div "How can you can create a positive impression during the initial contact with a …" at bounding box center [481, 365] width 178 height 45
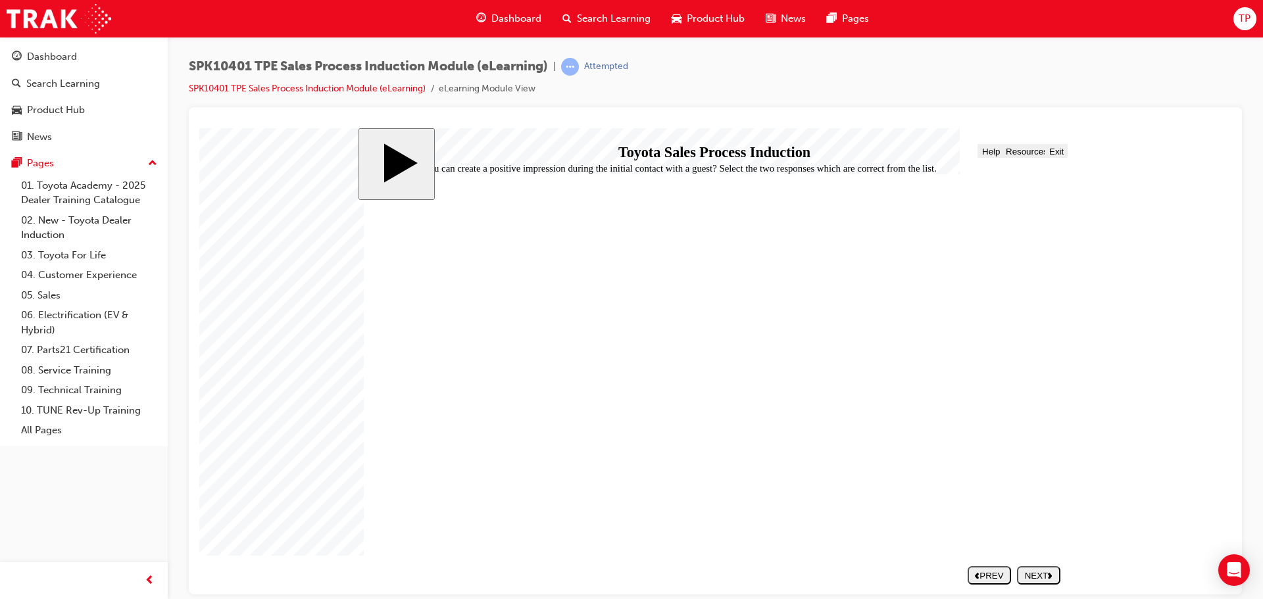
click at [417, 144] on button "Progress" at bounding box center [410, 150] width 40 height 14
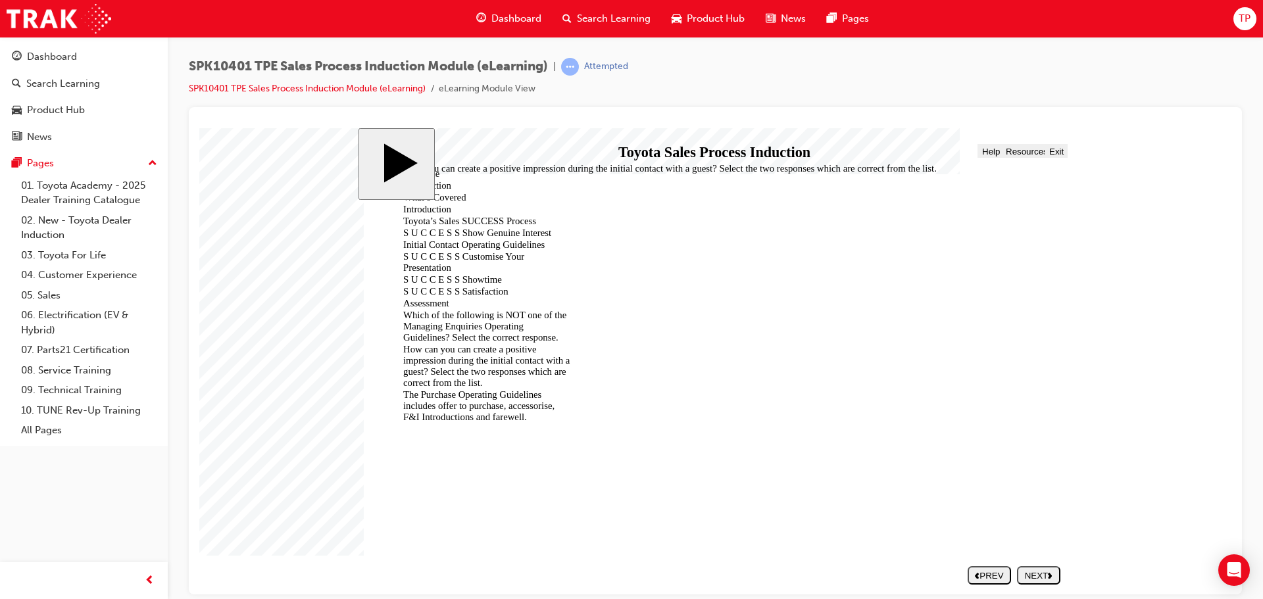
click at [463, 309] on div "Which of the following is NOT one of the Managing Enquiries Operating Guideline…" at bounding box center [481, 326] width 178 height 34
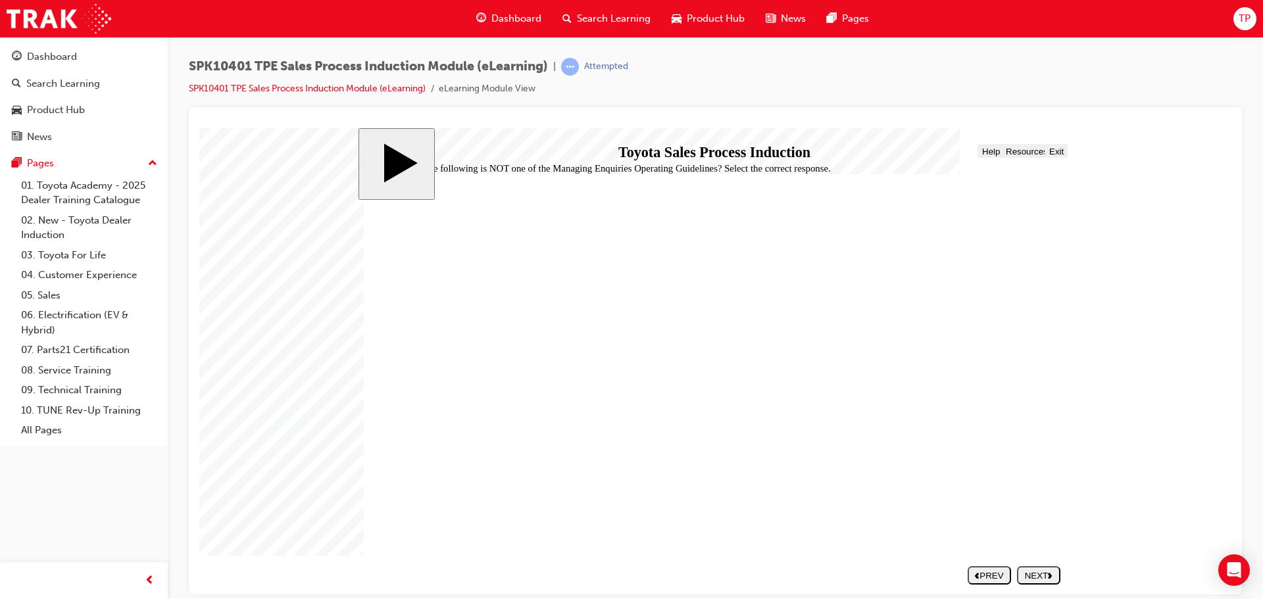
click at [426, 151] on div "Progress" at bounding box center [410, 151] width 31 height 10
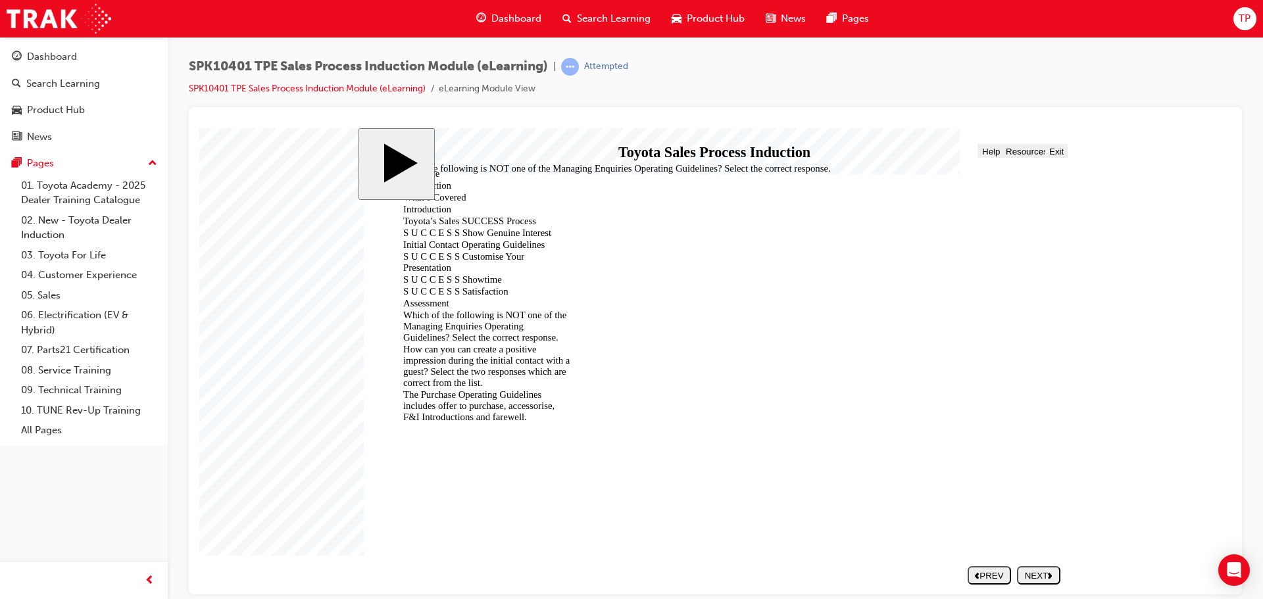
click at [447, 343] on div "How can you can create a positive impression during the initial contact with a …" at bounding box center [481, 365] width 178 height 45
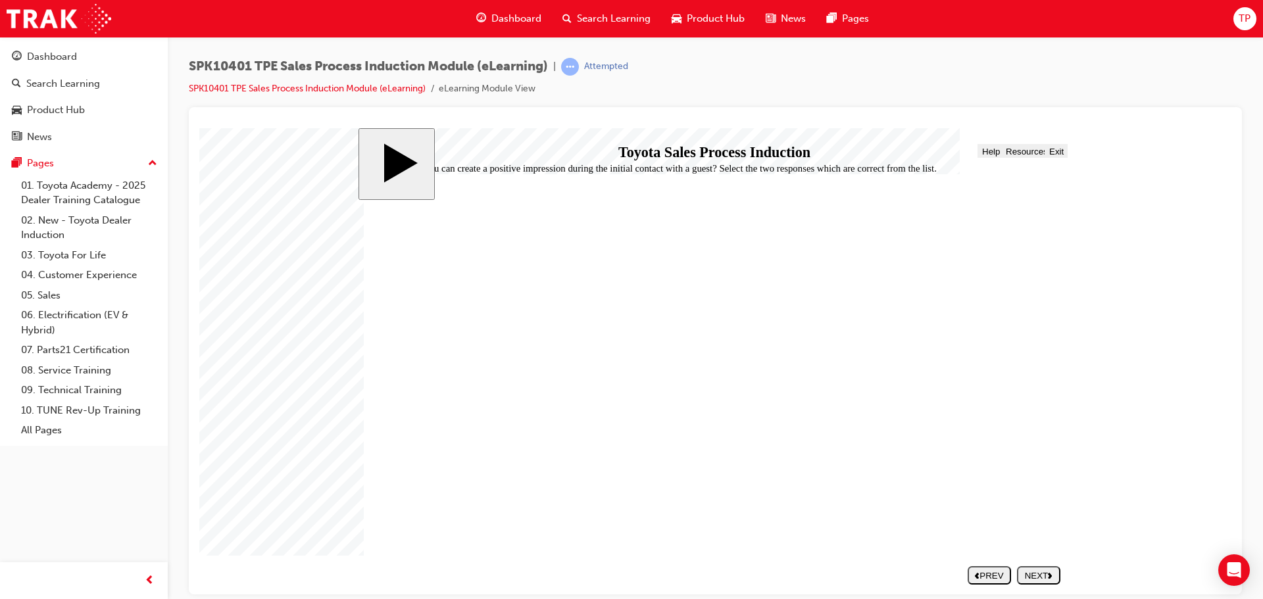
drag, startPoint x: 427, startPoint y: 390, endPoint x: 430, endPoint y: 326, distance: 63.3
click at [423, 145] on button "Progress" at bounding box center [410, 150] width 40 height 14
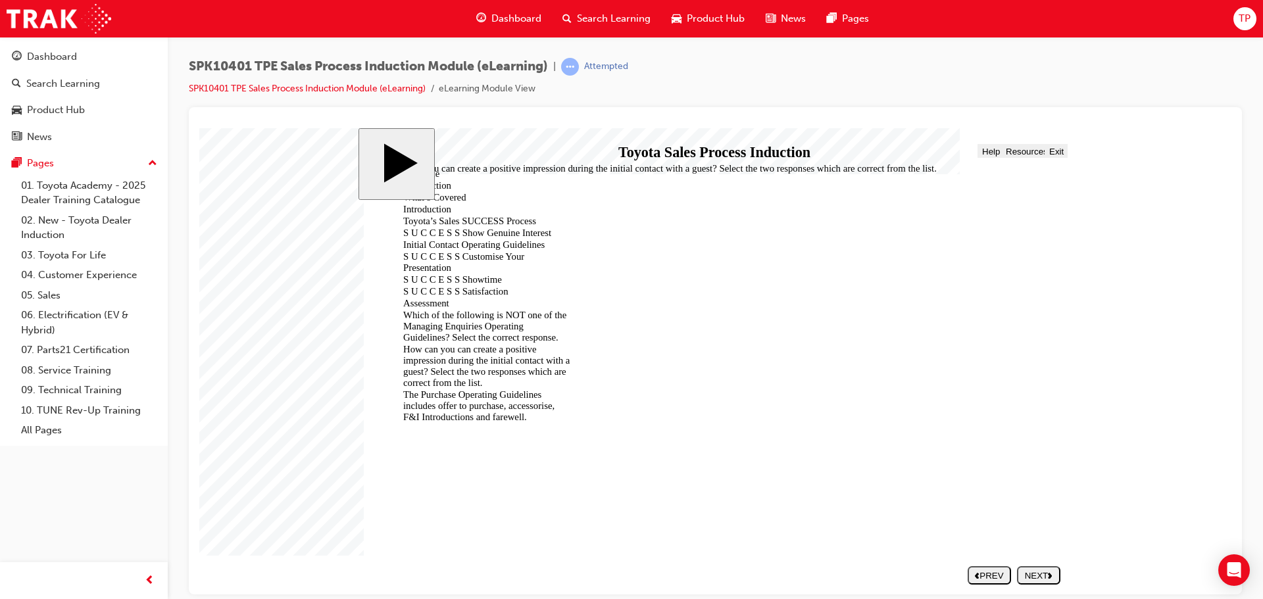
click at [434, 389] on div "The Purchase Operating Guidelines includes offer to purchase, accessorise, F&I …" at bounding box center [481, 406] width 178 height 34
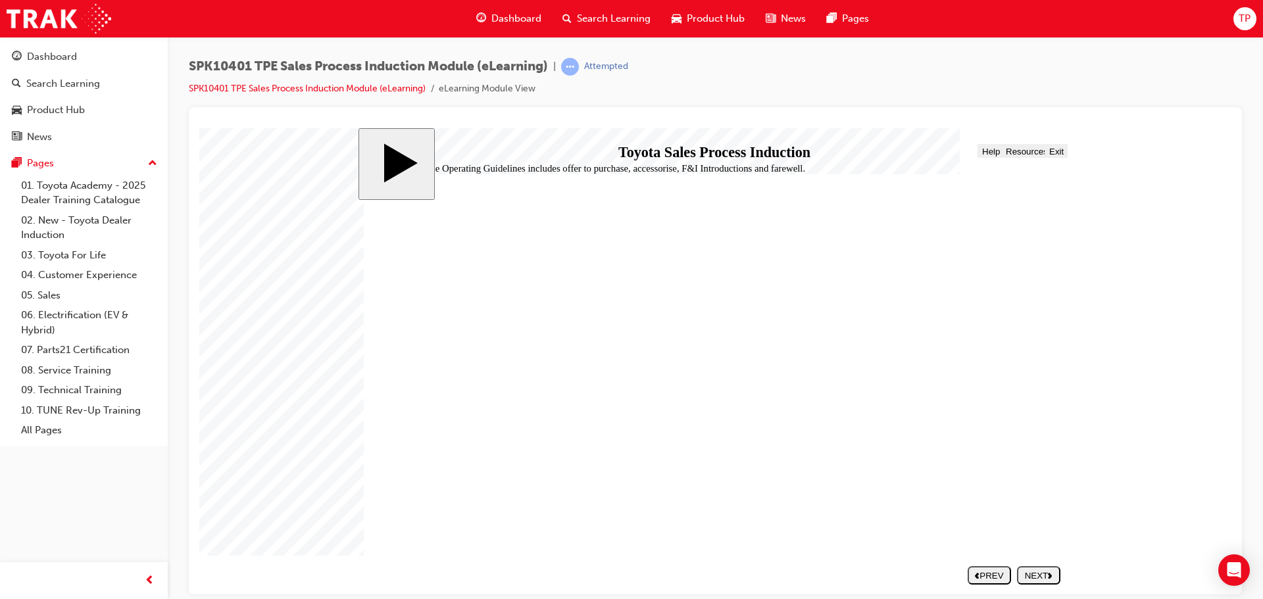
click at [410, 153] on span "Progress" at bounding box center [412, 151] width 35 height 10
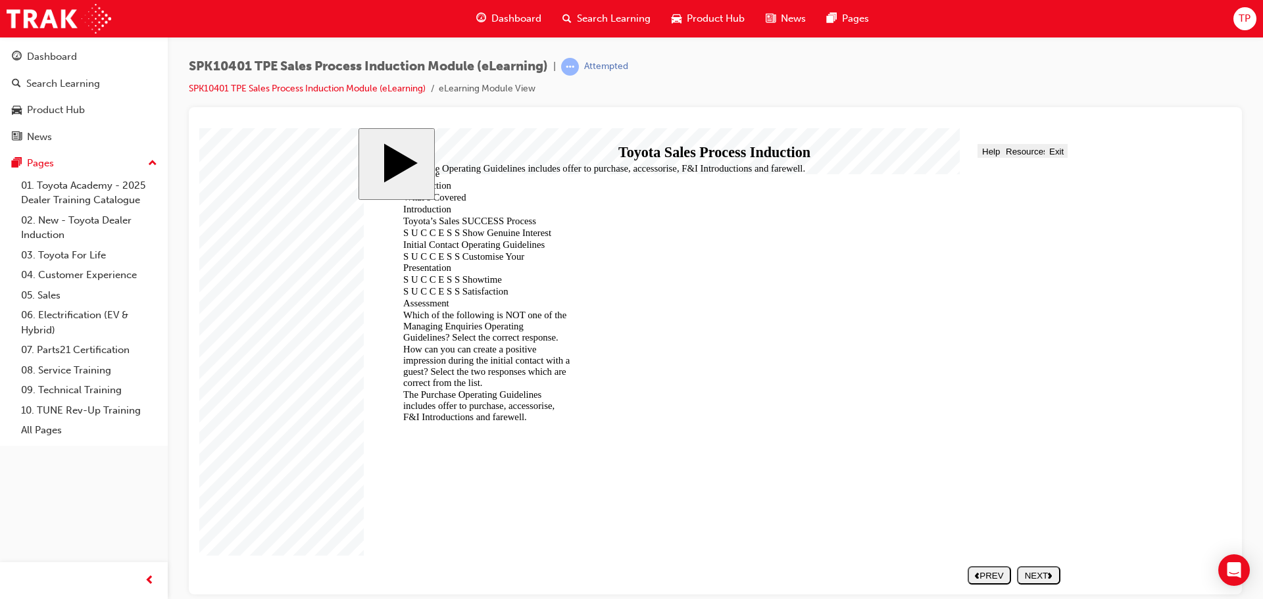
click at [454, 423] on div "From the list select ALL of the objectives which have been established to suppo…" at bounding box center [481, 440] width 178 height 34
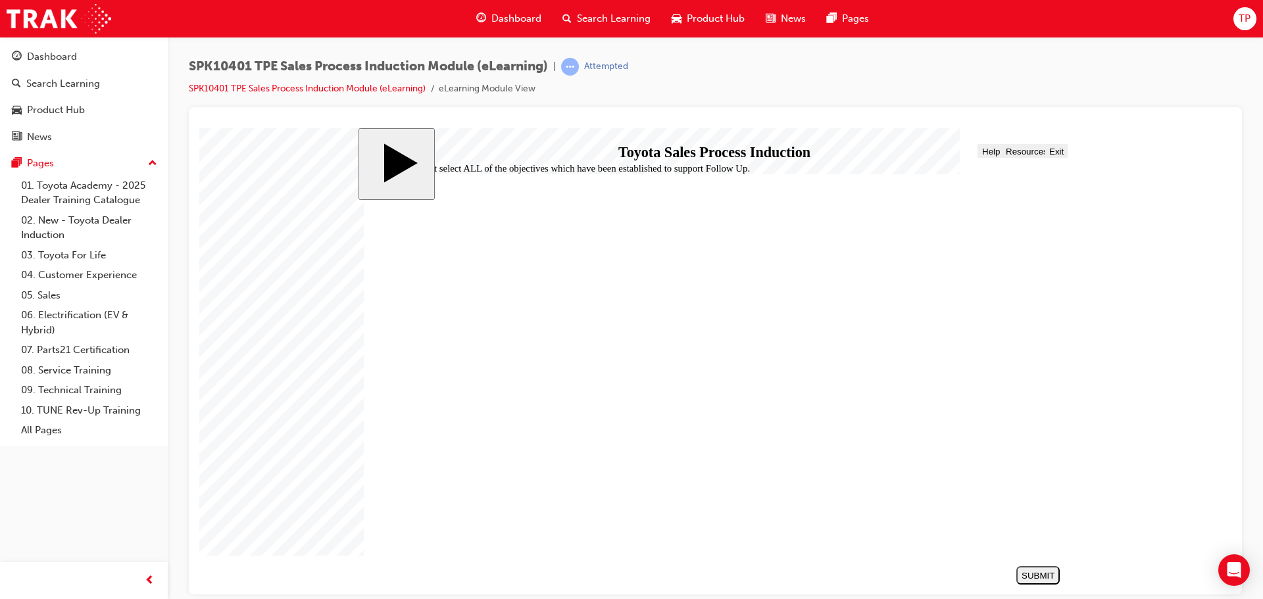
click at [417, 149] on span "Progress" at bounding box center [412, 151] width 35 height 10
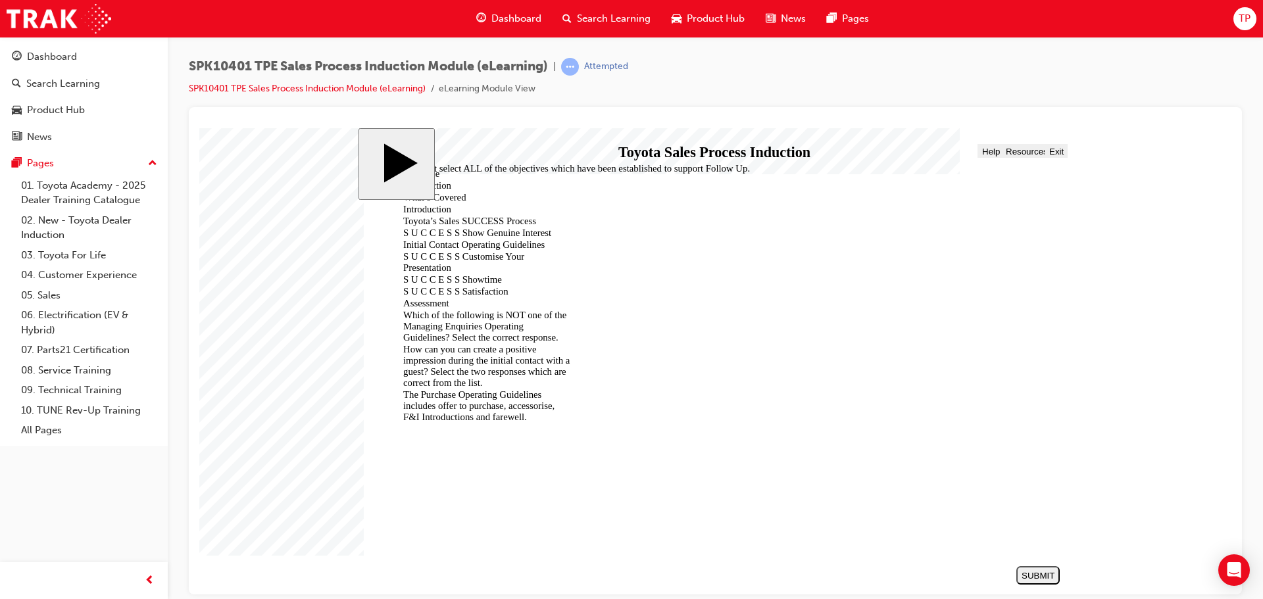
click at [476, 457] on div "End" at bounding box center [481, 462] width 178 height 11
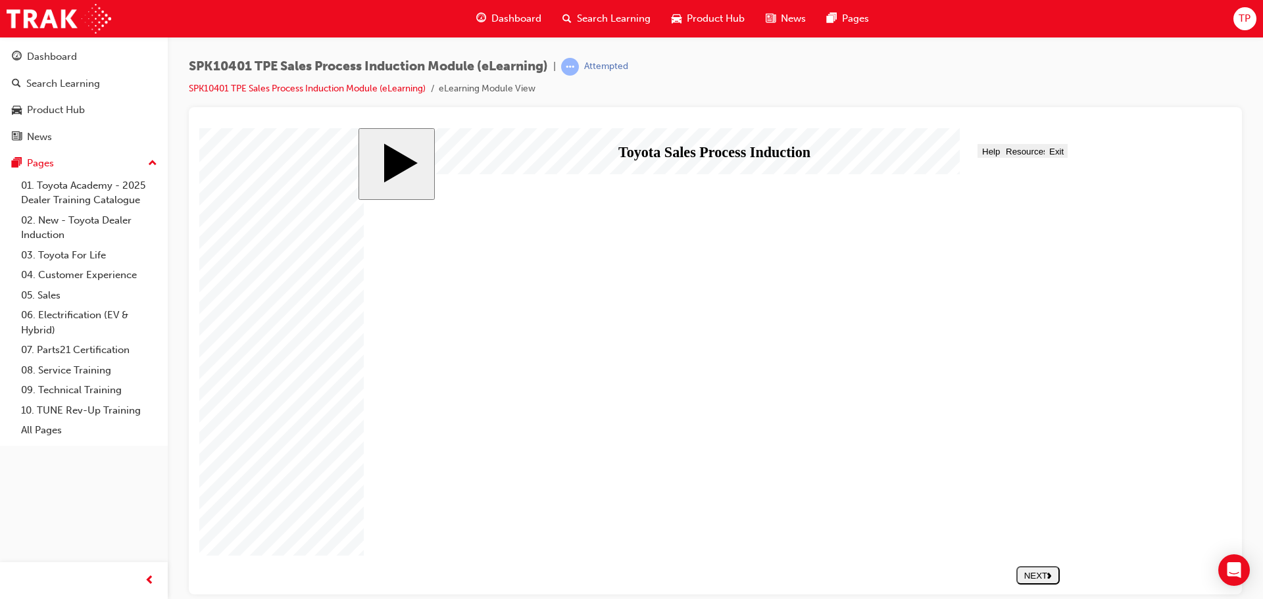
click at [1066, 157] on button "Exit" at bounding box center [1056, 150] width 23 height 14
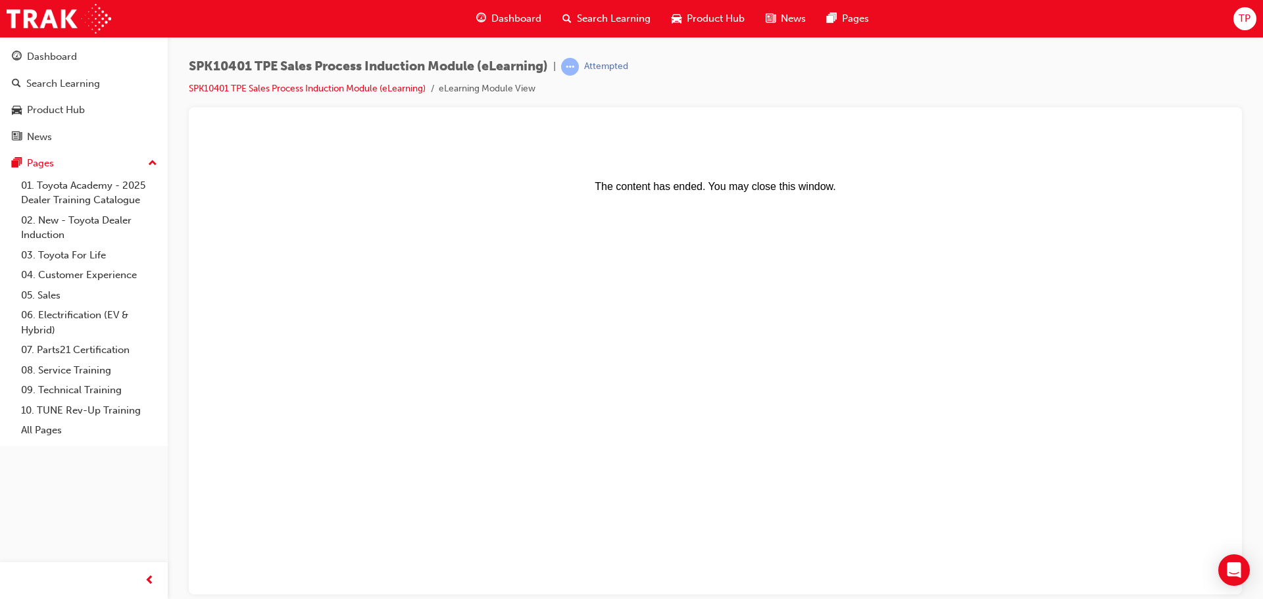
scroll to position [0, 0]
click at [348, 86] on li "SPK10401 TPE Sales Process Induction Module (eLearning)" at bounding box center [314, 89] width 250 height 15
click at [348, 86] on link "SPK10401 TPE Sales Process Induction Module (eLearning)" at bounding box center [307, 88] width 237 height 11
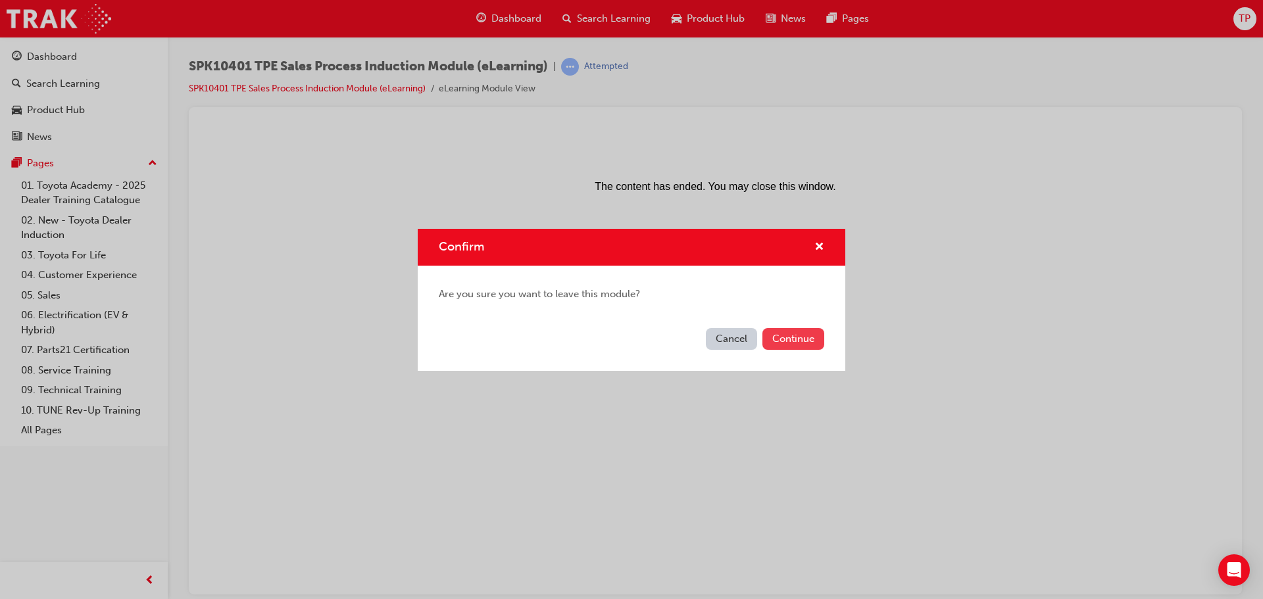
click at [782, 337] on button "Continue" at bounding box center [794, 339] width 62 height 22
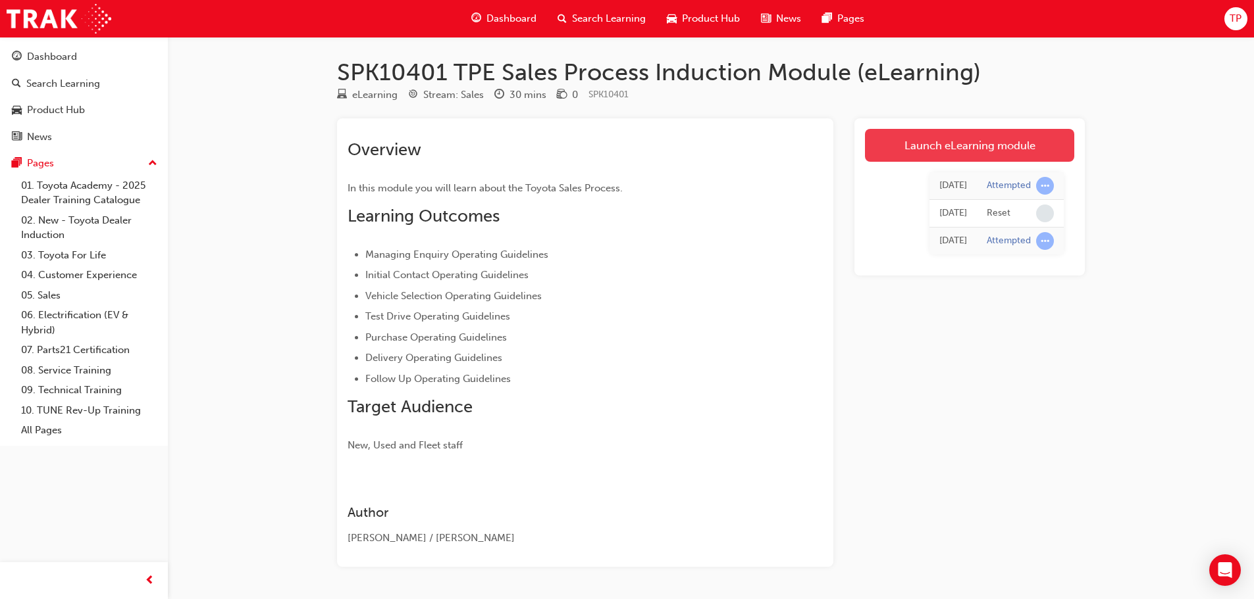
click at [1000, 153] on link "Launch eLearning module" at bounding box center [969, 145] width 209 height 33
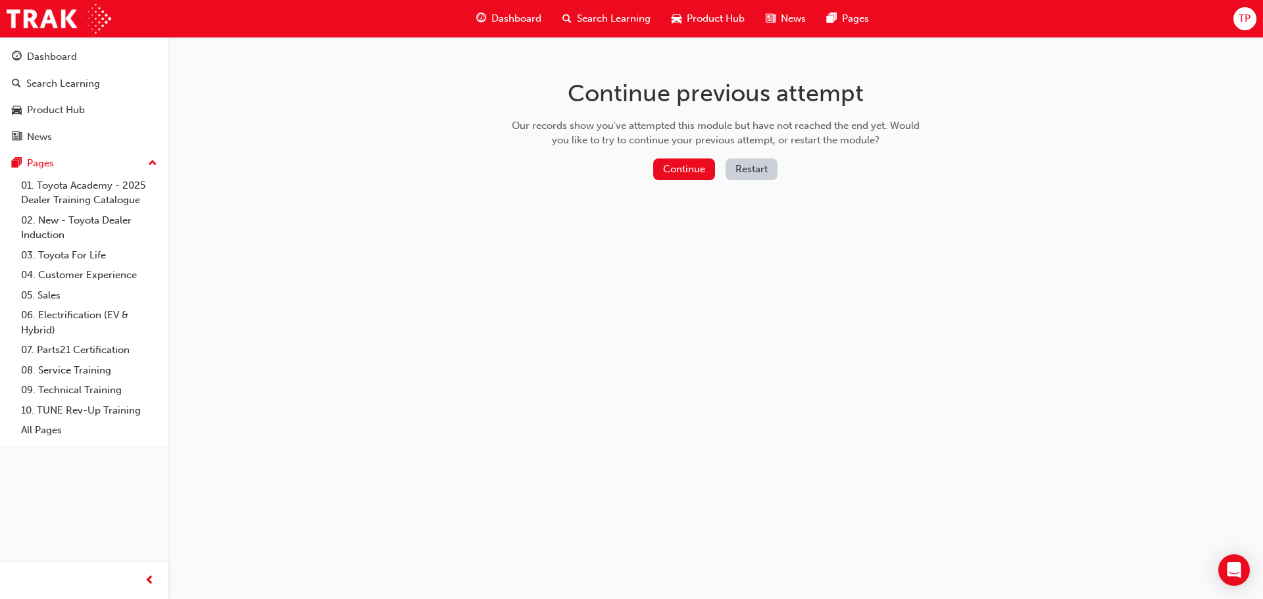
click at [763, 168] on button "Restart" at bounding box center [752, 170] width 52 height 22
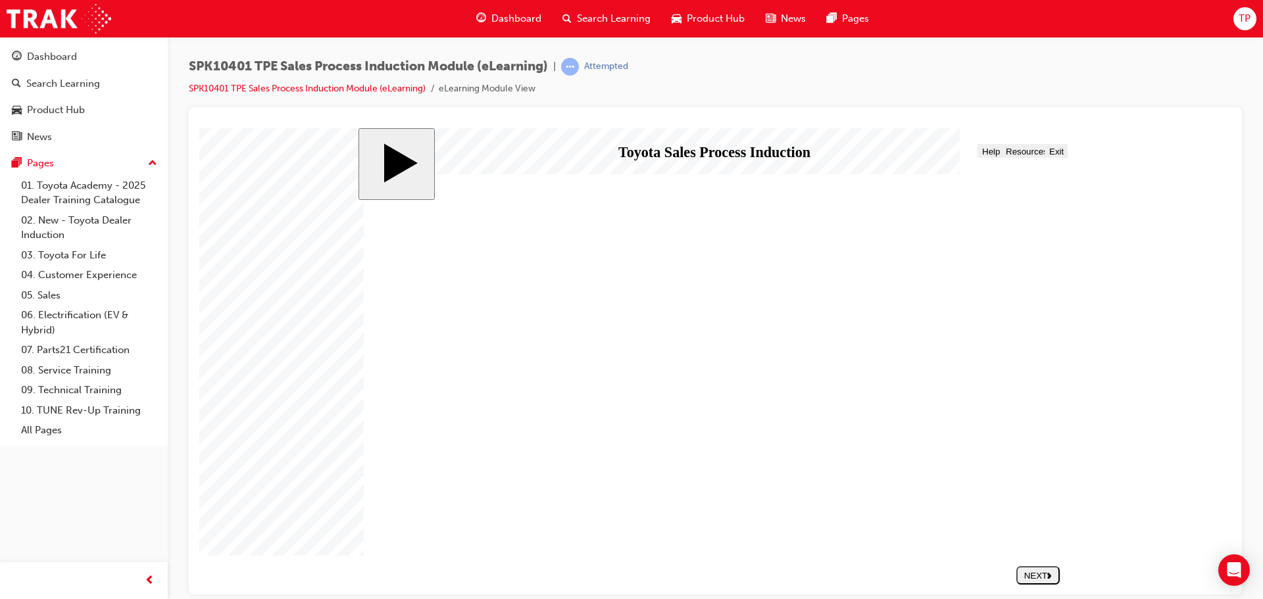
click at [1050, 578] on polygon "next" at bounding box center [1050, 575] width 4 height 6
click at [1049, 574] on icon "next" at bounding box center [1050, 575] width 5 height 7
click at [409, 149] on span "Progress" at bounding box center [412, 151] width 35 height 10
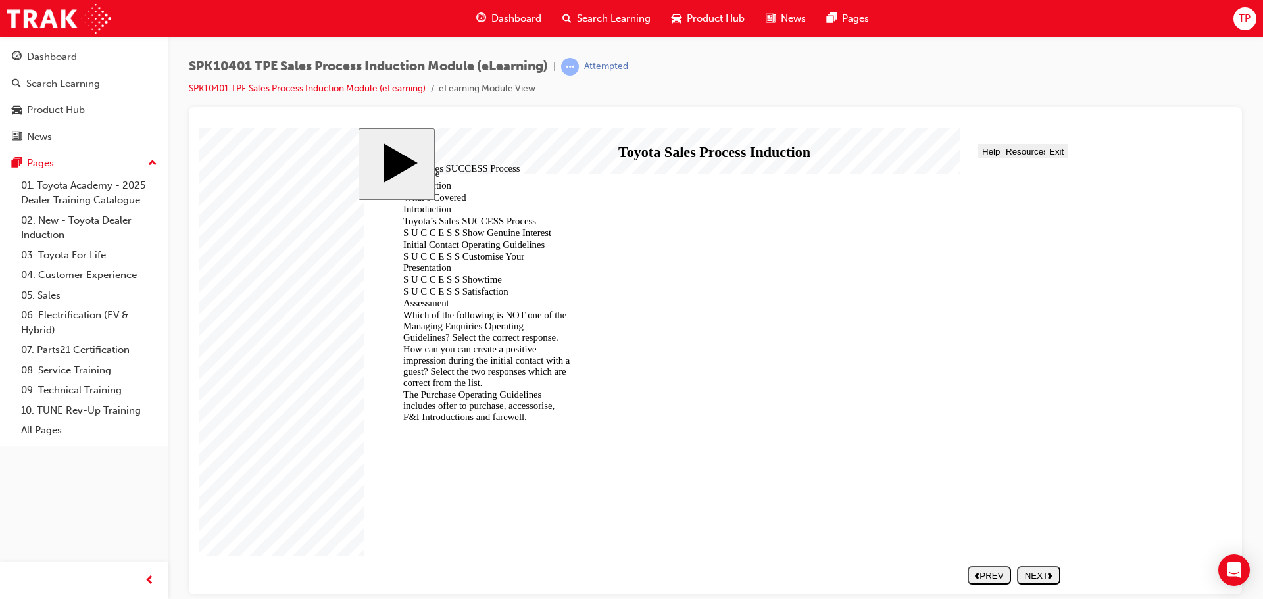
click at [482, 227] on div "S U C C E S S Show Genuine Interest" at bounding box center [481, 232] width 178 height 11
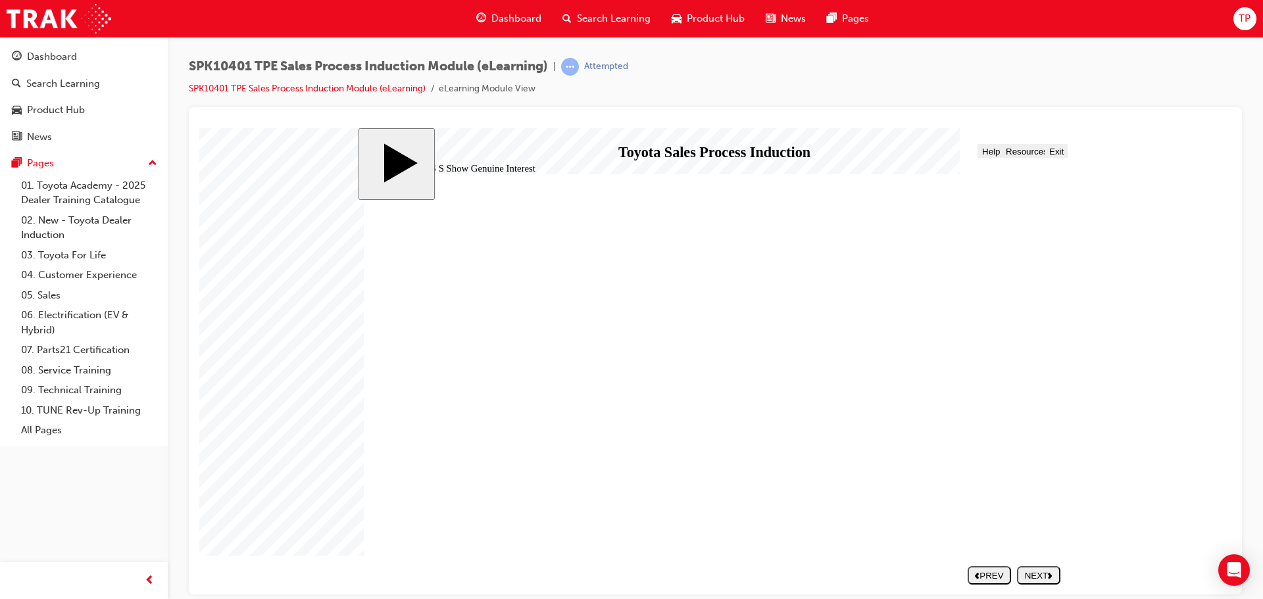
click at [414, 145] on button "Progress" at bounding box center [410, 150] width 40 height 14
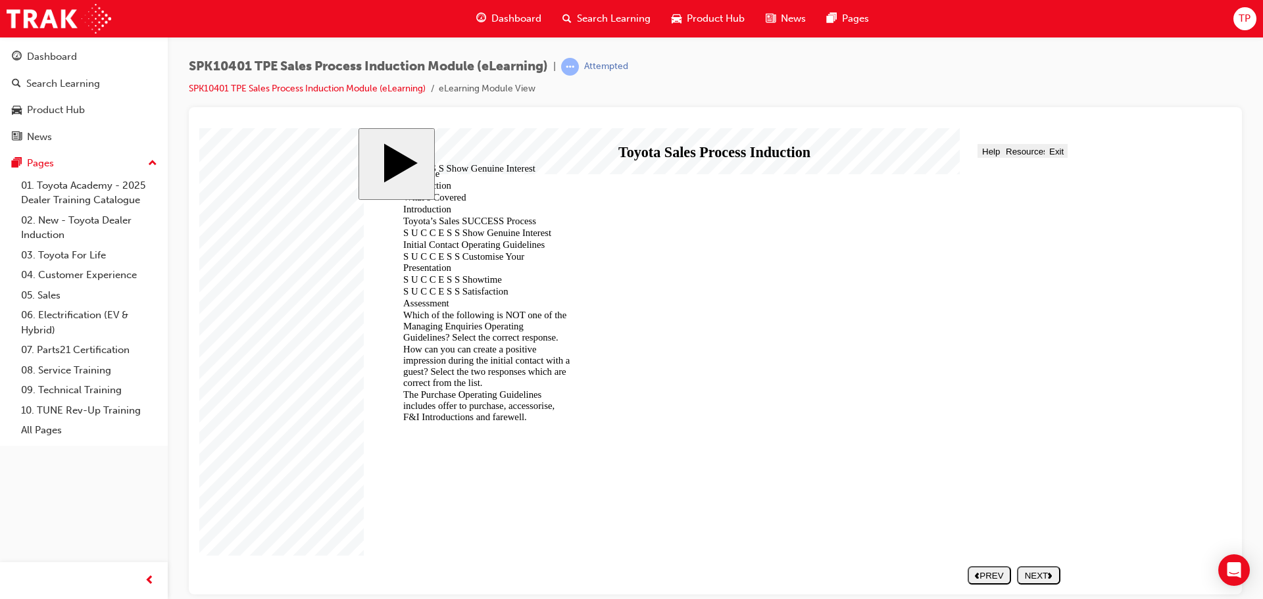
click at [461, 239] on div "Initial Contact Operating Guidelines" at bounding box center [481, 244] width 178 height 11
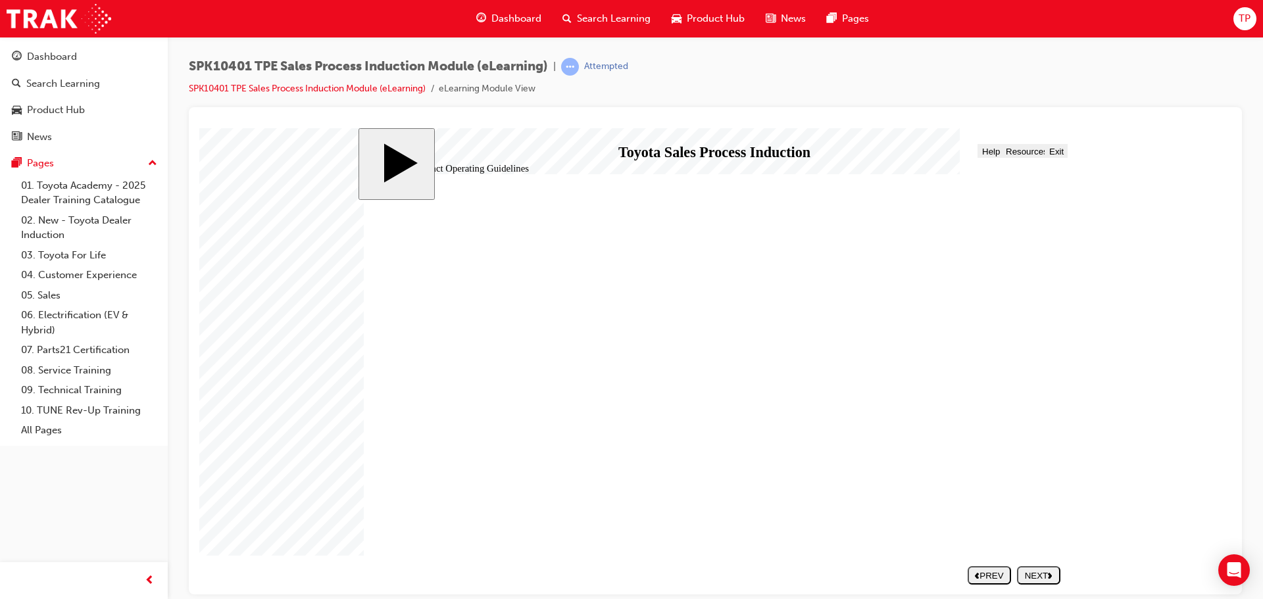
click at [419, 152] on span "Progress" at bounding box center [412, 151] width 35 height 10
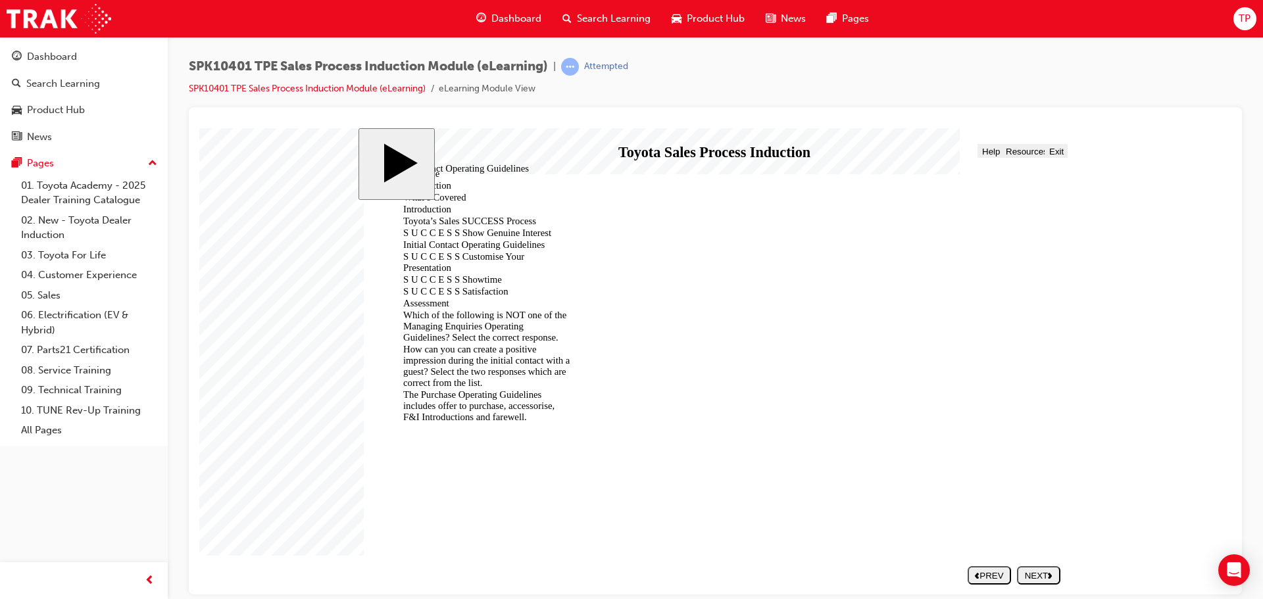
click at [467, 253] on div "S U C C E S S Customise Your Presentation" at bounding box center [481, 262] width 178 height 22
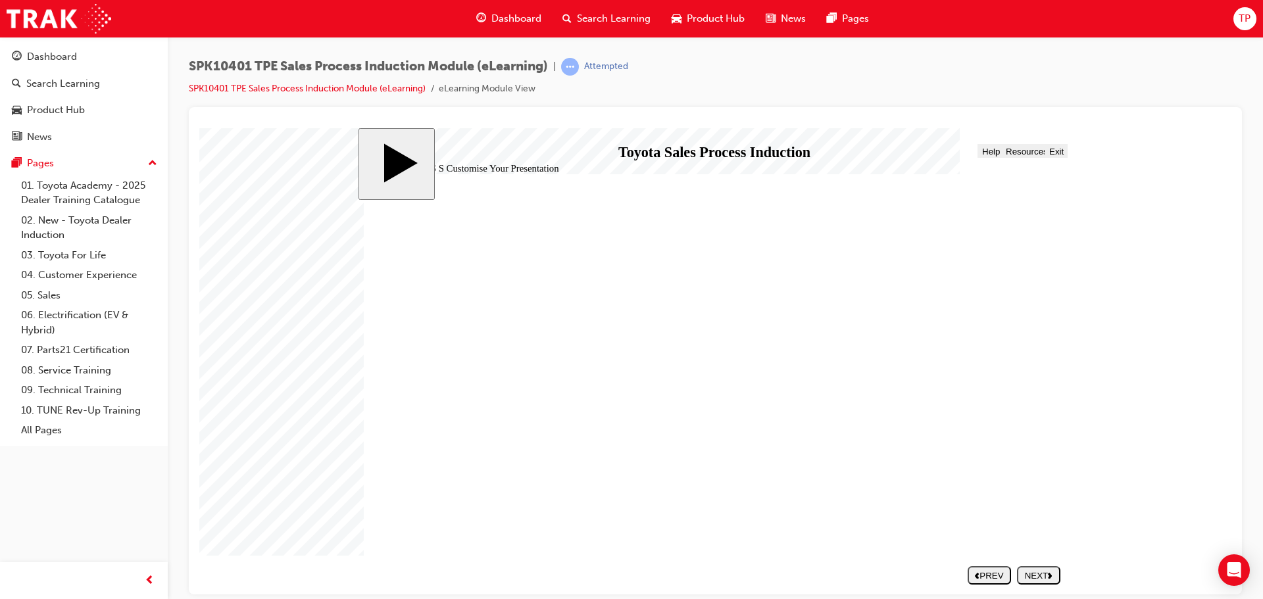
click at [417, 153] on span "Progress" at bounding box center [412, 151] width 35 height 10
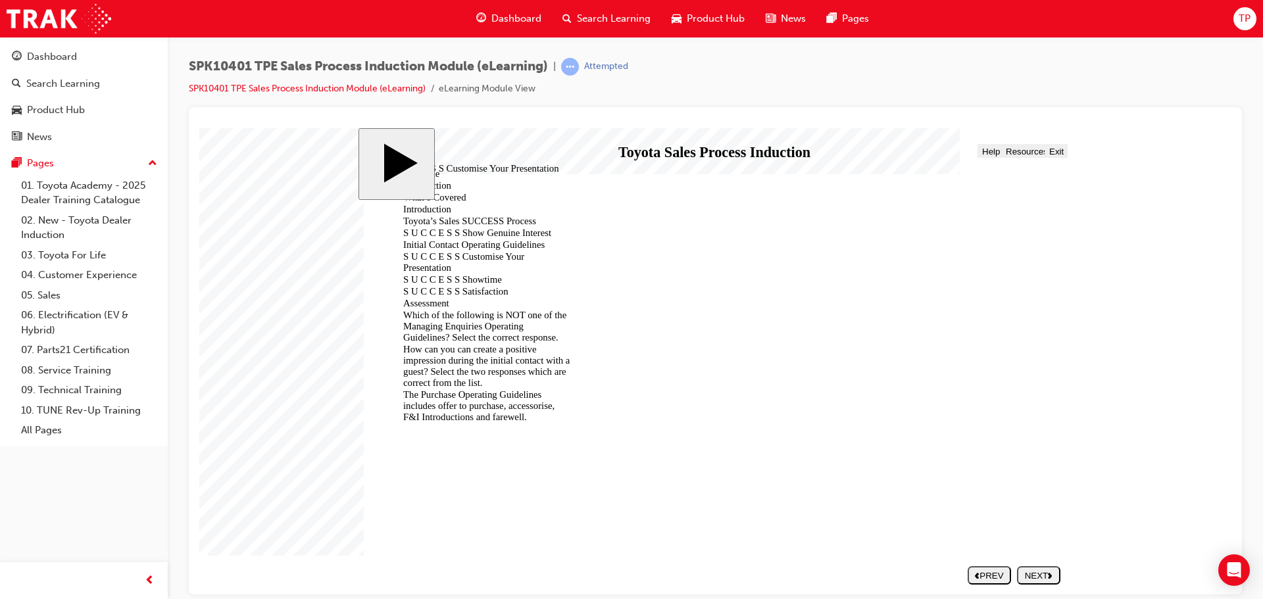
click at [451, 274] on div "S U C C E S S Showtime" at bounding box center [481, 279] width 178 height 11
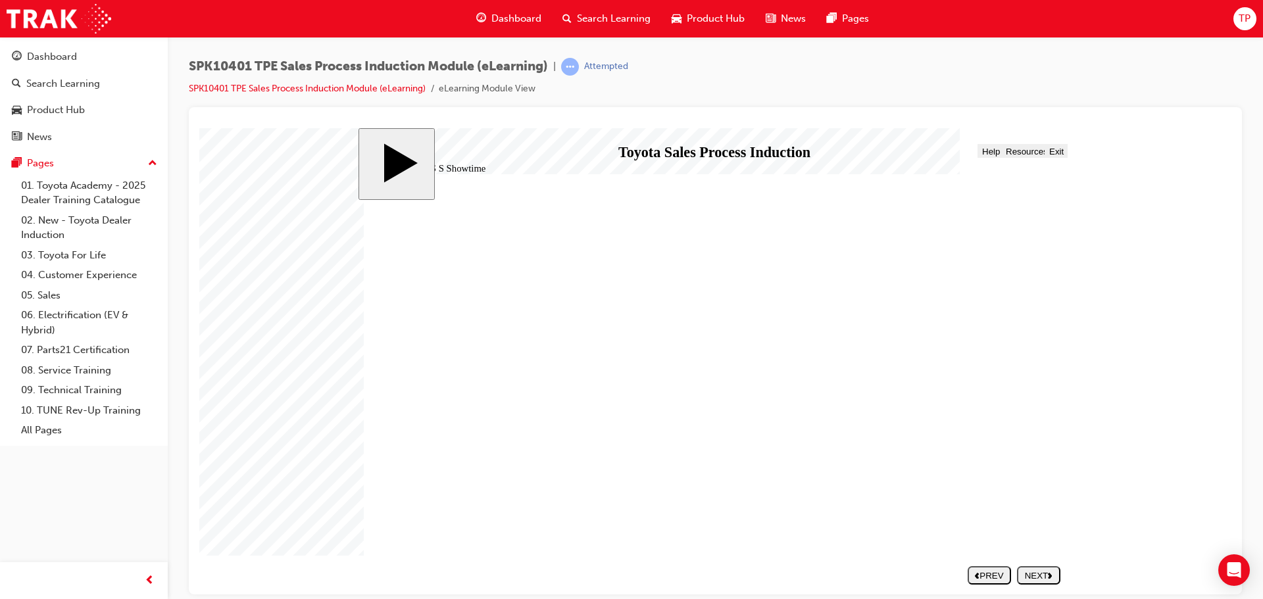
click at [416, 151] on span "Progress" at bounding box center [412, 151] width 35 height 10
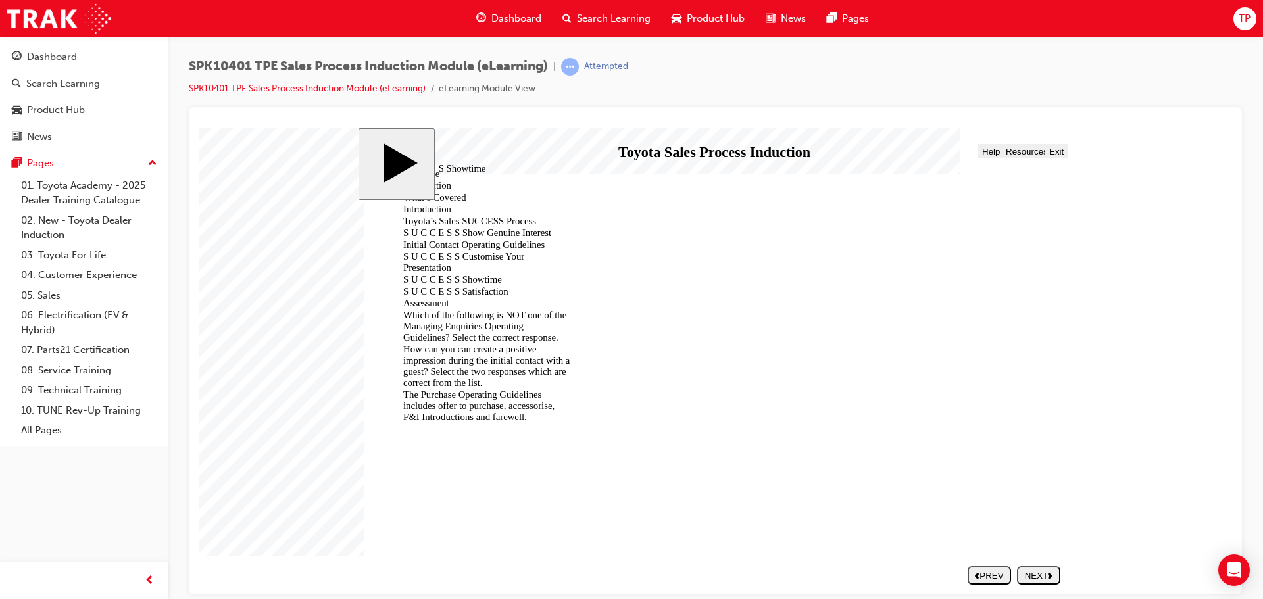
click at [454, 286] on div "S U C C E S S Satisfaction" at bounding box center [481, 291] width 178 height 11
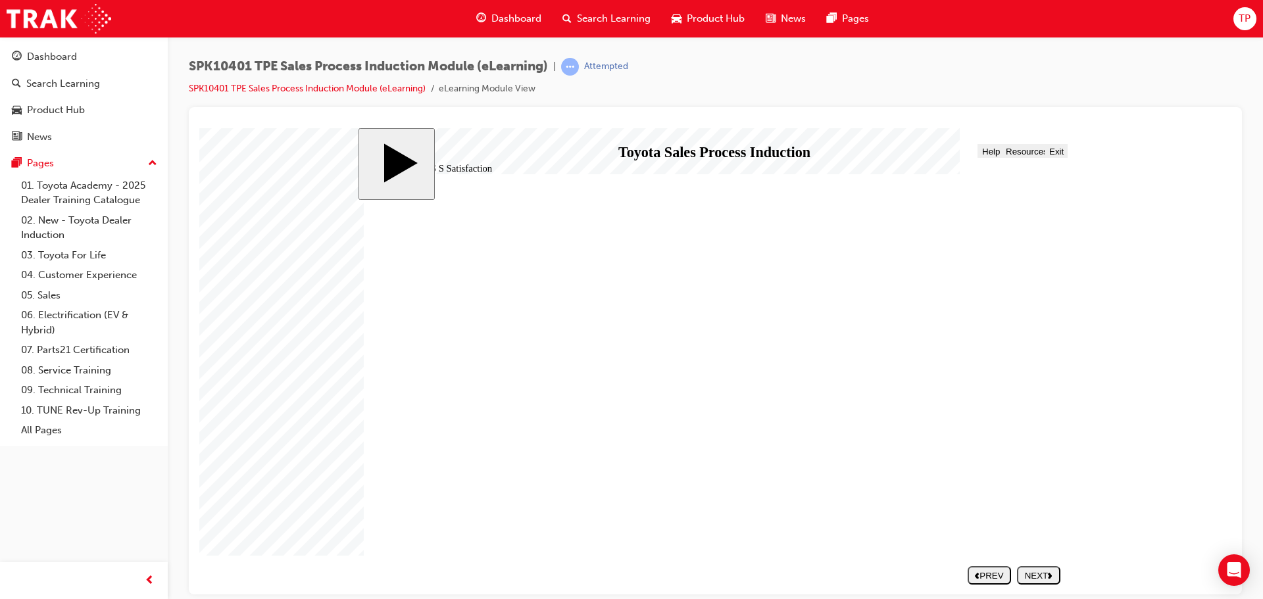
click at [416, 149] on span "Progress" at bounding box center [412, 151] width 35 height 10
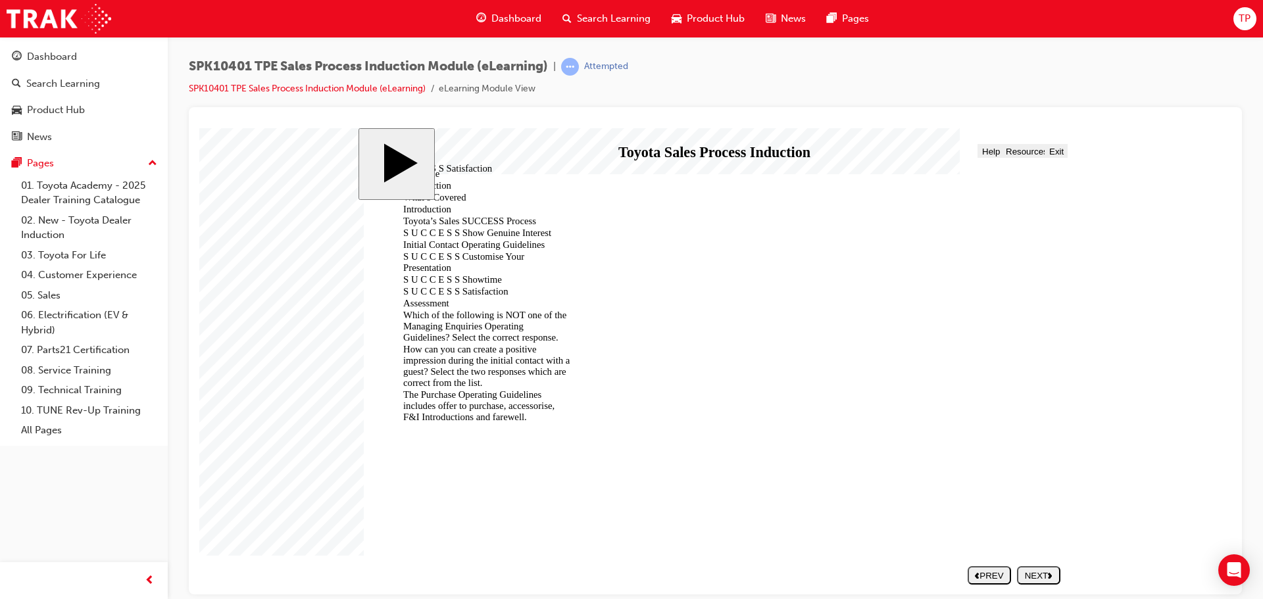
click at [471, 297] on div "Assessment" at bounding box center [481, 302] width 178 height 11
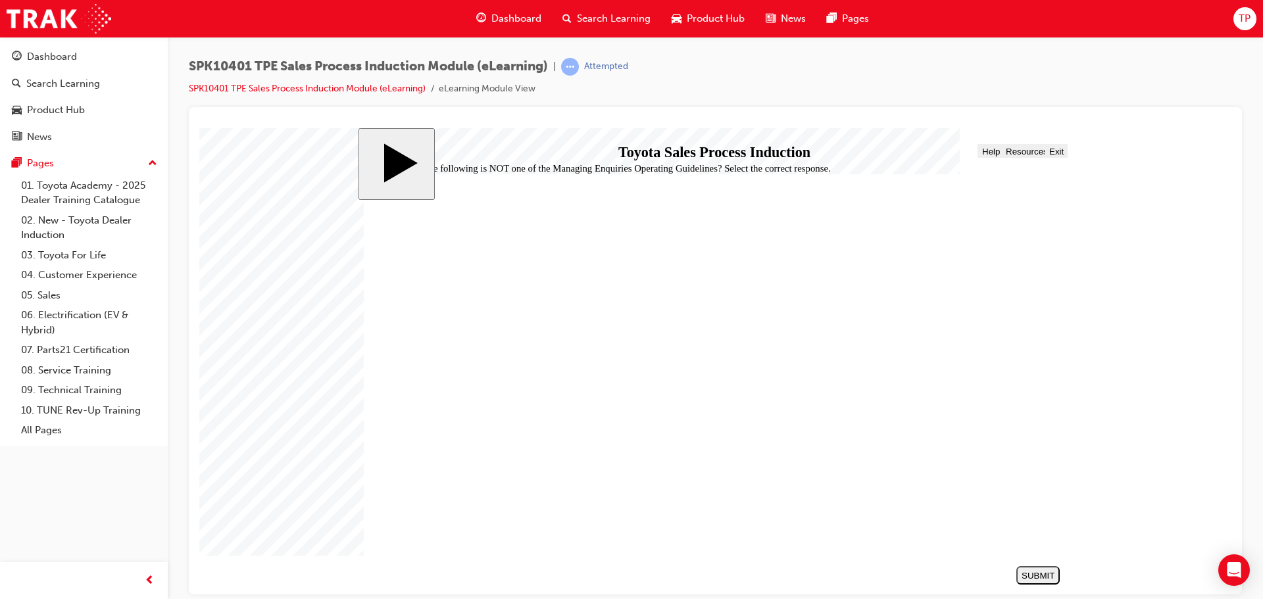
radio input "true"
click at [1052, 580] on div "SUBMIT" at bounding box center [1038, 576] width 33 height 10
click at [409, 153] on span "Progress" at bounding box center [412, 151] width 35 height 10
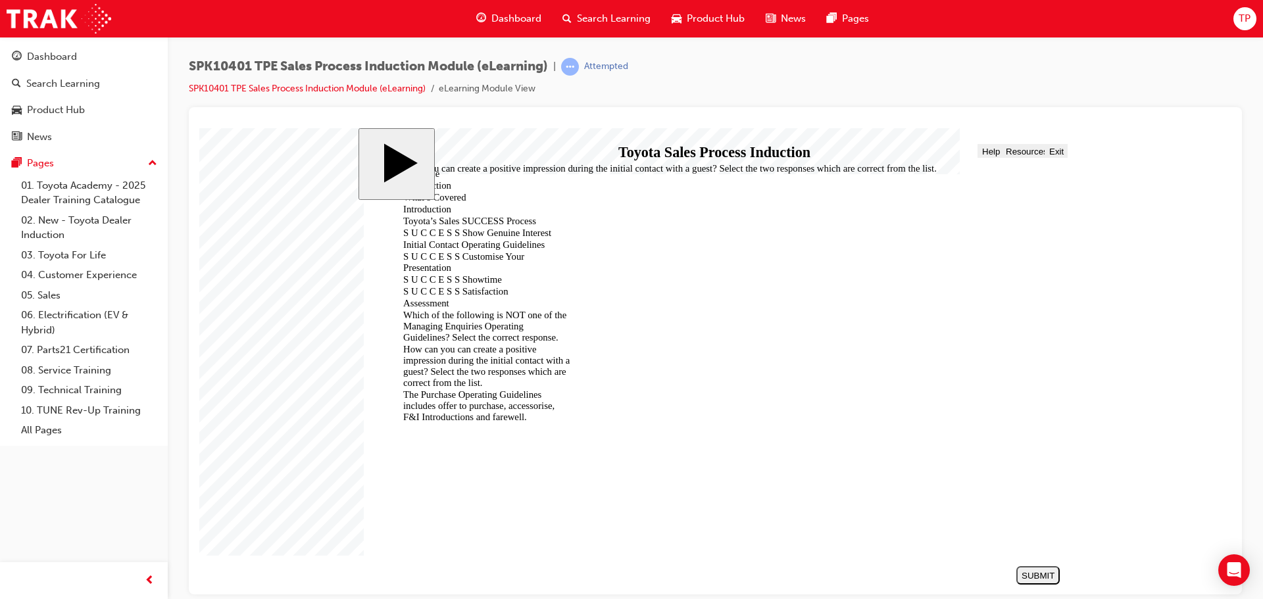
click at [449, 389] on div "The Purchase Operating Guidelines includes offer to purchase, accessorise, F&I …" at bounding box center [481, 406] width 178 height 34
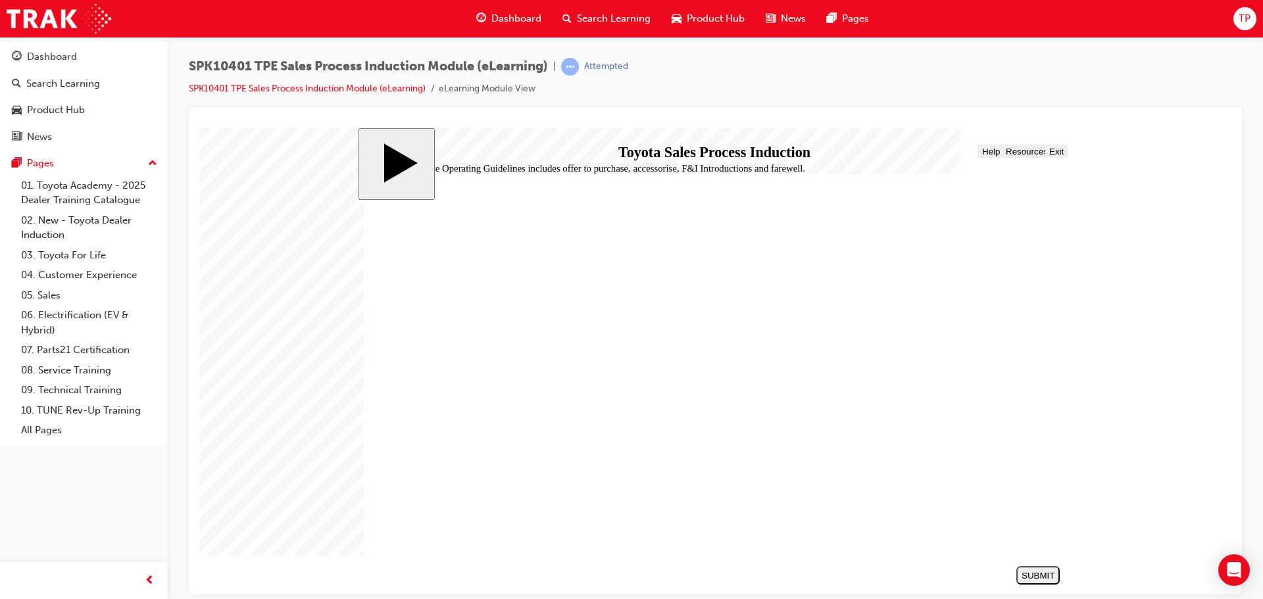
radio input "true"
click at [1033, 571] on div "SUBMIT" at bounding box center [1038, 576] width 33 height 10
click at [417, 155] on span "Progress" at bounding box center [412, 151] width 35 height 10
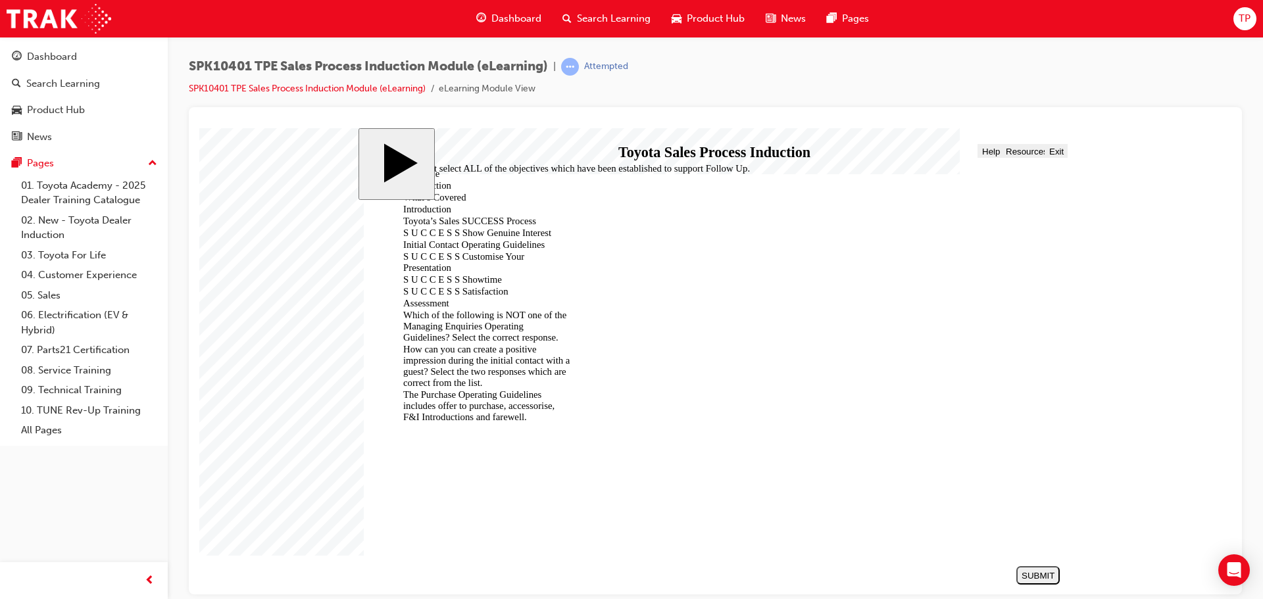
click at [459, 309] on div "Which of the following is NOT one of the Managing Enquiries Operating Guideline…" at bounding box center [481, 326] width 178 height 34
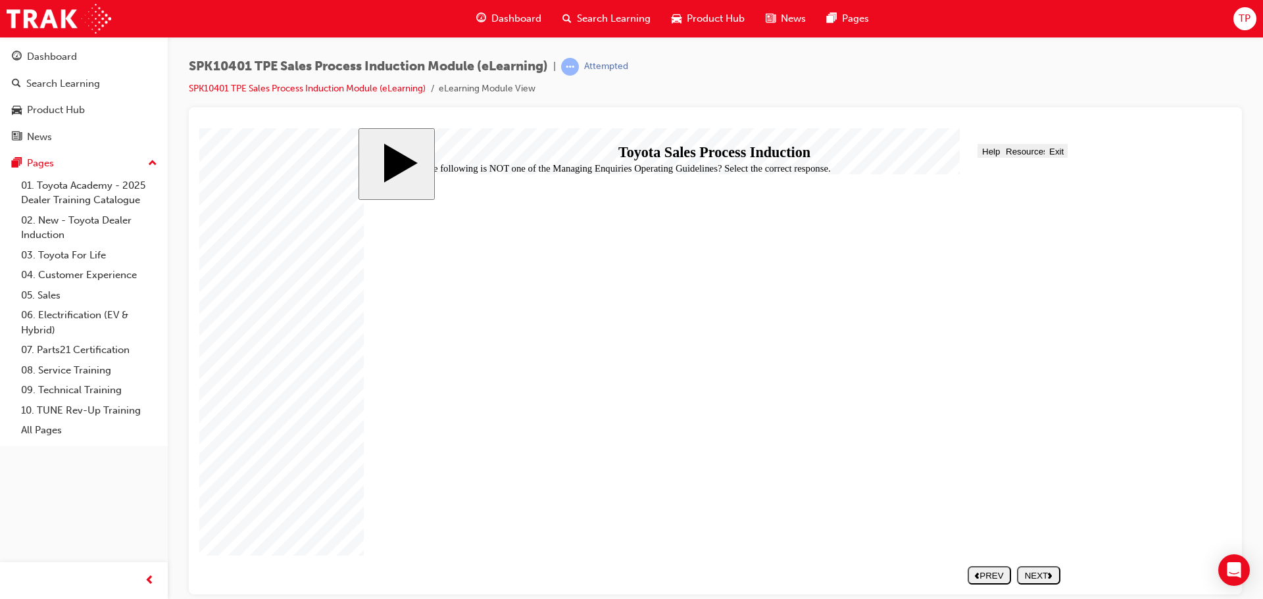
checkbox input "true"
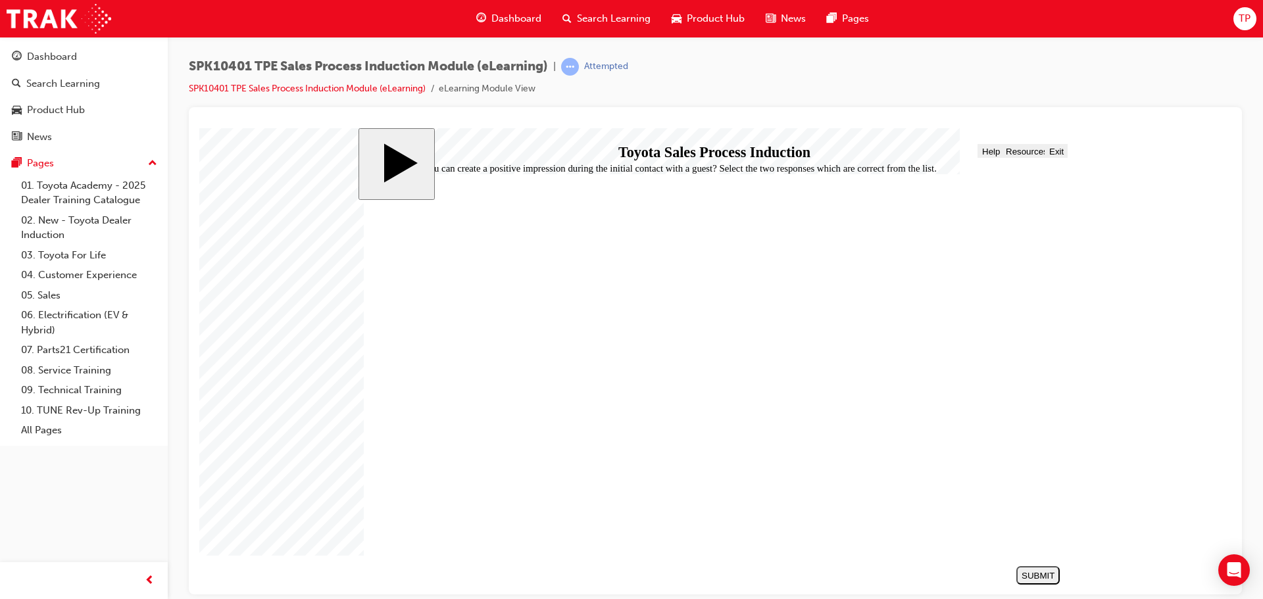
click at [1043, 569] on button "SUBMIT" at bounding box center [1038, 575] width 43 height 18
click at [411, 159] on div "slide: Match the operating guide to the relevant step in the Sales Process. Rou…" at bounding box center [716, 361] width 715 height 467
click at [411, 151] on span "Progress" at bounding box center [412, 151] width 35 height 10
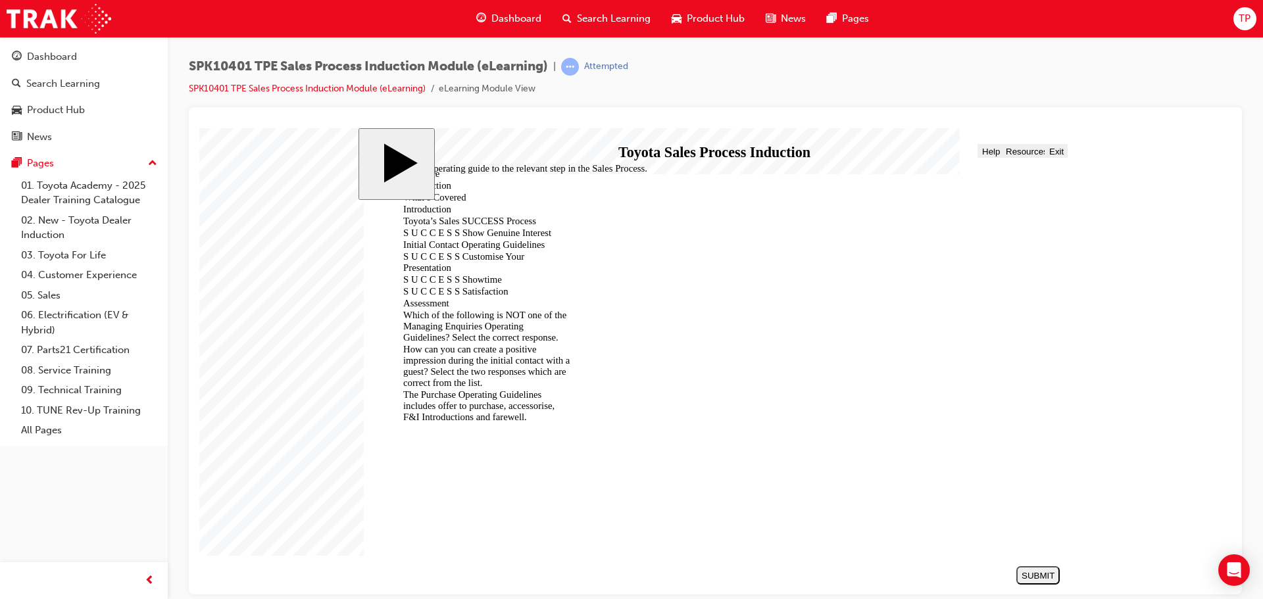
click at [493, 389] on div "The Purchase Operating Guidelines includes offer to purchase, accessorise, F&I …" at bounding box center [481, 406] width 178 height 34
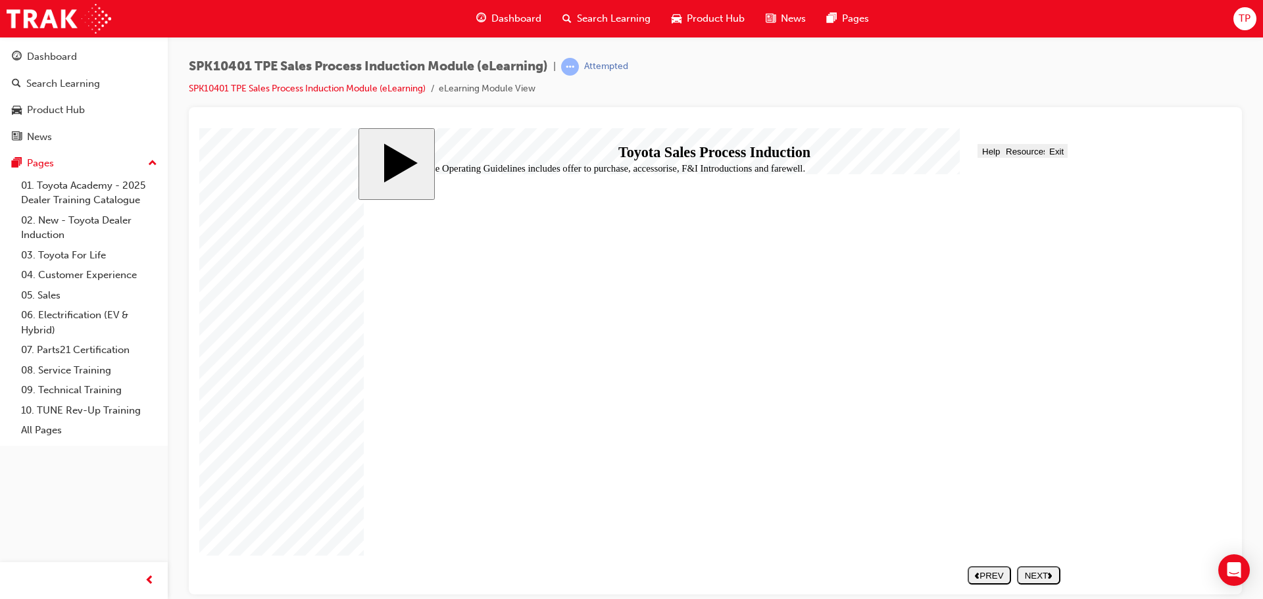
click at [418, 151] on span "Progress" at bounding box center [412, 151] width 35 height 10
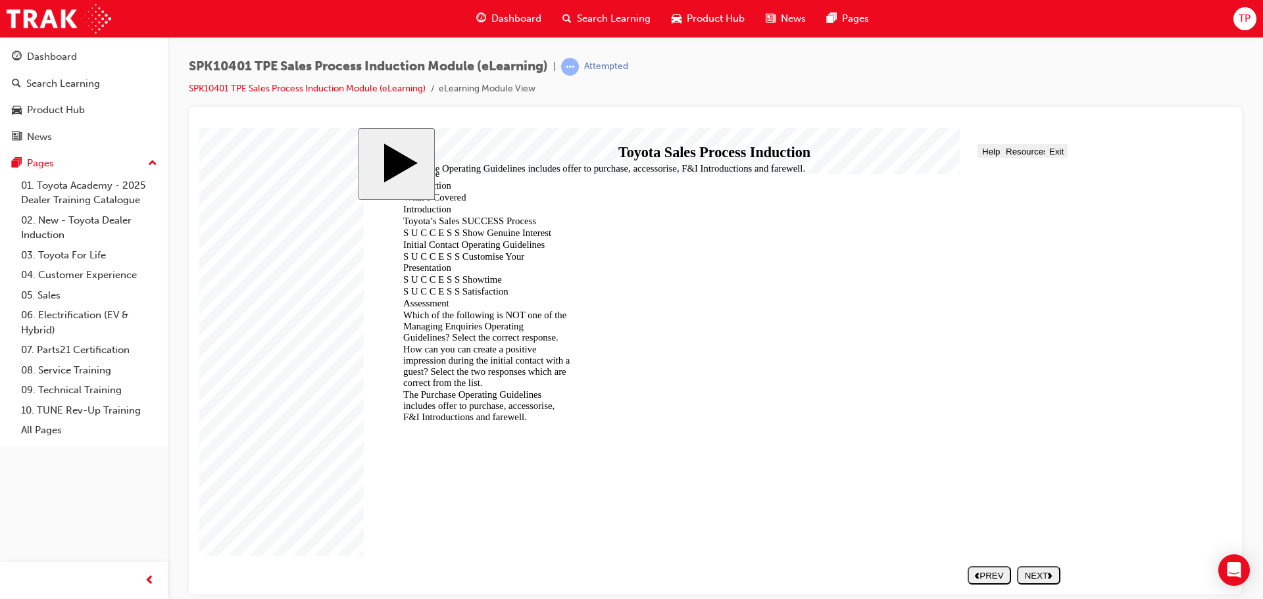
click at [489, 423] on div "From the list select ALL of the objectives which have been established to suppo…" at bounding box center [481, 440] width 178 height 34
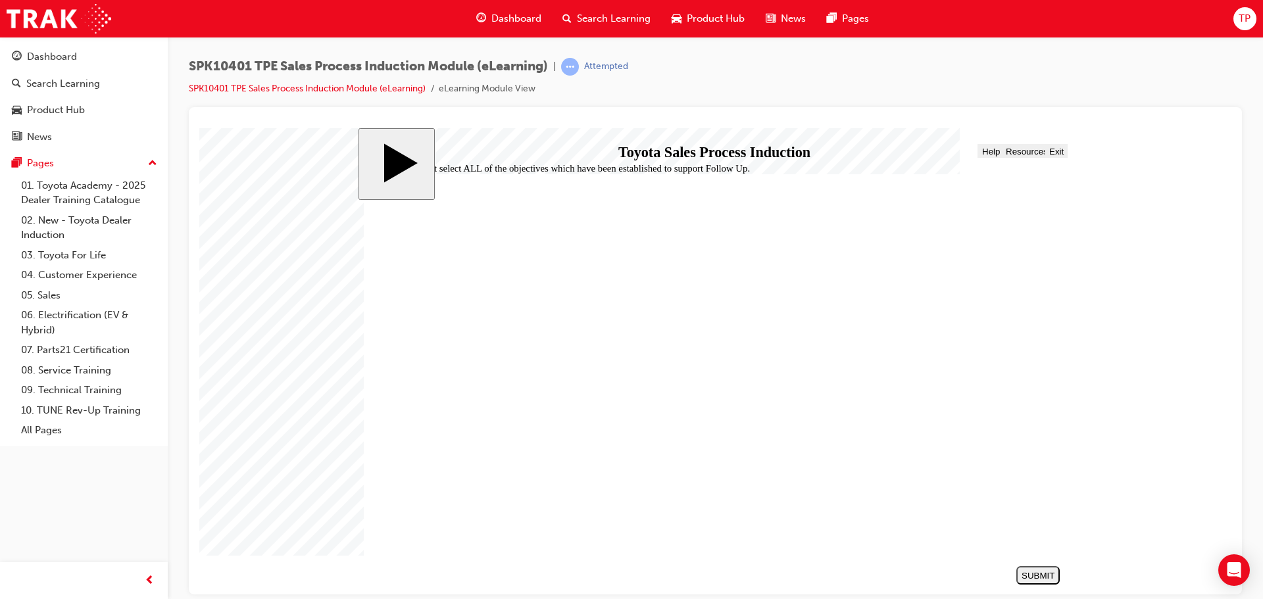
click at [403, 150] on span "Progress" at bounding box center [412, 151] width 35 height 10
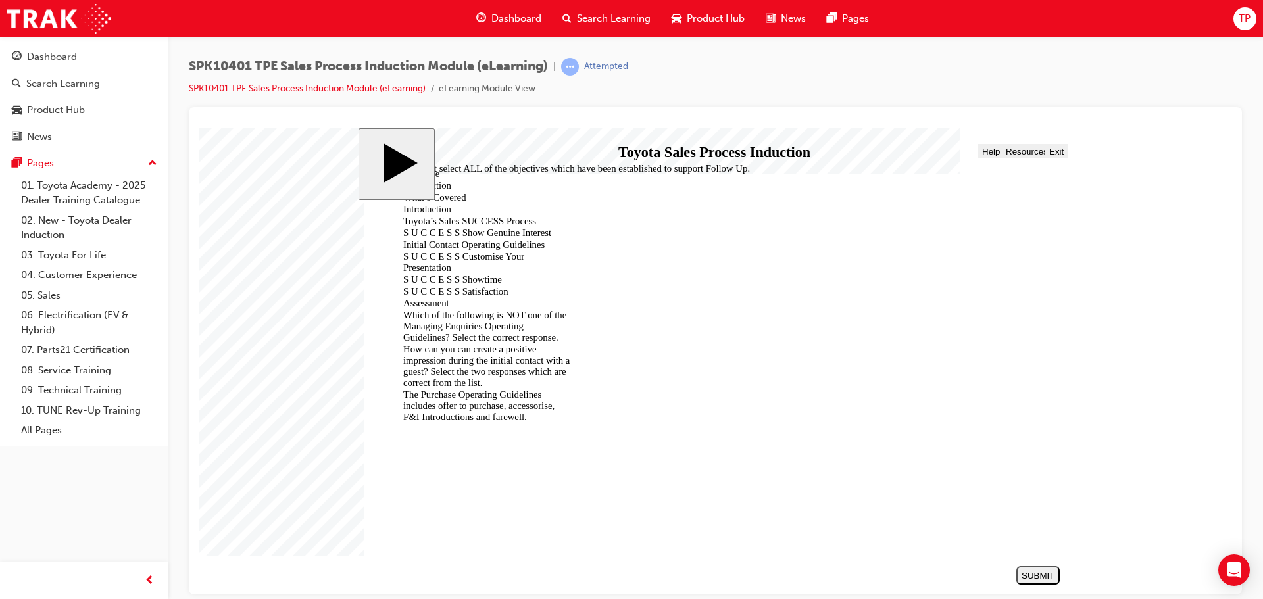
click at [507, 343] on div "How can you can create a positive impression during the initial contact with a …" at bounding box center [481, 365] width 178 height 45
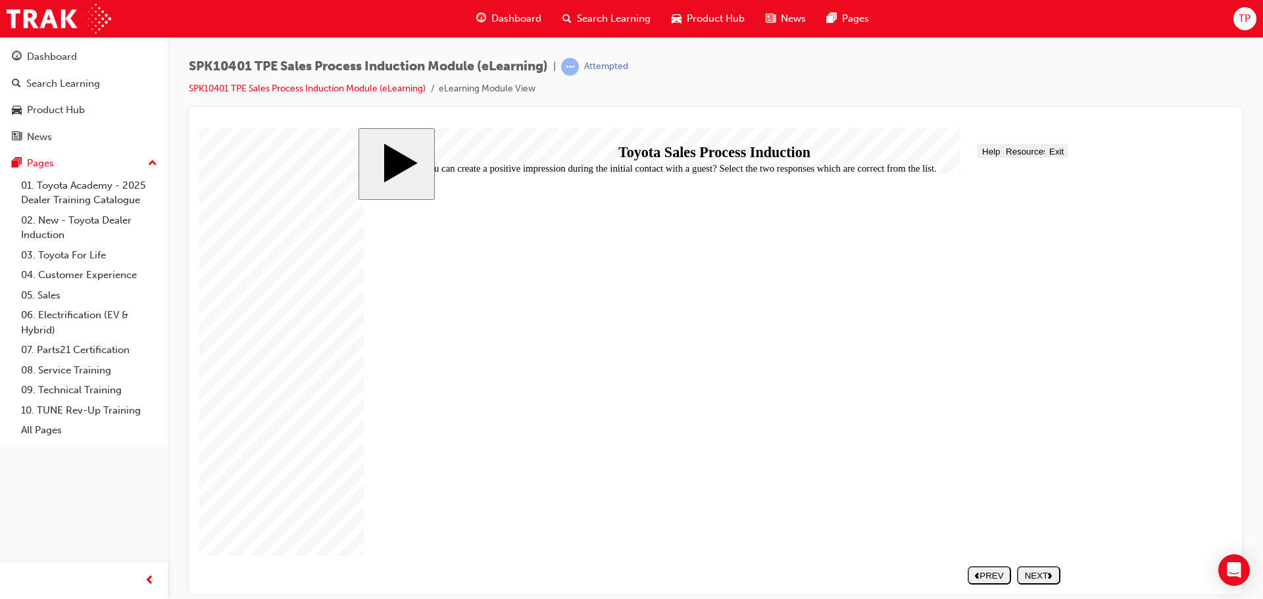
click at [408, 152] on span "Progress" at bounding box center [412, 151] width 35 height 10
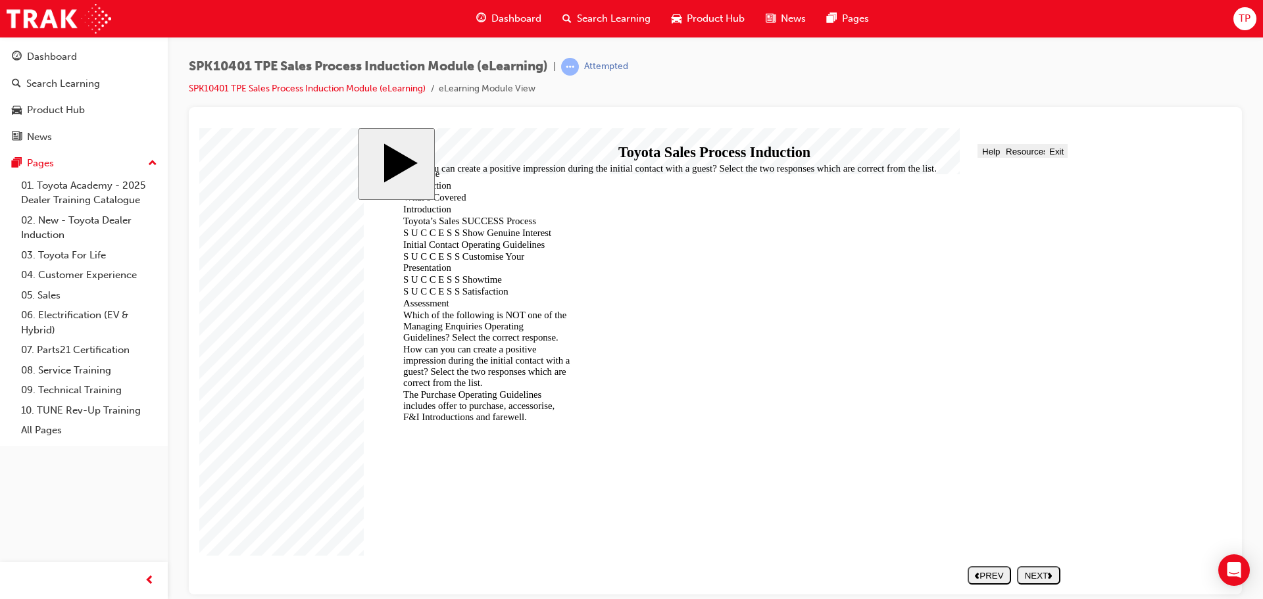
click at [469, 389] on div "The Purchase Operating Guidelines includes offer to purchase, accessorise, F&I …" at bounding box center [481, 406] width 178 height 34
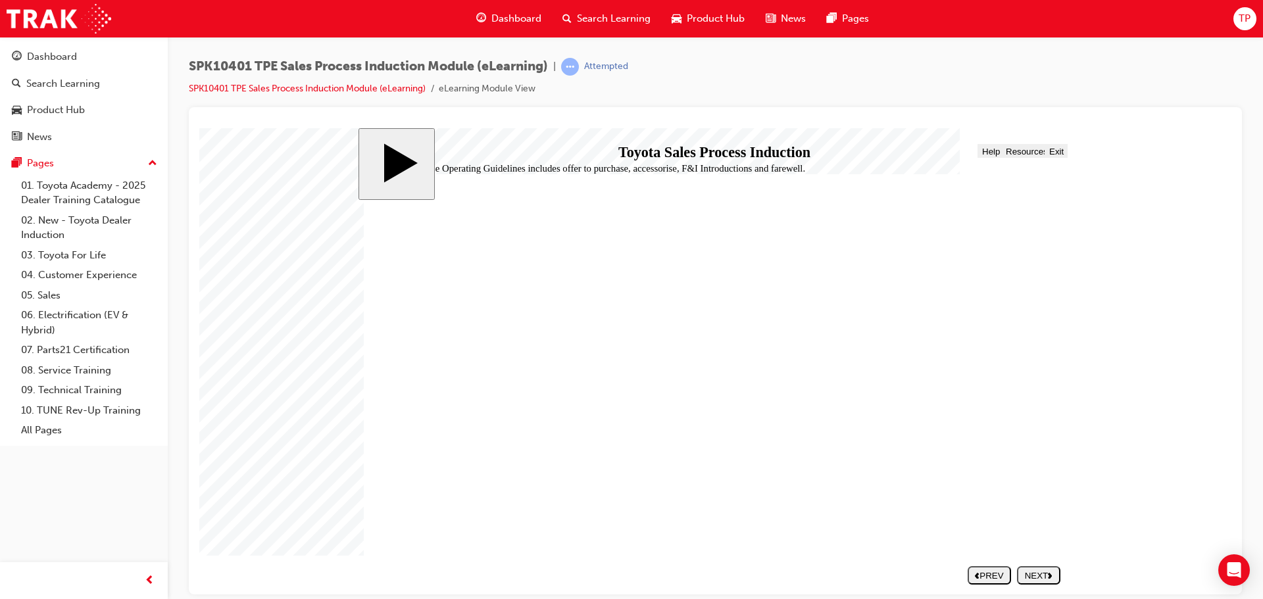
click at [421, 151] on span "Progress" at bounding box center [412, 151] width 35 height 10
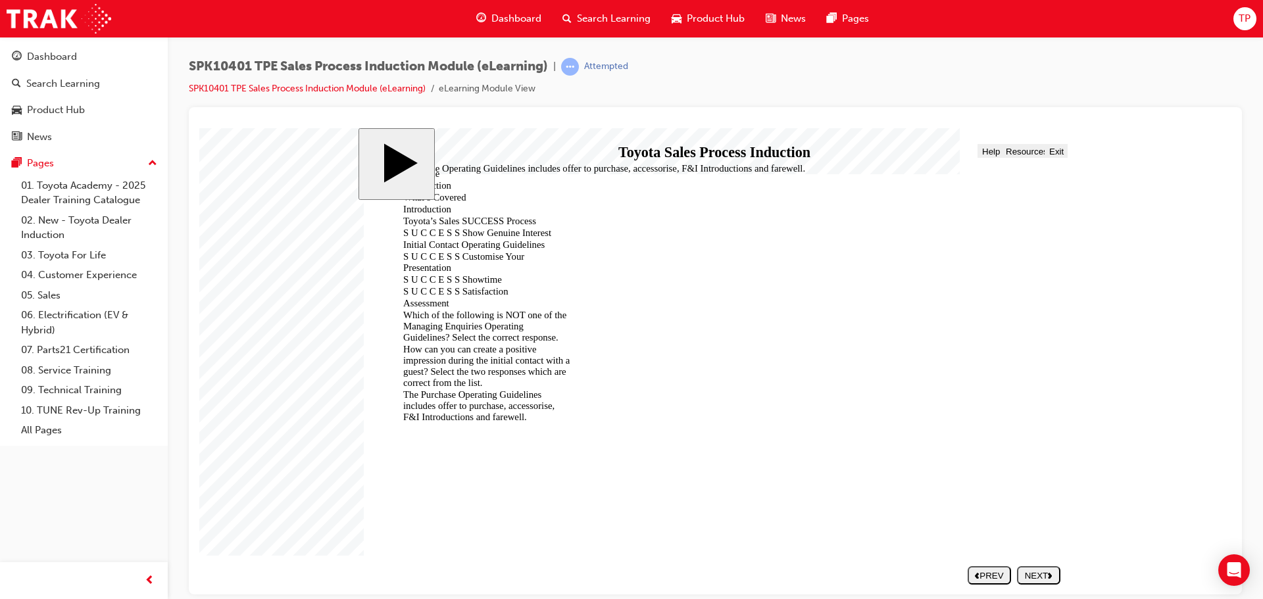
click at [484, 343] on div "How can you can create a positive impression during the initial contact with a …" at bounding box center [481, 365] width 178 height 45
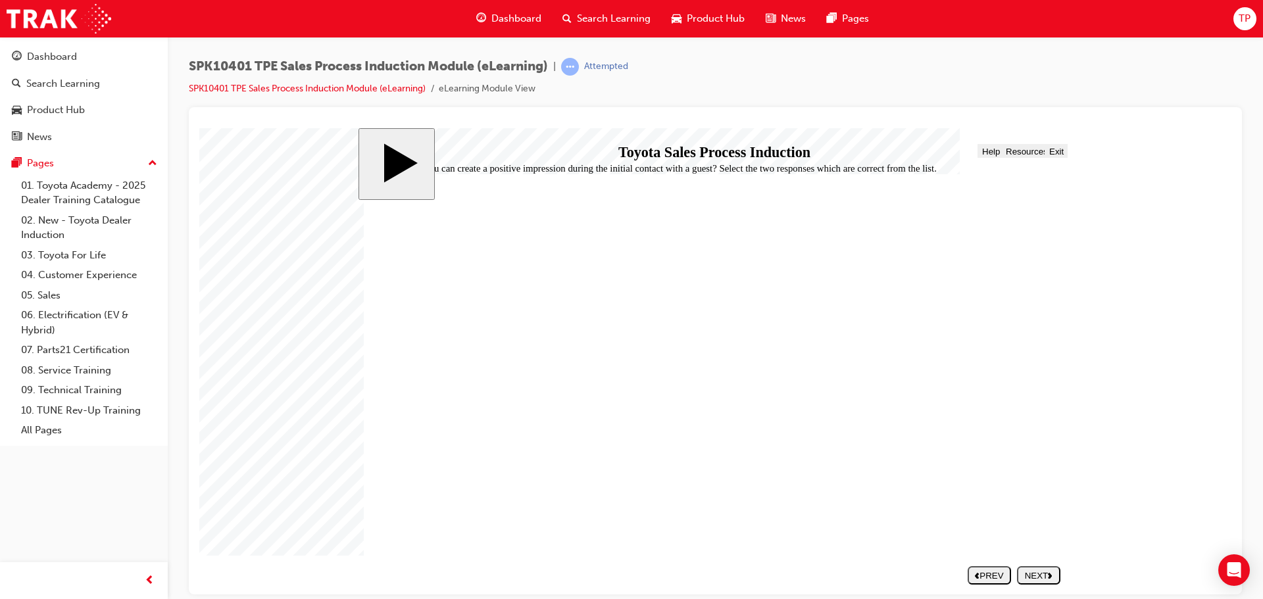
click at [407, 142] on div "slide: How can you can create a positive impression during the initial contact …" at bounding box center [716, 361] width 715 height 467
click at [382, 151] on span "Menu" at bounding box center [379, 151] width 22 height 10
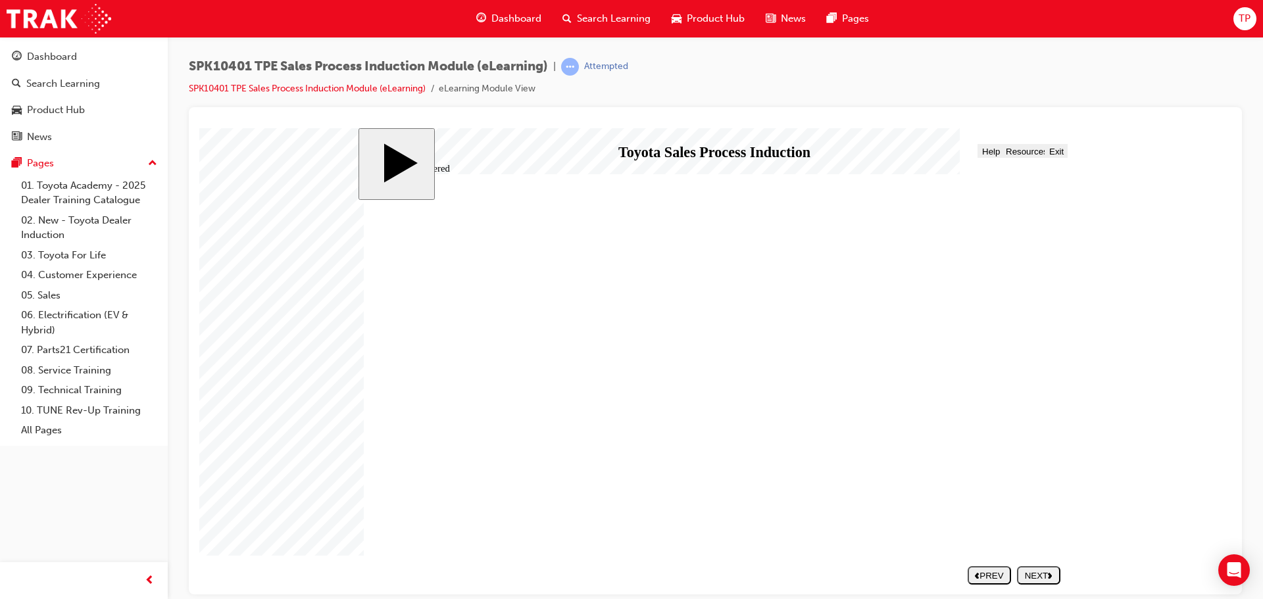
click at [1046, 574] on div "NEXT" at bounding box center [1039, 576] width 33 height 10
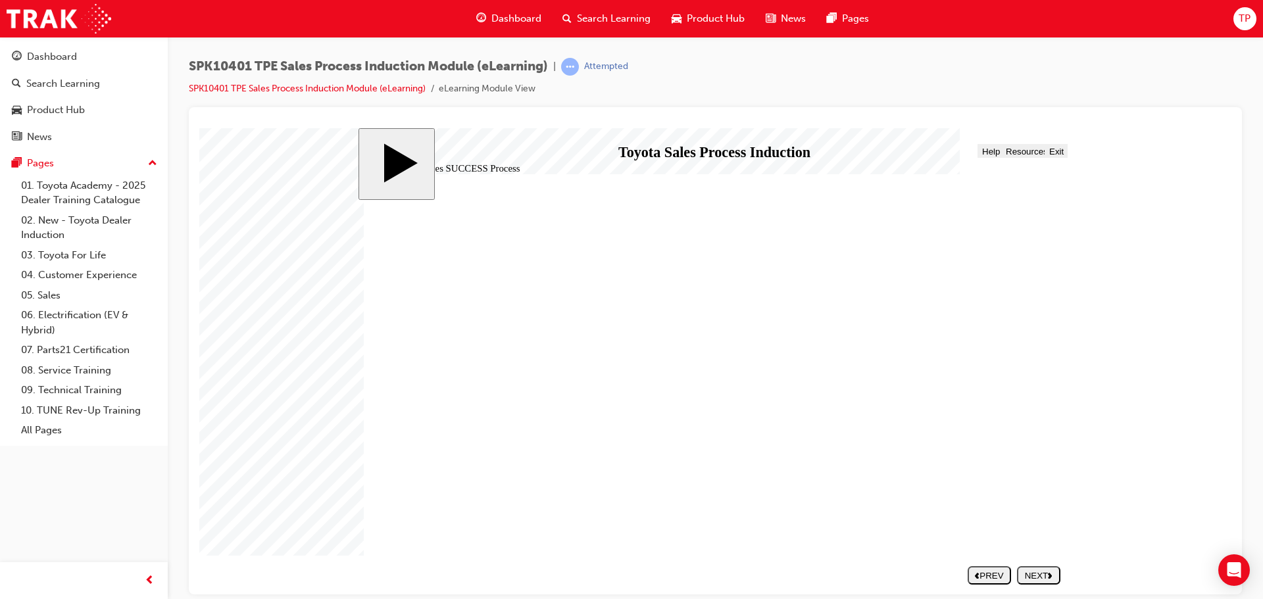
click at [1050, 576] on icon "next" at bounding box center [1050, 575] width 5 height 7
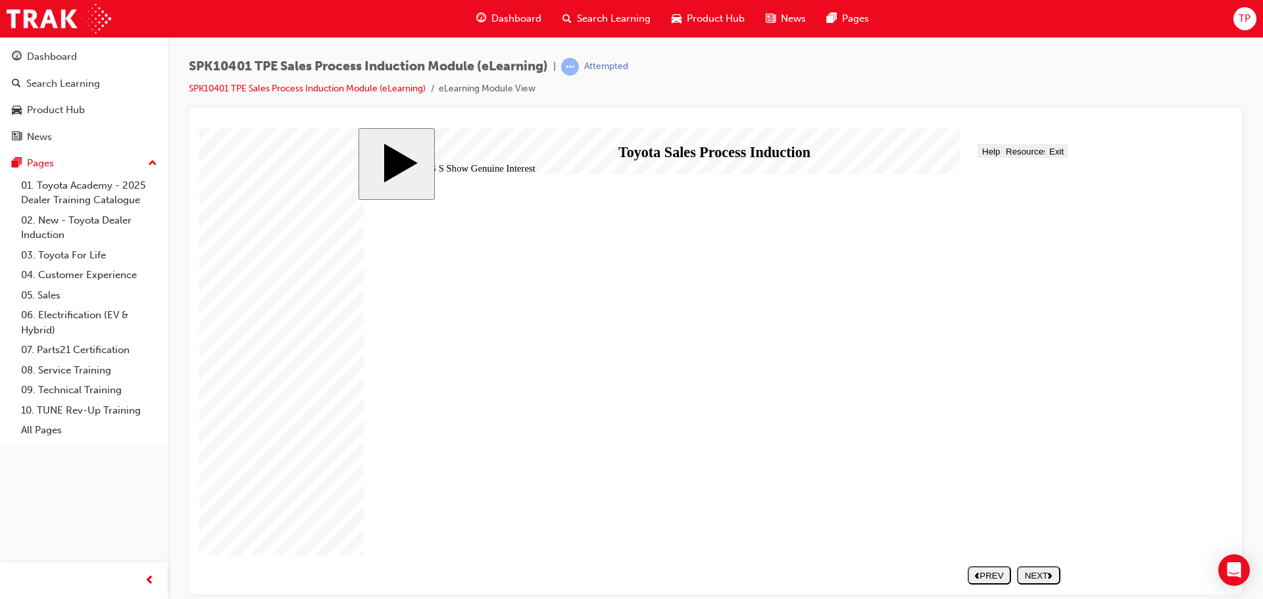
click at [1044, 572] on div "NEXT" at bounding box center [1039, 576] width 33 height 10
click at [1036, 569] on button "NEXT" at bounding box center [1038, 575] width 43 height 18
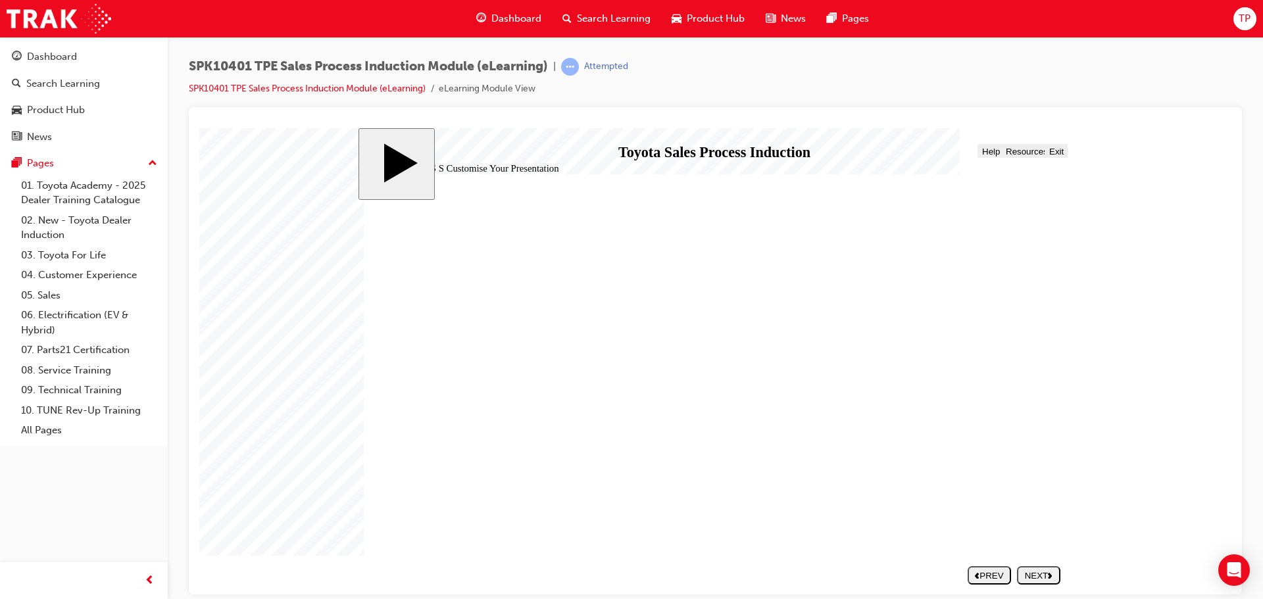
click at [1033, 569] on button "NEXT" at bounding box center [1038, 575] width 43 height 18
click at [1029, 578] on div "NEXT" at bounding box center [1039, 576] width 33 height 10
click at [1035, 578] on div "NEXT" at bounding box center [1039, 576] width 33 height 10
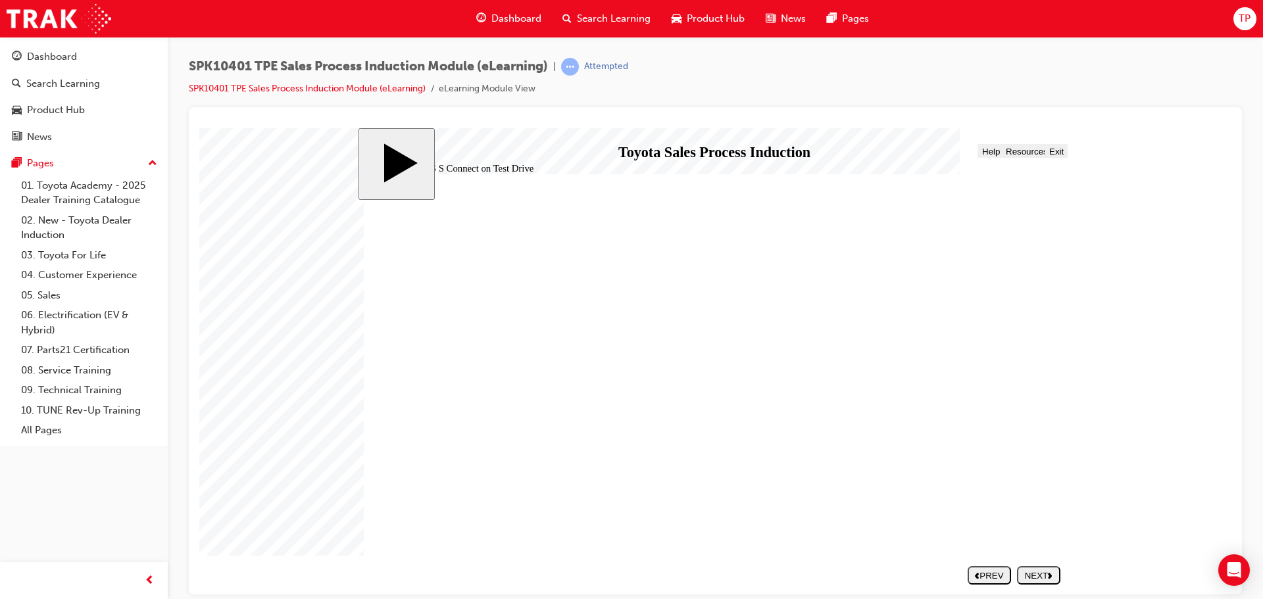
click at [1049, 568] on button "NEXT" at bounding box center [1038, 575] width 43 height 18
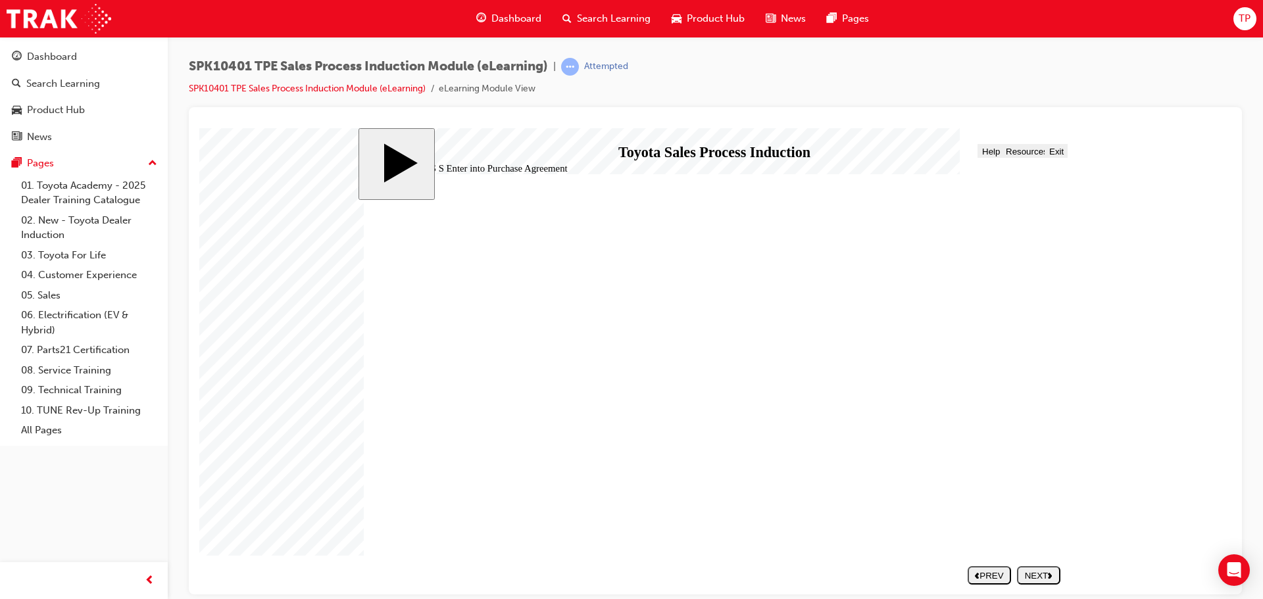
click at [1051, 576] on polygon "next" at bounding box center [1050, 575] width 4 height 6
click at [1054, 579] on div "NEXT" at bounding box center [1039, 576] width 33 height 10
click at [1034, 571] on div "NEXT" at bounding box center [1039, 576] width 33 height 10
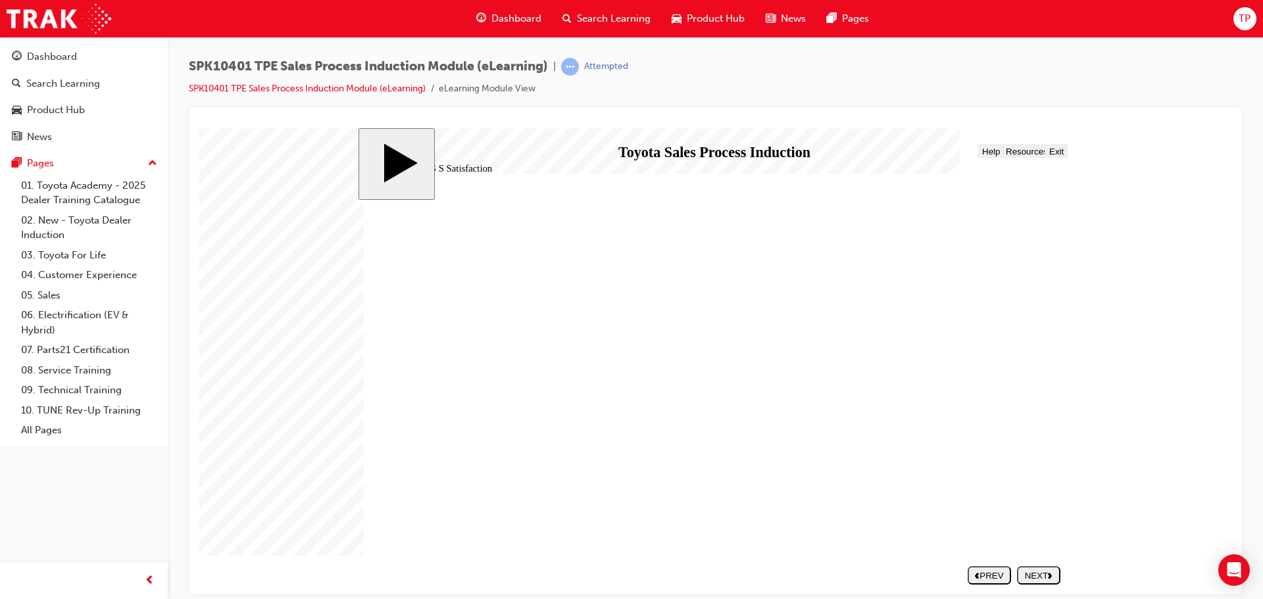
click at [1049, 575] on icon "next" at bounding box center [1050, 575] width 5 height 7
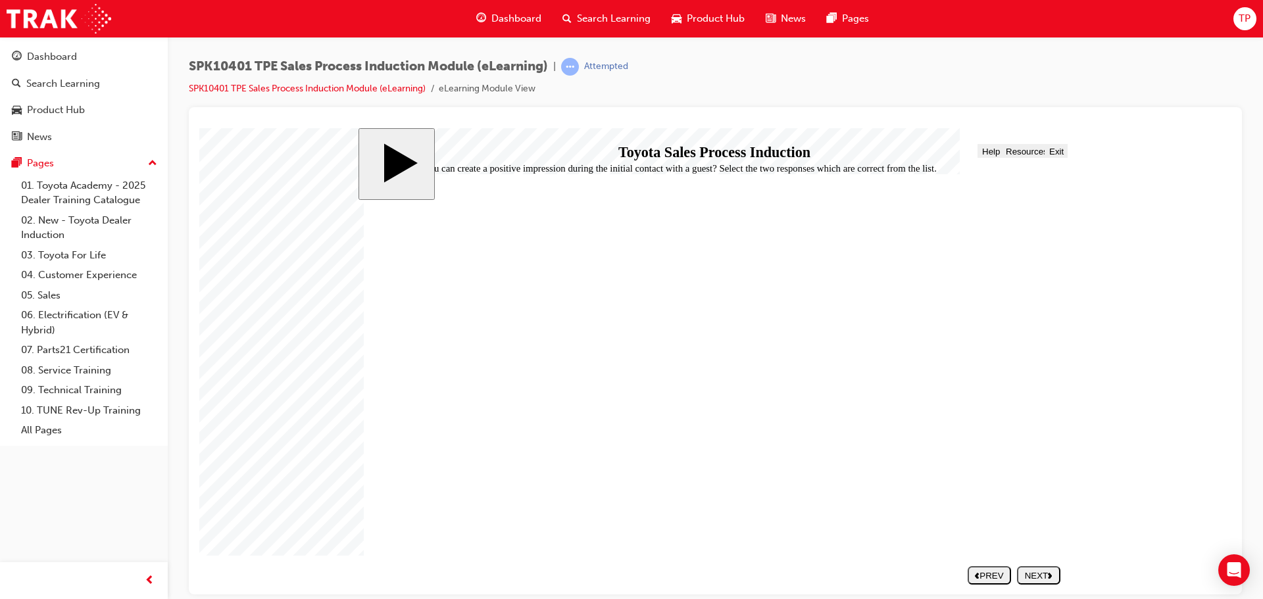
drag, startPoint x: 667, startPoint y: 394, endPoint x: 652, endPoint y: 315, distance: 79.6
drag, startPoint x: 734, startPoint y: 451, endPoint x: 709, endPoint y: 374, distance: 80.3
drag, startPoint x: 715, startPoint y: 405, endPoint x: 698, endPoint y: 450, distance: 47.9
drag, startPoint x: 695, startPoint y: 376, endPoint x: 675, endPoint y: 380, distance: 20.1
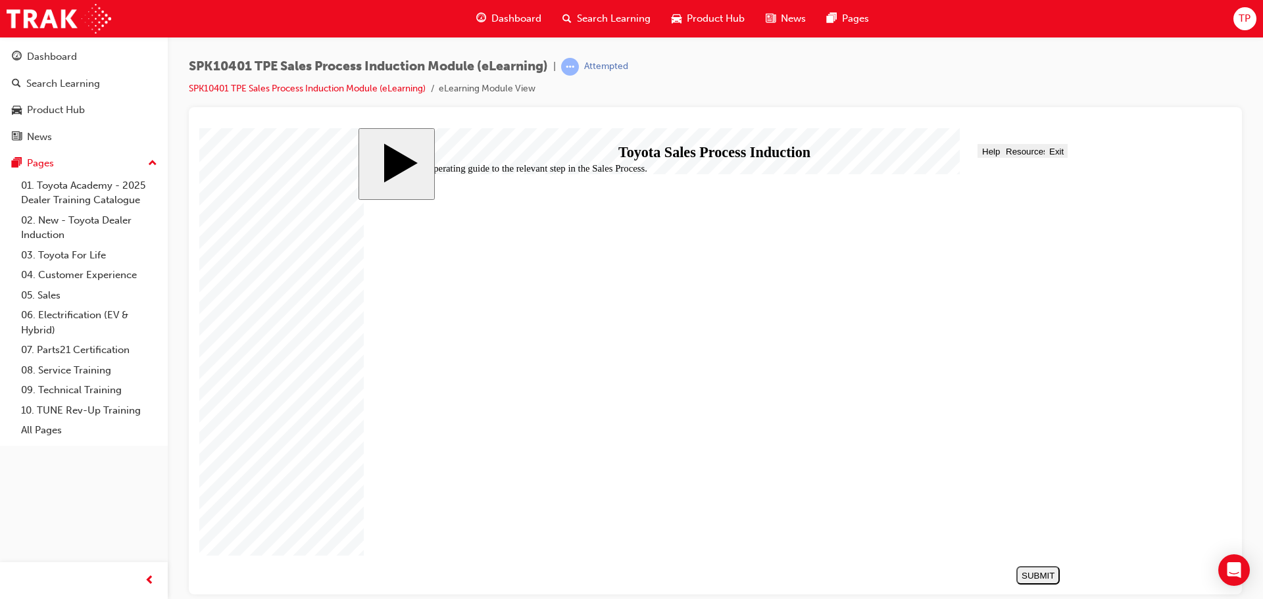
drag, startPoint x: 703, startPoint y: 397, endPoint x: 679, endPoint y: 397, distance: 24.3
click at [1054, 574] on div "SUBMIT" at bounding box center [1038, 576] width 33 height 10
drag, startPoint x: 667, startPoint y: 400, endPoint x: 673, endPoint y: 365, distance: 36.0
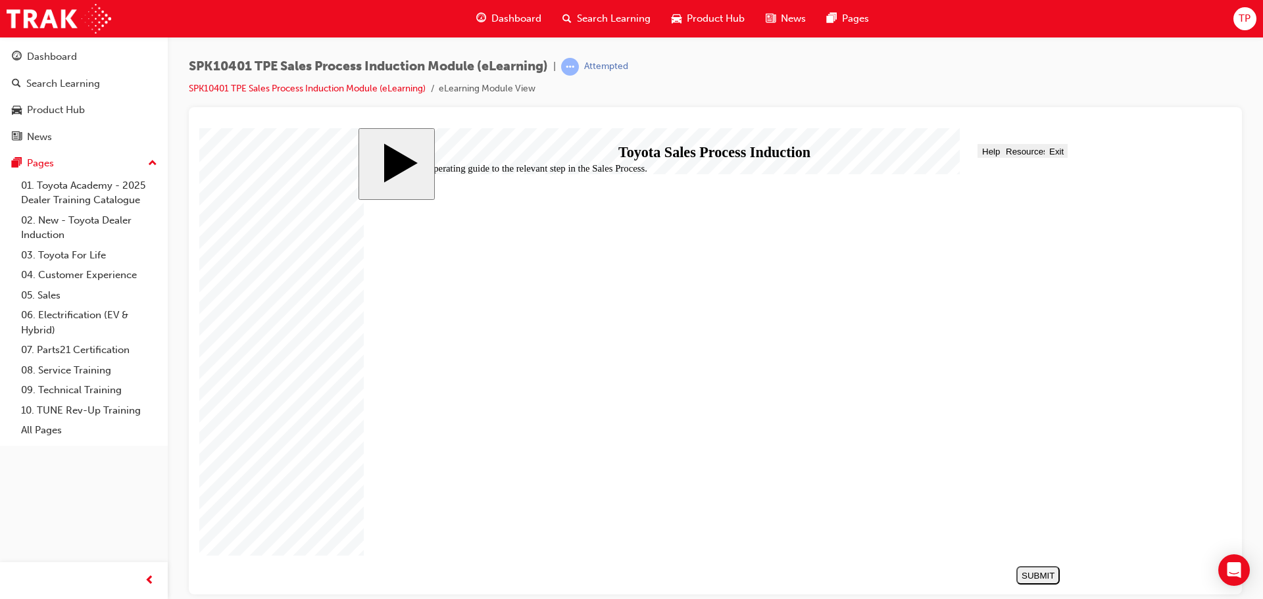
drag, startPoint x: 672, startPoint y: 367, endPoint x: 674, endPoint y: 416, distance: 49.4
drag, startPoint x: 683, startPoint y: 398, endPoint x: 684, endPoint y: 355, distance: 43.4
drag, startPoint x: 687, startPoint y: 318, endPoint x: 689, endPoint y: 363, distance: 44.1
drag, startPoint x: 694, startPoint y: 325, endPoint x: 679, endPoint y: 325, distance: 14.5
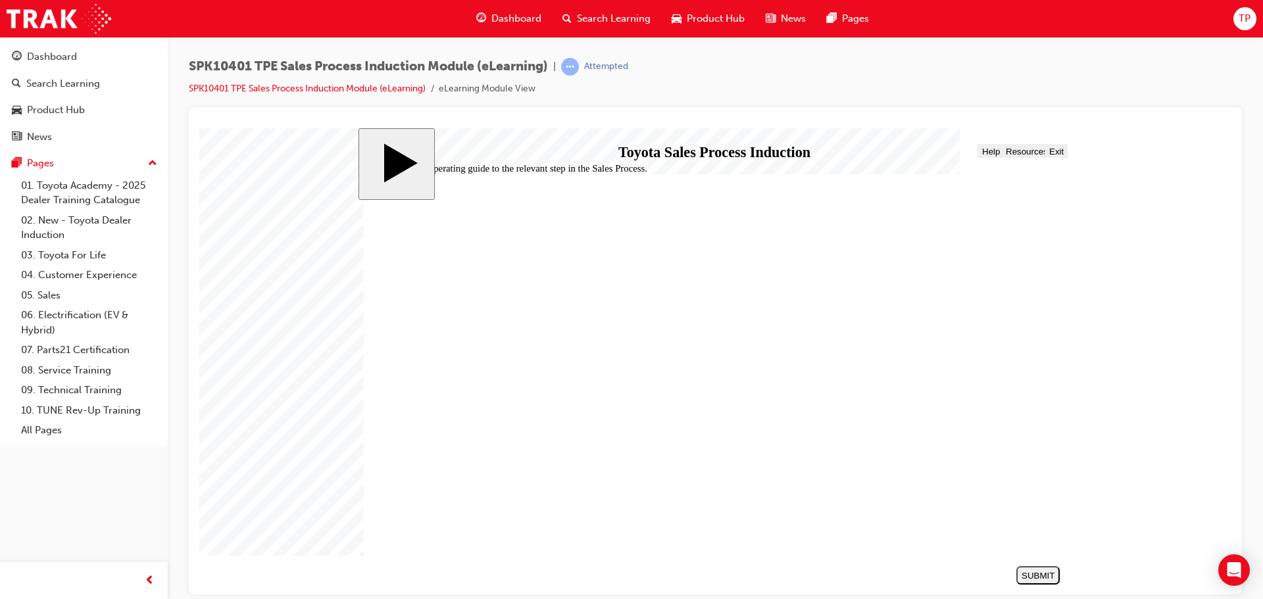
drag, startPoint x: 711, startPoint y: 401, endPoint x: 690, endPoint y: 403, distance: 20.6
click at [936, 569] on section "SUBMIT NEXT PREV" at bounding box center [712, 575] width 708 height 28
click at [1038, 571] on div "SUBMIT" at bounding box center [1038, 576] width 33 height 10
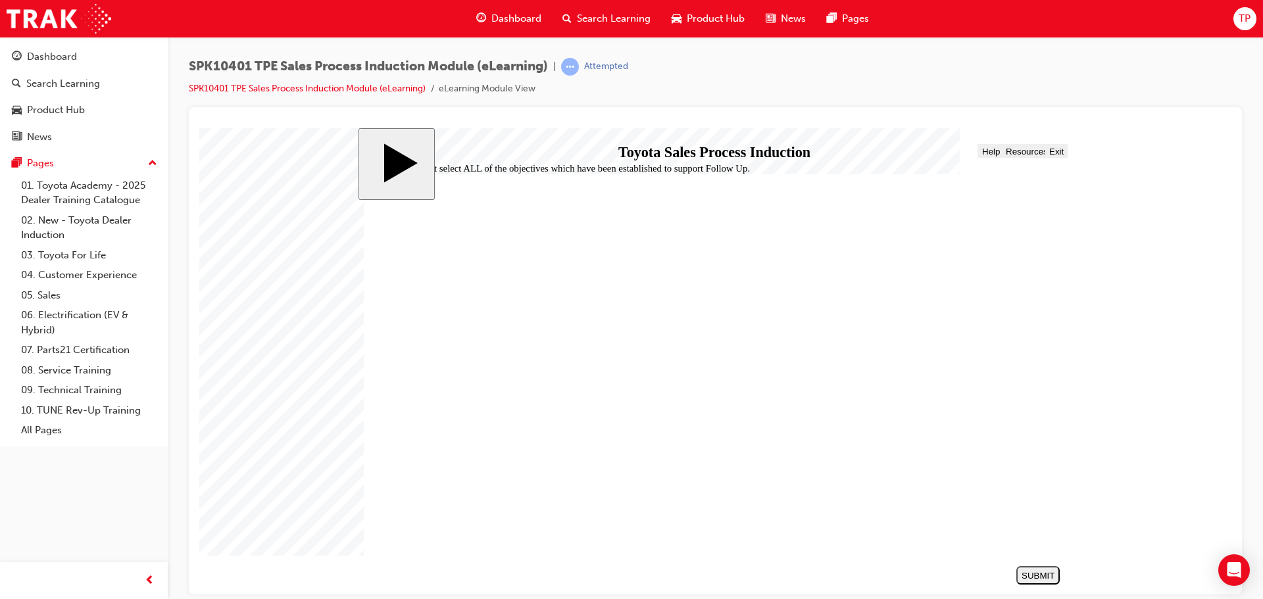
checkbox input "true"
click at [1051, 571] on div "SUBMIT" at bounding box center [1038, 576] width 33 height 10
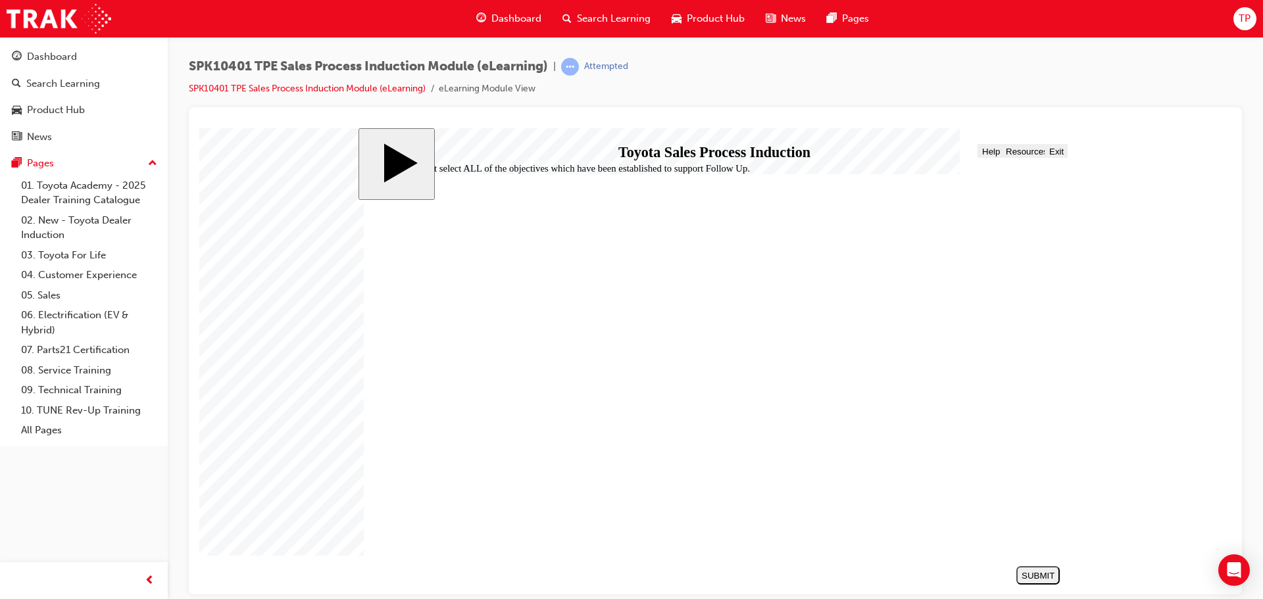
checkbox input "true"
click at [1054, 571] on div "SUBMIT" at bounding box center [1038, 576] width 33 height 10
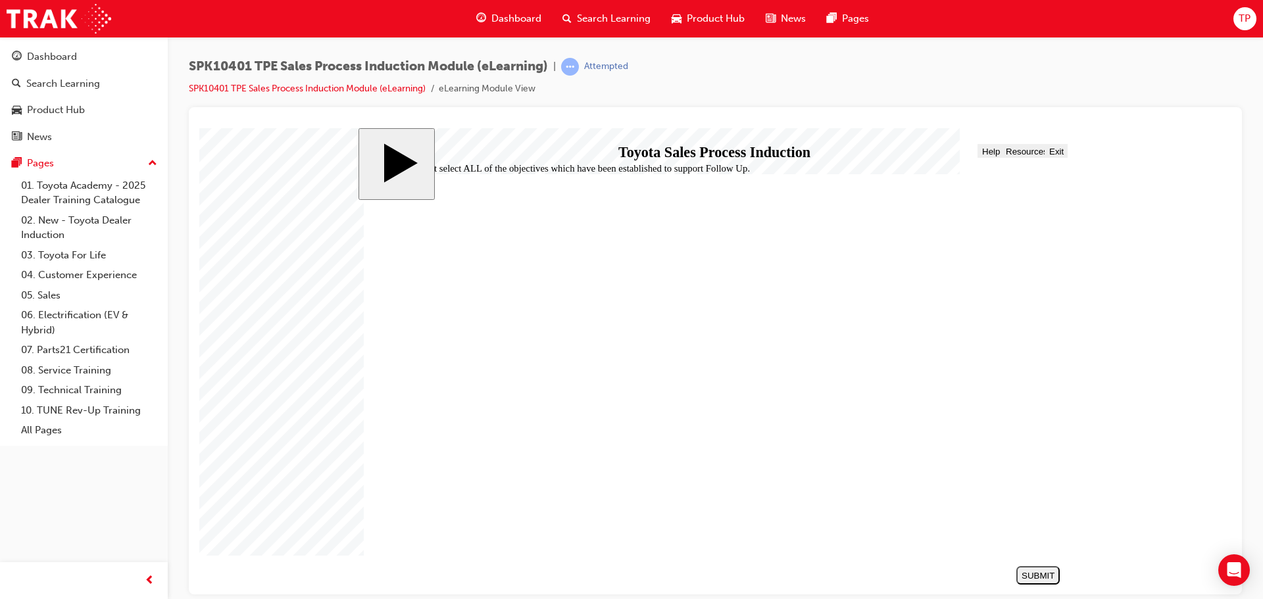
radio input "true"
click at [1060, 572] on section "SUBMIT NEXT PREV" at bounding box center [712, 575] width 708 height 28
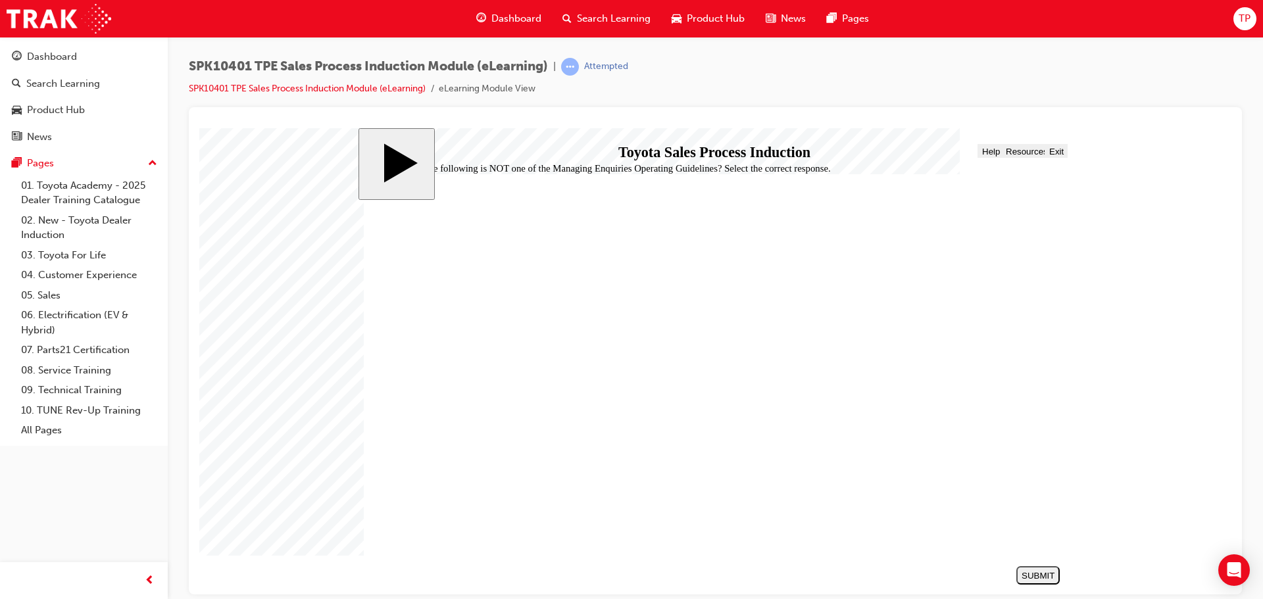
click at [1053, 571] on div "SUBMIT" at bounding box center [1038, 576] width 33 height 10
checkbox input "true"
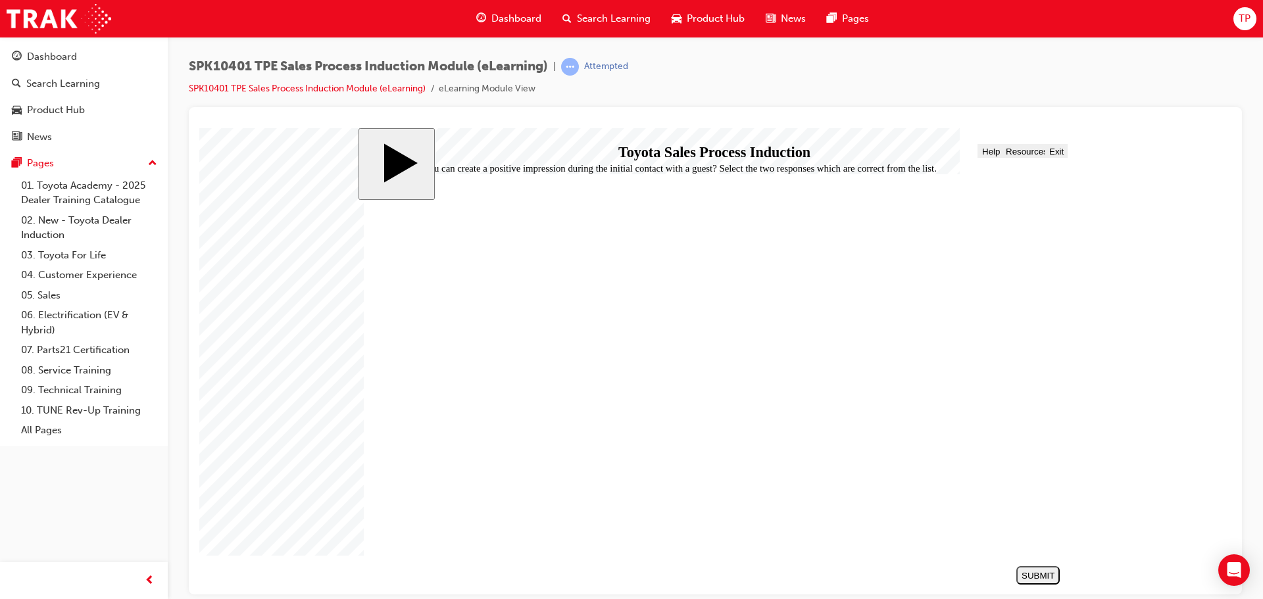
checkbox input "true"
click at [1041, 575] on div "SUBMIT" at bounding box center [1038, 576] width 33 height 10
click at [416, 153] on span "Progress" at bounding box center [412, 151] width 35 height 10
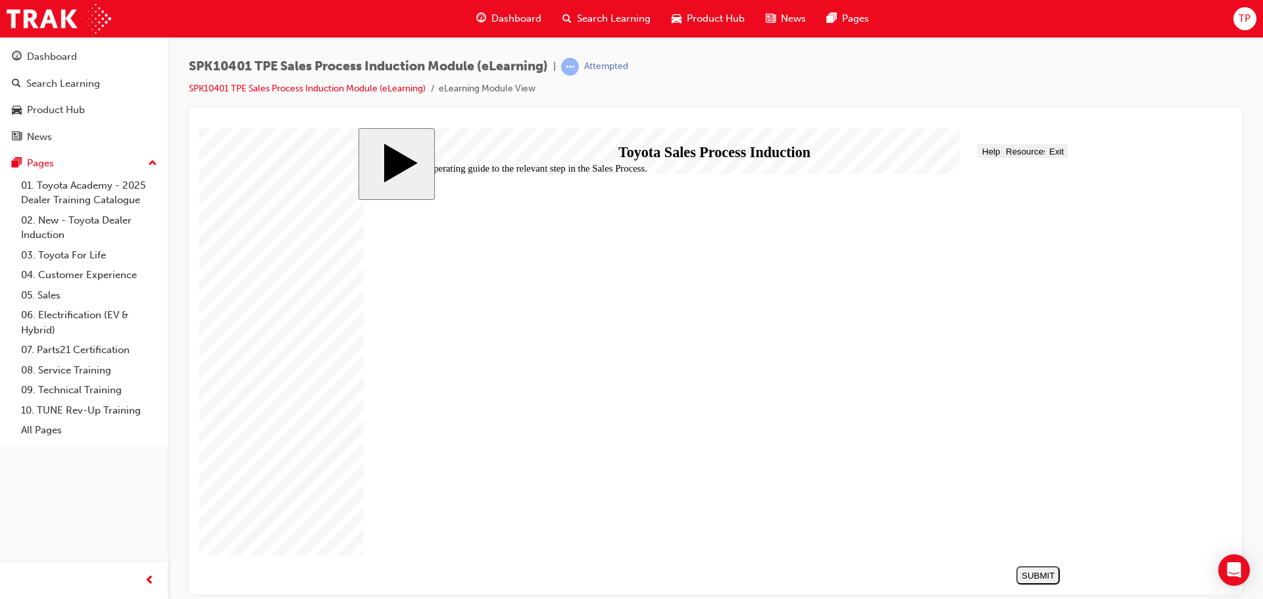
drag, startPoint x: 716, startPoint y: 402, endPoint x: 699, endPoint y: 361, distance: 44.8
drag, startPoint x: 719, startPoint y: 432, endPoint x: 711, endPoint y: 317, distance: 115.4
drag, startPoint x: 725, startPoint y: 441, endPoint x: 700, endPoint y: 439, distance: 25.1
drag, startPoint x: 707, startPoint y: 407, endPoint x: 680, endPoint y: 403, distance: 26.6
drag, startPoint x: 685, startPoint y: 311, endPoint x: 663, endPoint y: 315, distance: 22.0
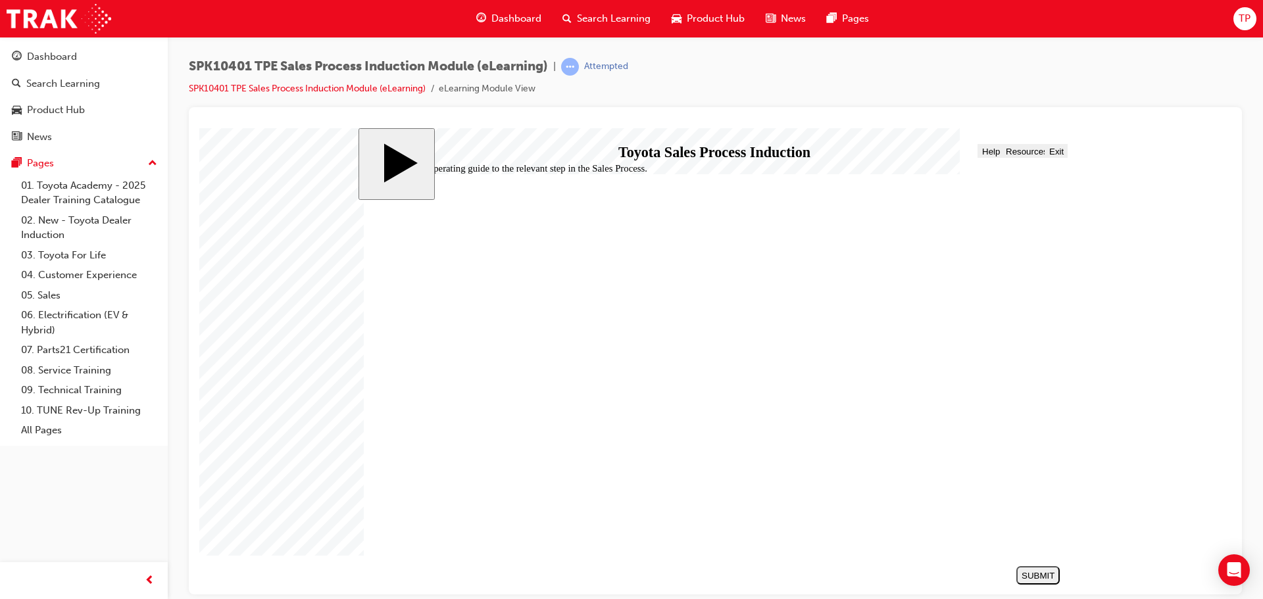
click at [382, 153] on span "Menu" at bounding box center [379, 151] width 22 height 10
click at [1044, 577] on div "NEXT" at bounding box center [1039, 576] width 33 height 10
click at [411, 147] on button "Progress" at bounding box center [410, 150] width 40 height 14
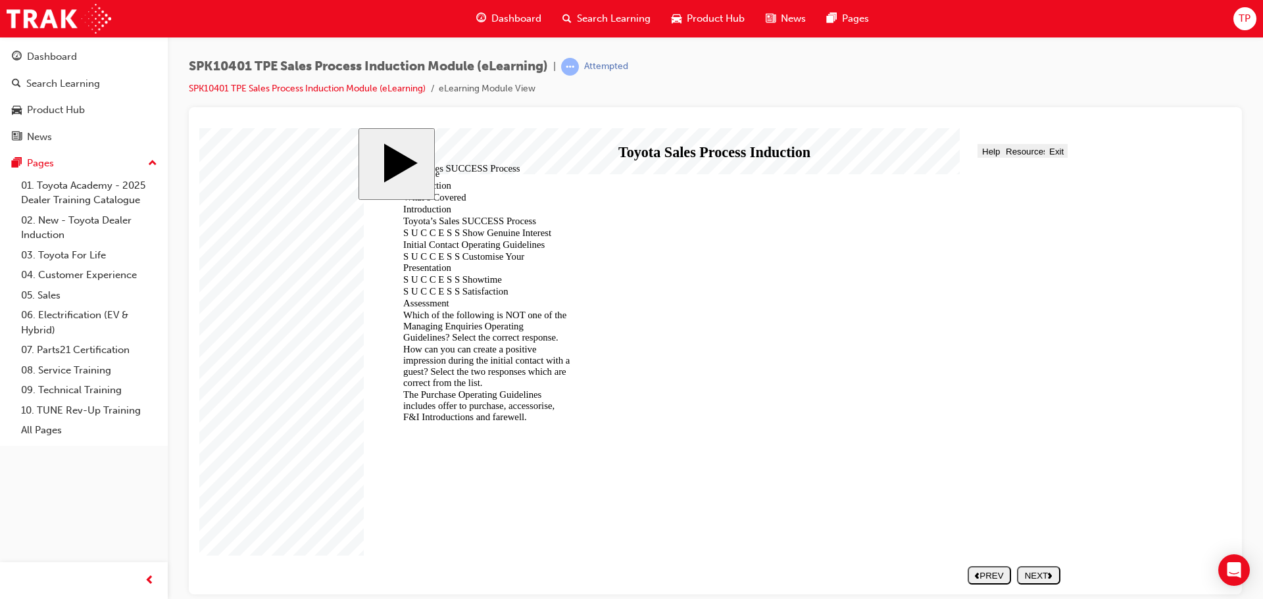
click at [490, 343] on div "How can you can create a positive impression during the initial contact with a …" at bounding box center [481, 365] width 178 height 45
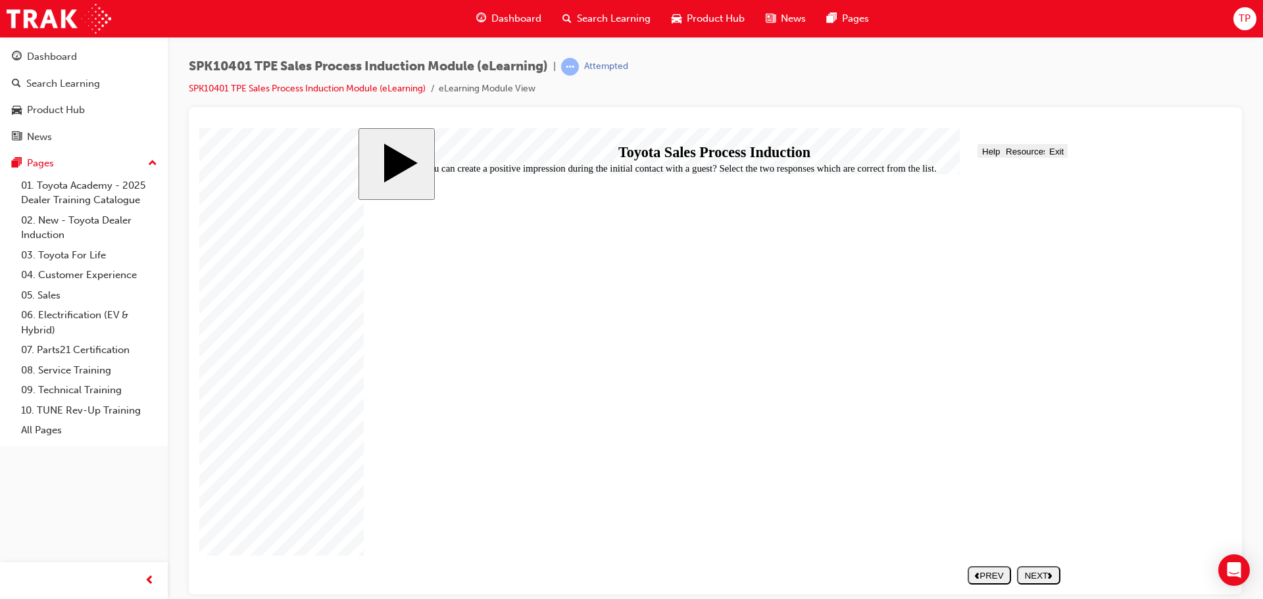
drag, startPoint x: 677, startPoint y: 407, endPoint x: 685, endPoint y: 327, distance: 80.0
drag, startPoint x: 696, startPoint y: 444, endPoint x: 697, endPoint y: 404, distance: 39.5
drag, startPoint x: 739, startPoint y: 436, endPoint x: 728, endPoint y: 382, distance: 54.3
drag, startPoint x: 715, startPoint y: 462, endPoint x: 713, endPoint y: 447, distance: 15.2
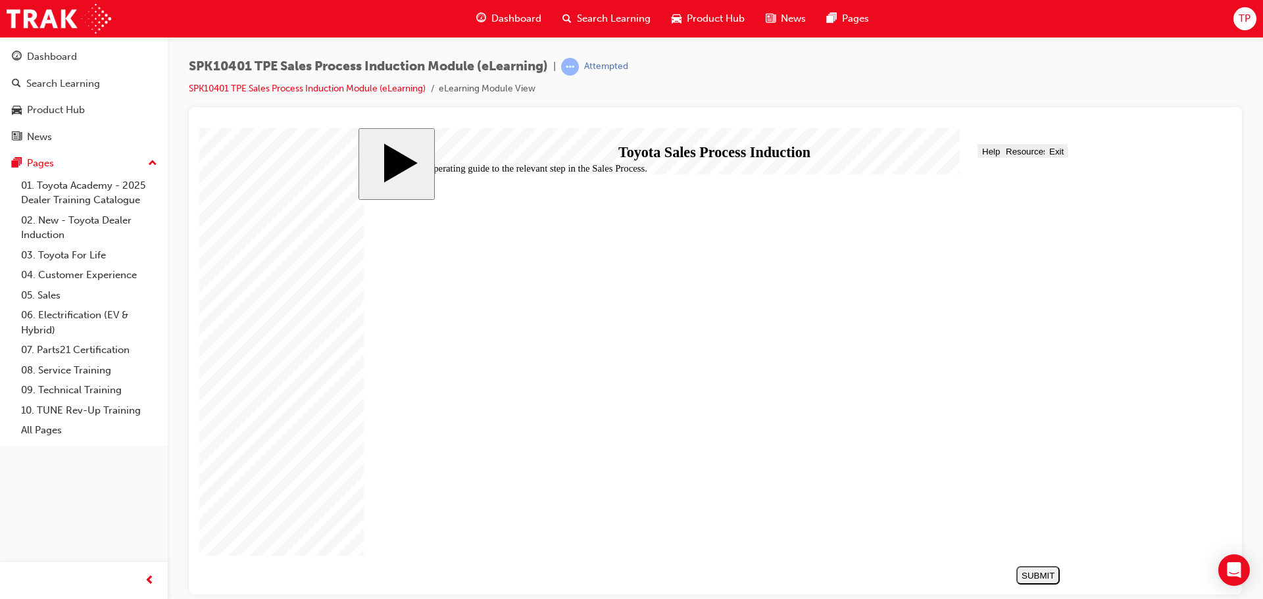
drag, startPoint x: 715, startPoint y: 445, endPoint x: 692, endPoint y: 447, distance: 23.1
click at [1042, 576] on div "SUBMIT" at bounding box center [1038, 576] width 33 height 10
drag, startPoint x: 682, startPoint y: 379, endPoint x: 687, endPoint y: 345, distance: 33.9
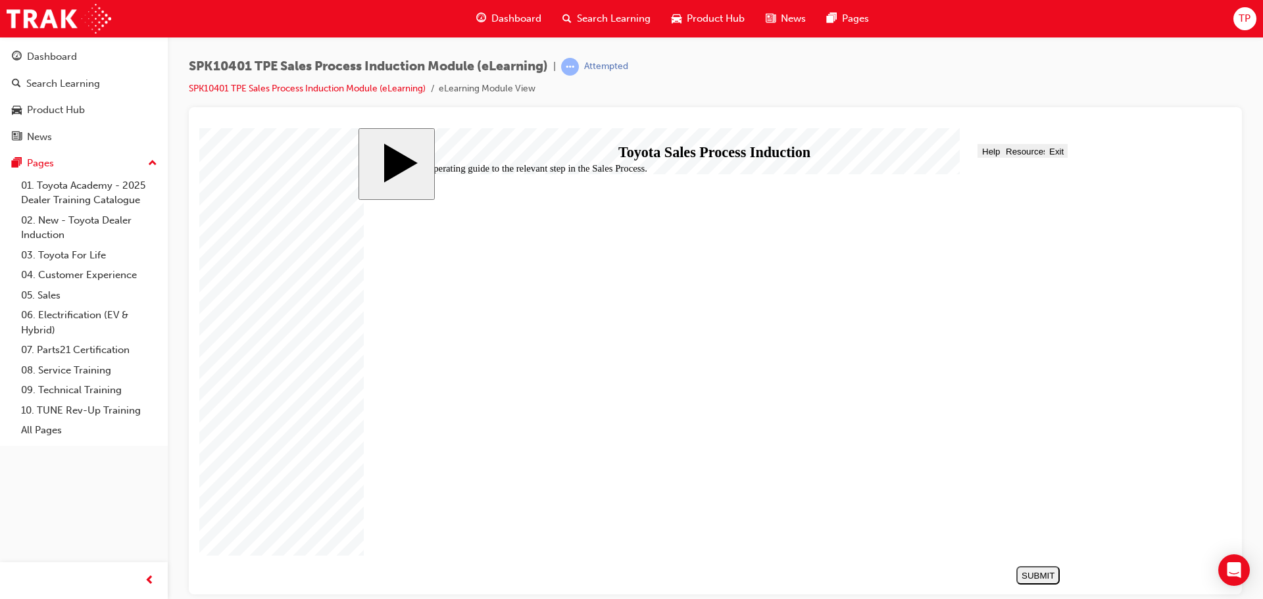
drag, startPoint x: 685, startPoint y: 374, endPoint x: 596, endPoint y: 299, distance: 116.8
drag, startPoint x: 646, startPoint y: 349, endPoint x: 653, endPoint y: 316, distance: 34.2
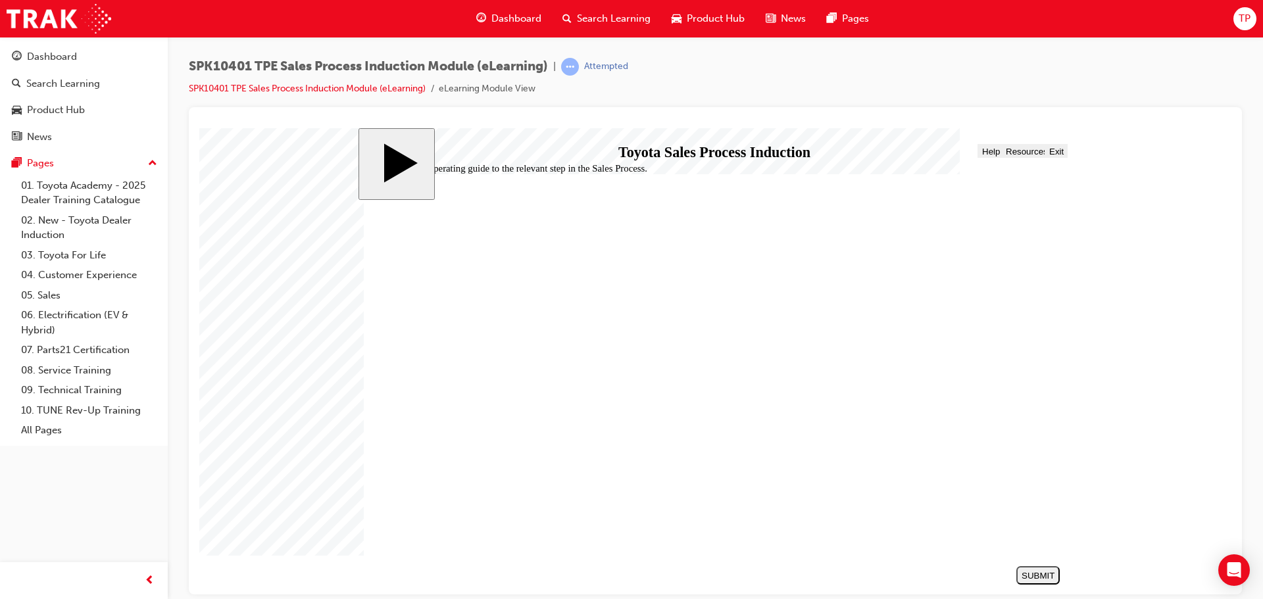
click at [1039, 573] on div "SUBMIT" at bounding box center [1038, 576] width 33 height 10
radio input "true"
click at [1039, 576] on div "SUBMIT" at bounding box center [1038, 576] width 33 height 10
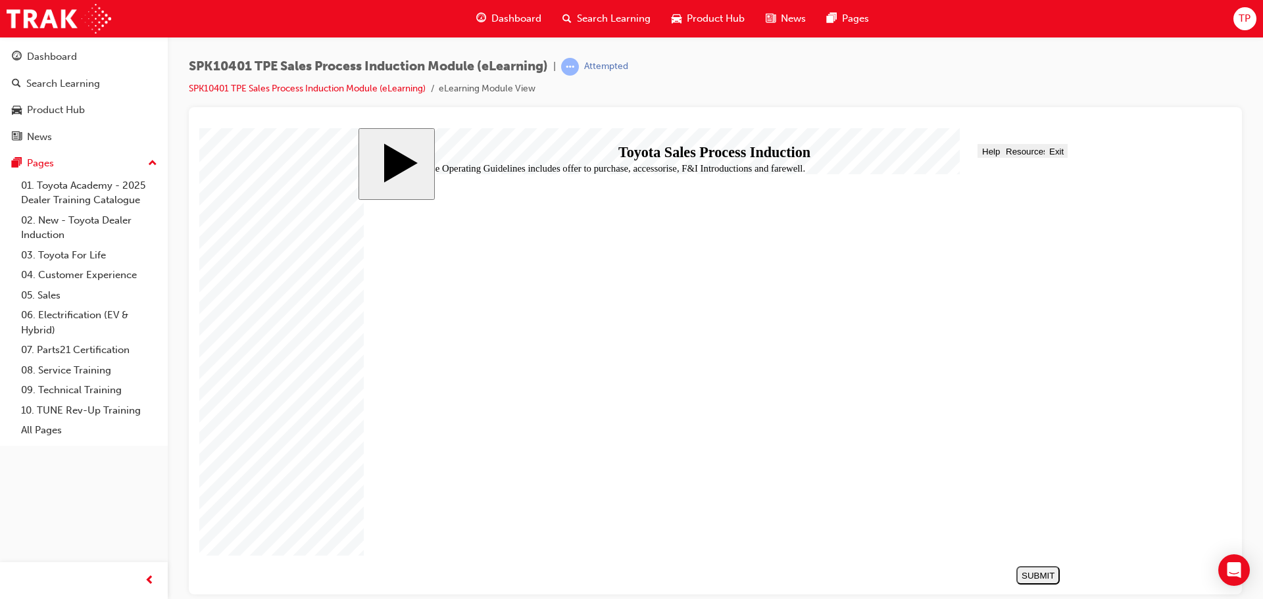
click at [372, 151] on span "Menu" at bounding box center [379, 151] width 22 height 10
click at [407, 151] on span "Progress" at bounding box center [412, 151] width 35 height 10
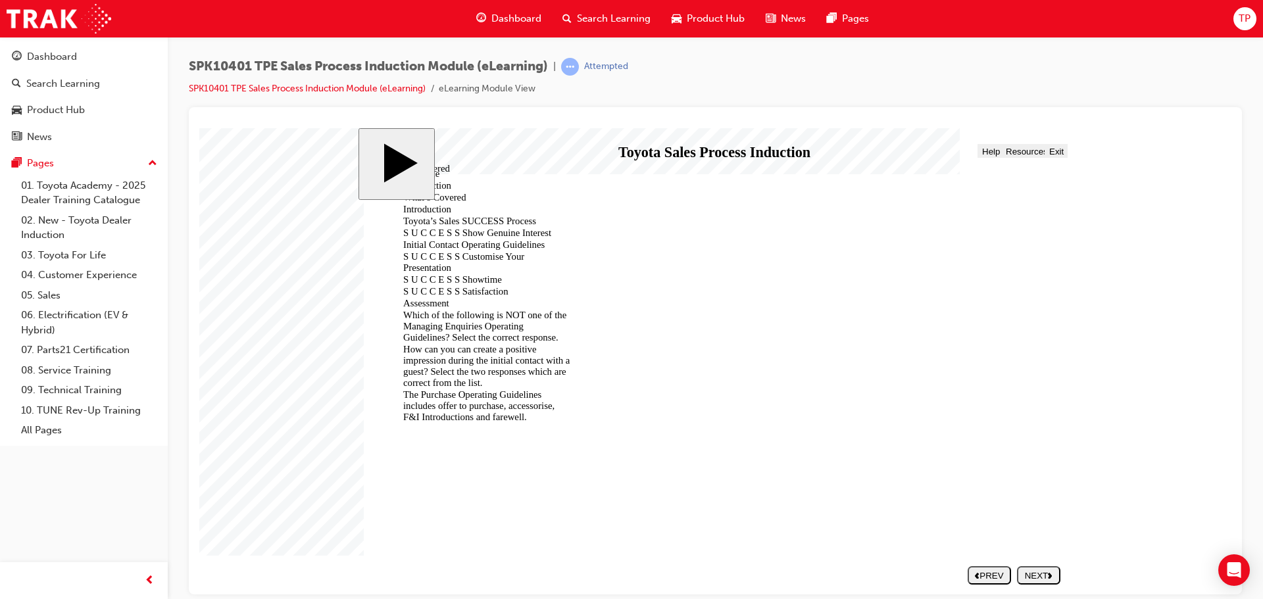
click at [467, 286] on div "S U C C E S S Satisfaction" at bounding box center [481, 291] width 178 height 11
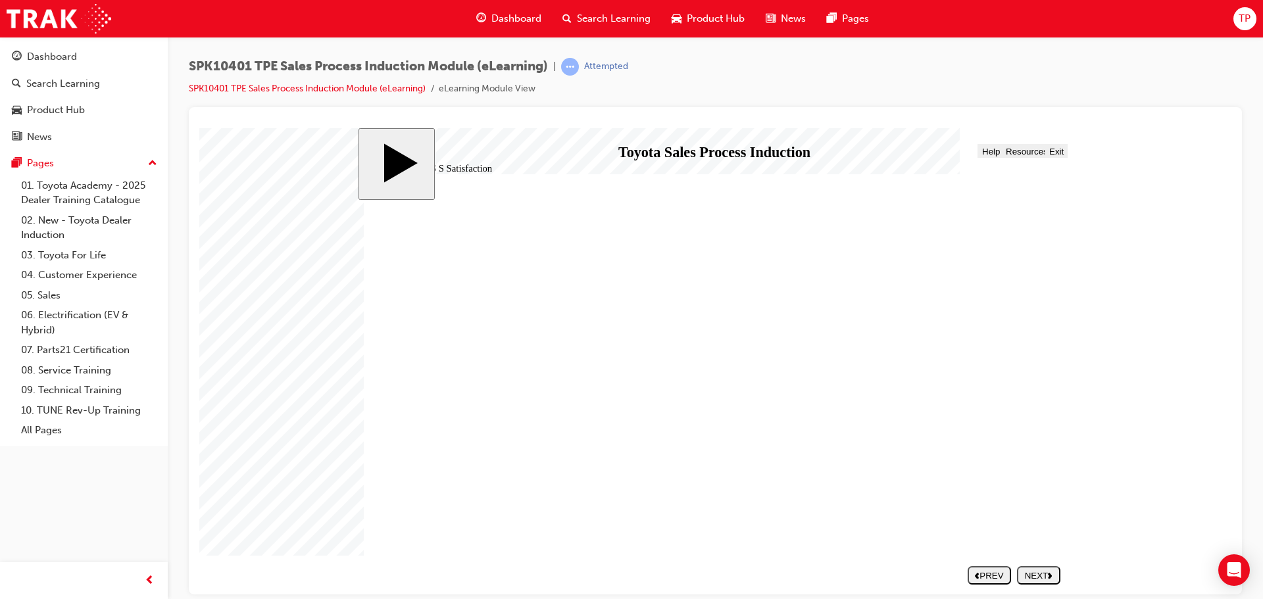
click at [1038, 576] on div "NEXT" at bounding box center [1039, 576] width 33 height 10
click at [378, 151] on span "Menu" at bounding box center [379, 151] width 22 height 10
click at [401, 151] on span "Progress" at bounding box center [412, 151] width 35 height 10
click at [1036, 563] on nav "SUBMIT NEXT PREV" at bounding box center [1011, 575] width 99 height 28
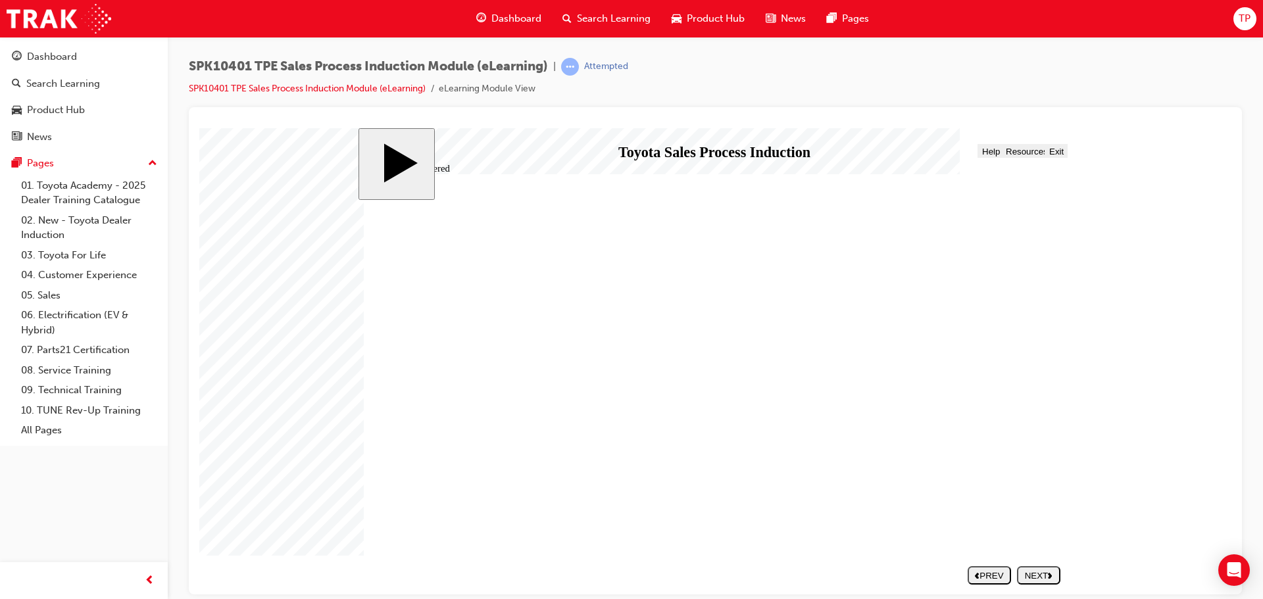
click at [1042, 574] on div "NEXT" at bounding box center [1039, 576] width 33 height 10
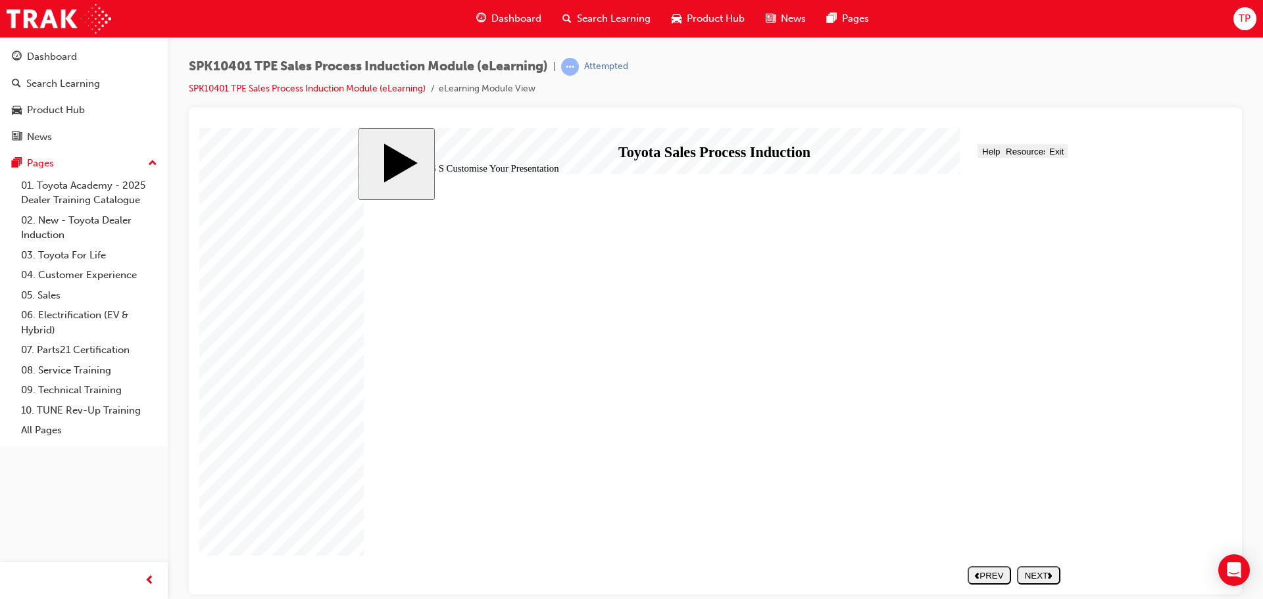
click at [1042, 574] on div "NEXT" at bounding box center [1039, 576] width 33 height 10
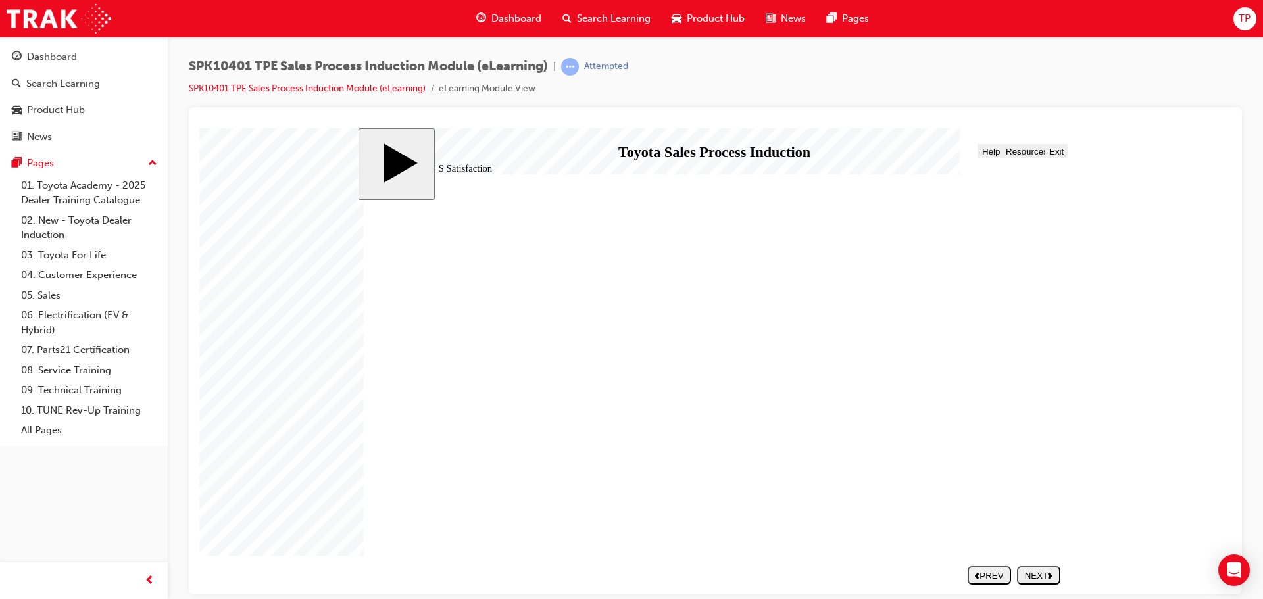
click at [1042, 574] on div "NEXT" at bounding box center [1039, 576] width 33 height 10
click at [1042, 574] on section "SUBMIT NEXT PREV" at bounding box center [712, 575] width 708 height 28
click at [412, 159] on div "slide: Assessment Assessment Line 2 Line 2 Rectangle 1 In this assessment you w…" at bounding box center [716, 361] width 715 height 467
click at [415, 150] on span "Progress" at bounding box center [412, 151] width 35 height 10
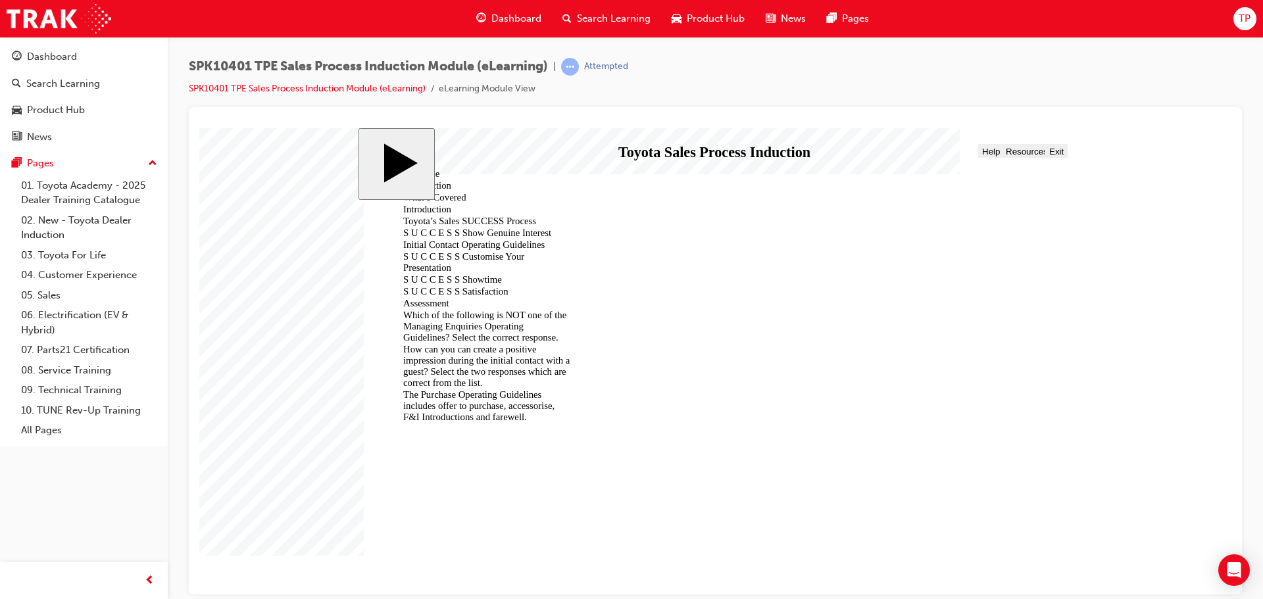
click at [453, 286] on div "S U C C E S S Satisfaction" at bounding box center [481, 291] width 178 height 11
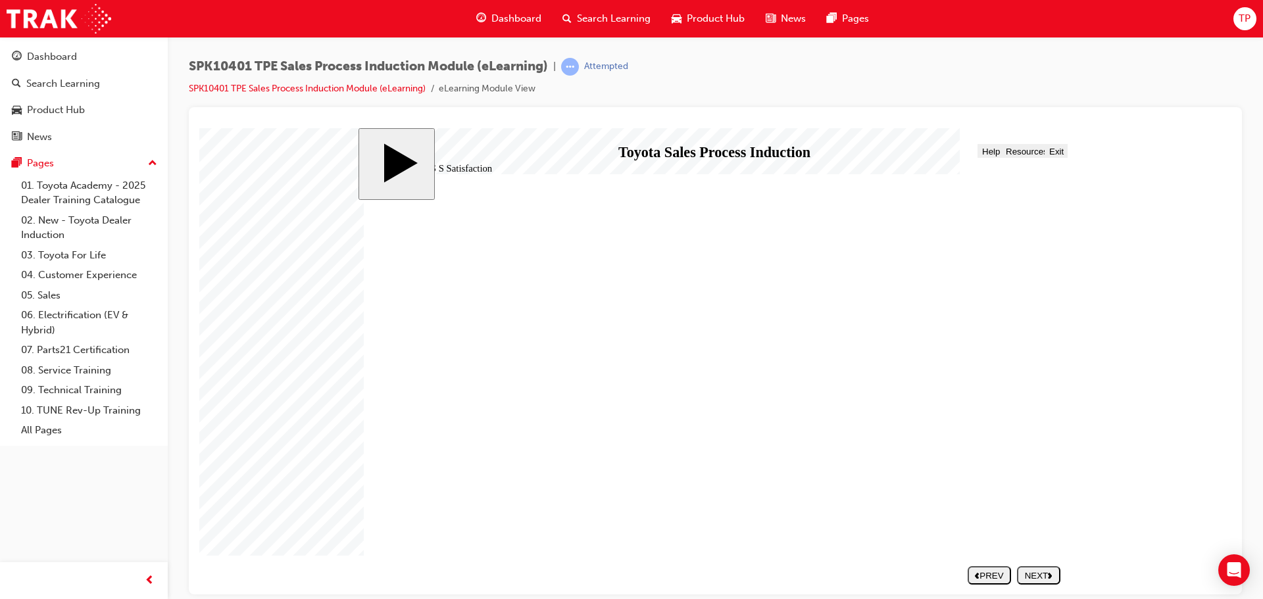
click at [415, 147] on button "Progress" at bounding box center [410, 150] width 40 height 14
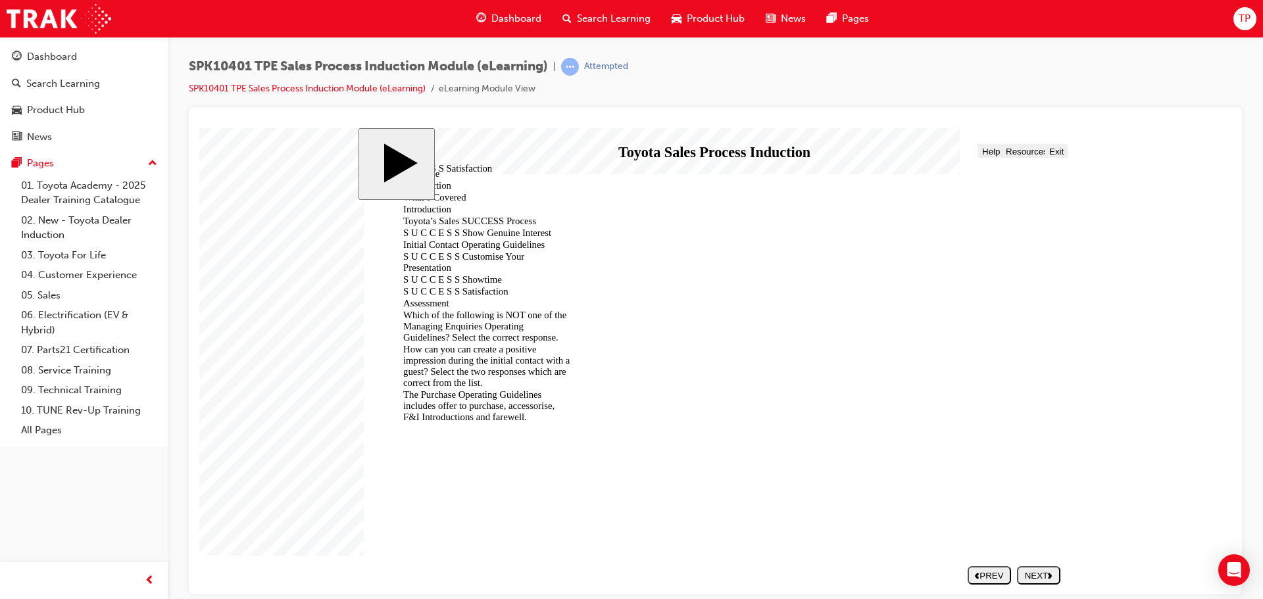
click at [471, 423] on div "From the list select ALL of the objectives which have been established to suppo…" at bounding box center [481, 440] width 178 height 34
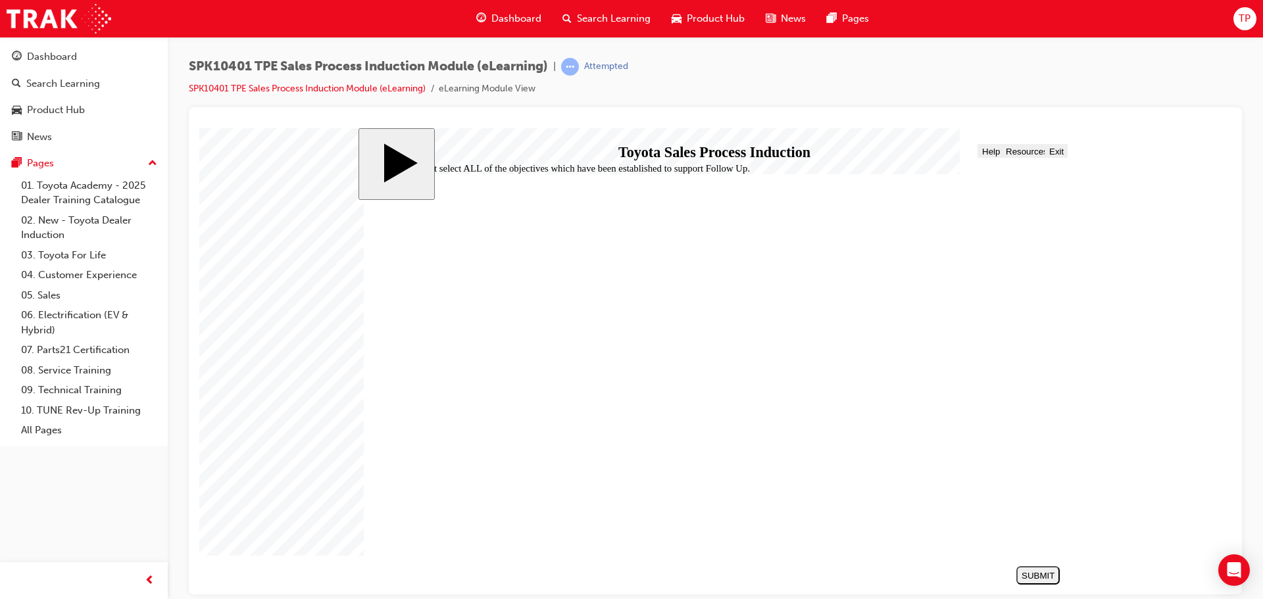
checkbox input "true"
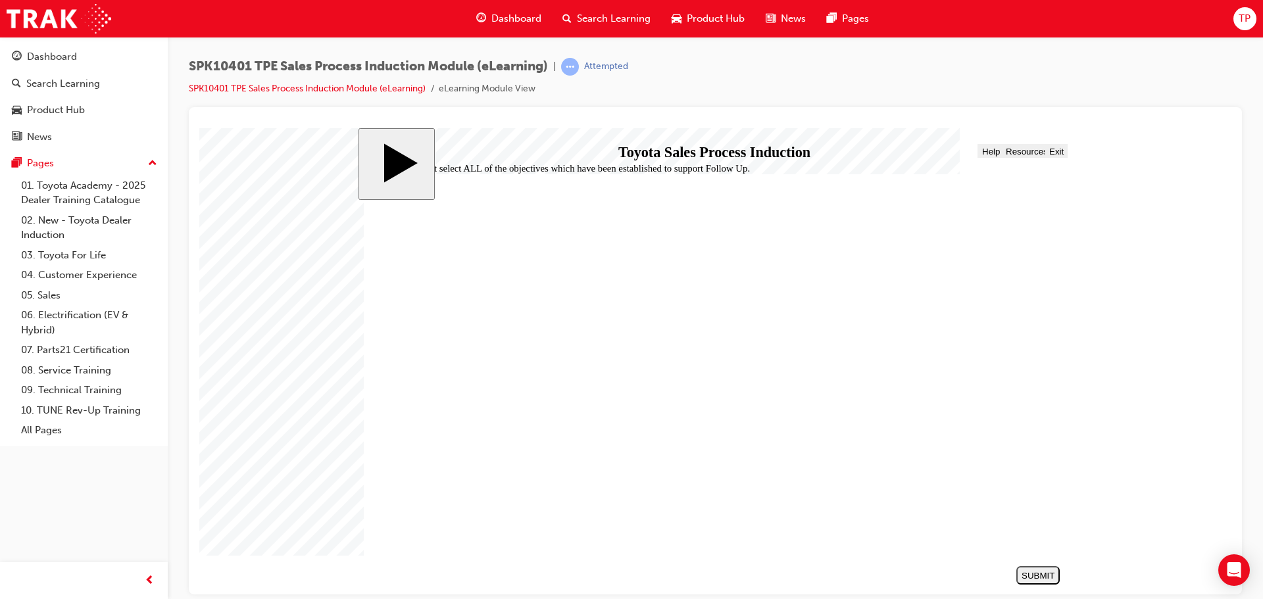
checkbox input "true"
click at [1050, 575] on div "SUBMIT" at bounding box center [1038, 576] width 33 height 10
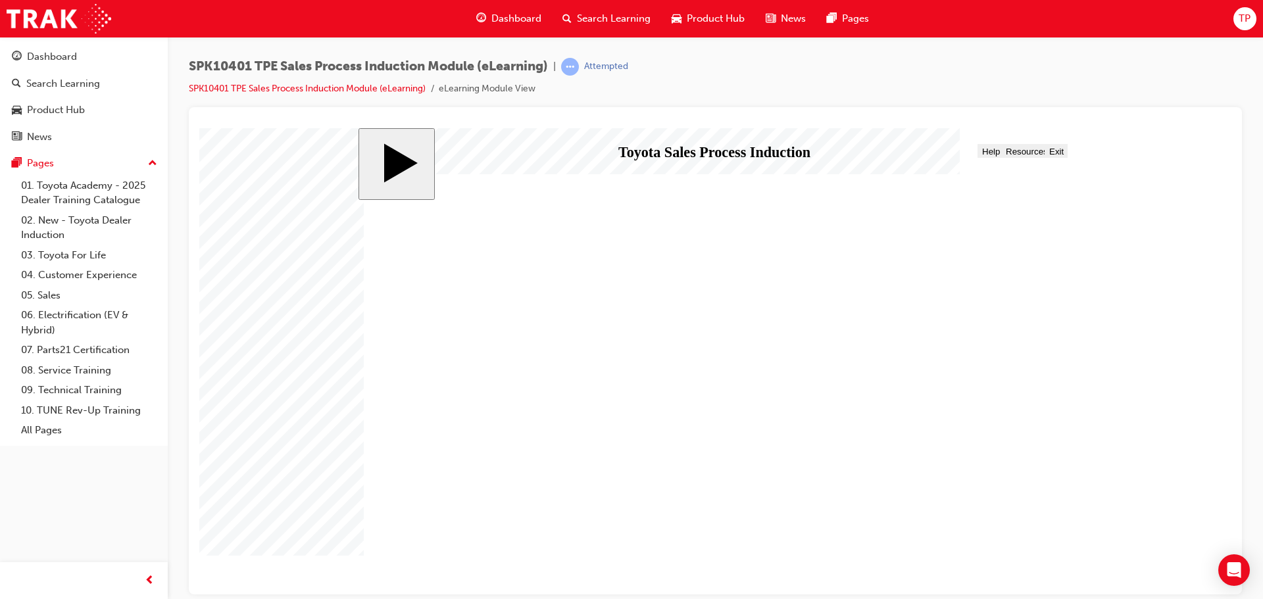
click at [1036, 569] on button "NEXT" at bounding box center [1038, 575] width 43 height 18
click at [1038, 569] on button "NEXT" at bounding box center [1038, 575] width 43 height 18
click at [1038, 571] on div "NEXT" at bounding box center [1038, 576] width 33 height 10
click at [1036, 577] on div "NEXT" at bounding box center [1038, 576] width 33 height 10
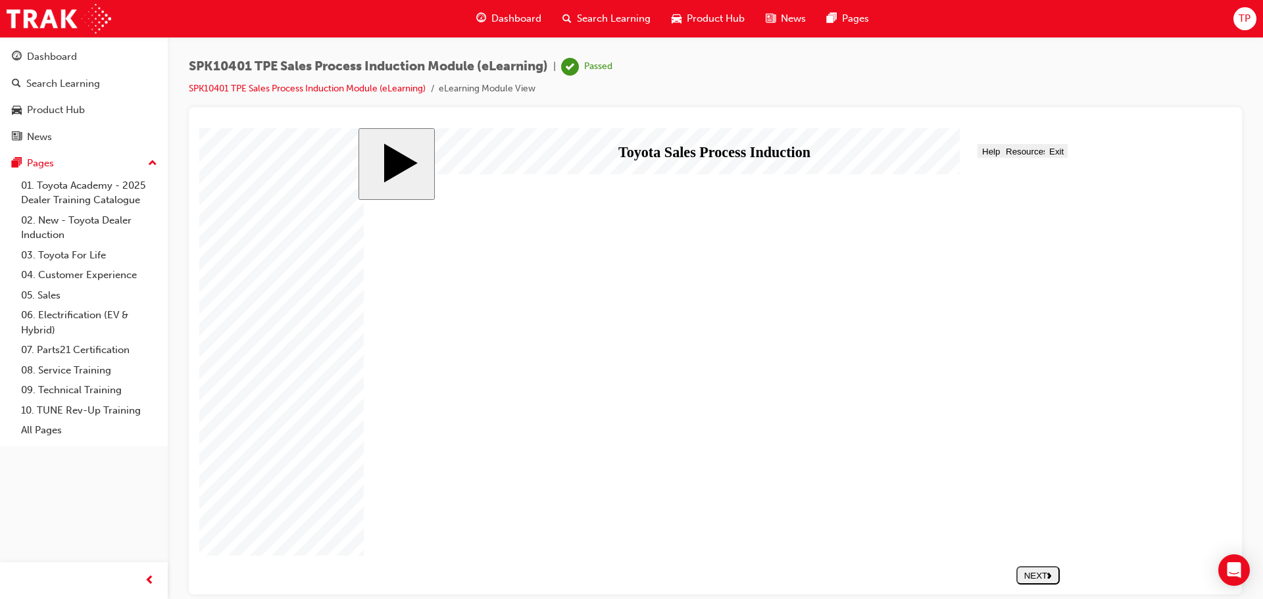
click at [1036, 577] on div "NEXT" at bounding box center [1038, 576] width 33 height 10
click at [1036, 574] on div "NEXT" at bounding box center [1038, 576] width 33 height 10
click at [1056, 149] on span "Exit" at bounding box center [1057, 151] width 14 height 10
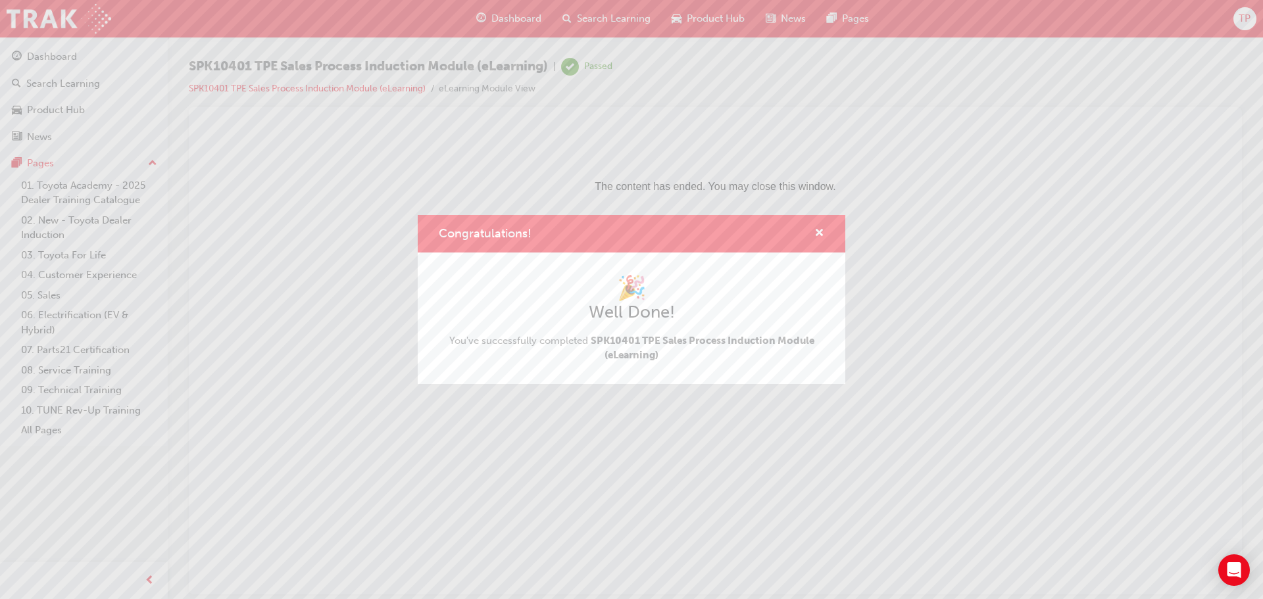
click at [610, 334] on span "You've successfully completed SPK10401 TPE Sales Process Induction Module (eLea…" at bounding box center [632, 349] width 386 height 30
click at [822, 228] on span "cross-icon" at bounding box center [820, 234] width 10 height 12
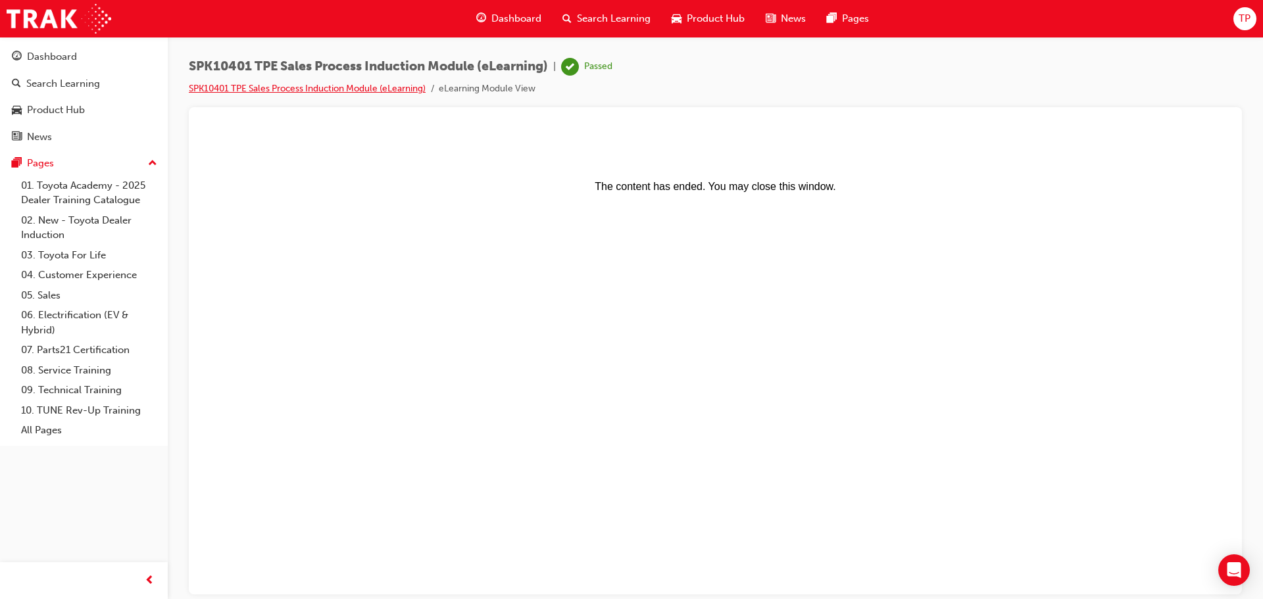
click at [290, 86] on link "SPK10401 TPE Sales Process Induction Module (eLearning)" at bounding box center [307, 88] width 237 height 11
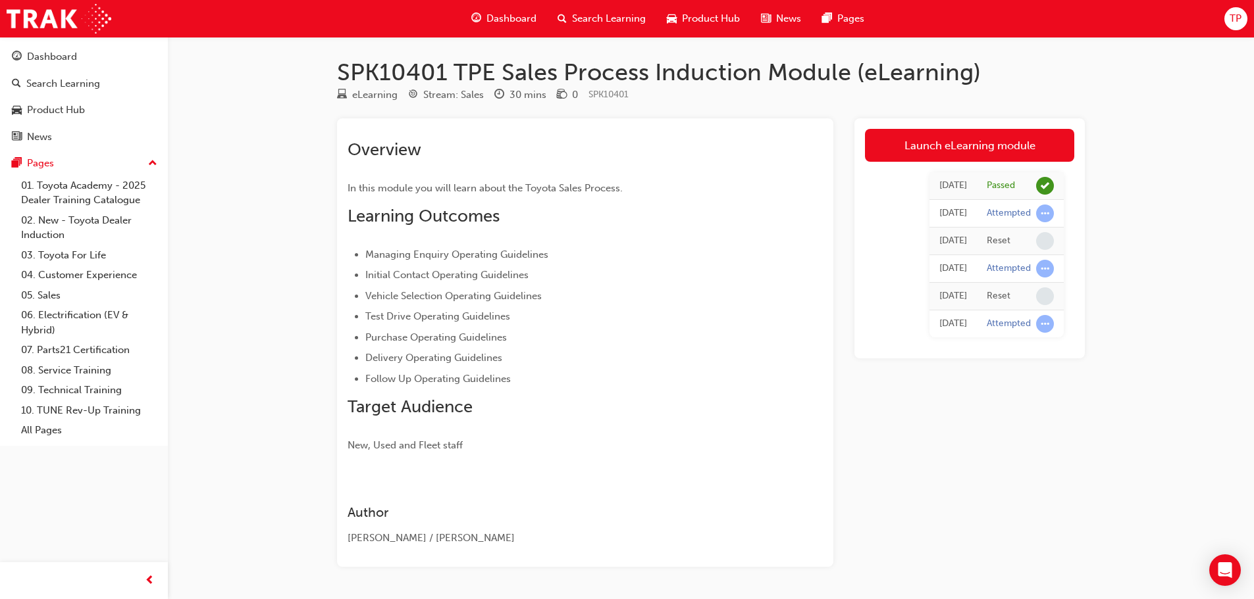
click at [980, 197] on td "Passed" at bounding box center [1020, 186] width 87 height 28
click at [993, 179] on div "Passed" at bounding box center [1019, 186] width 67 height 18
click at [520, 180] on p "In this module you will learn about the Toyota Sales Process." at bounding box center [561, 188] width 428 height 16
click at [603, 14] on span "Search Learning" at bounding box center [609, 18] width 74 height 15
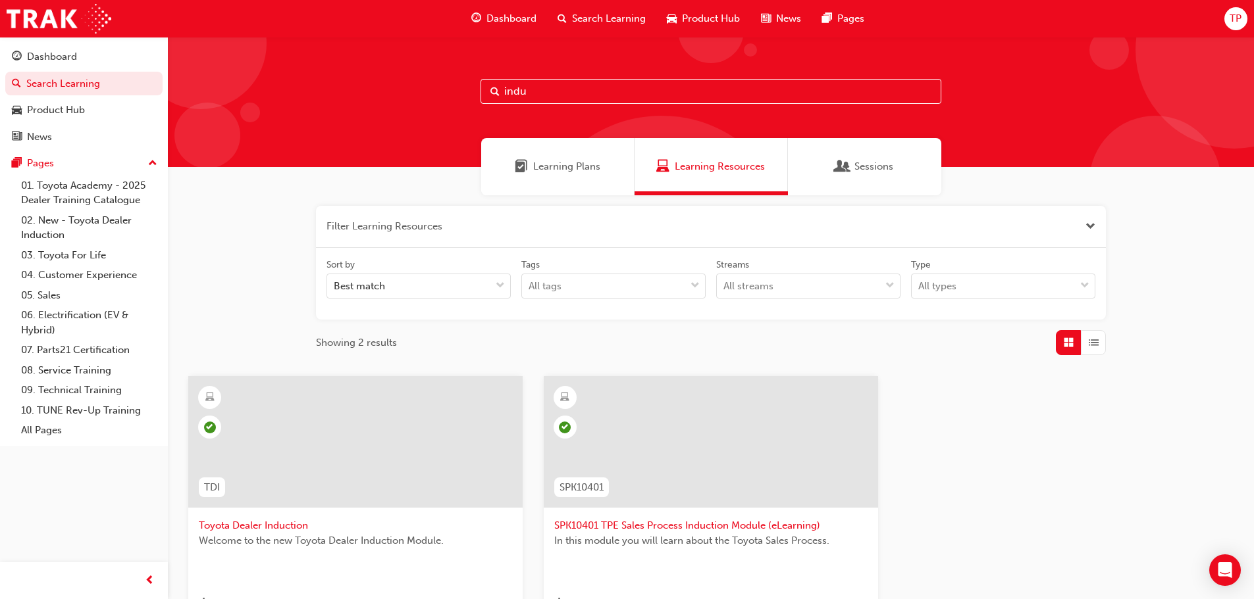
click at [567, 87] on input "indu" at bounding box center [710, 91] width 461 height 25
drag, startPoint x: 567, startPoint y: 87, endPoint x: 358, endPoint y: 82, distance: 209.3
click at [358, 82] on div "indu" at bounding box center [711, 102] width 1086 height 130
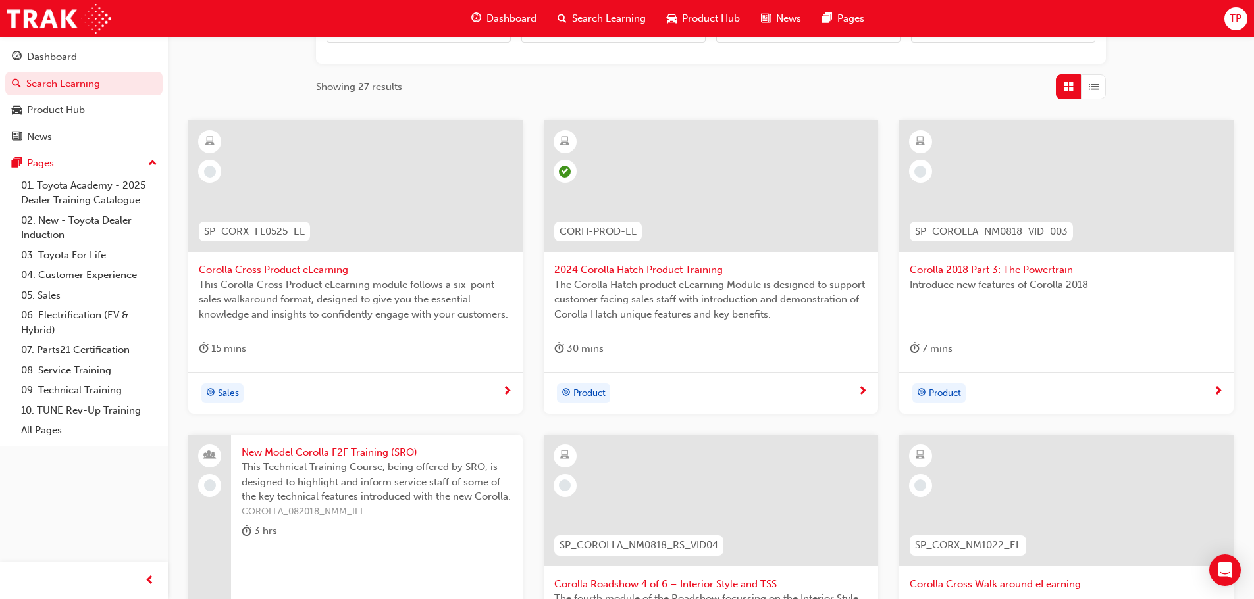
scroll to position [263, 0]
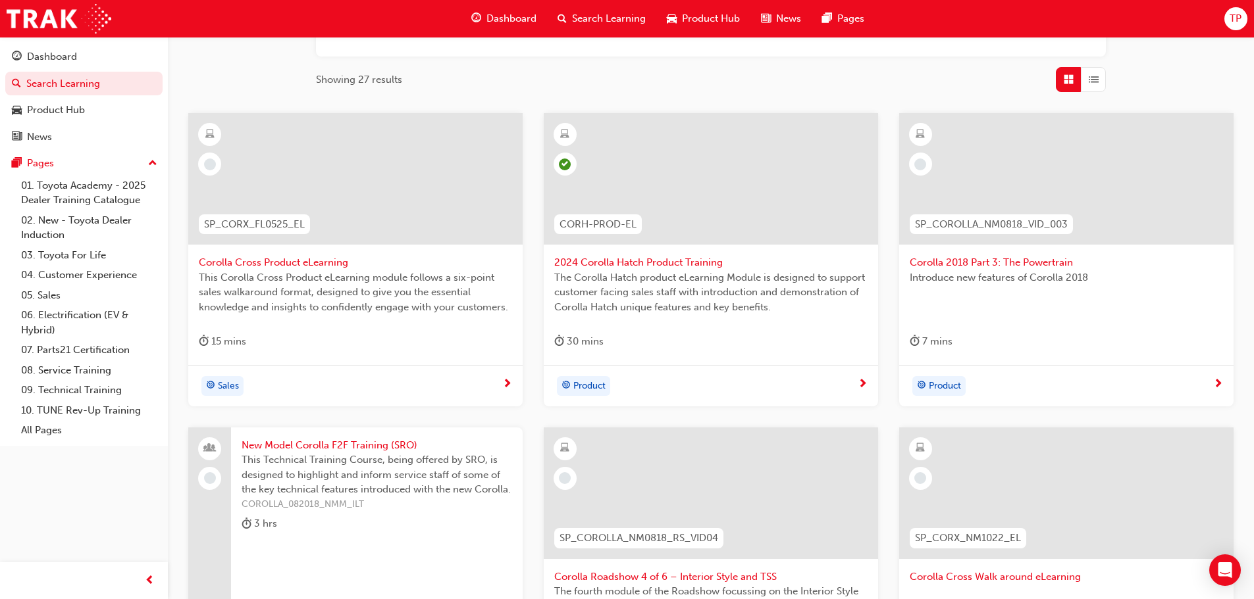
type input "corolla"
